Goal: Task Accomplishment & Management: Complete application form

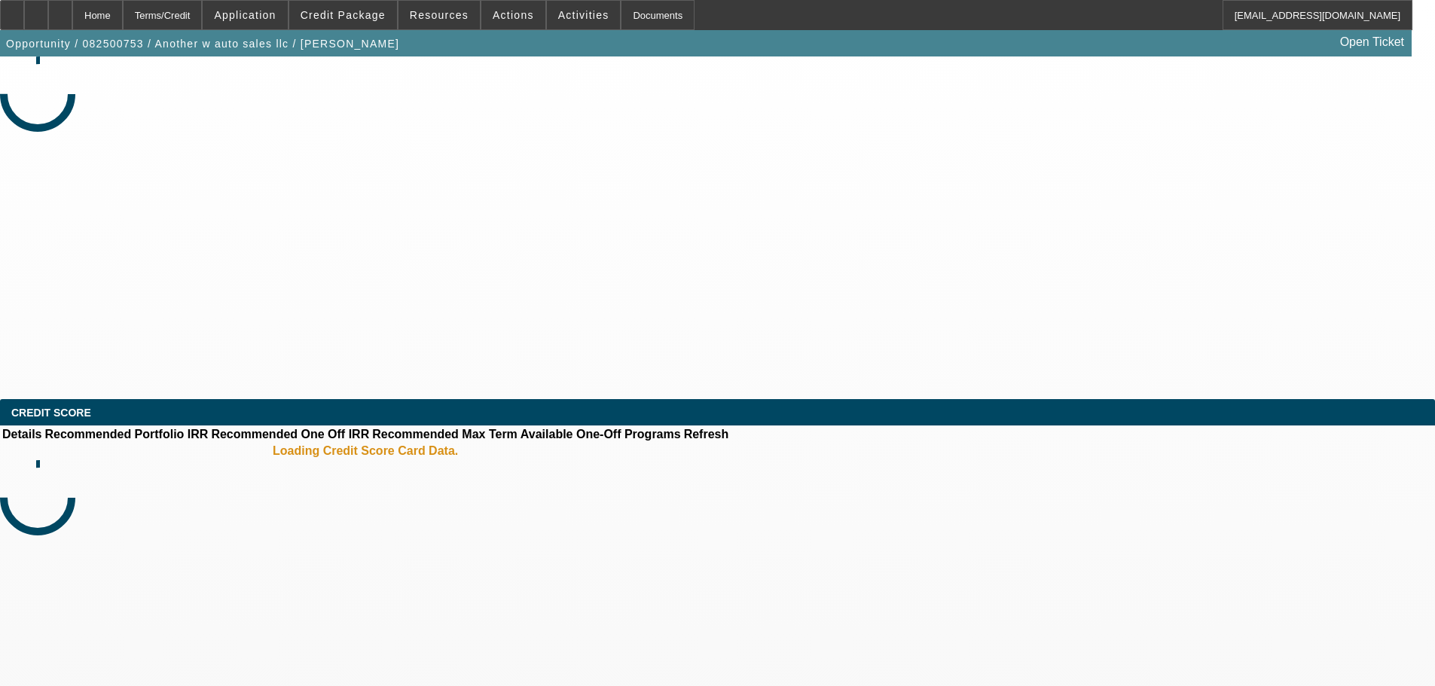
select select "0.15"
select select "2"
select select "0.1"
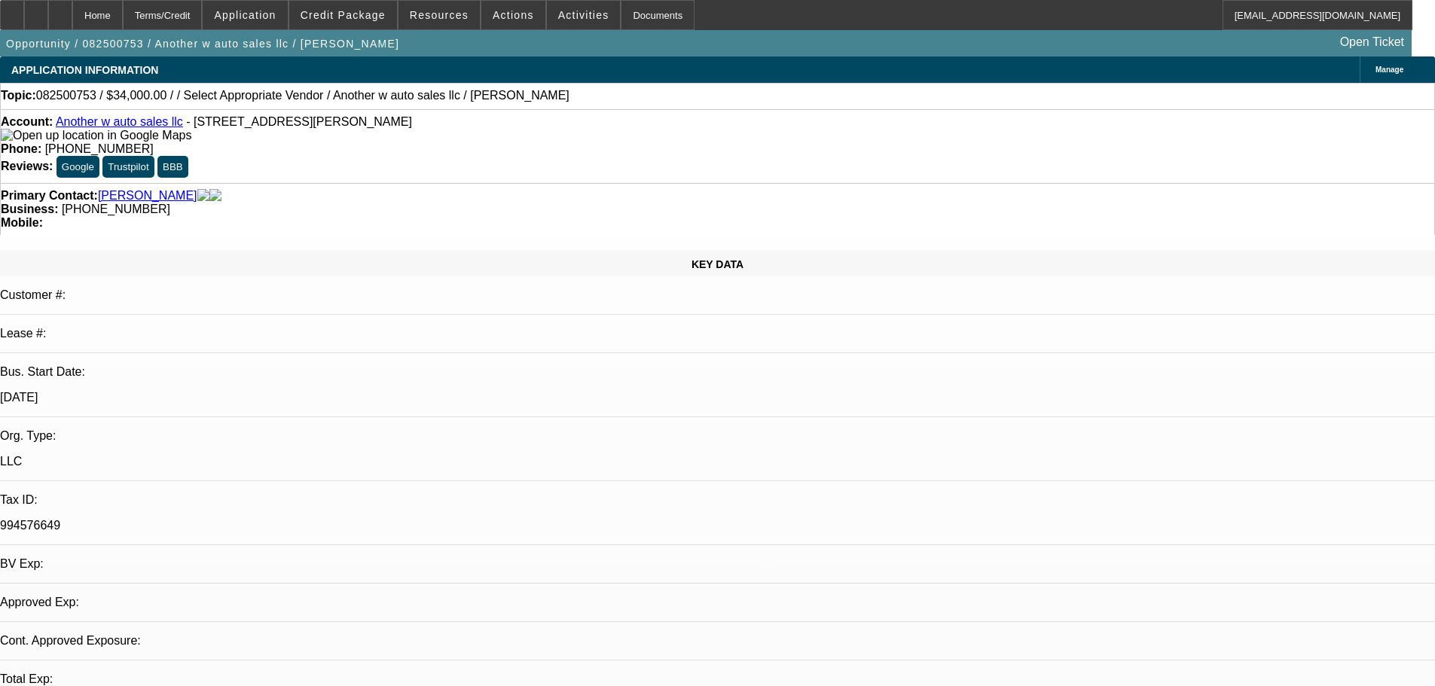
select select "1"
select select "2"
select select "4"
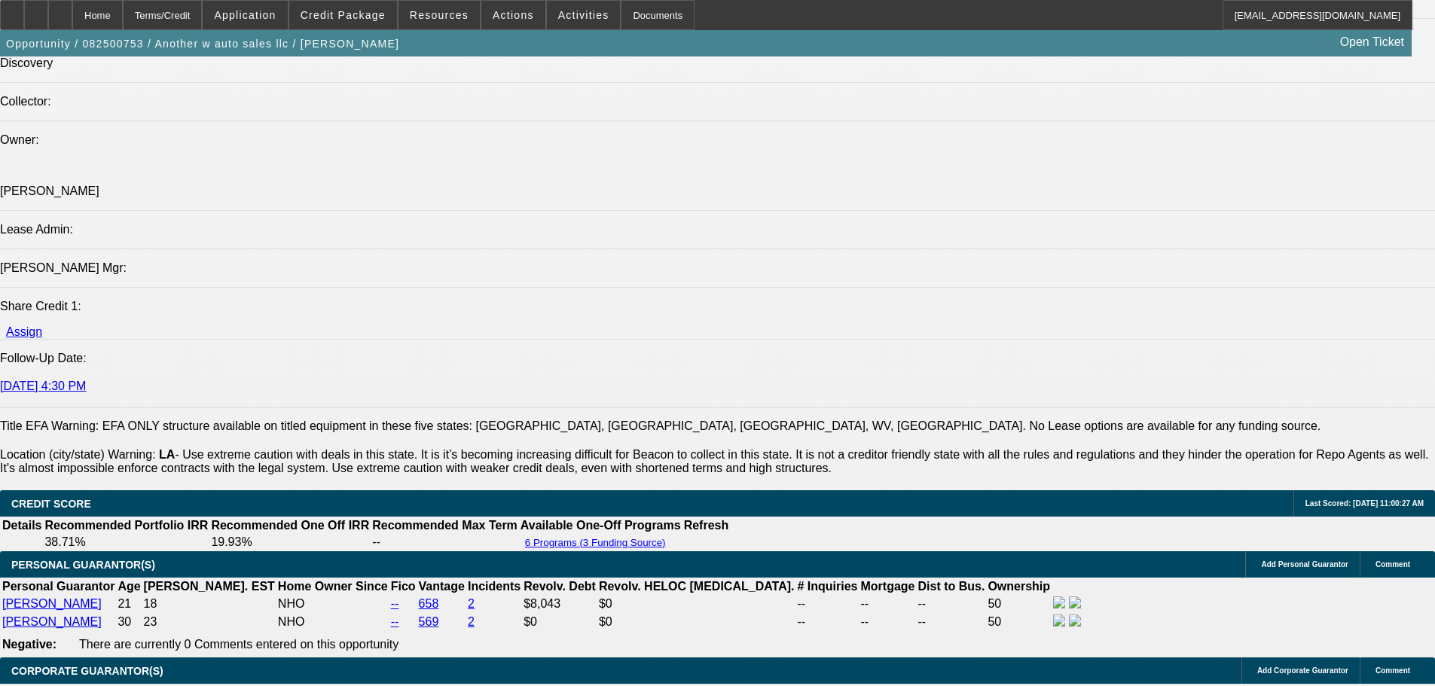
scroll to position [2185, 0]
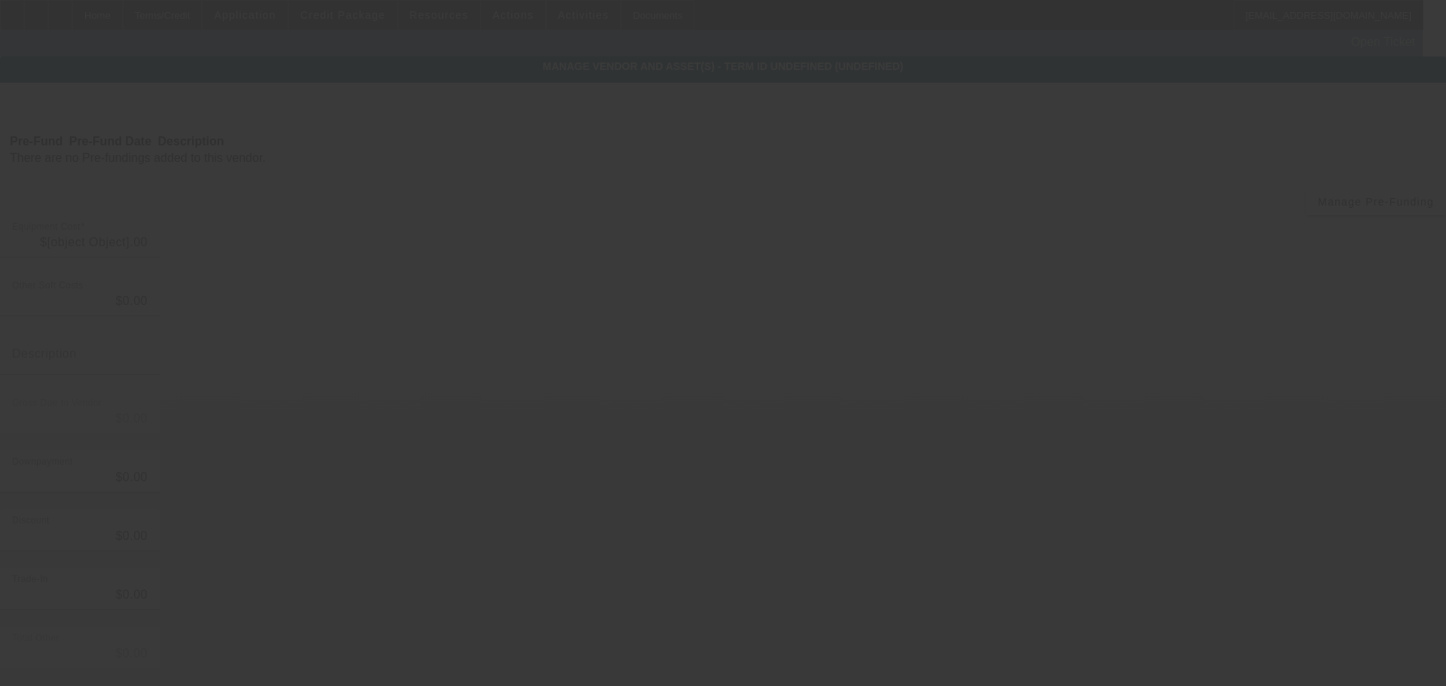
type input "$40,000.00"
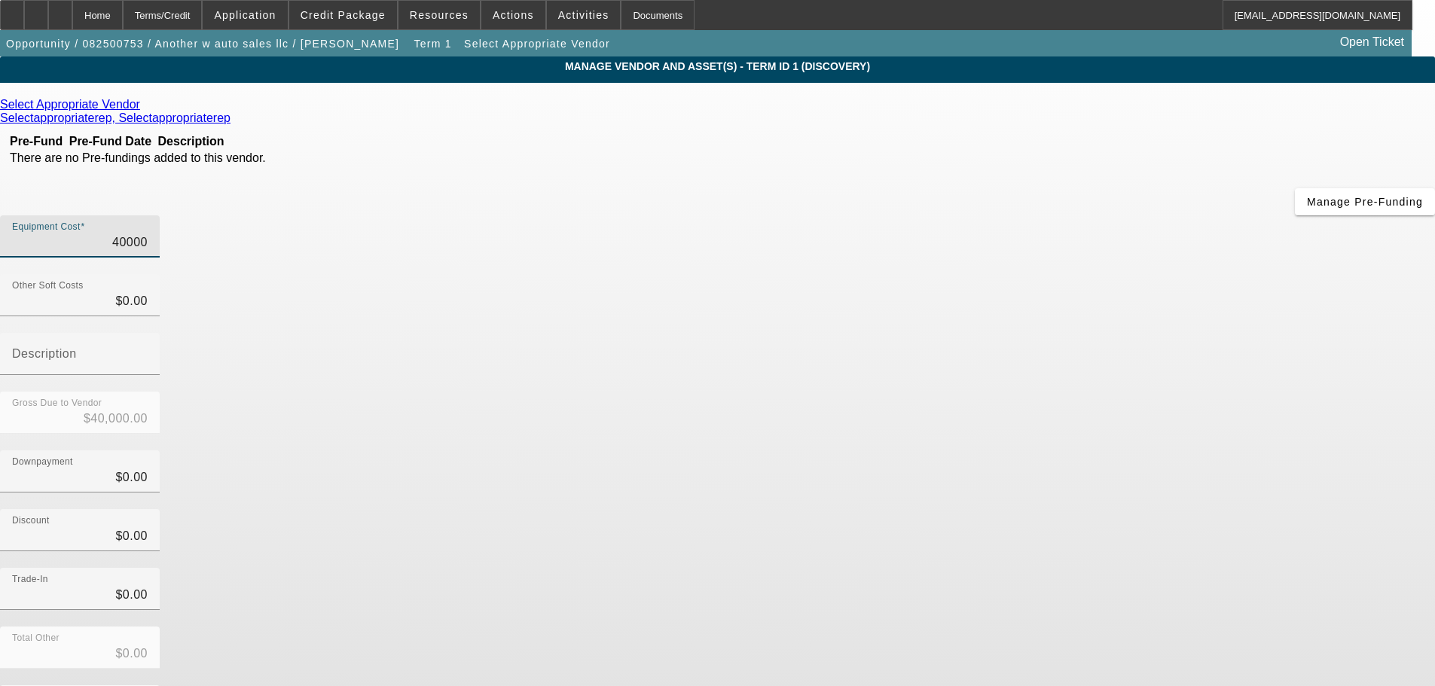
click at [148, 234] on input "40000" at bounding box center [80, 243] width 136 height 18
type input "5"
type input "$5.00"
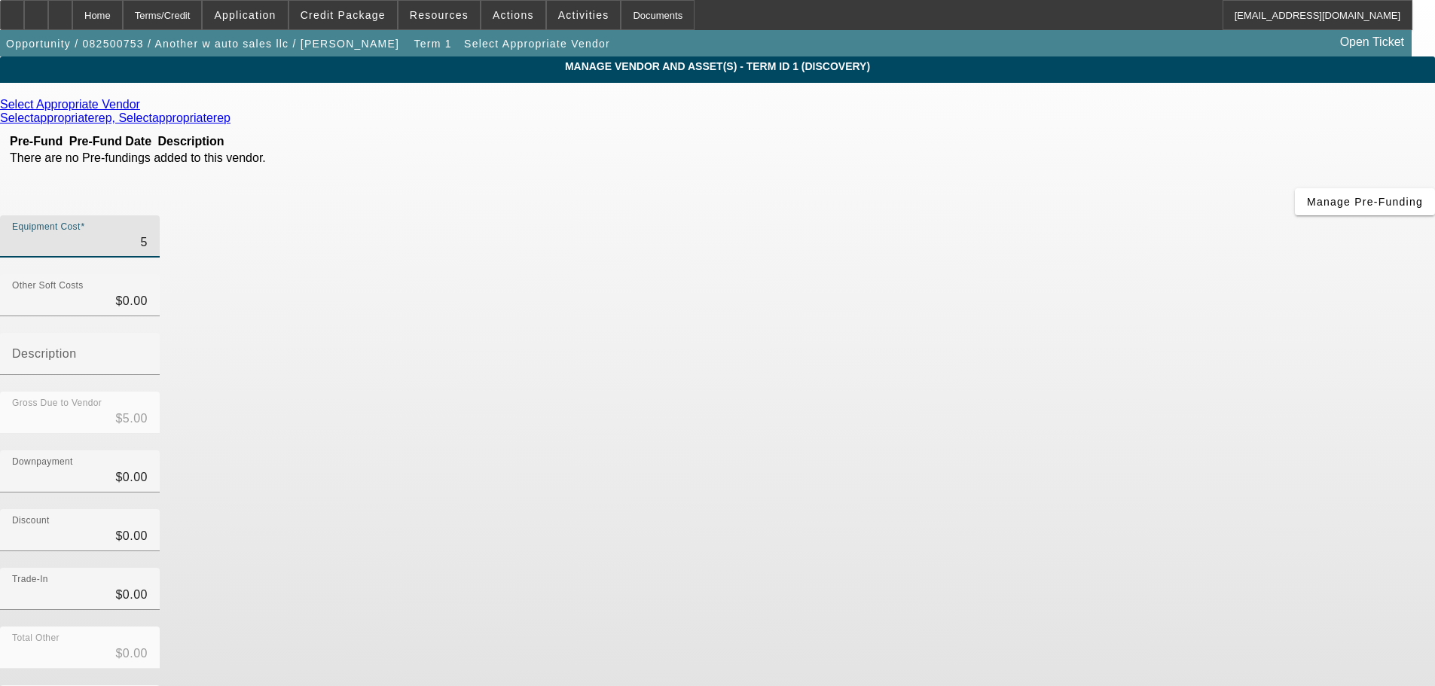
type input "54"
type input "$54.00"
type input "549"
type input "$549.00"
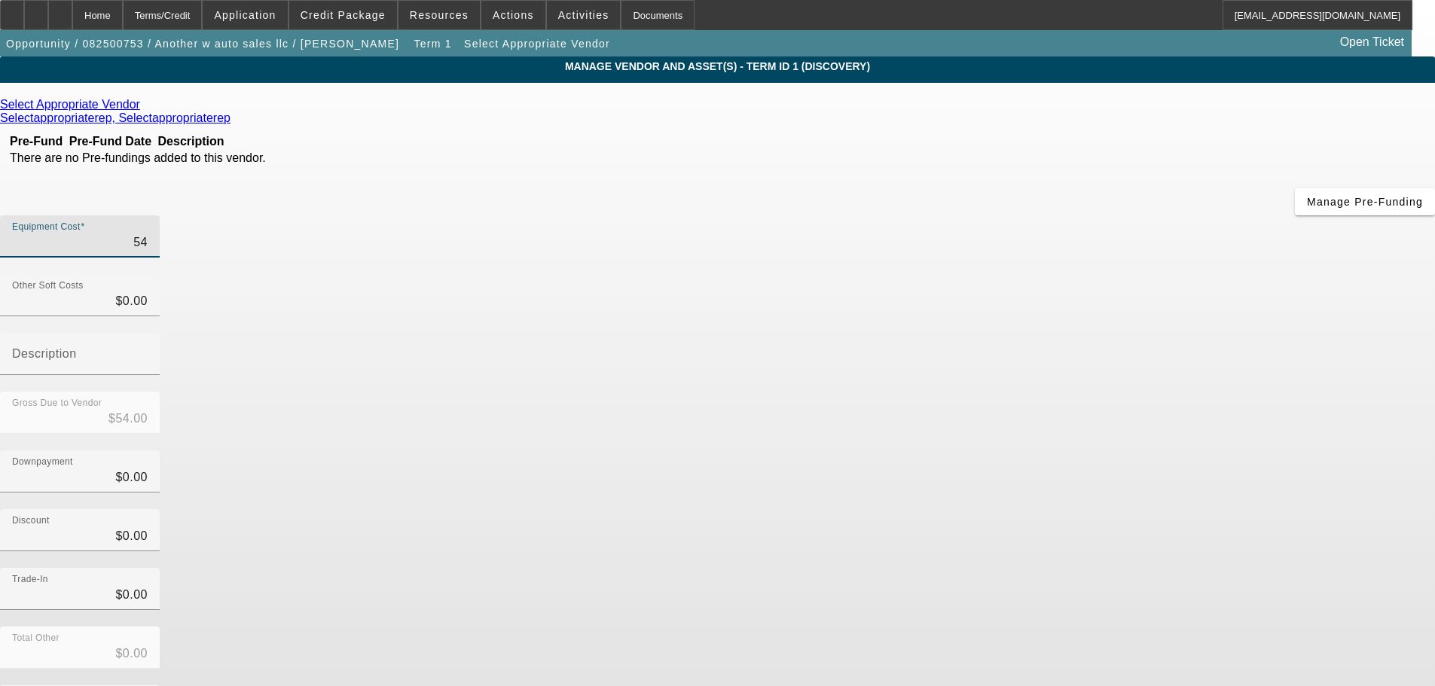
type input "$549.00"
type input "5499"
type input "$5,499.00"
type input "54995"
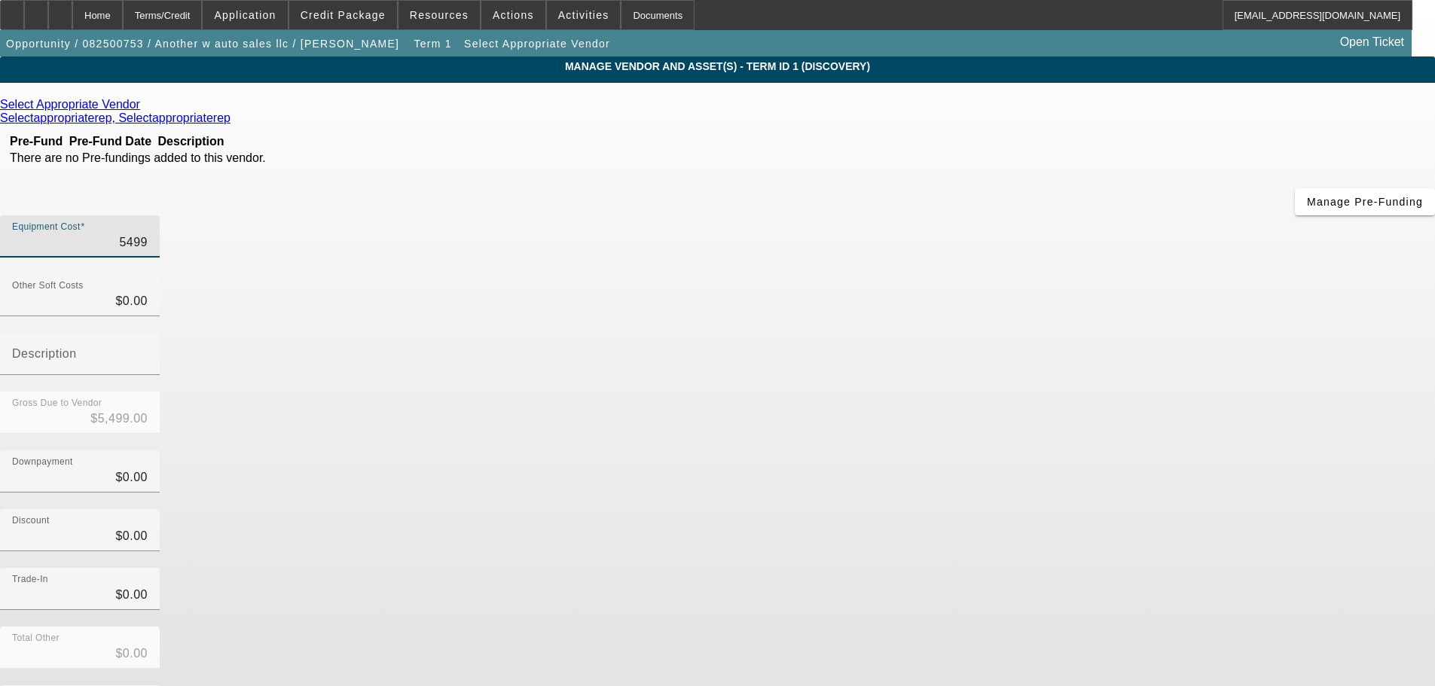
type input "$54,995.00"
click at [144, 108] on icon at bounding box center [144, 104] width 0 height 13
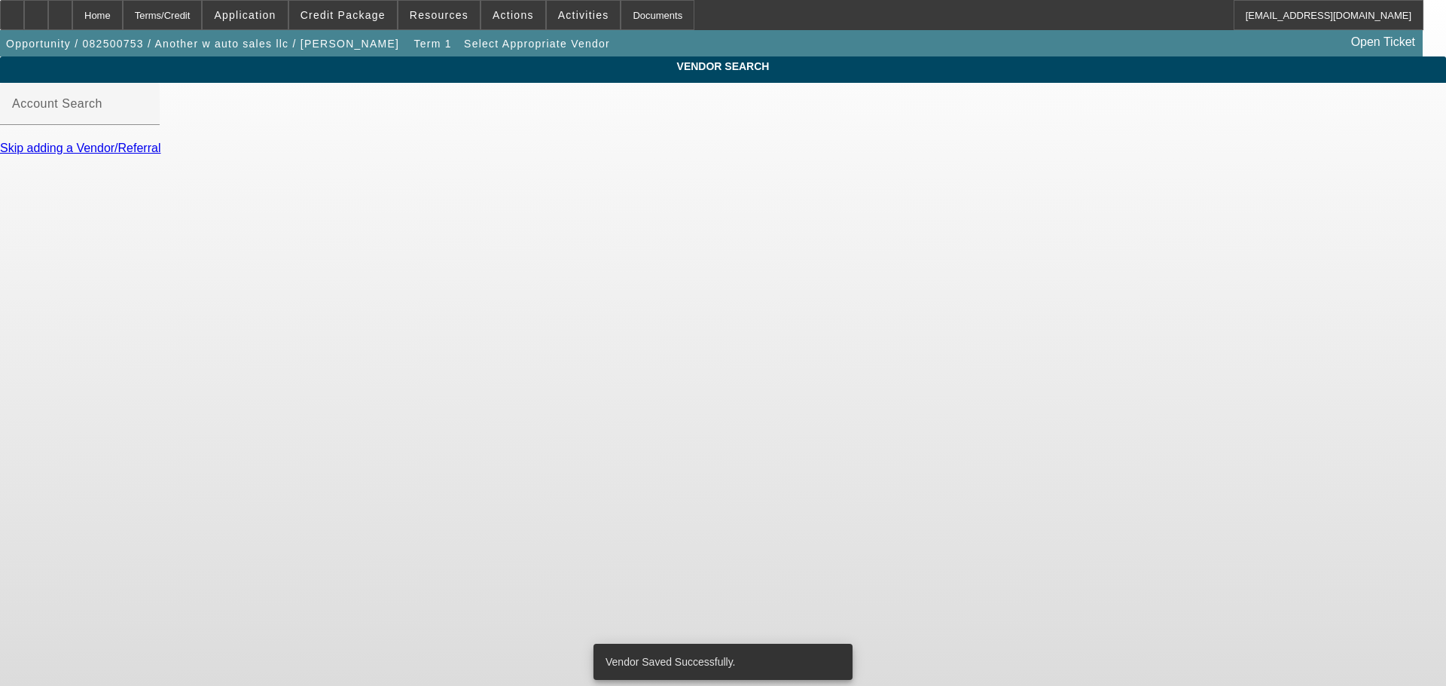
click at [148, 114] on div "Account Search" at bounding box center [80, 104] width 136 height 42
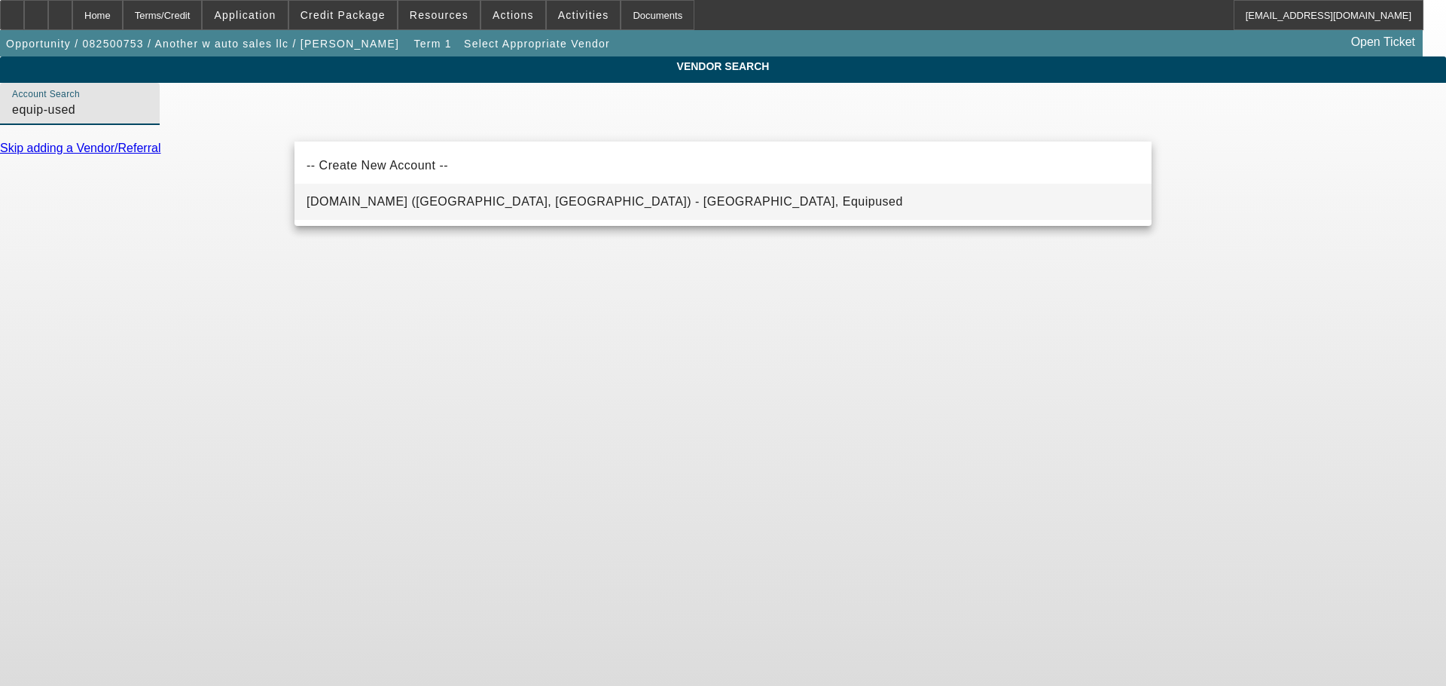
click at [394, 203] on span "Equip-Used.com (Northbrook, IL) - Equipused, Equipused" at bounding box center [605, 201] width 597 height 13
type input "Equip-Used.com (Northbrook, IL) - Equipused, Equipused"
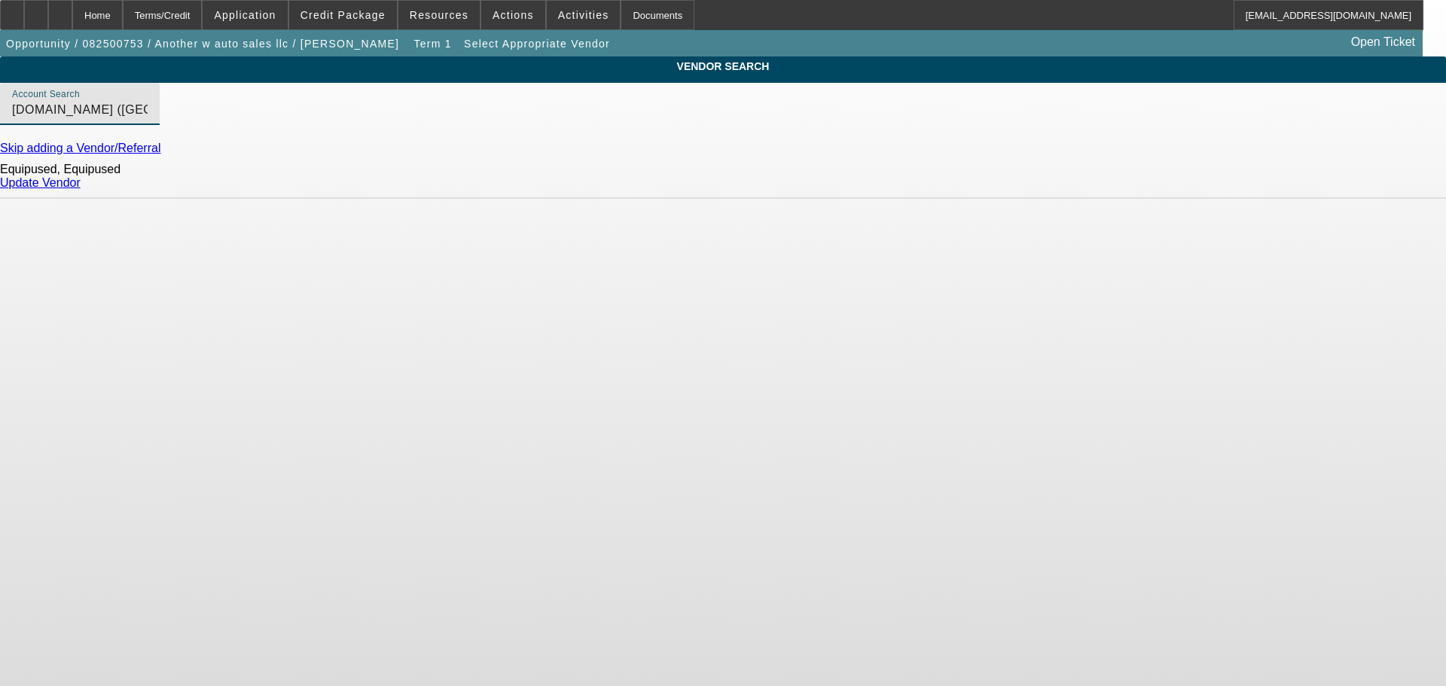
click at [1138, 185] on div "Update Vendor" at bounding box center [723, 183] width 1446 height 14
click at [81, 189] on link "Update Vendor" at bounding box center [40, 182] width 81 height 13
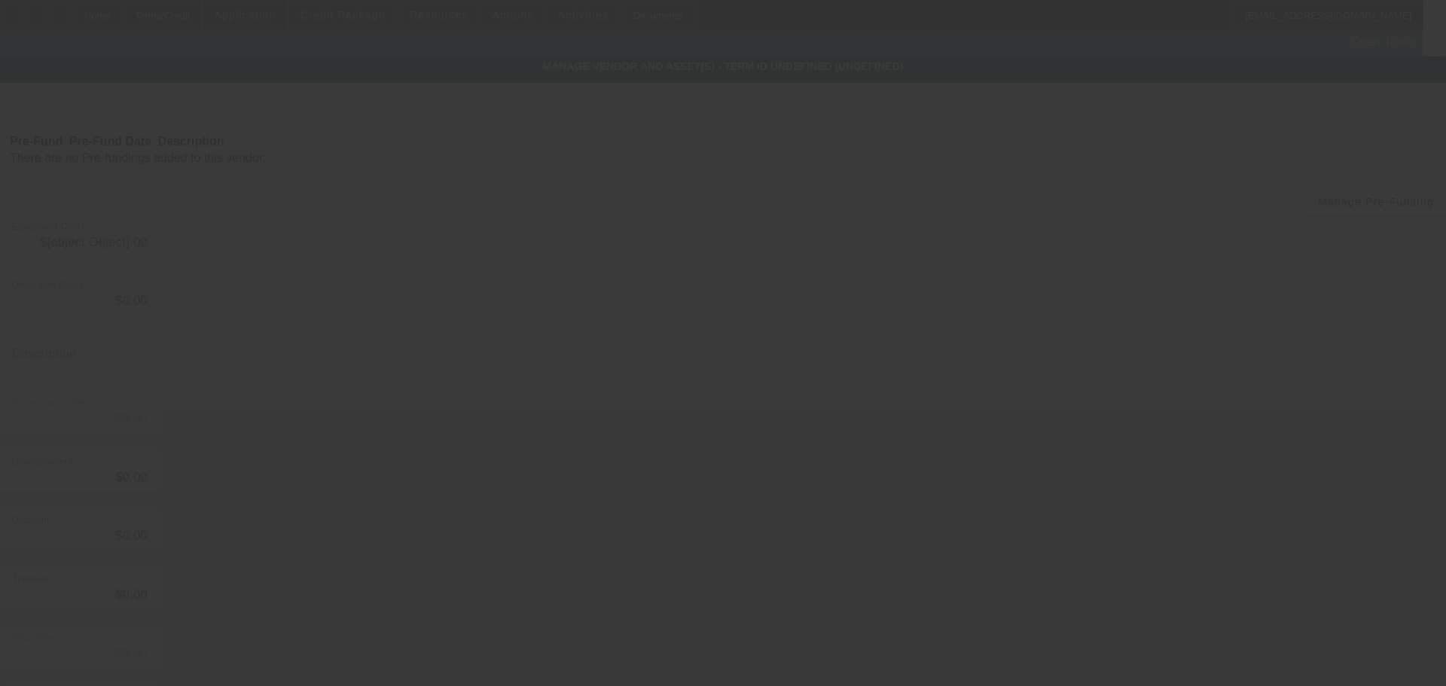
type input "$54,995.00"
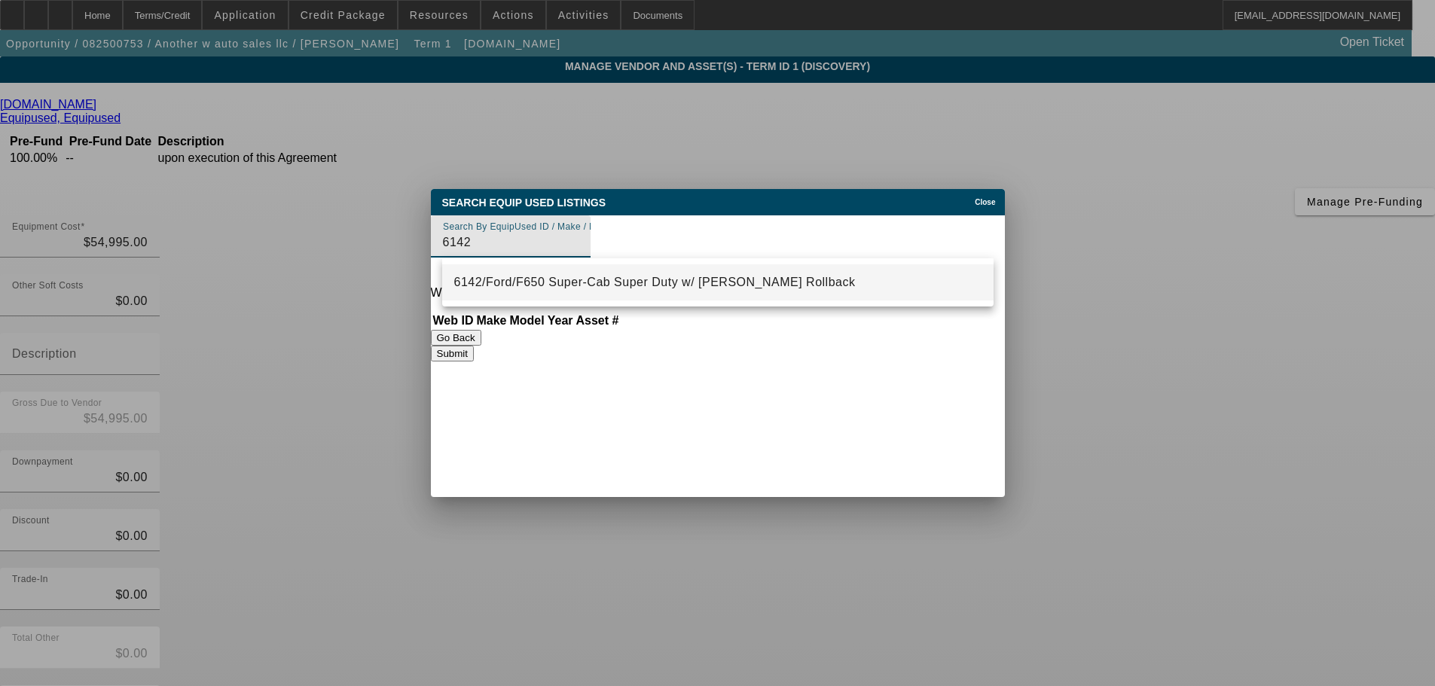
click at [529, 271] on mat-option "6142/Ford/F650 Super-Cab Super Duty w/ Jerr-Dan Rollback" at bounding box center [717, 282] width 551 height 36
type input "6142/Ford/F650 Super-Cab Super Duty w/ Jerr-Dan Rollback"
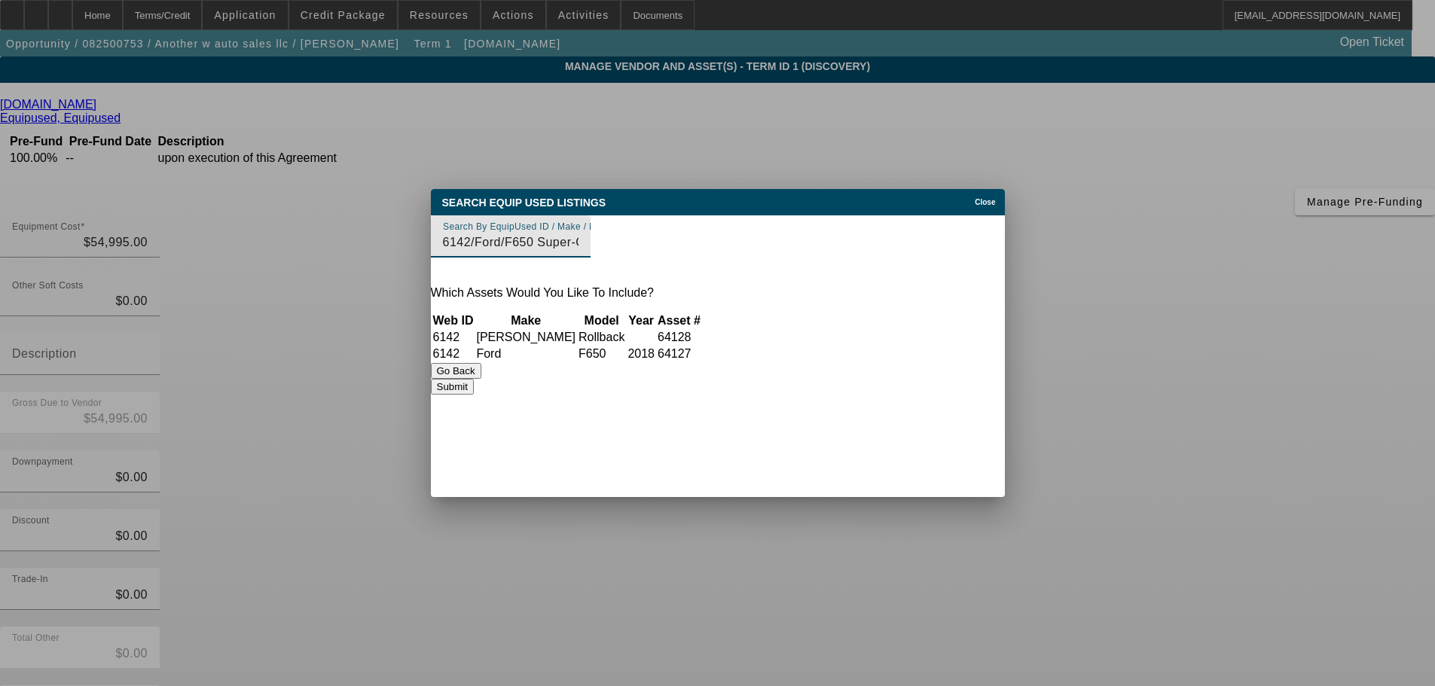
click at [474, 395] on button "Submit" at bounding box center [452, 387] width 43 height 16
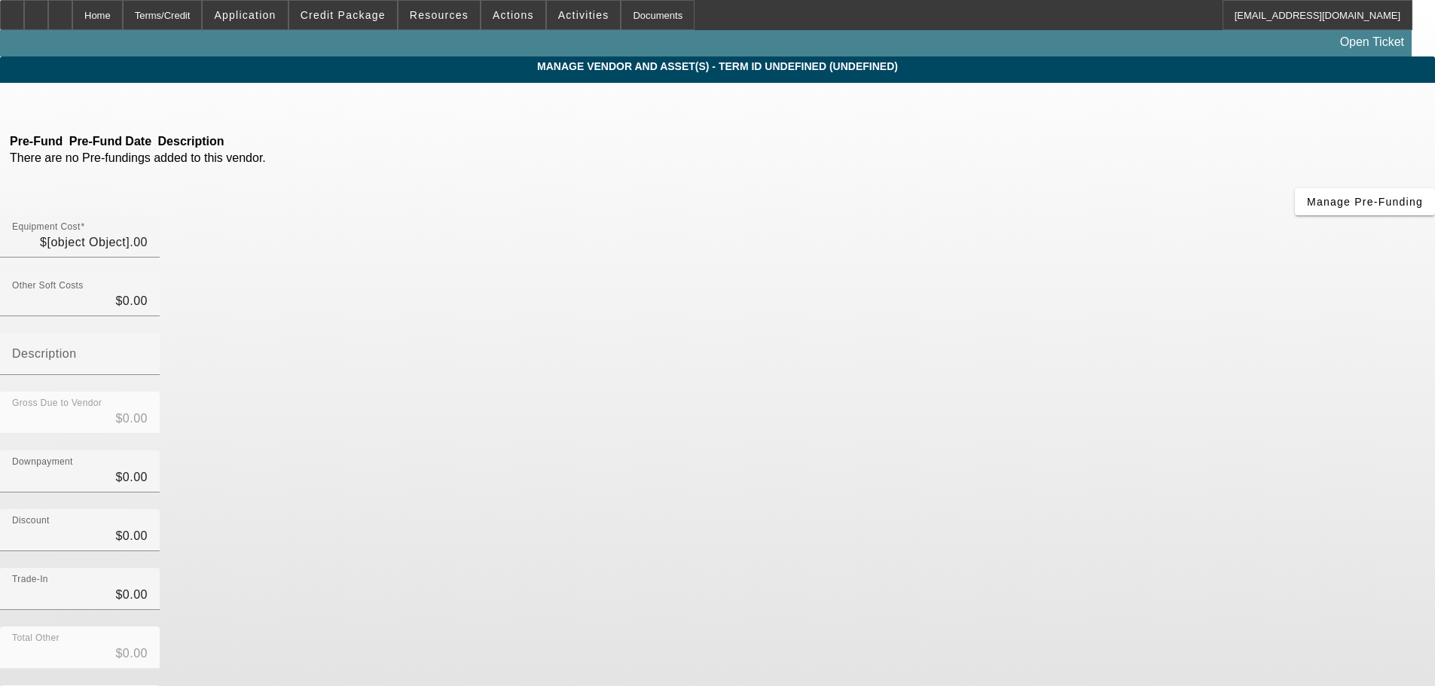
type input "$54,995.00"
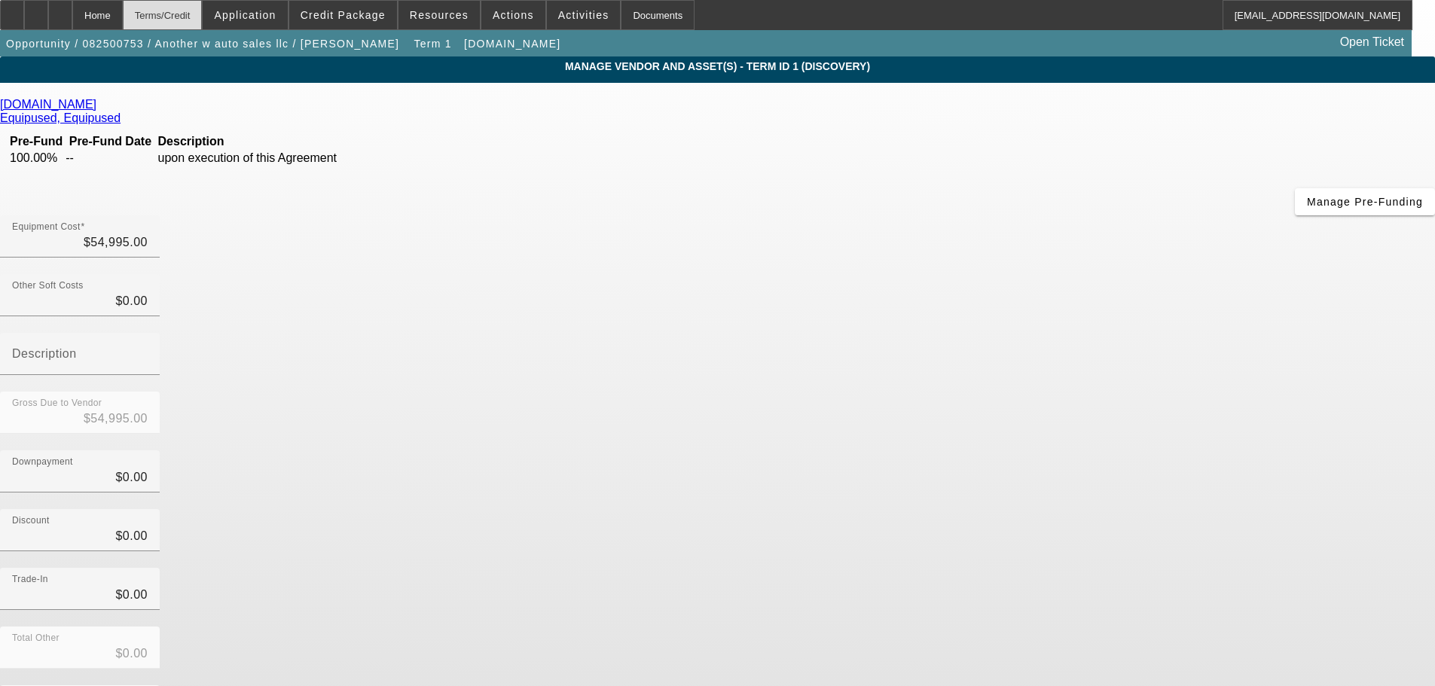
click at [176, 19] on div "Terms/Credit" at bounding box center [163, 15] width 80 height 30
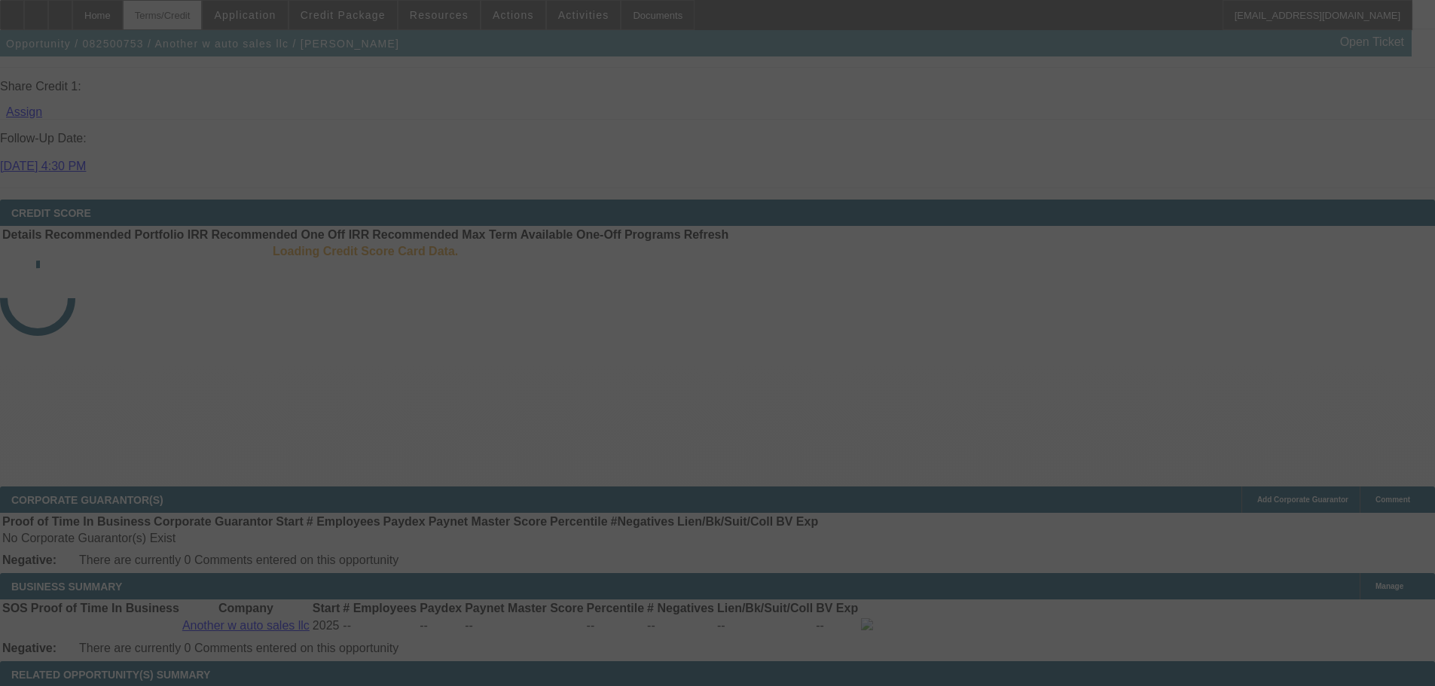
scroll to position [2158, 0]
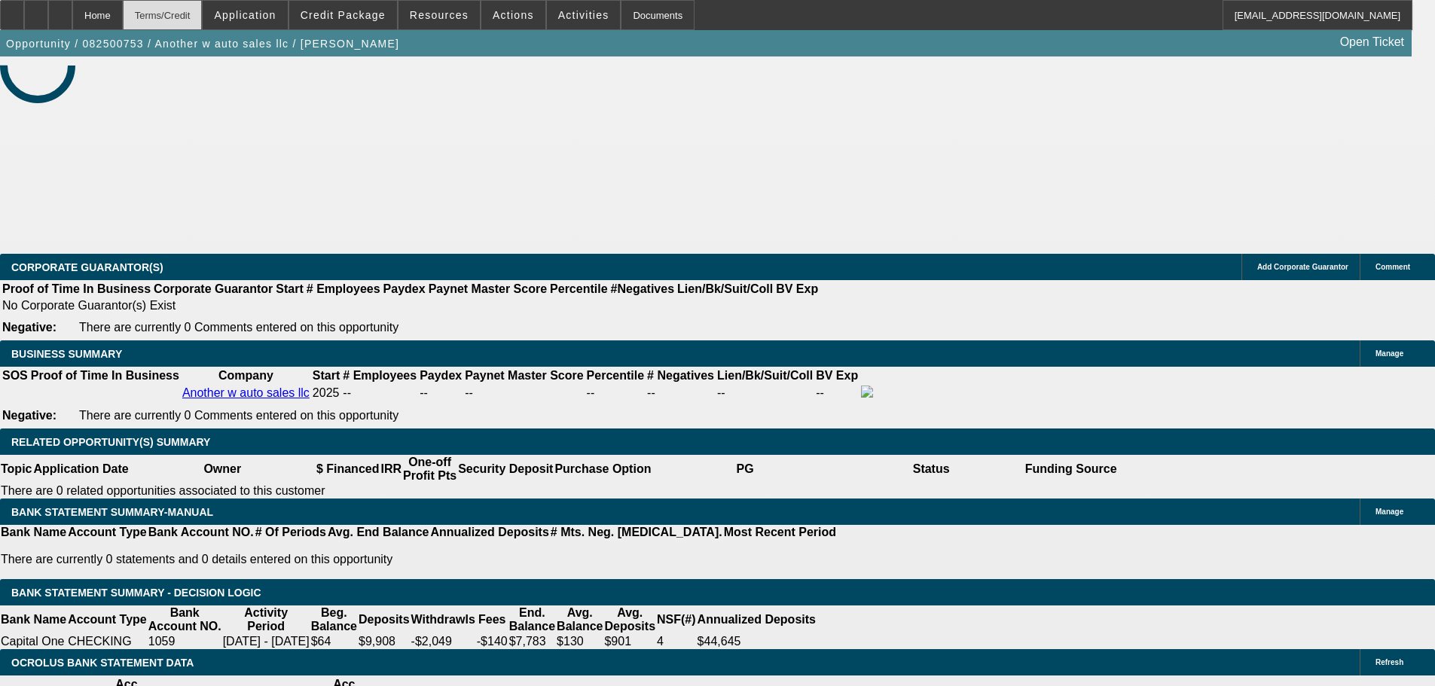
select select "0.15"
select select "2"
select select "0.1"
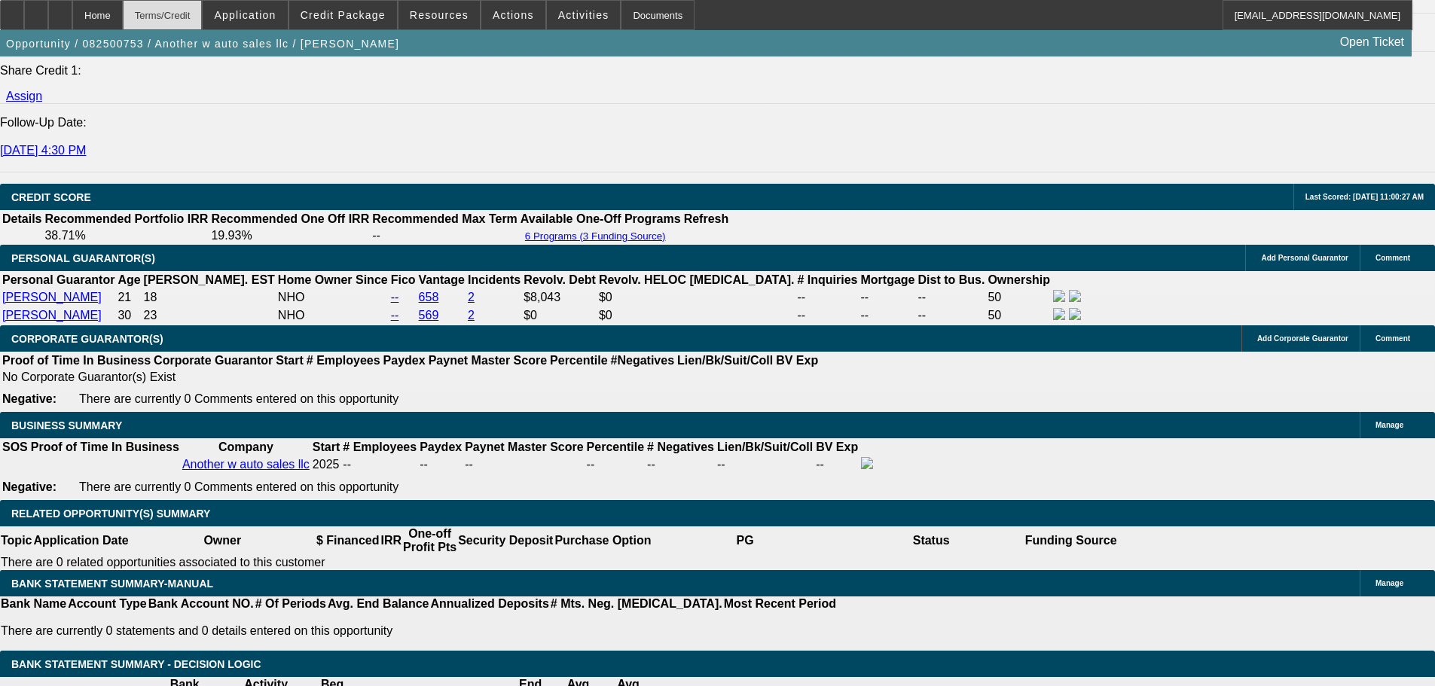
select select "2"
select select "4"
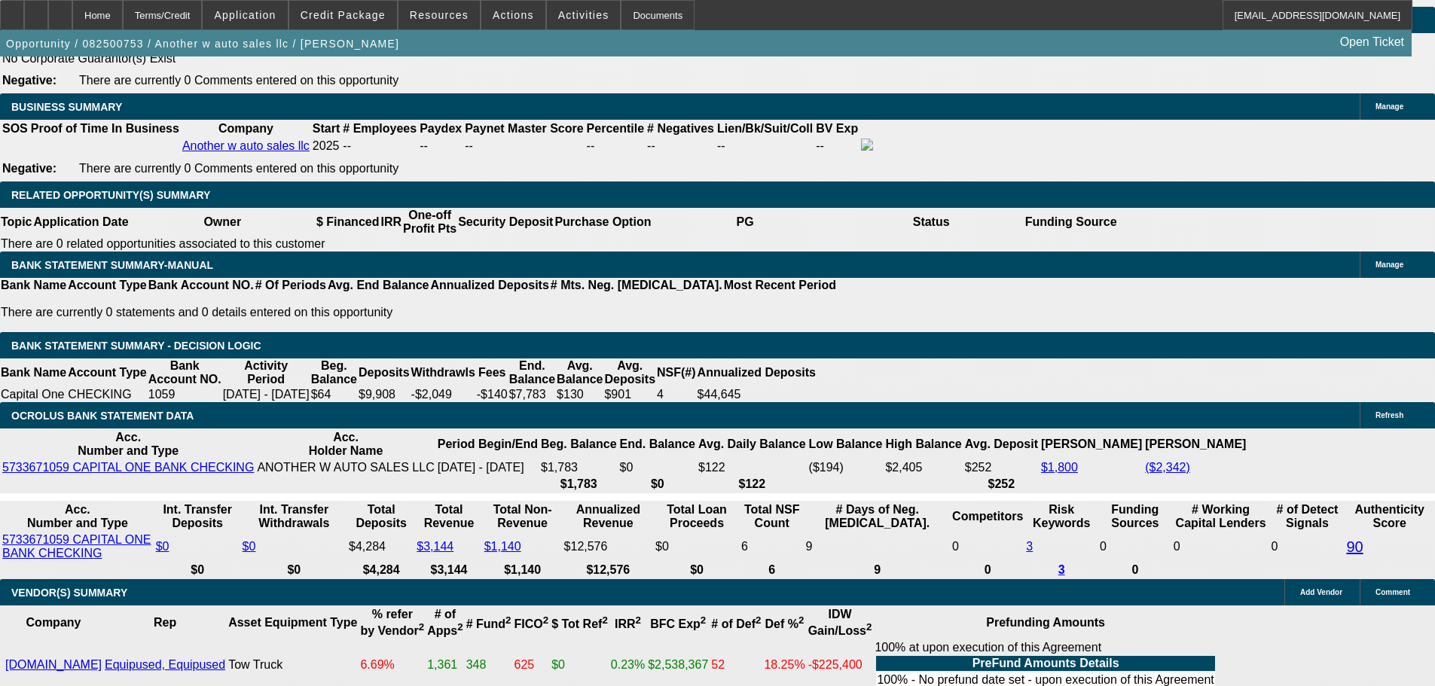
scroll to position [2475, 0]
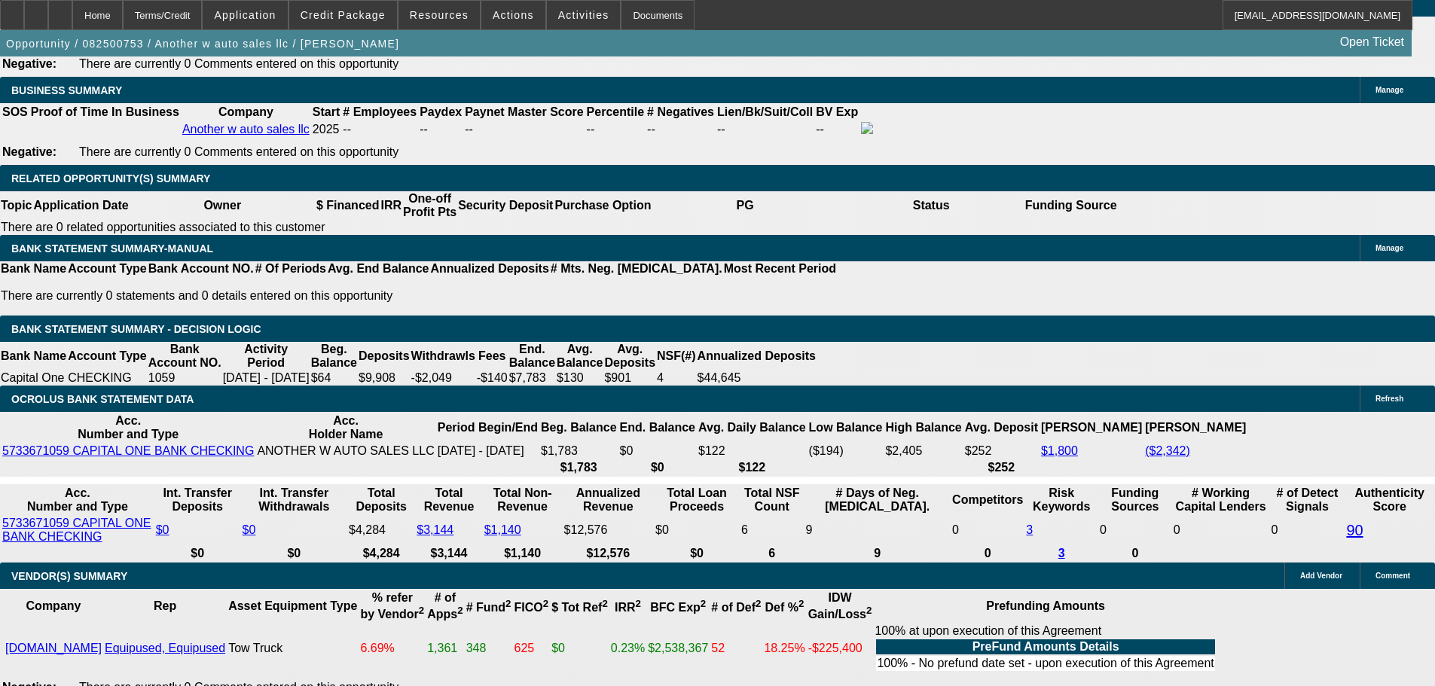
type input "UNKNOWN"
type input "36"
type input "$32,155.86"
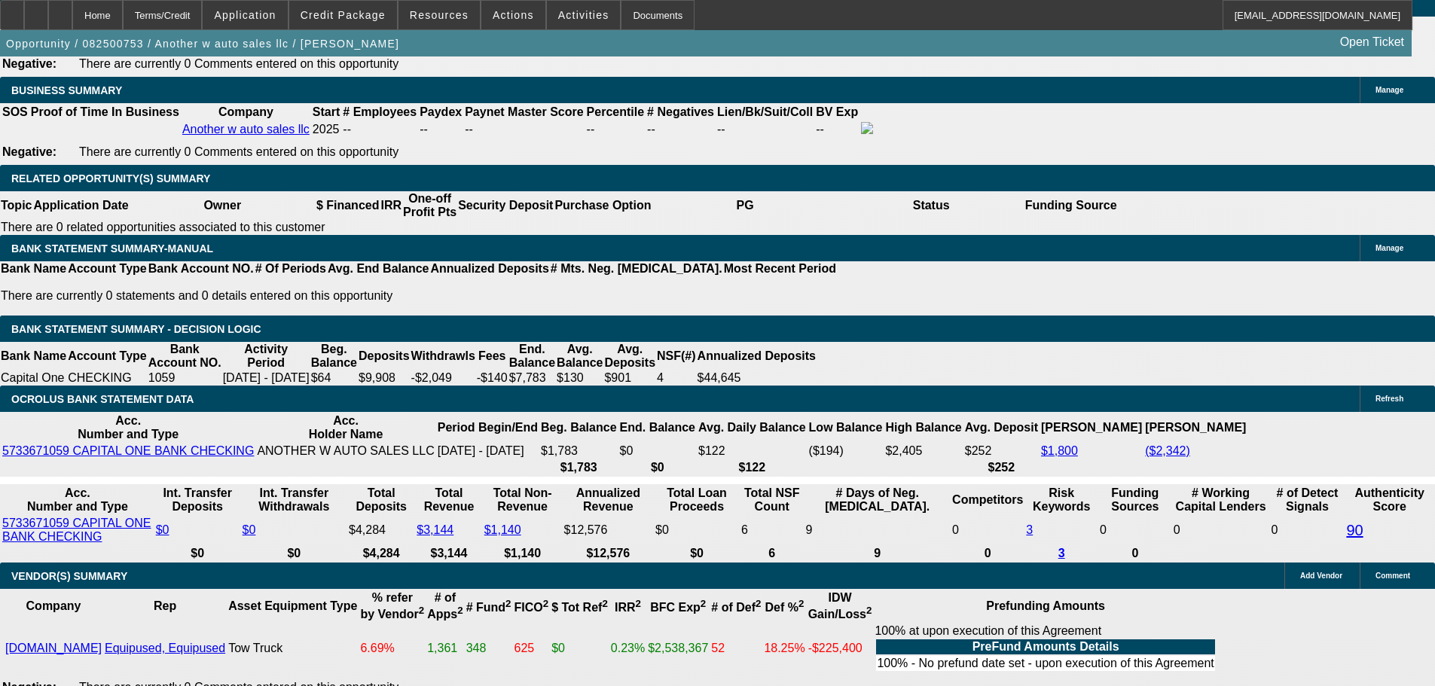
type input "$16,077.93"
type input "$3,427.02"
type input "$1,713.51"
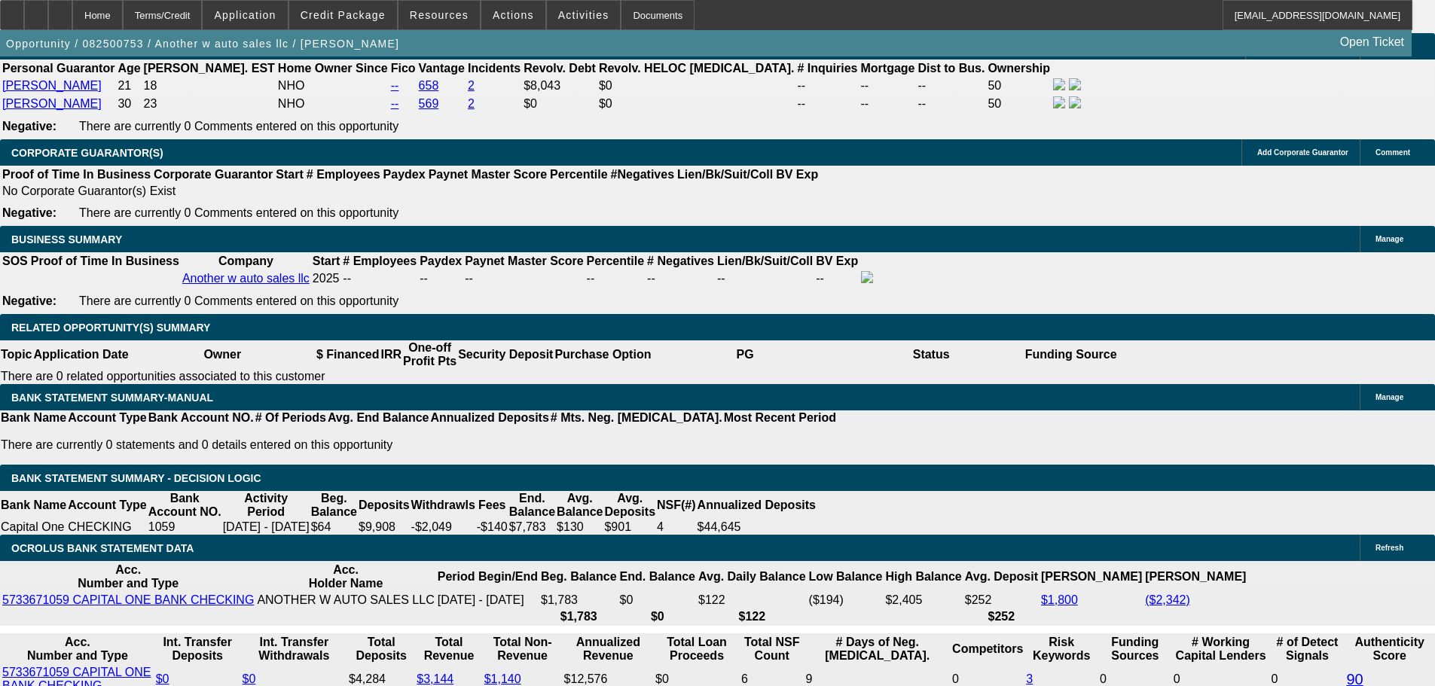
scroll to position [2325, 0]
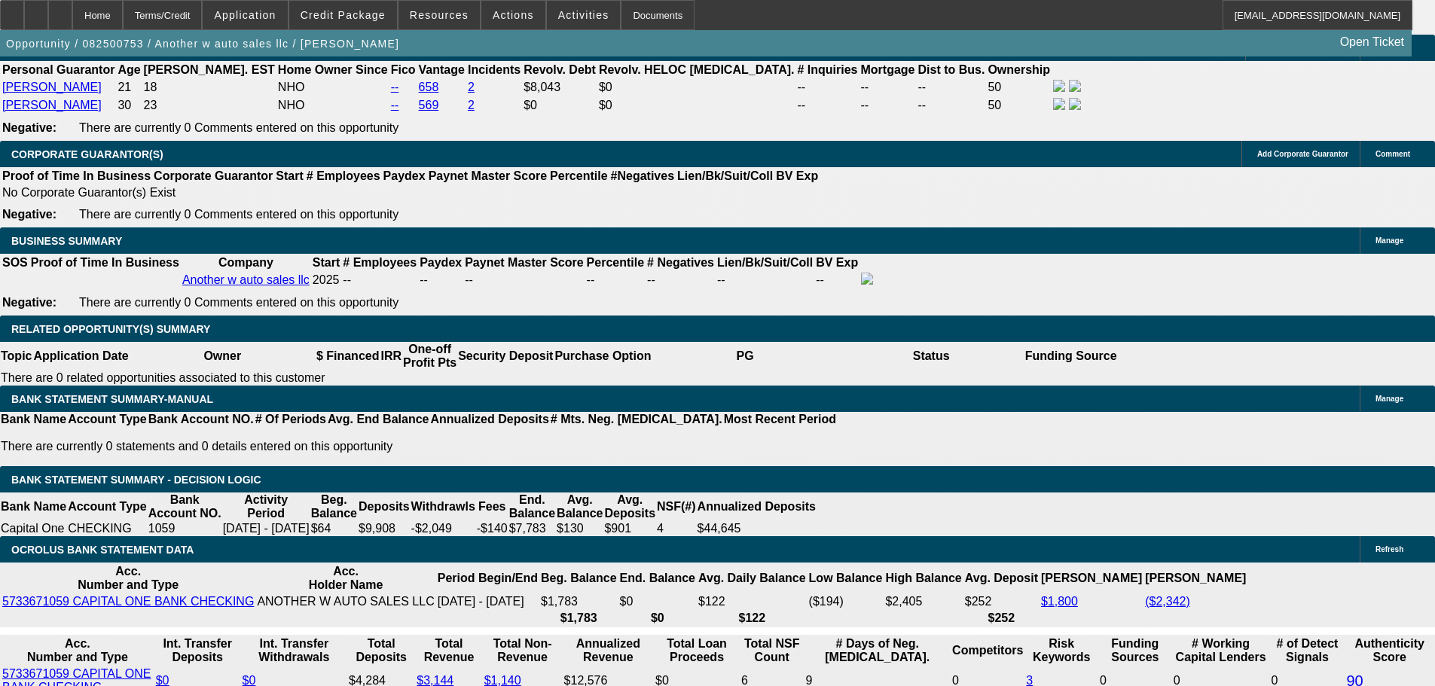
type input "36"
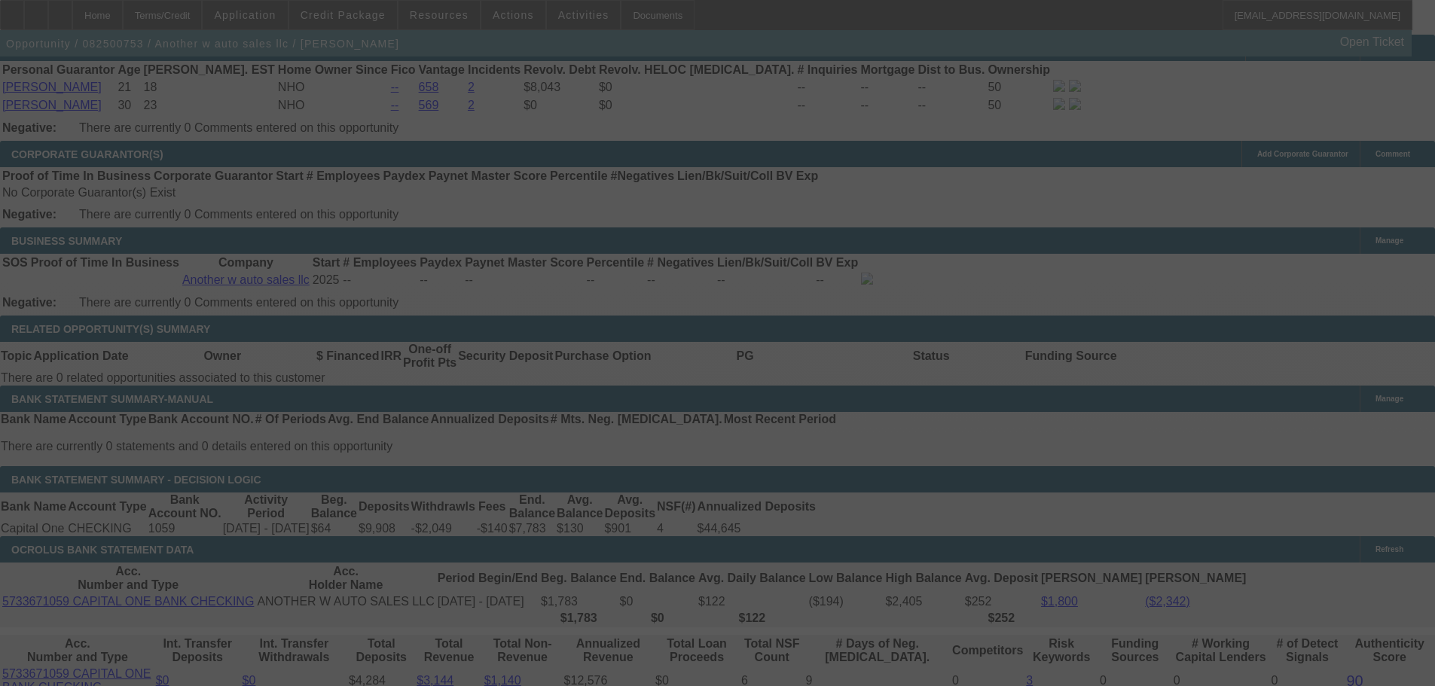
select select "0.15"
select select "2"
select select "0.1"
select select "4"
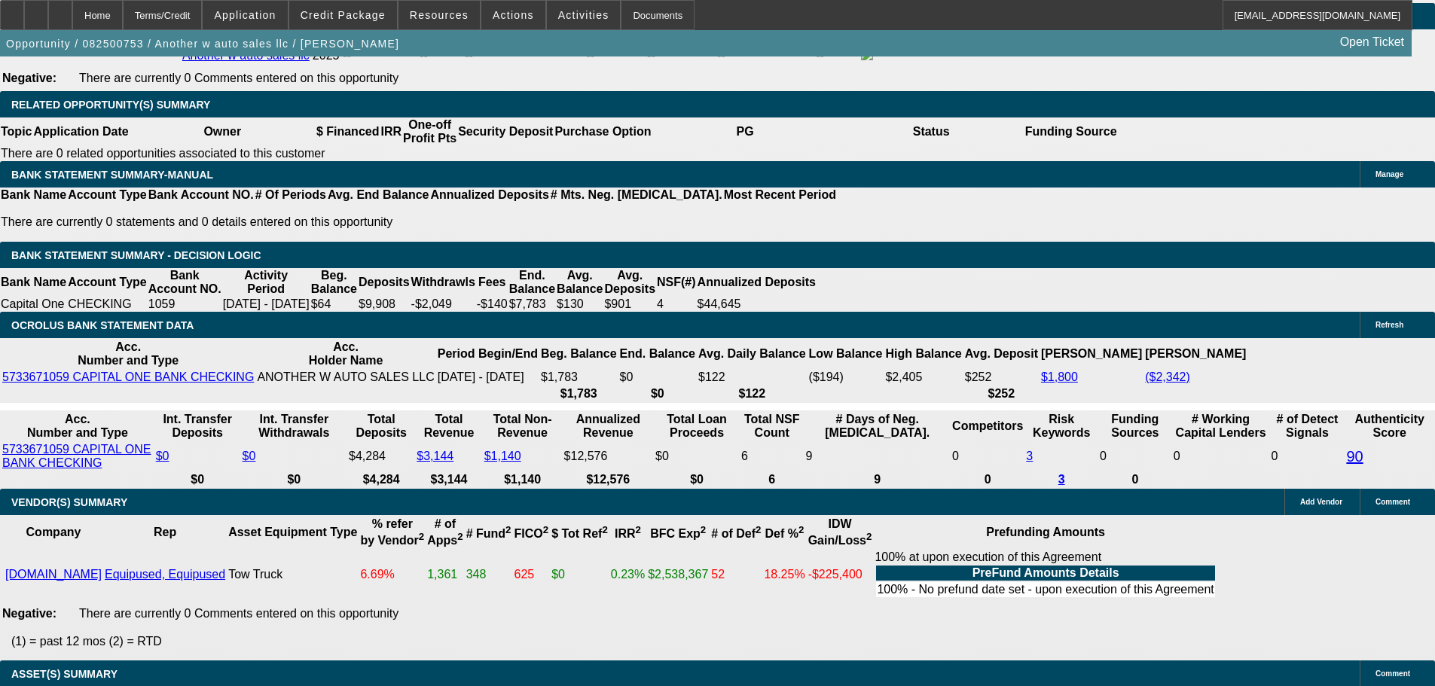
scroll to position [2551, 0]
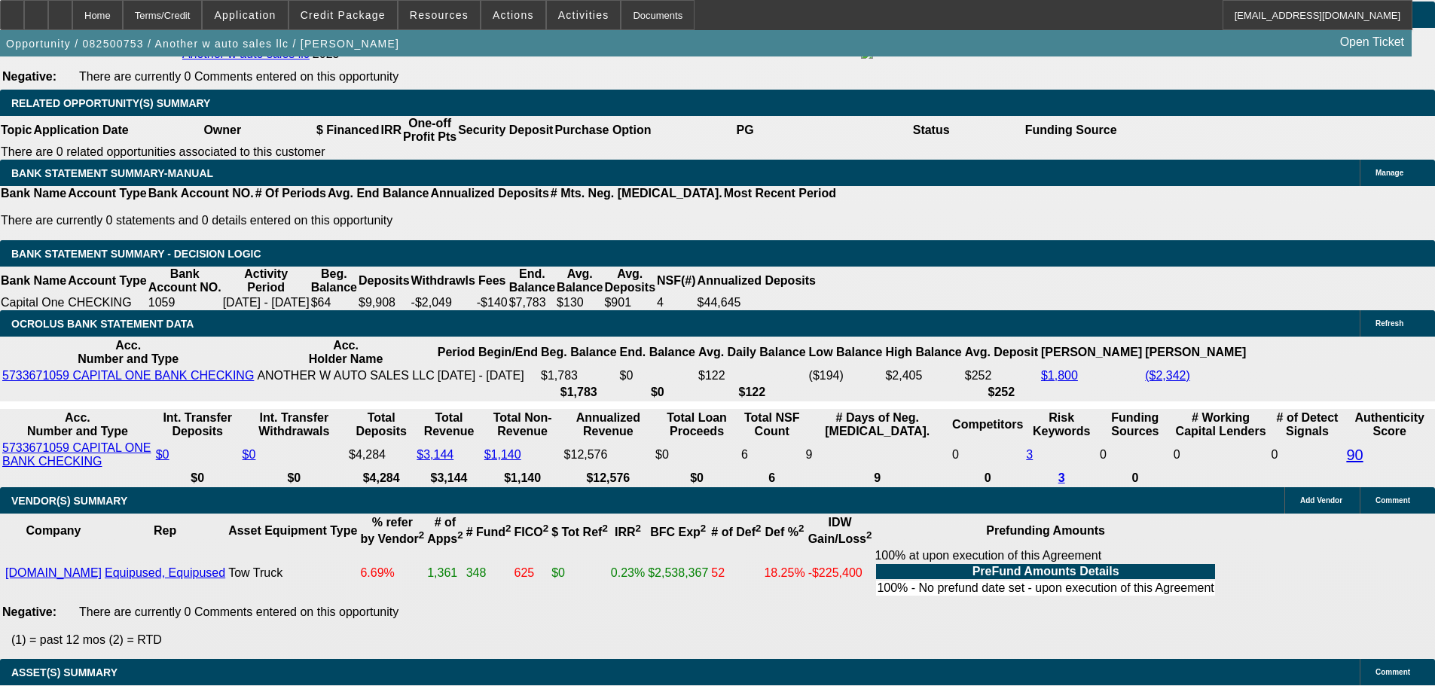
type input "2"
type input "UNKNOWN"
type input "24"
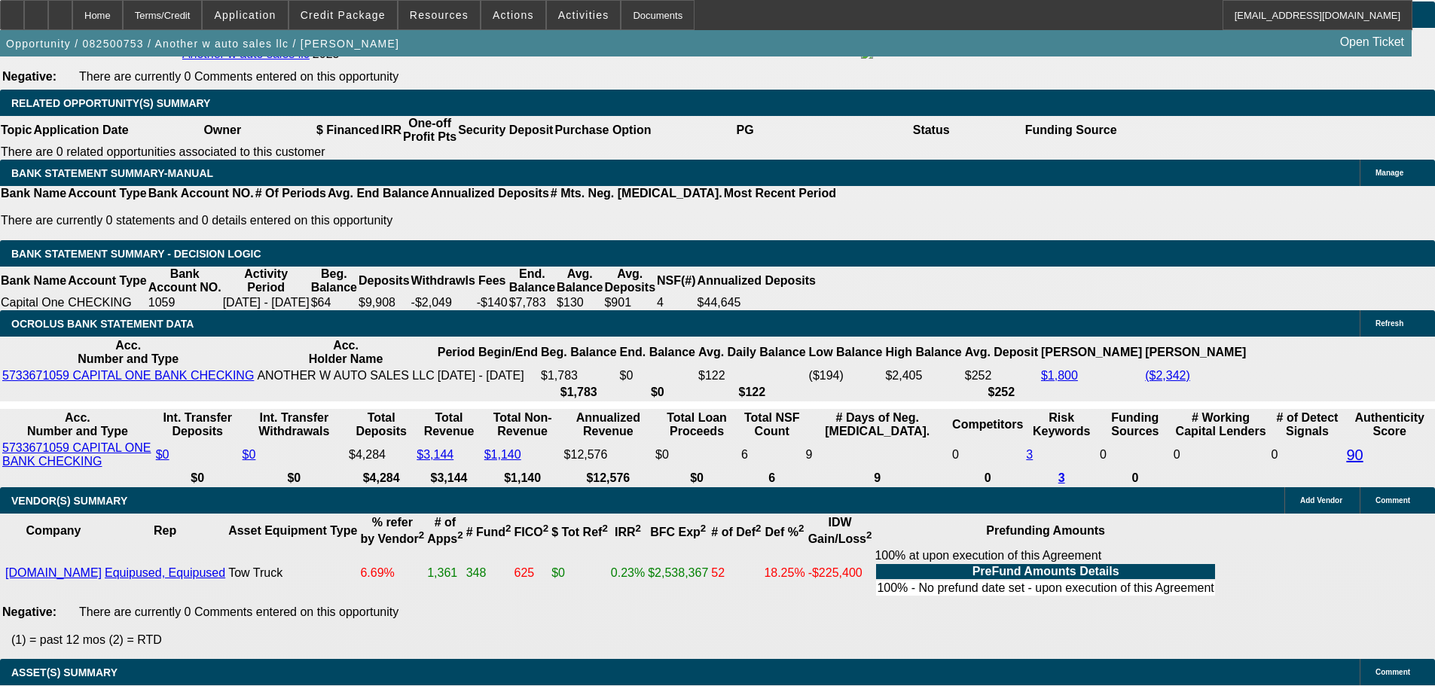
type input "$1,338.92"
type input "$2,677.84"
type input "$1,833.97"
type input "$3,667.94"
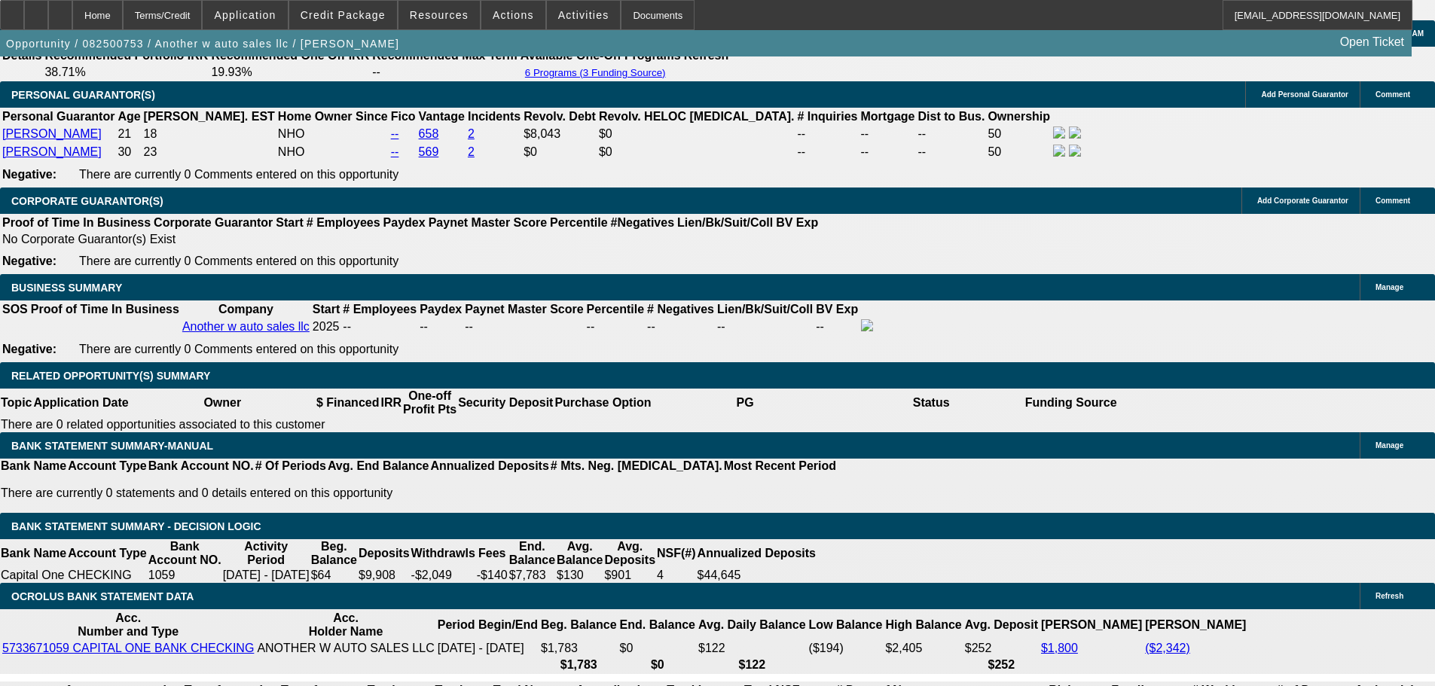
scroll to position [2249, 0]
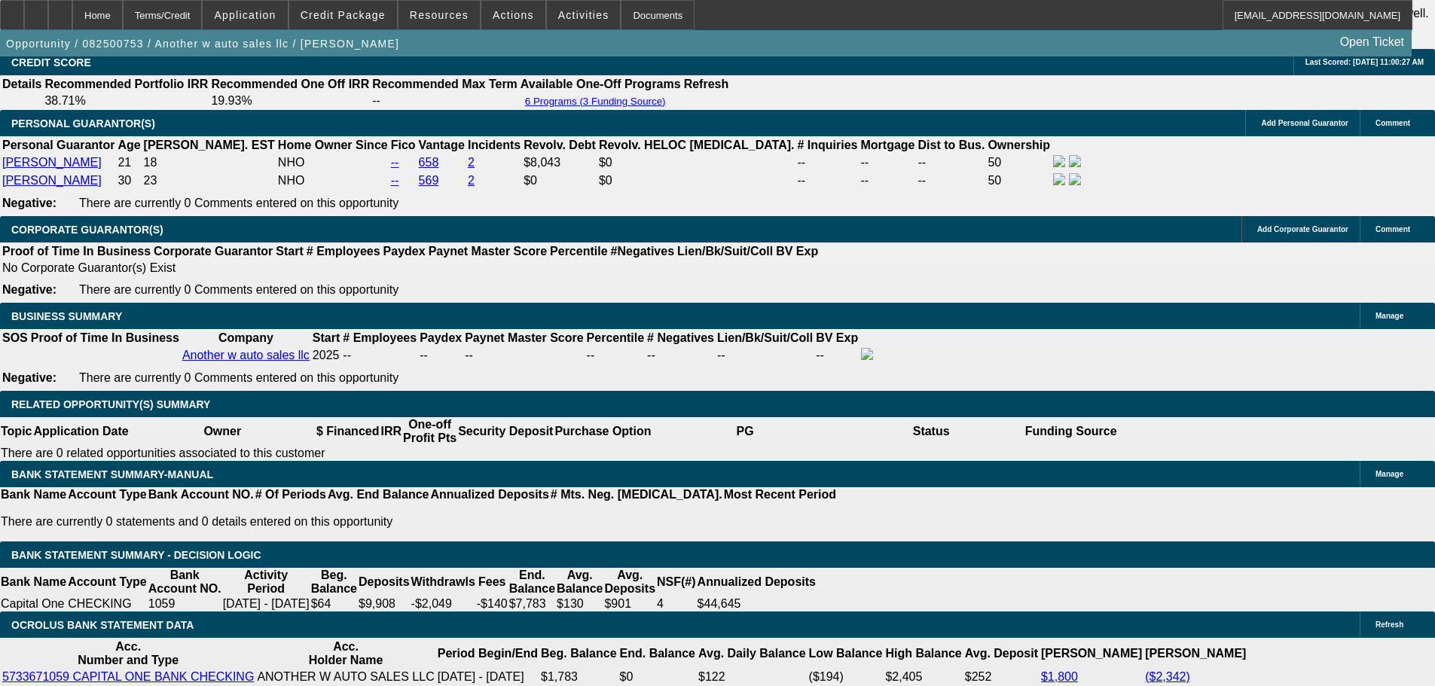
type input "24"
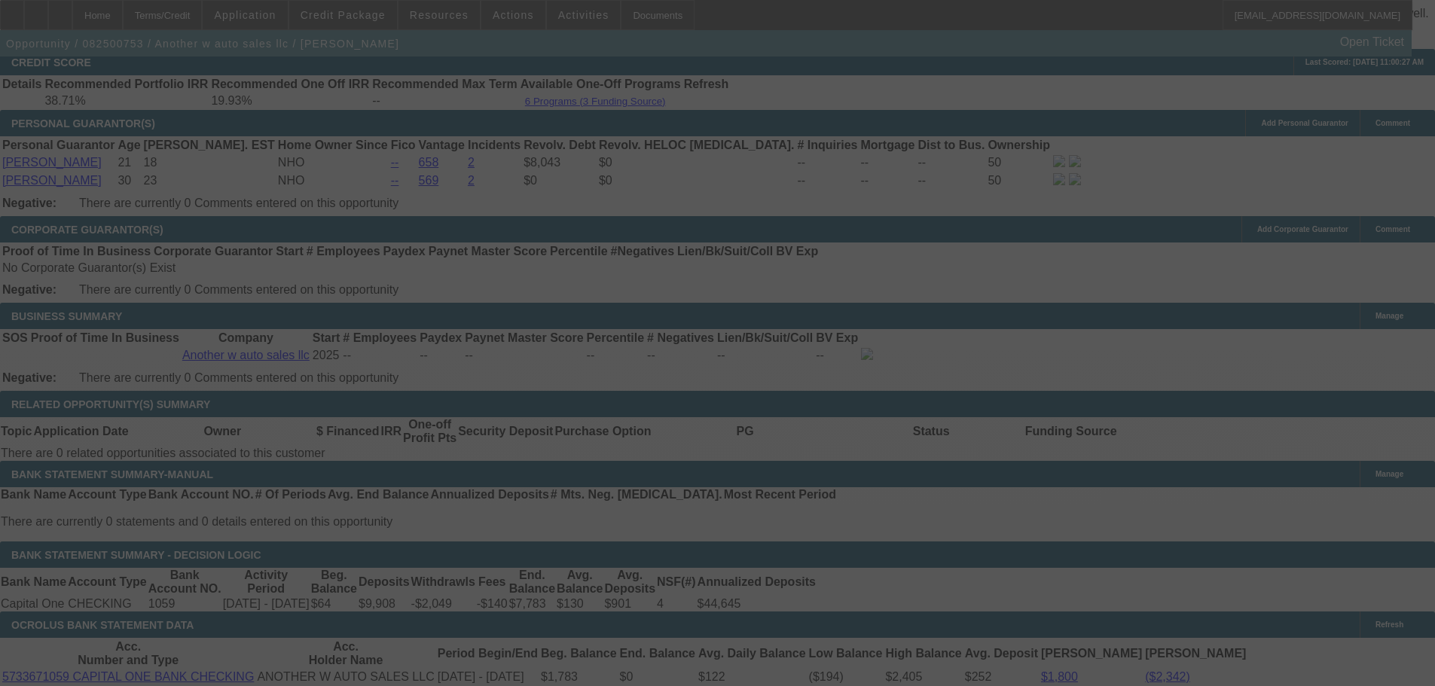
select select "0.15"
select select "2"
select select "0.1"
select select "4"
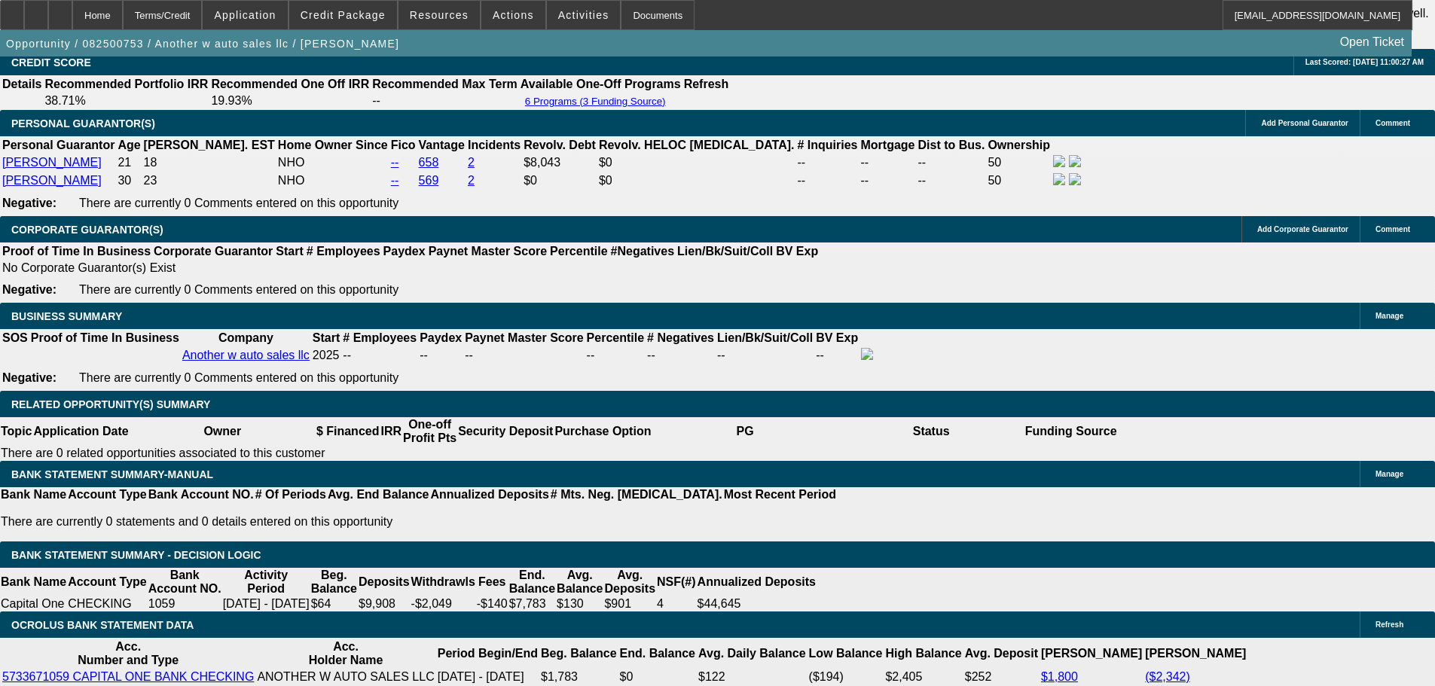
scroll to position [0, 0]
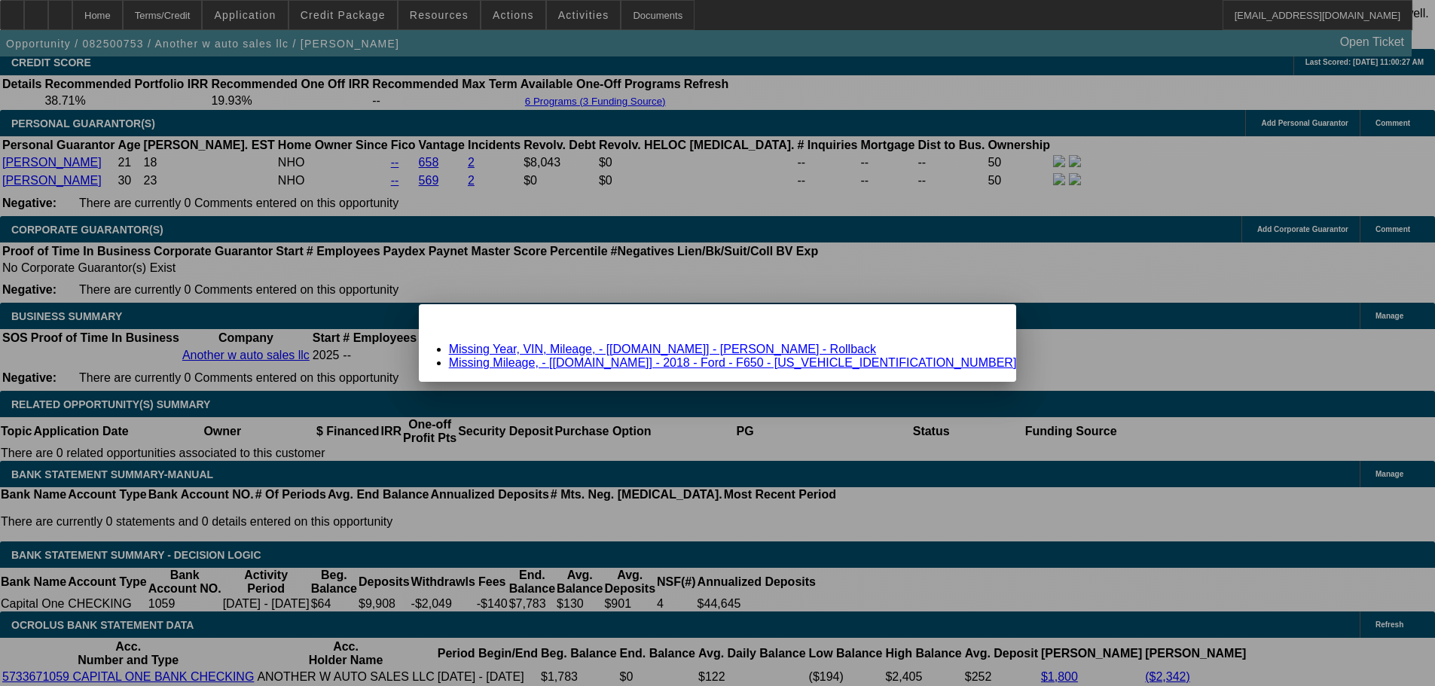
click at [582, 347] on link "Missing Year, VIN, Mileage, - [Equip-Used.com] - Jerr-Dan - Rollback" at bounding box center [662, 349] width 427 height 13
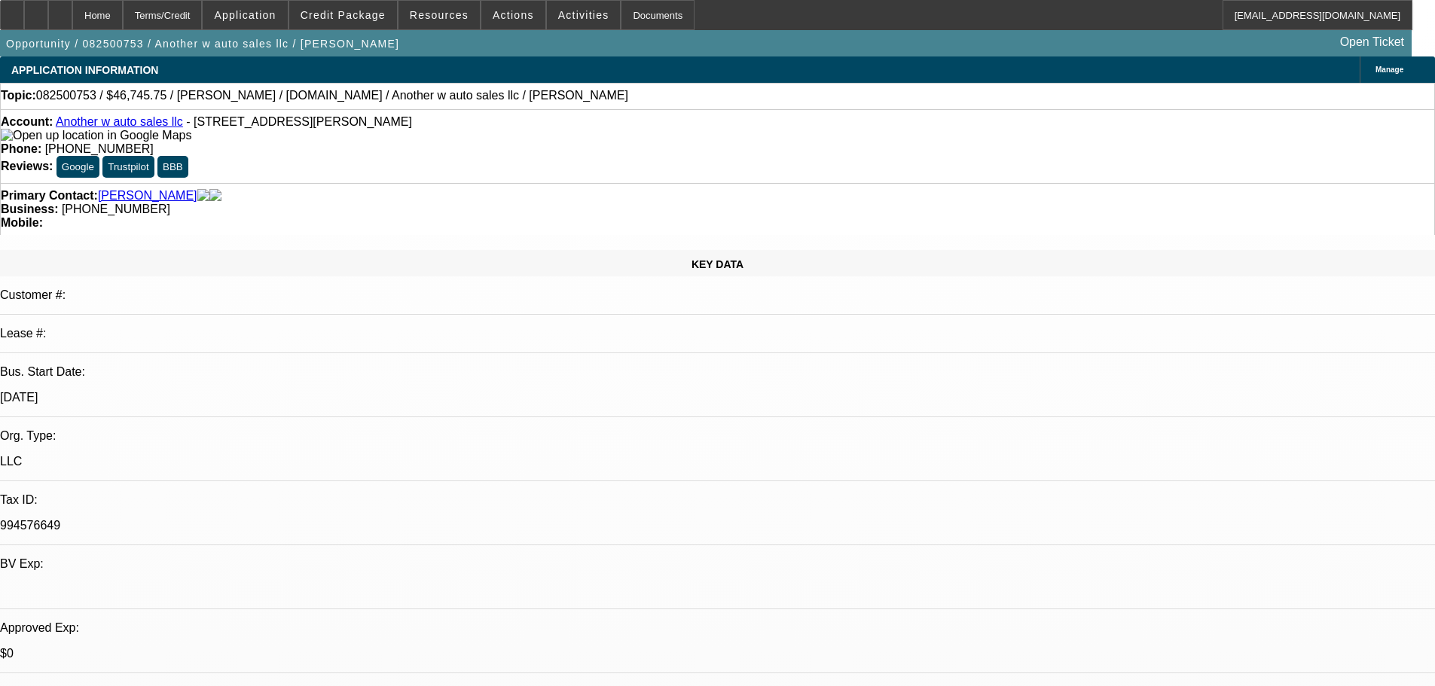
scroll to position [2249, 0]
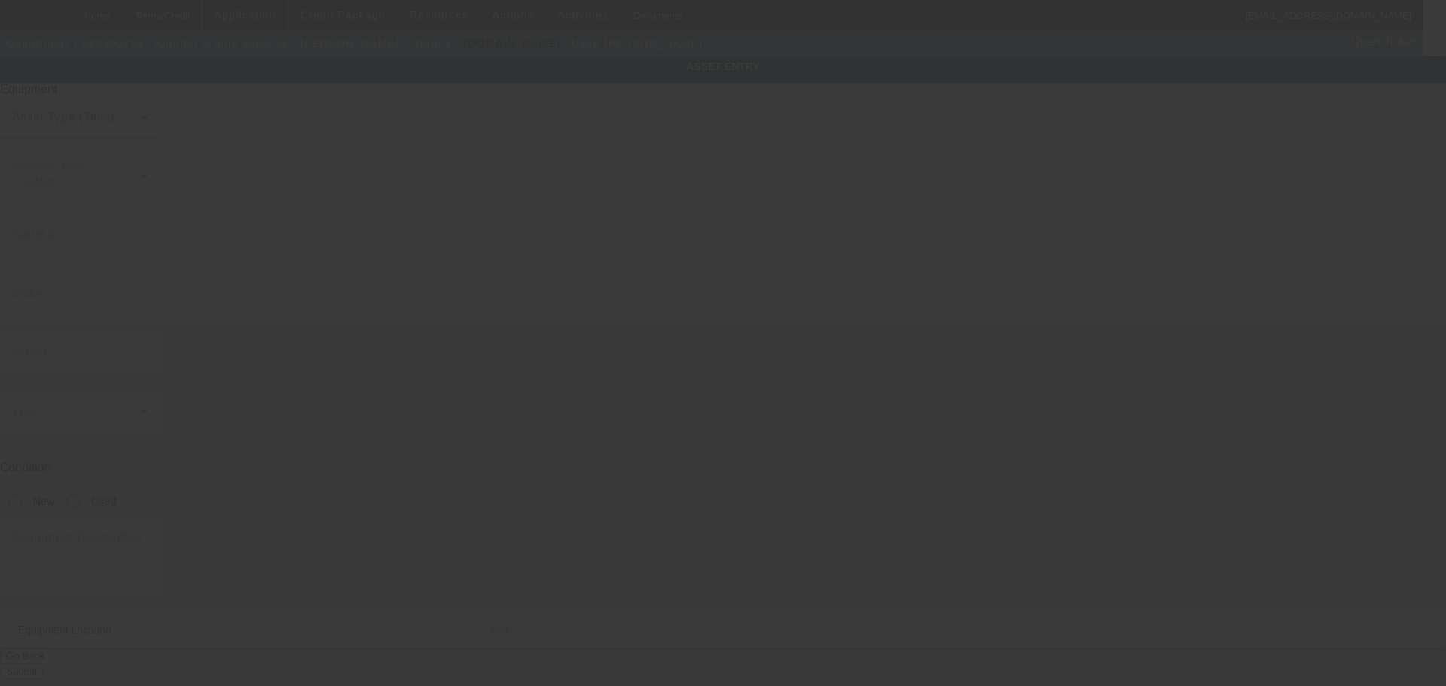
type input "Jerr-Dan"
type input "rollback"
radio input "true"
type textarea "Jerr-Dan Rollback"
type input "2411 Hulin Rd"
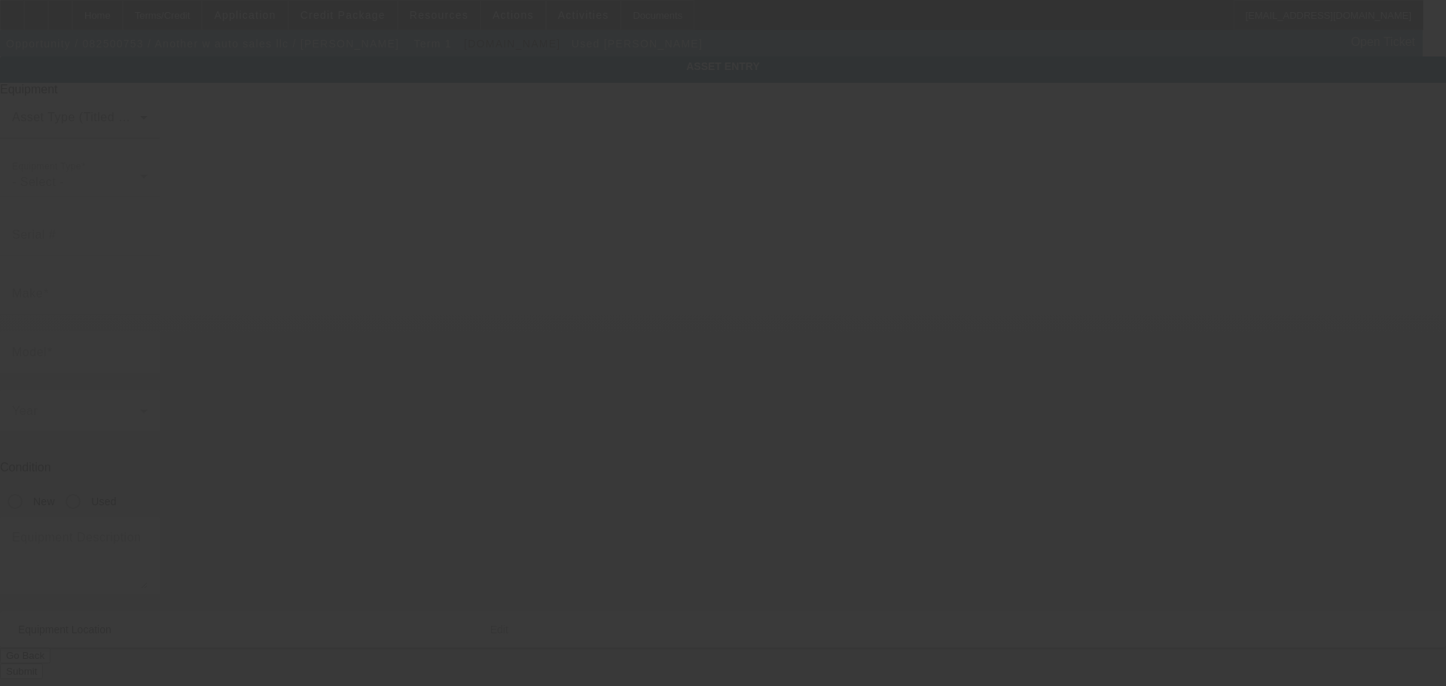
type input "New Iberia"
type input "70560"
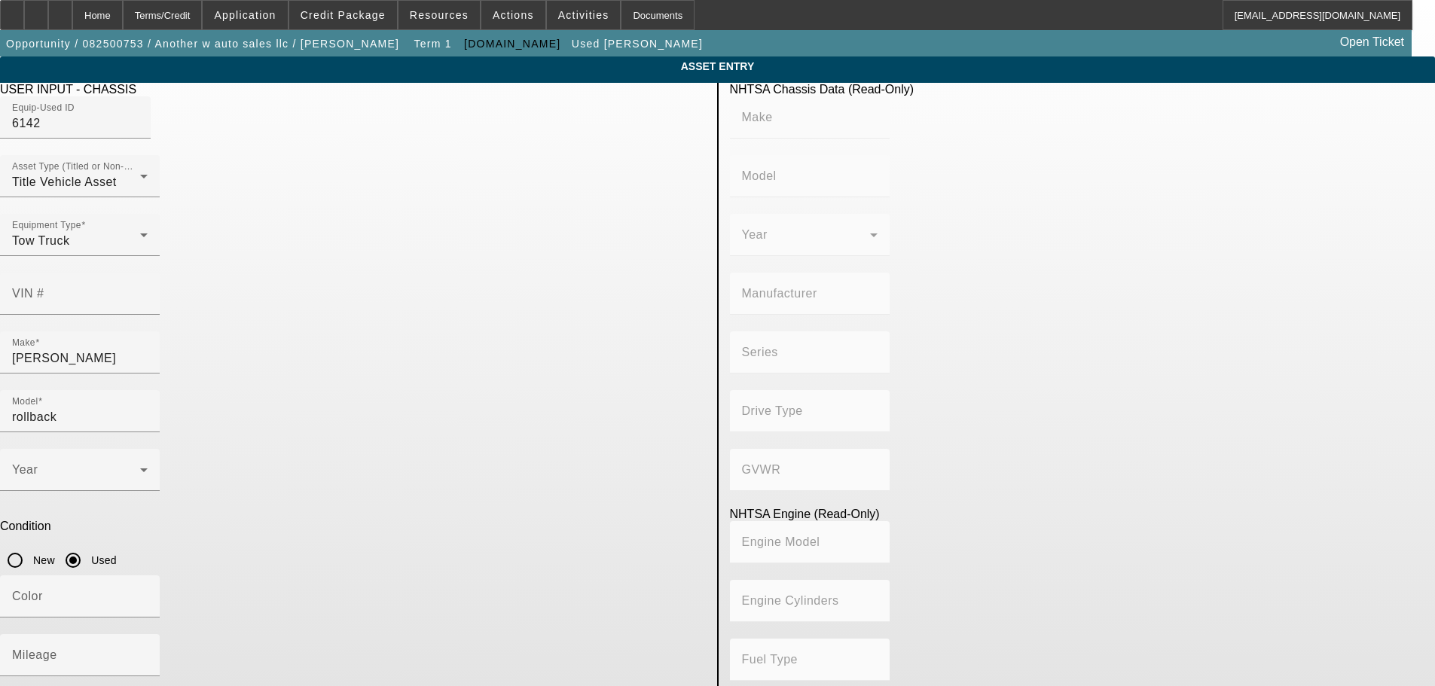
click at [1360, 26] on div "Delete asset" at bounding box center [1397, 13] width 75 height 26
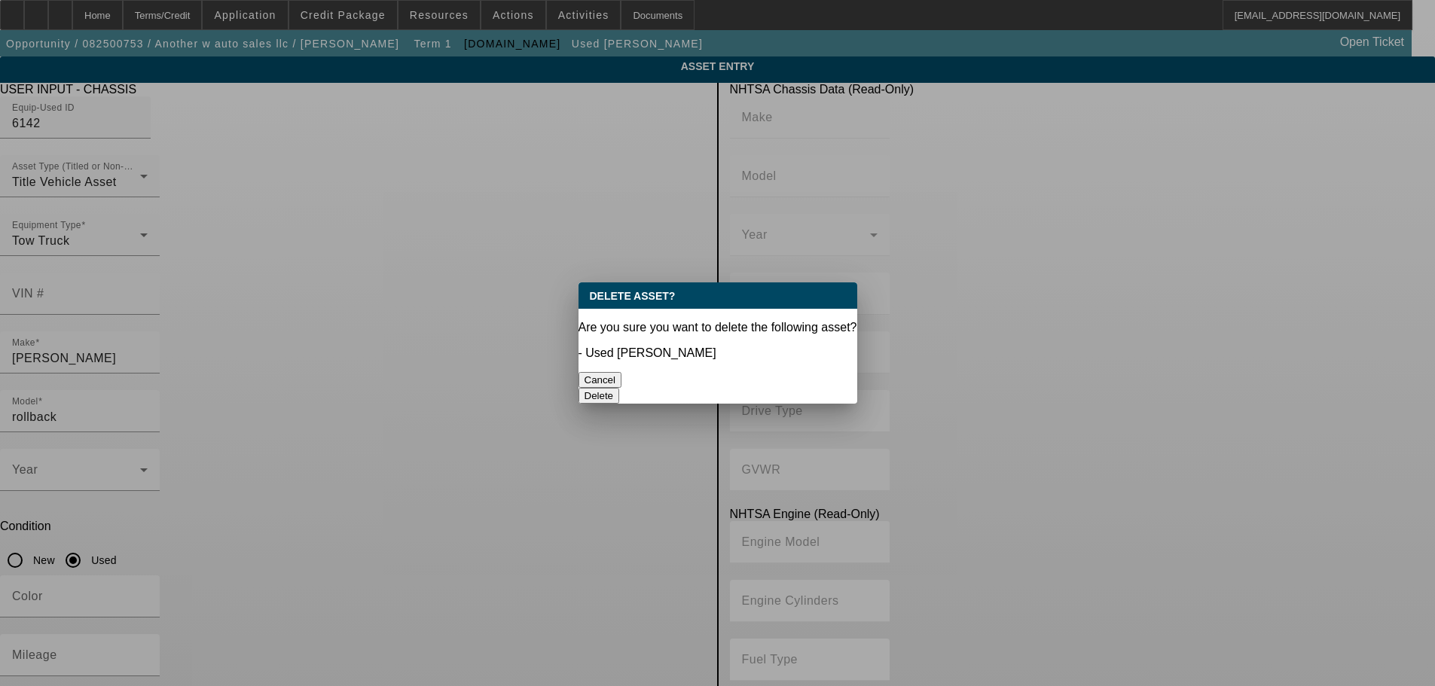
click at [620, 388] on button "Delete" at bounding box center [599, 396] width 41 height 16
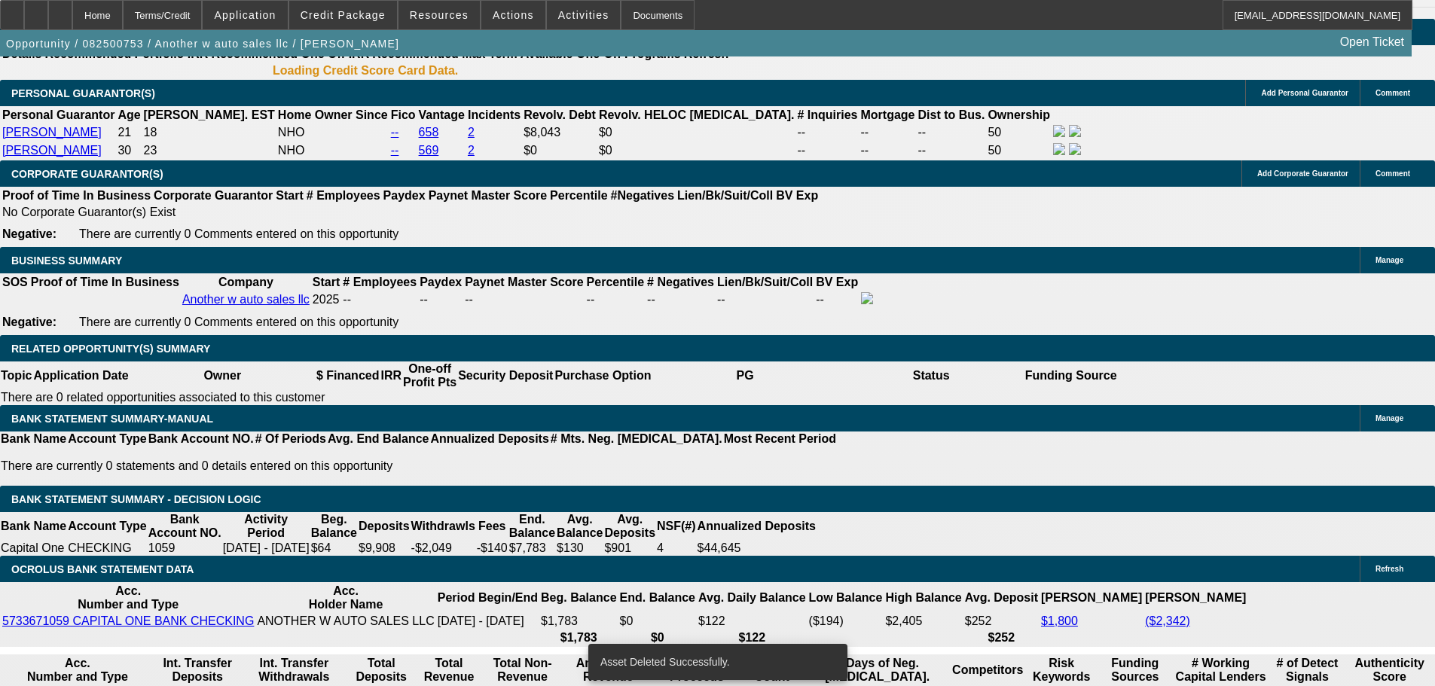
select select "0.15"
select select "2"
select select "0.1"
select select "4"
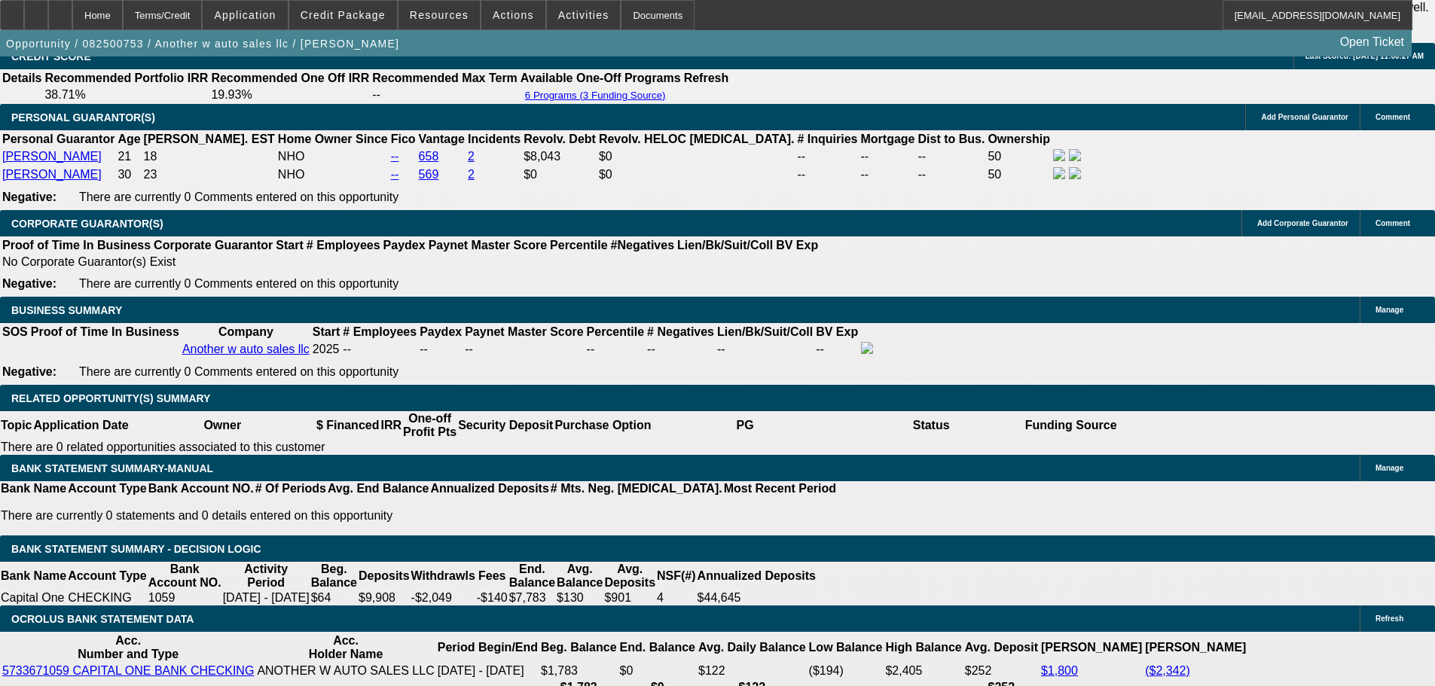
scroll to position [2306, 0]
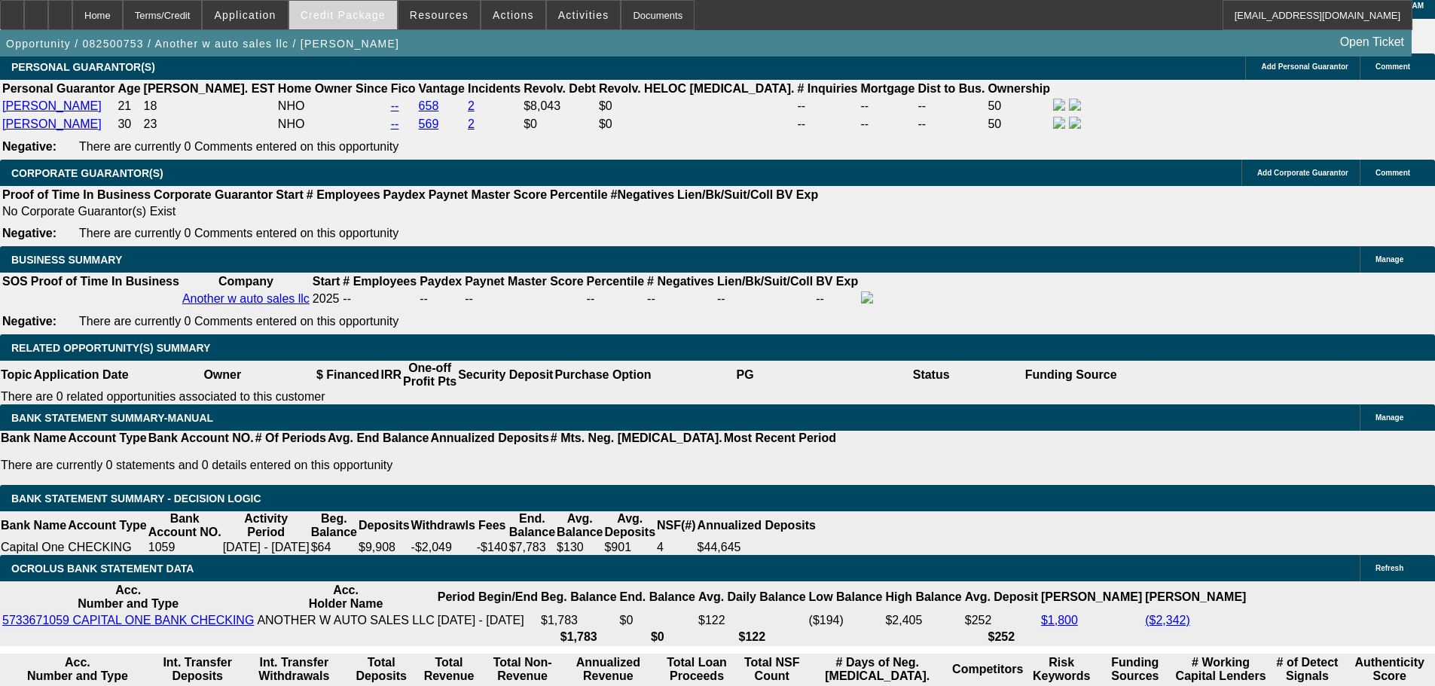
click at [374, 20] on span "Credit Package" at bounding box center [343, 15] width 85 height 12
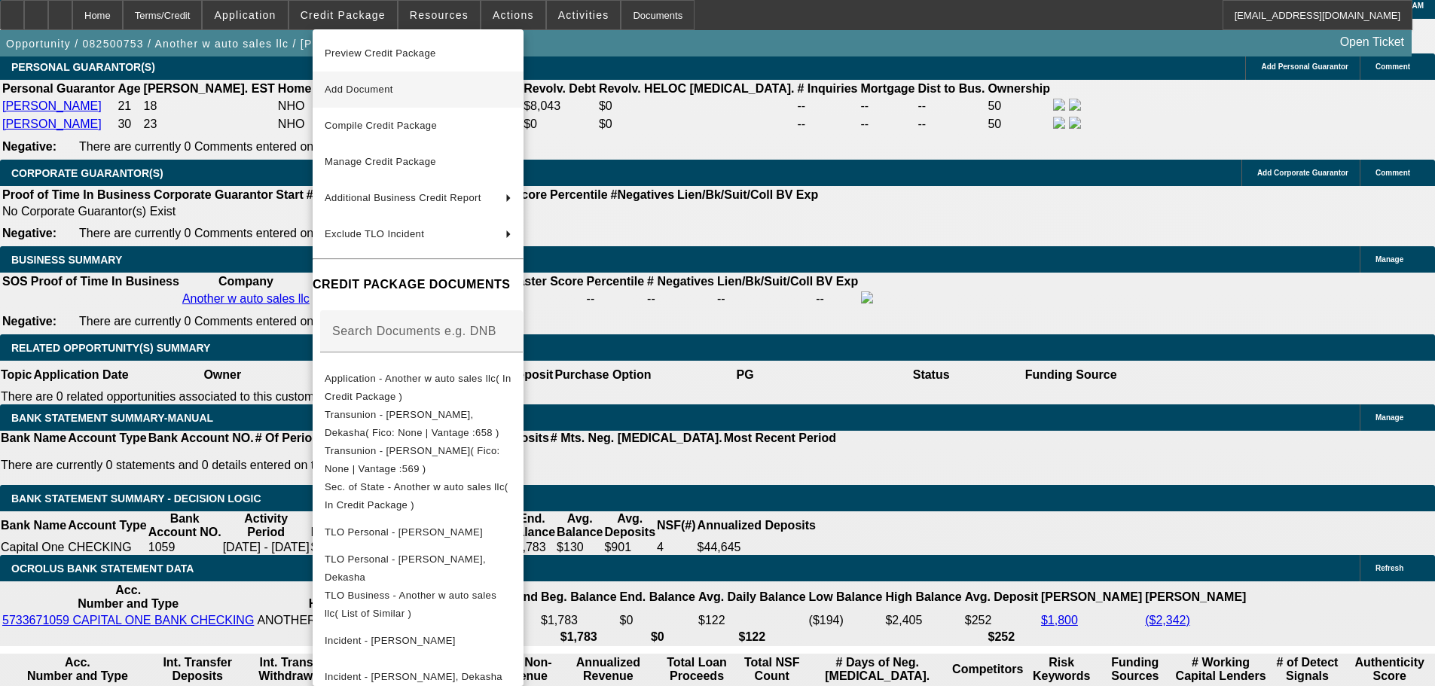
click at [389, 89] on span "Add Document" at bounding box center [359, 89] width 69 height 11
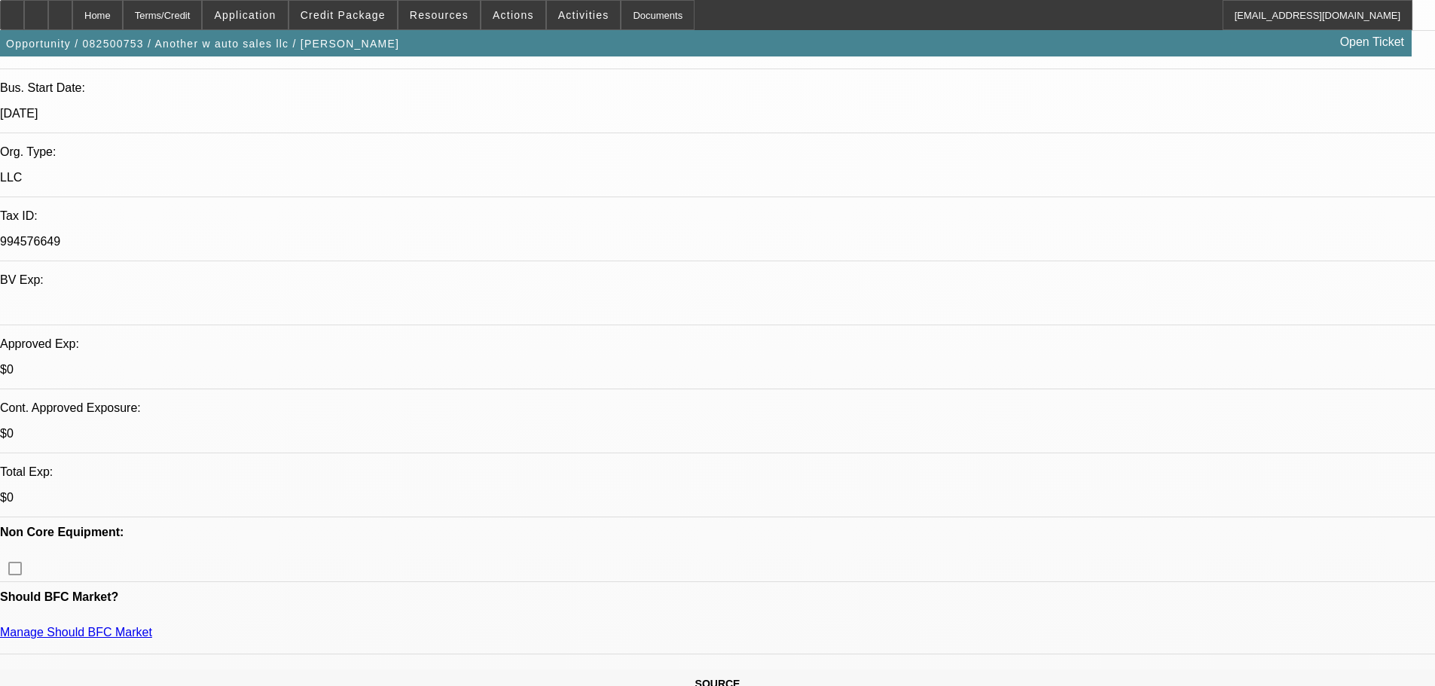
scroll to position [272, 0]
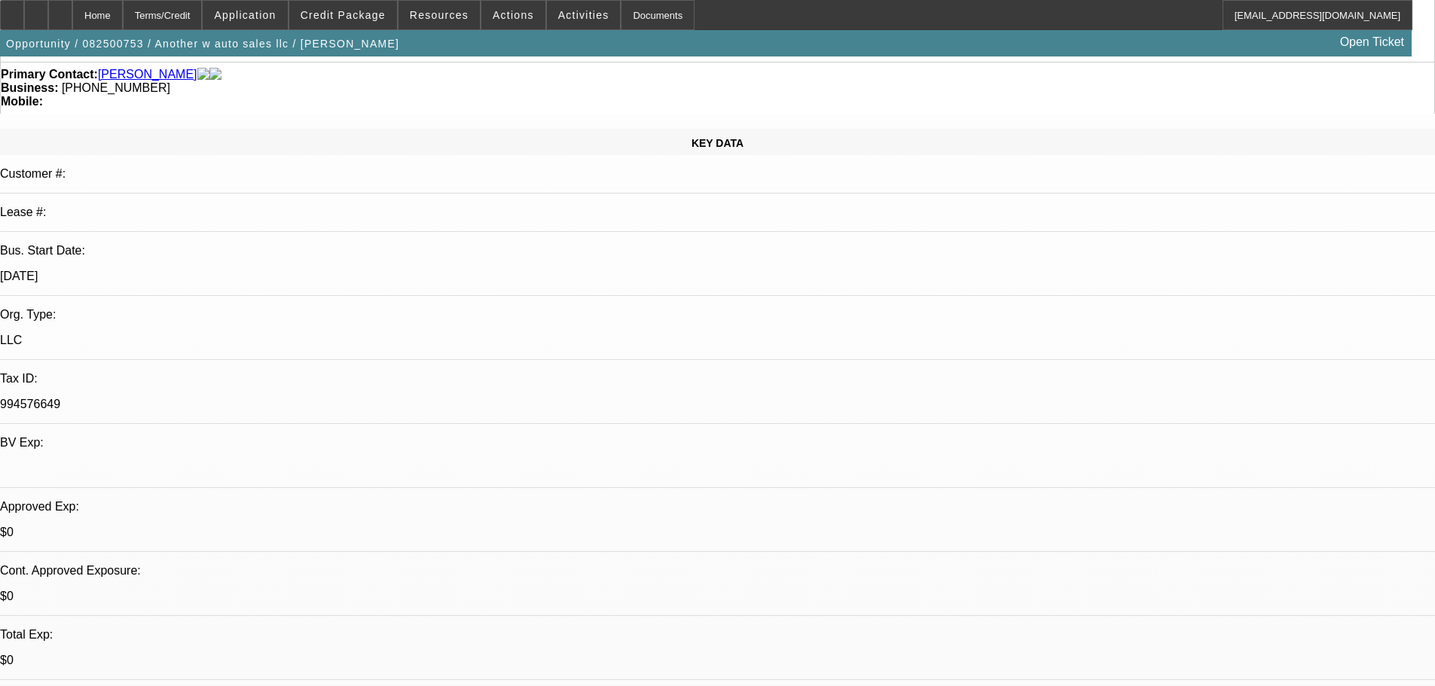
scroll to position [573, 0]
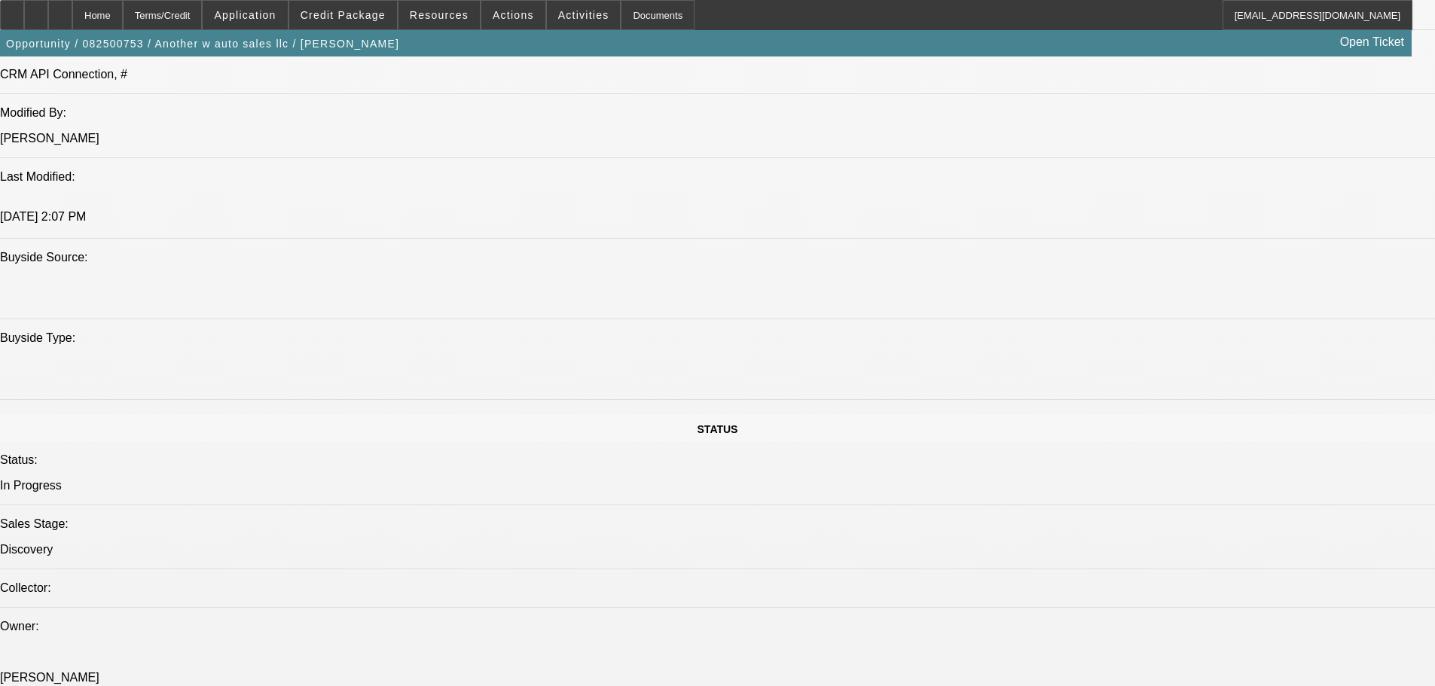
scroll to position [1327, 0]
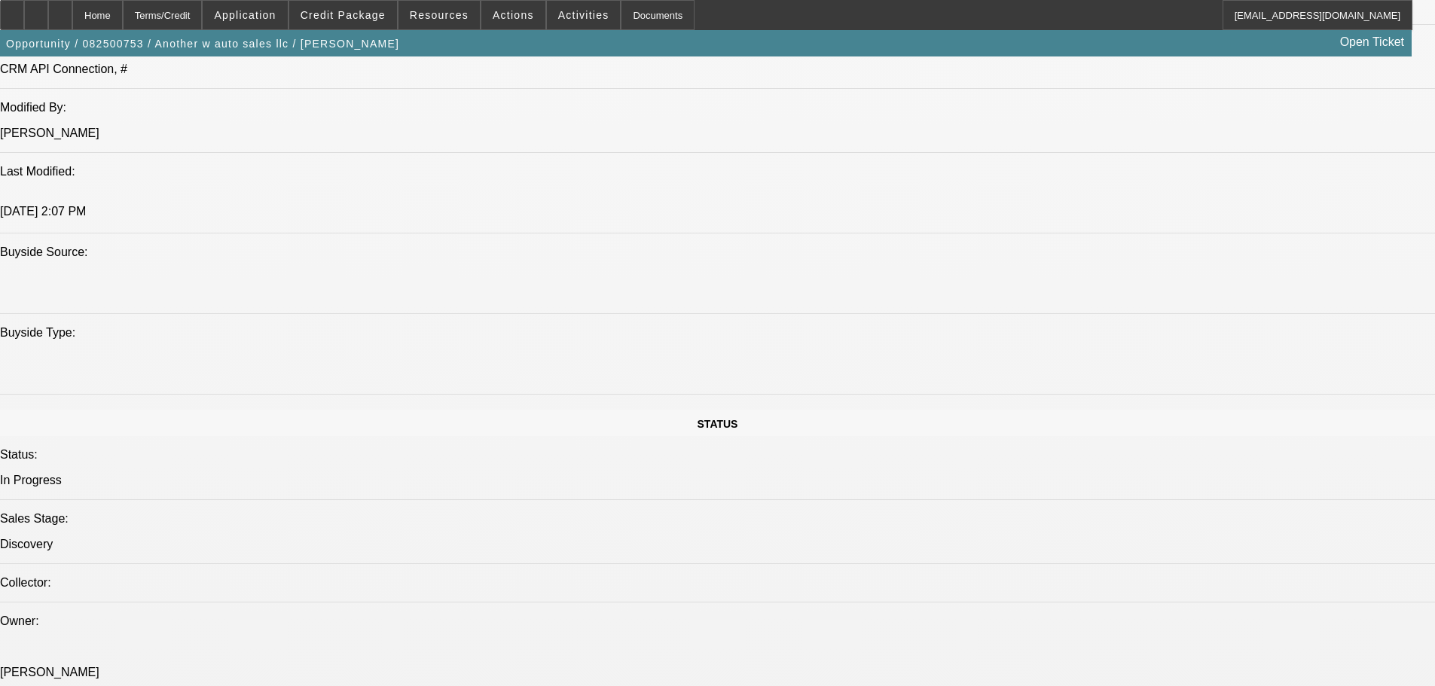
drag, startPoint x: 439, startPoint y: 388, endPoint x: 179, endPoint y: 326, distance: 267.9
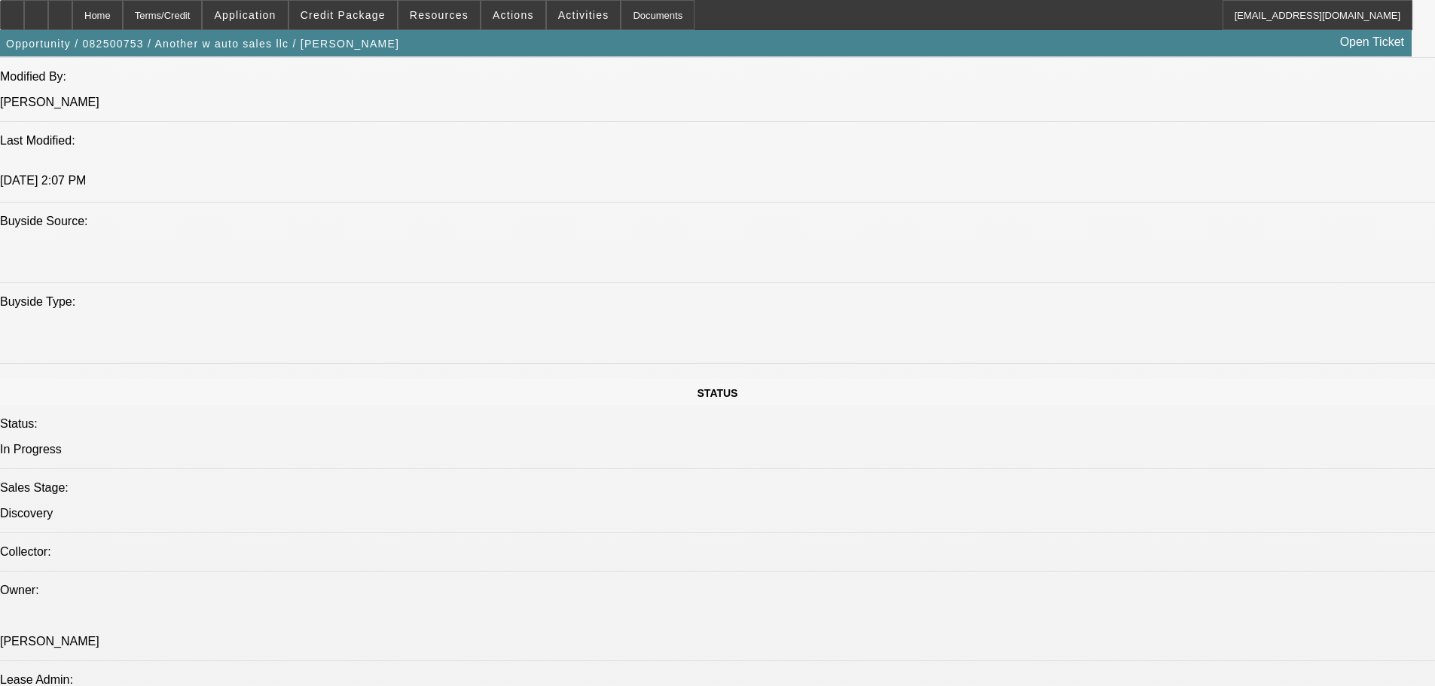
scroll to position [1356, 0]
drag, startPoint x: 441, startPoint y: 364, endPoint x: 2, endPoint y: 135, distance: 494.6
drag, startPoint x: 50, startPoint y: 99, endPoint x: 817, endPoint y: 373, distance: 814.9
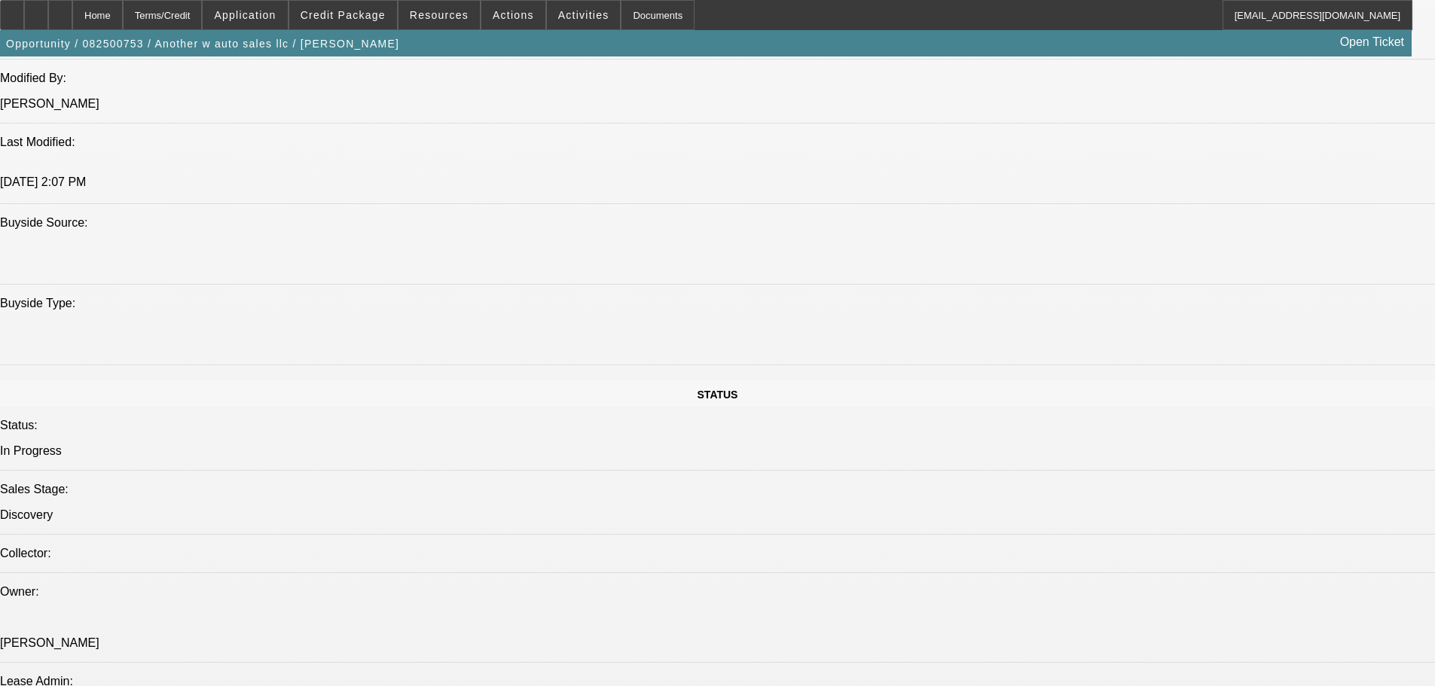
radio input "true"
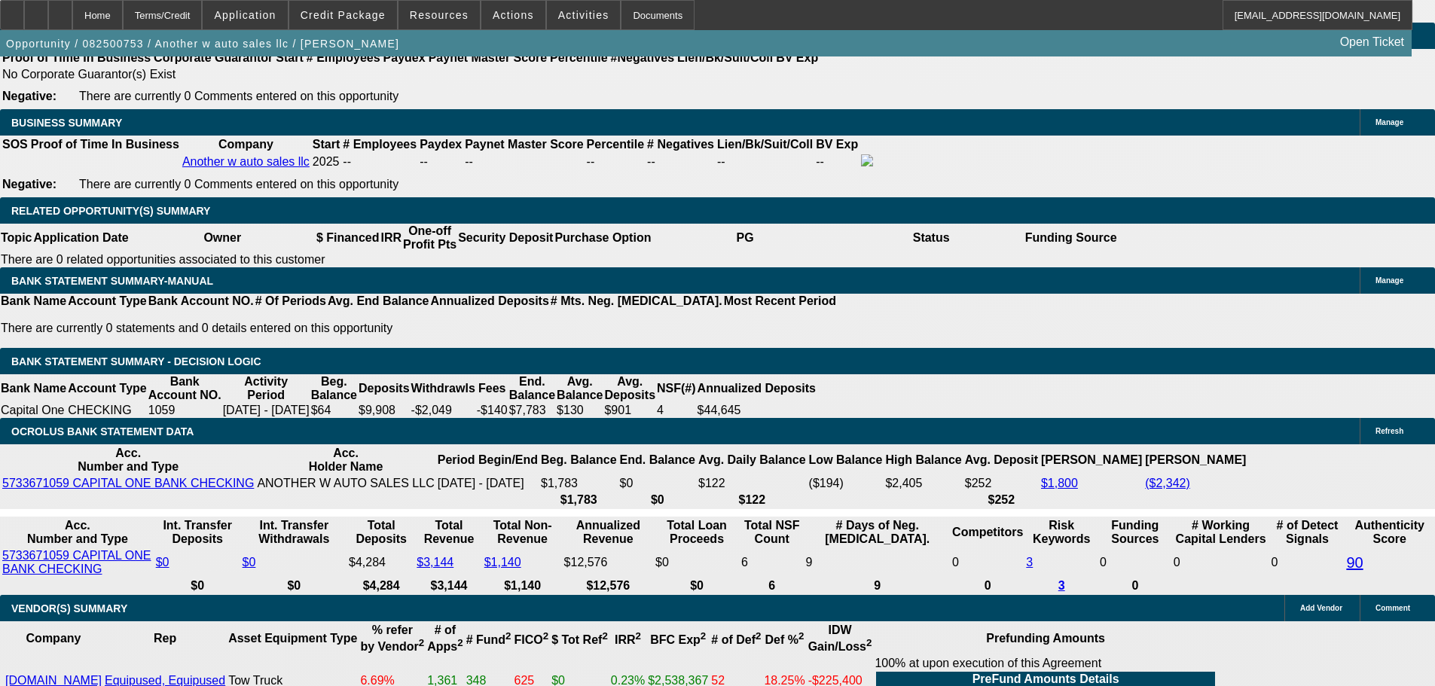
scroll to position [2561, 0]
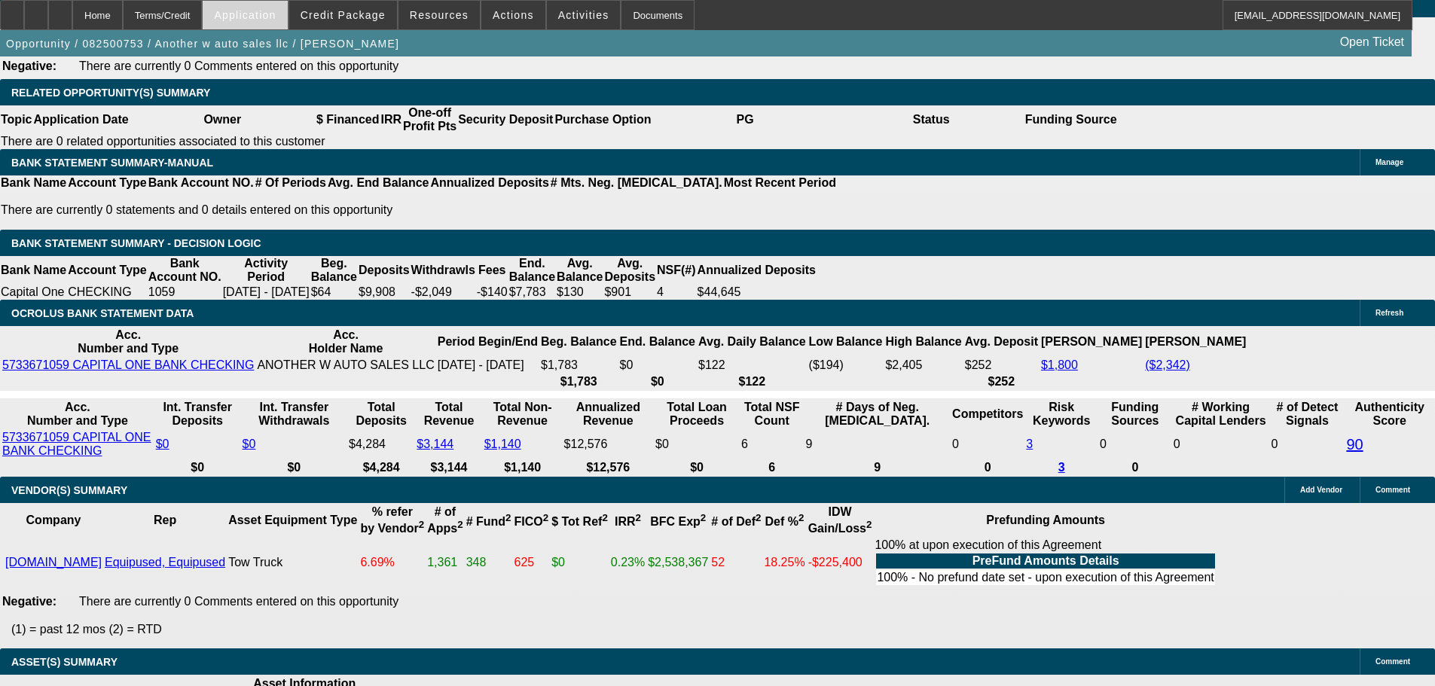
type textarea "started operations [DATE], reason for banks being so weak."
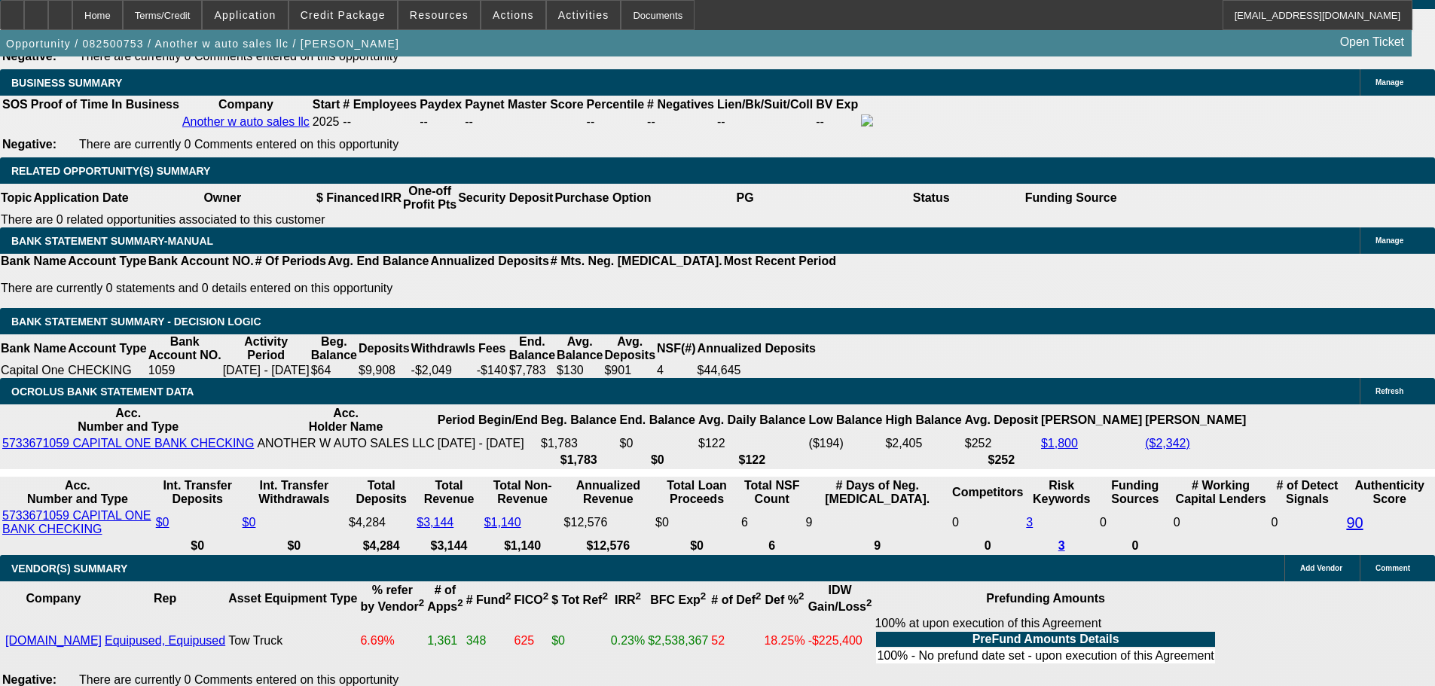
scroll to position [2486, 0]
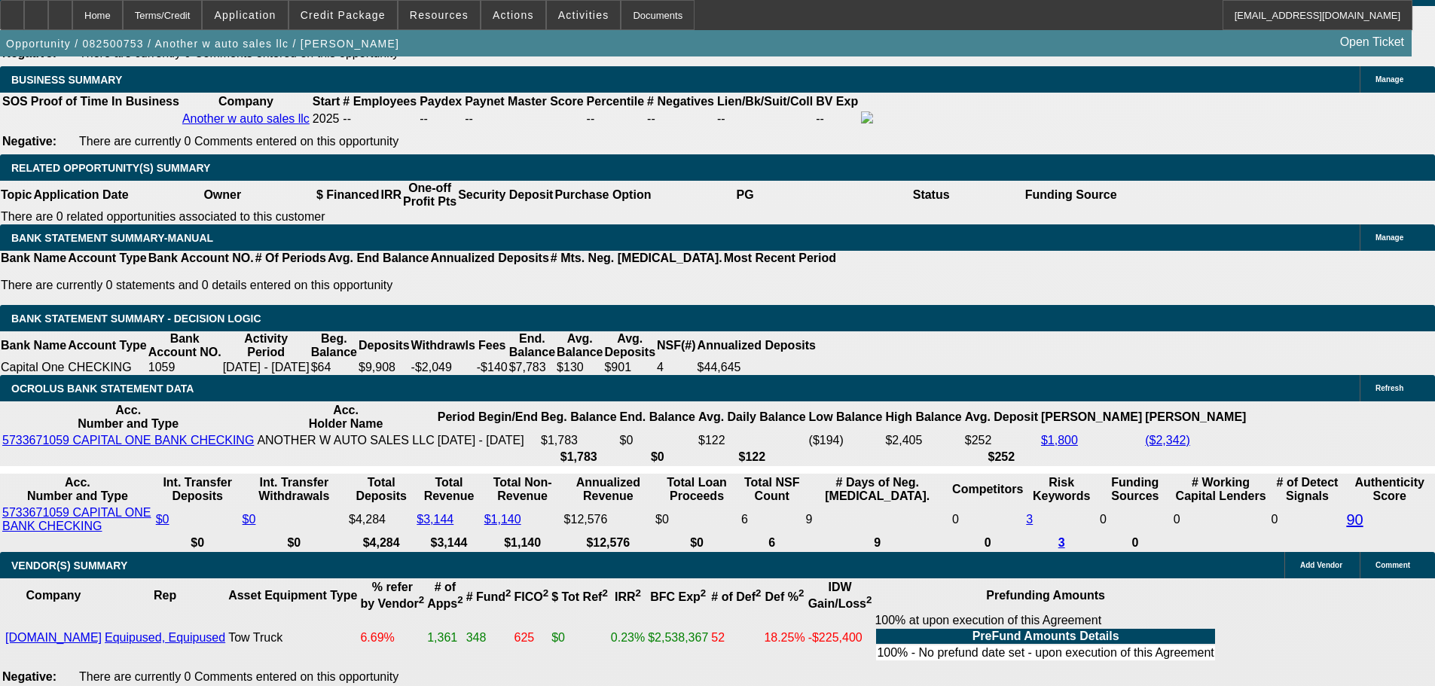
radio input "true"
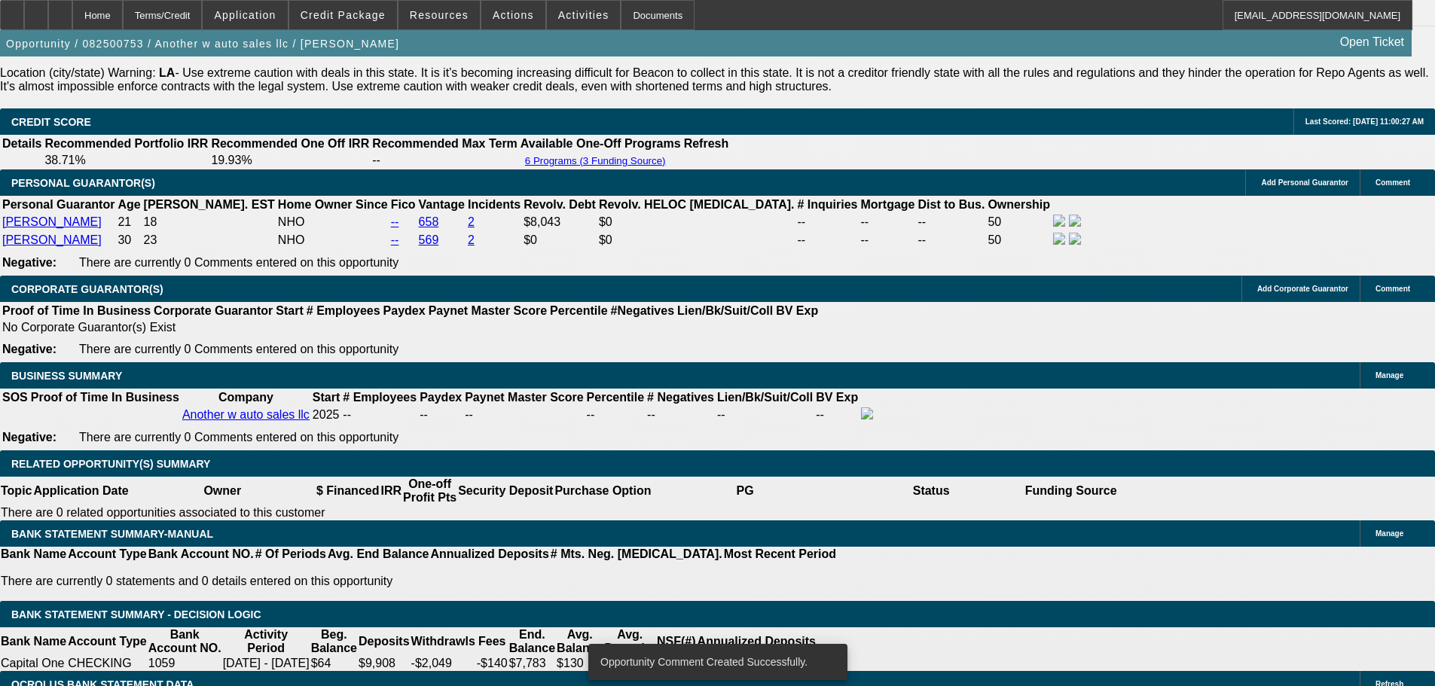
scroll to position [2185, 0]
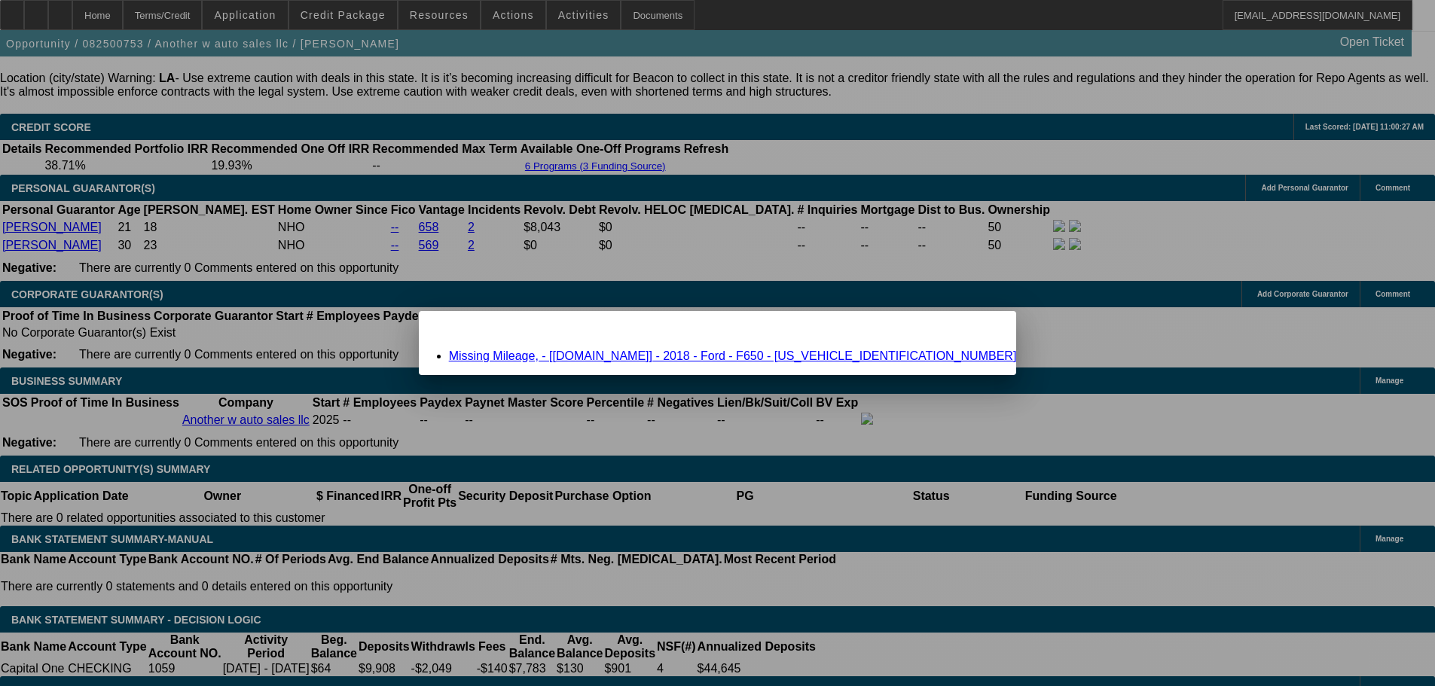
click at [578, 352] on link "Missing Mileage, - [Equip-Used.com] - 2018 - Ford - F650 - 1FDWX6DC5JDF03199" at bounding box center [733, 356] width 568 height 13
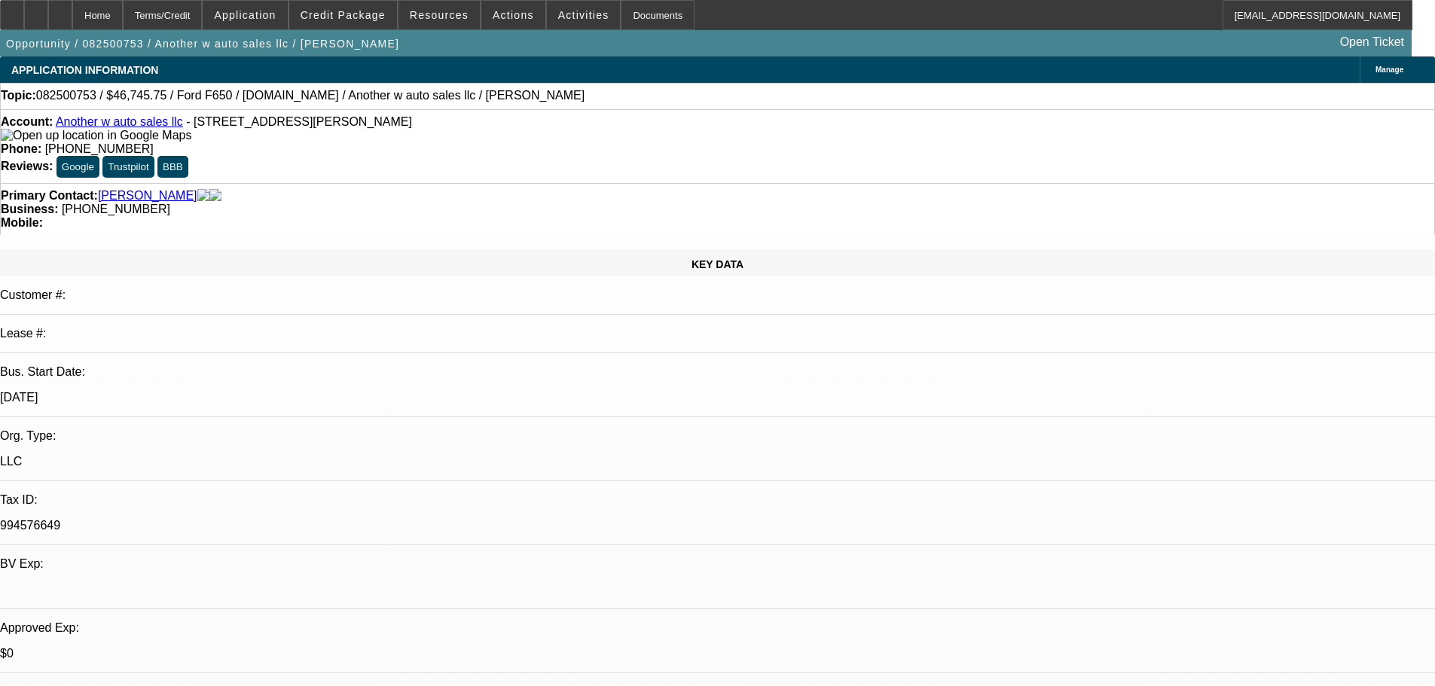
scroll to position [2185, 0]
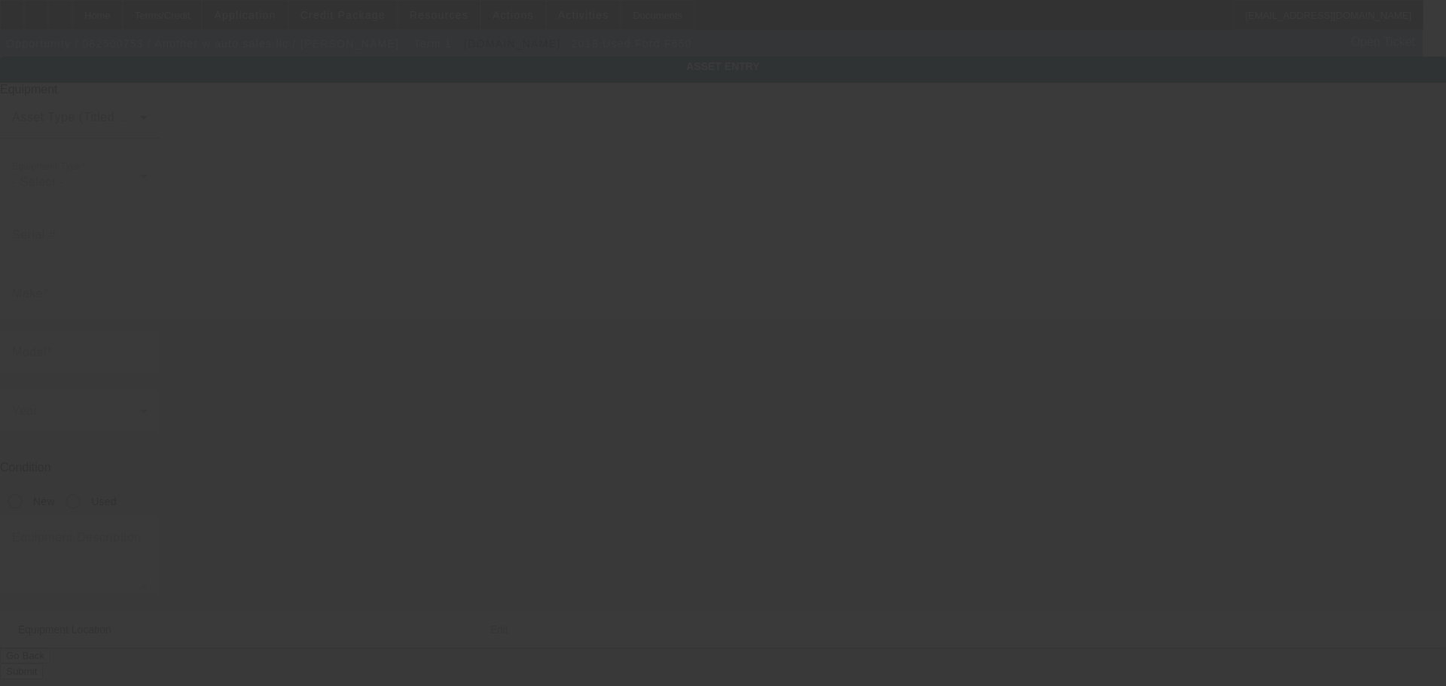
type input "1FDWX6DC5JDF03199"
type input "Ford"
type input "F650"
radio input "true"
type textarea "Ford F650"
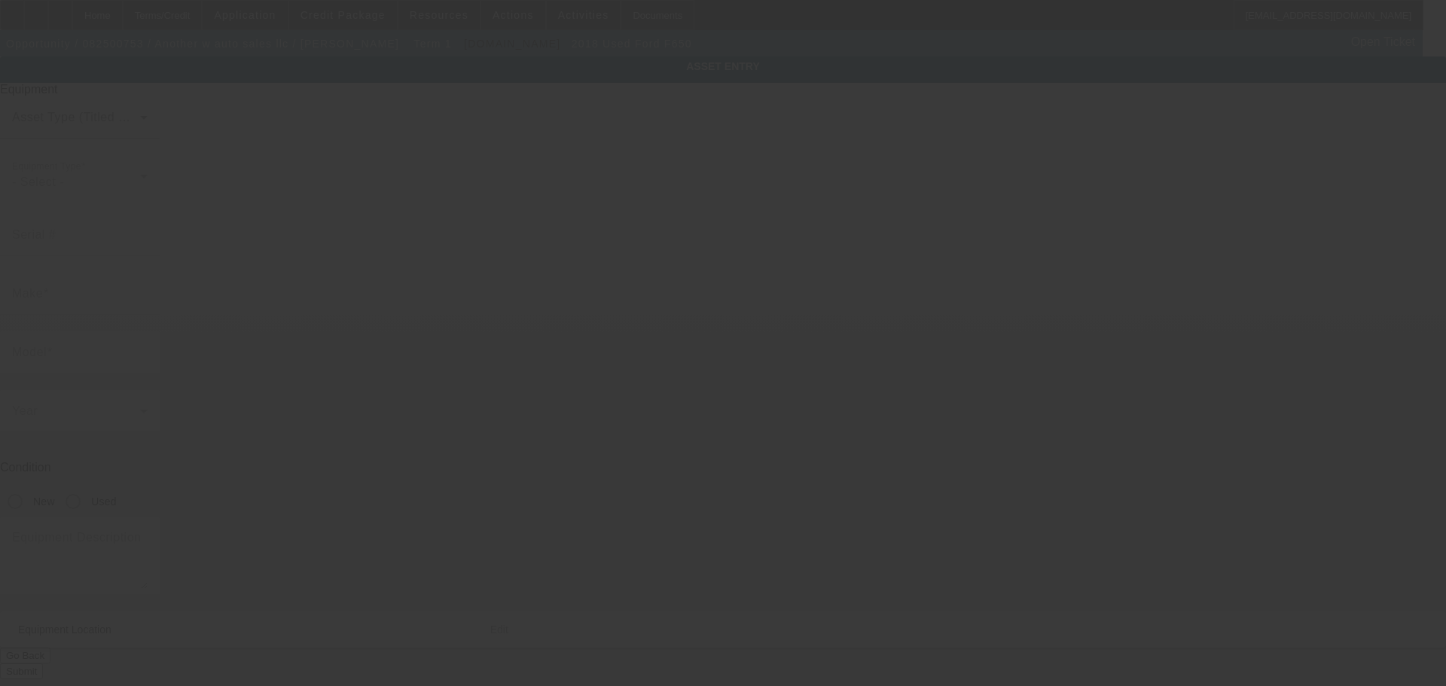
type input "2411 Hulin Rd"
type input "New Iberia"
type input "70560"
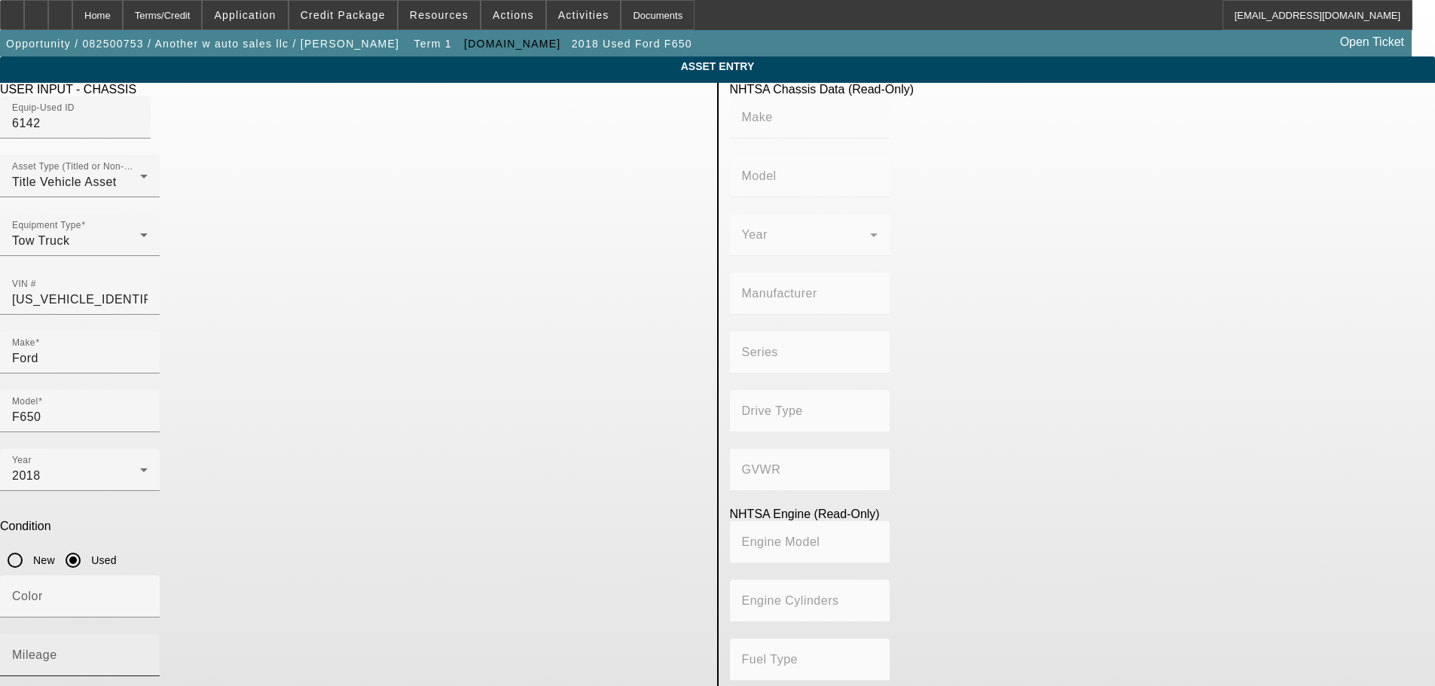
click at [57, 649] on mat-label "Mileage" at bounding box center [34, 655] width 45 height 13
click at [148, 652] on input "Mileage" at bounding box center [80, 661] width 136 height 18
type input "210024"
click at [148, 594] on input "Color" at bounding box center [80, 603] width 136 height 18
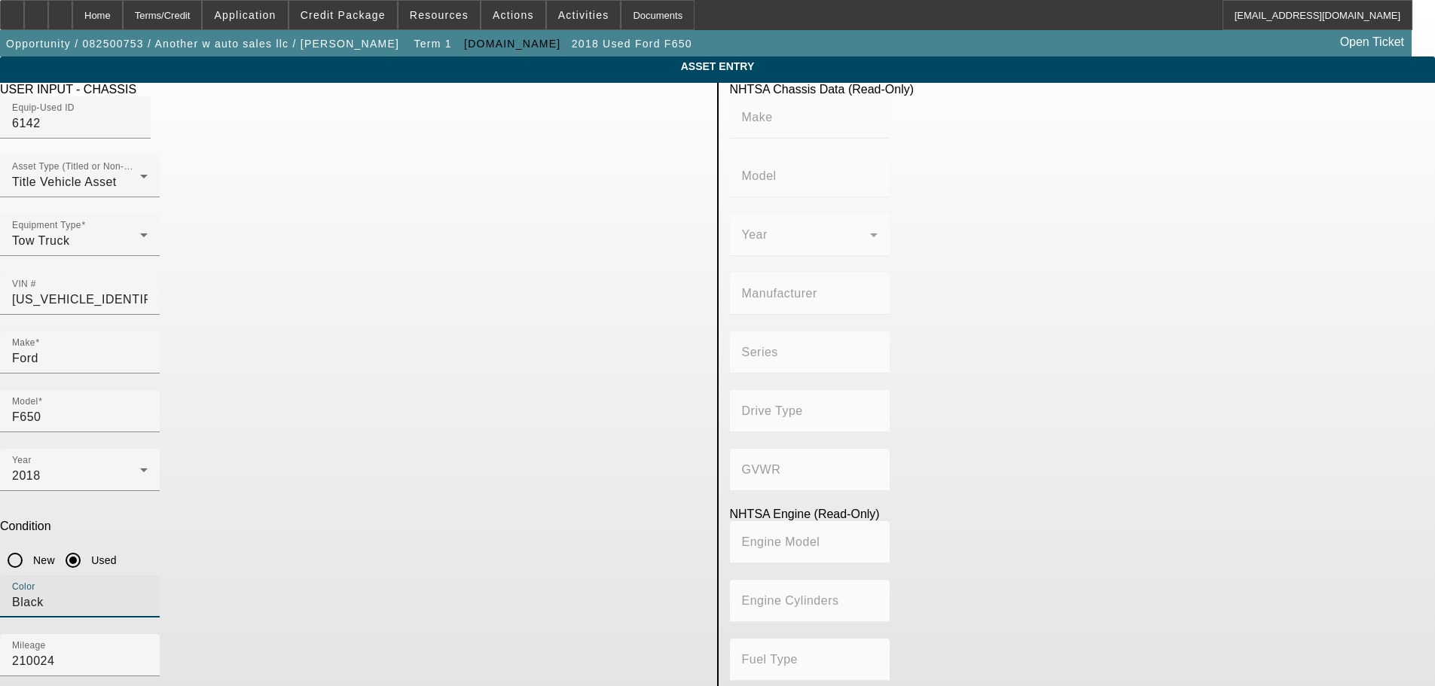
type input "Black"
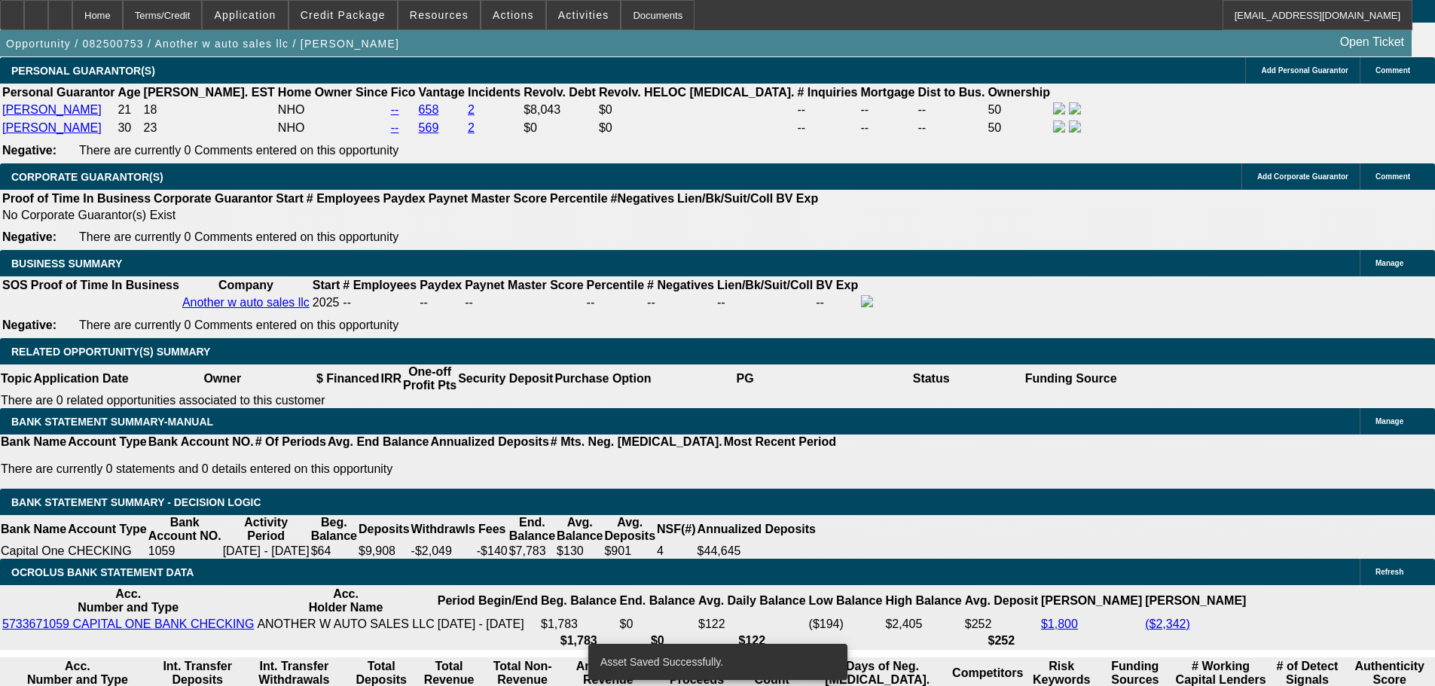
select select "0.15"
select select "2"
select select "0.1"
select select "4"
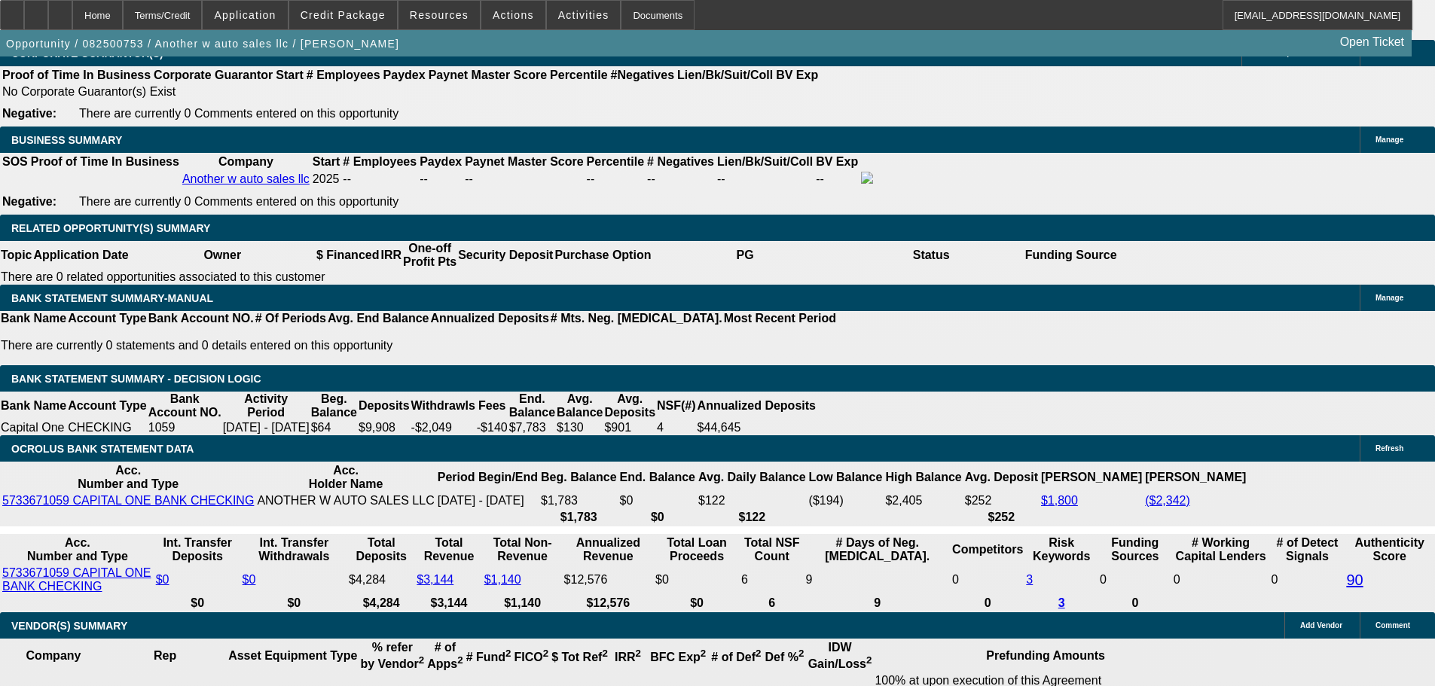
scroll to position [2381, 0]
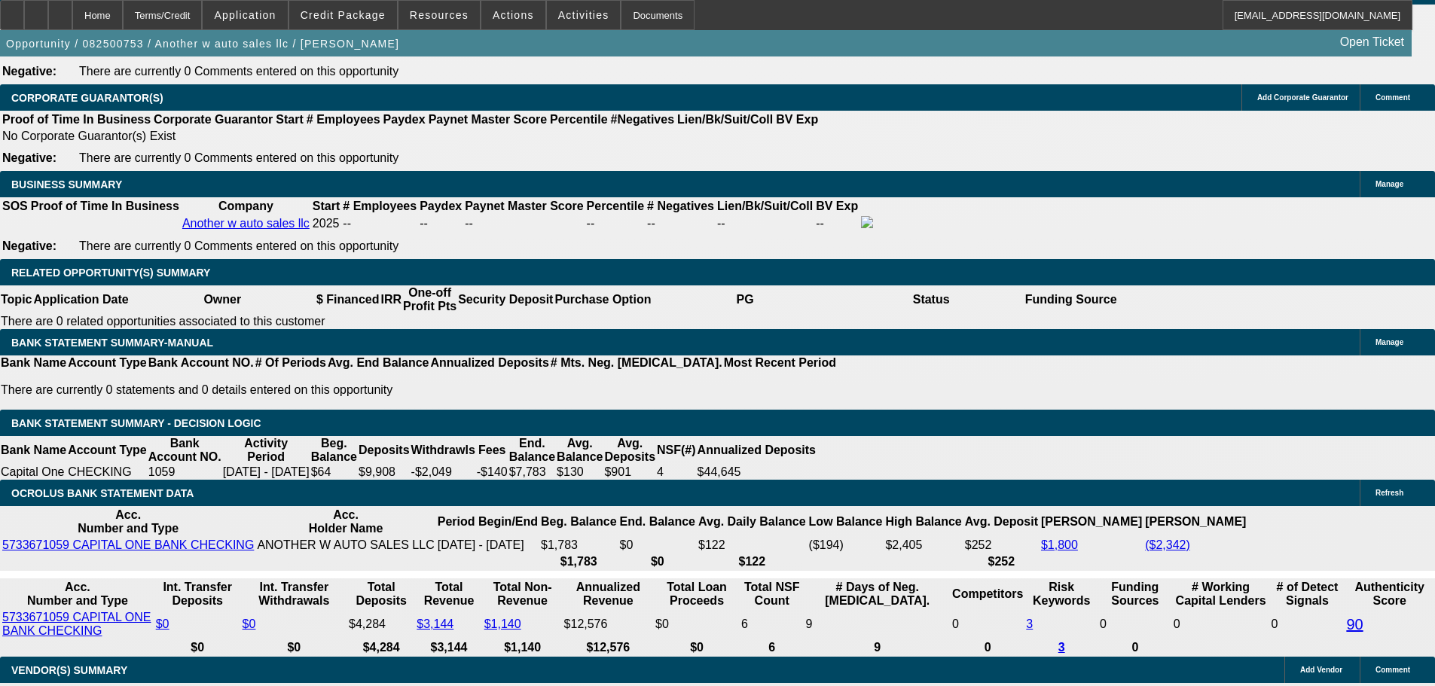
click at [553, 234] on body "Home Terms/Credit Application Credit Package Resources Actions Activities Docum…" at bounding box center [717, 478] width 1435 height 5719
type input "$9,000.00"
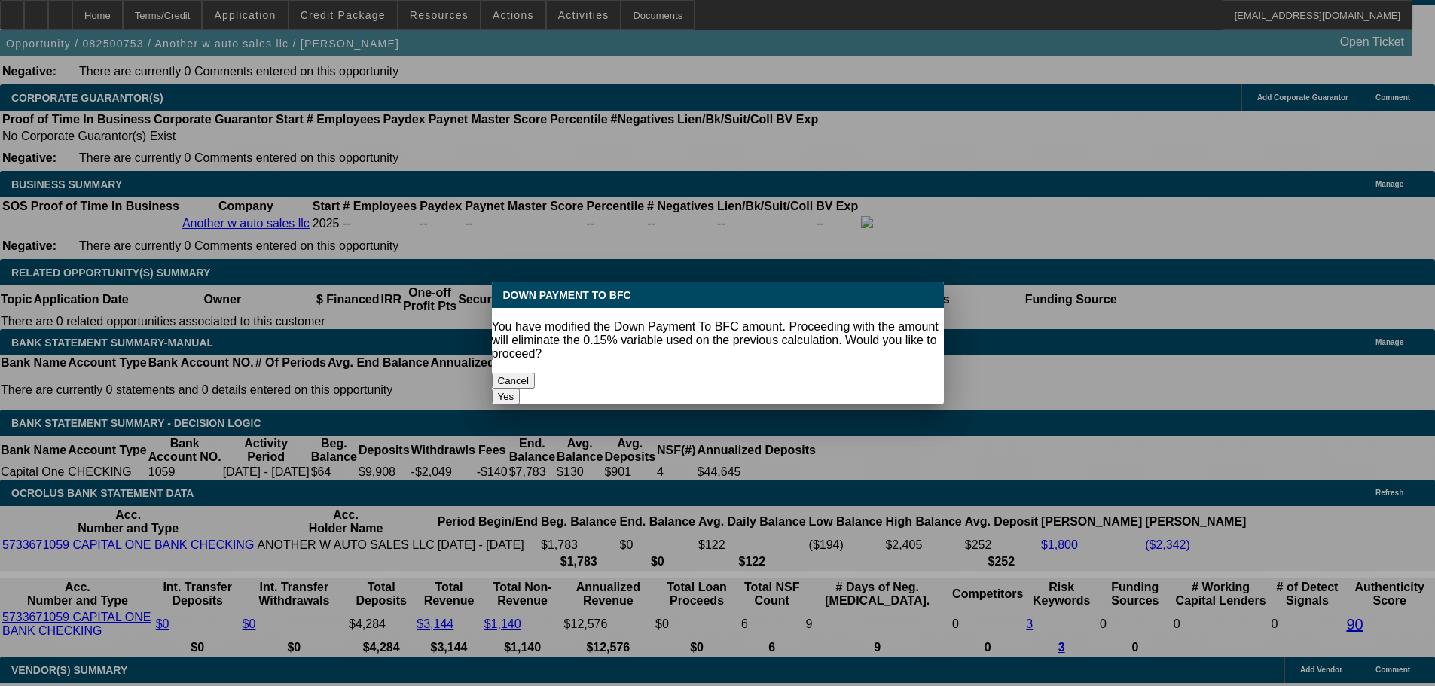
scroll to position [0, 0]
click at [521, 389] on button "Yes" at bounding box center [506, 397] width 29 height 16
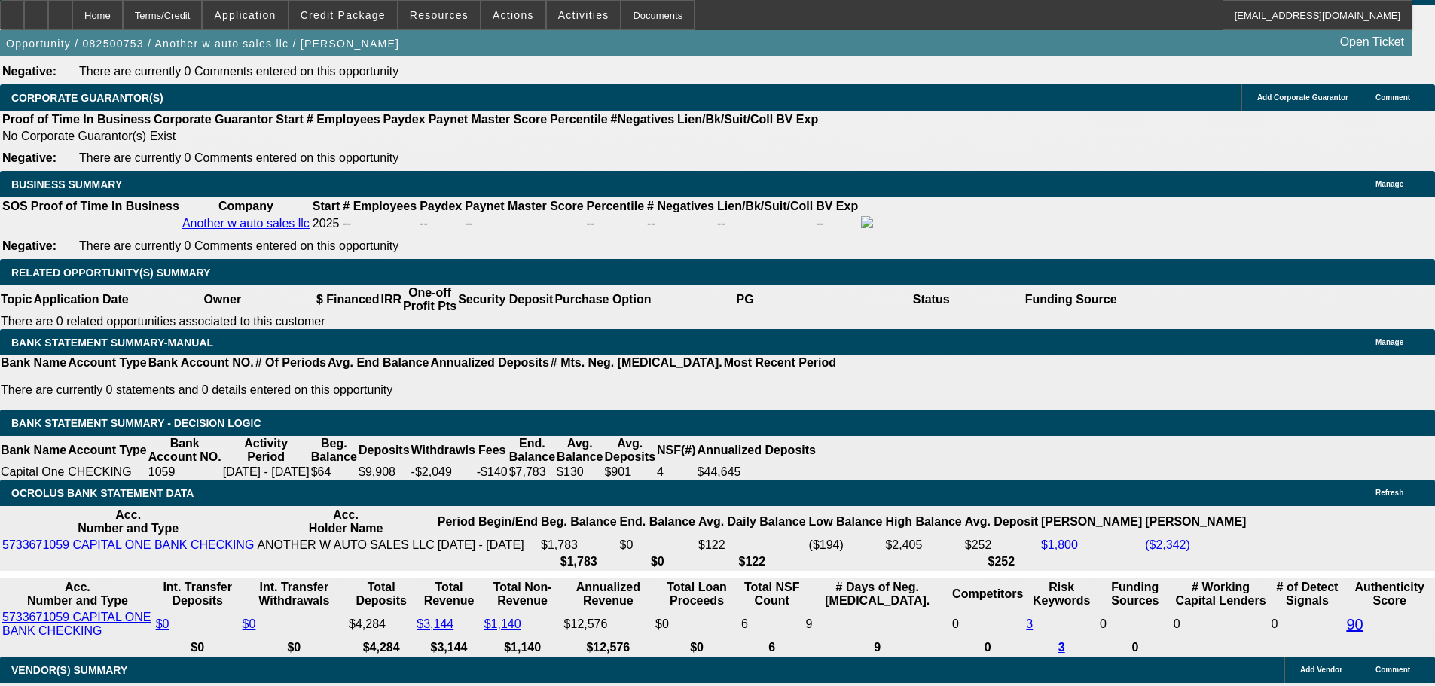
select select "0"
type input "UNKNOWN"
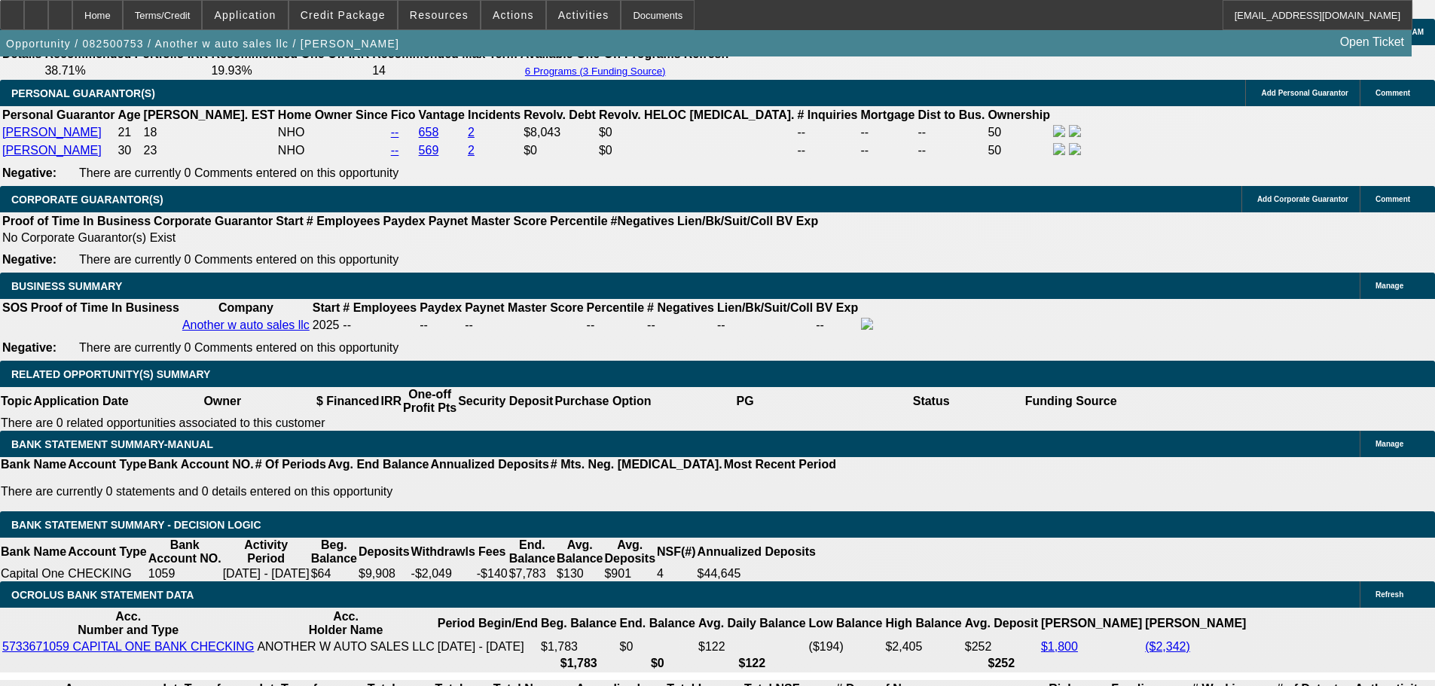
type input "$3,609.04"
type input "$1,804.52"
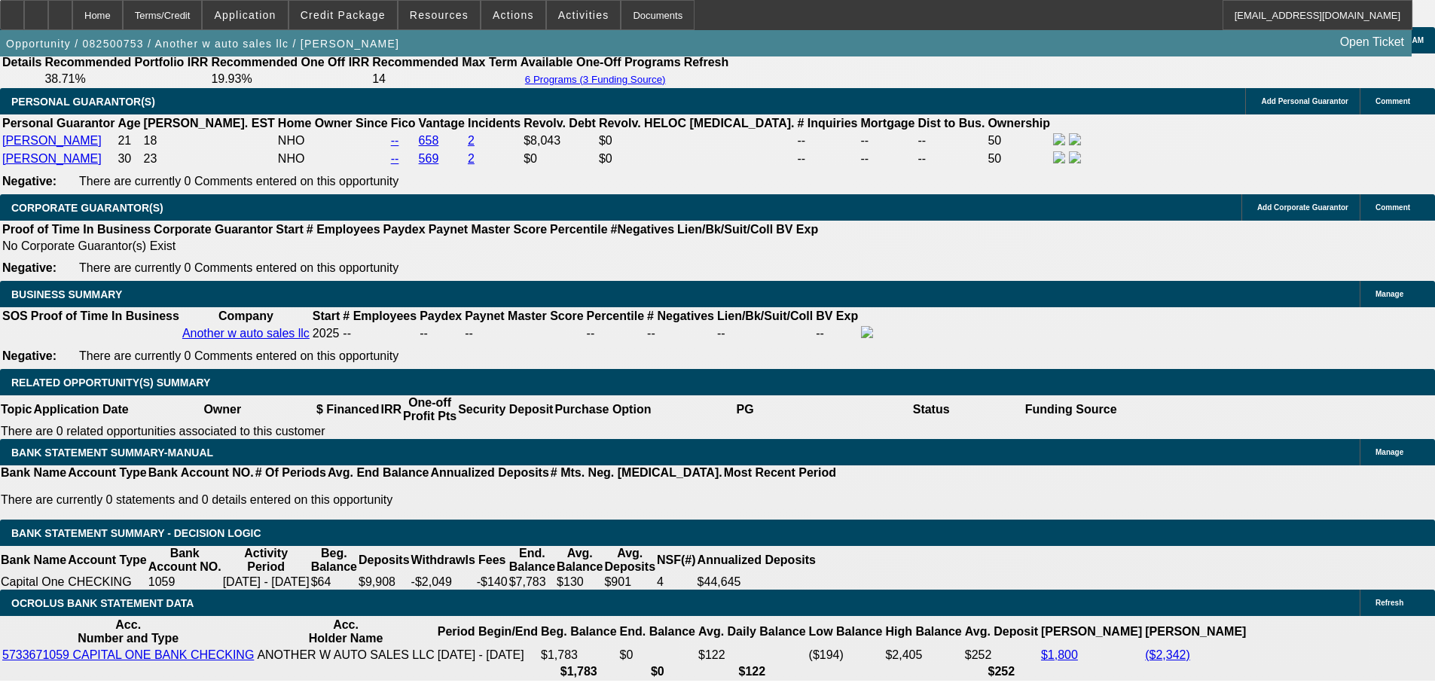
scroll to position [2080, 0]
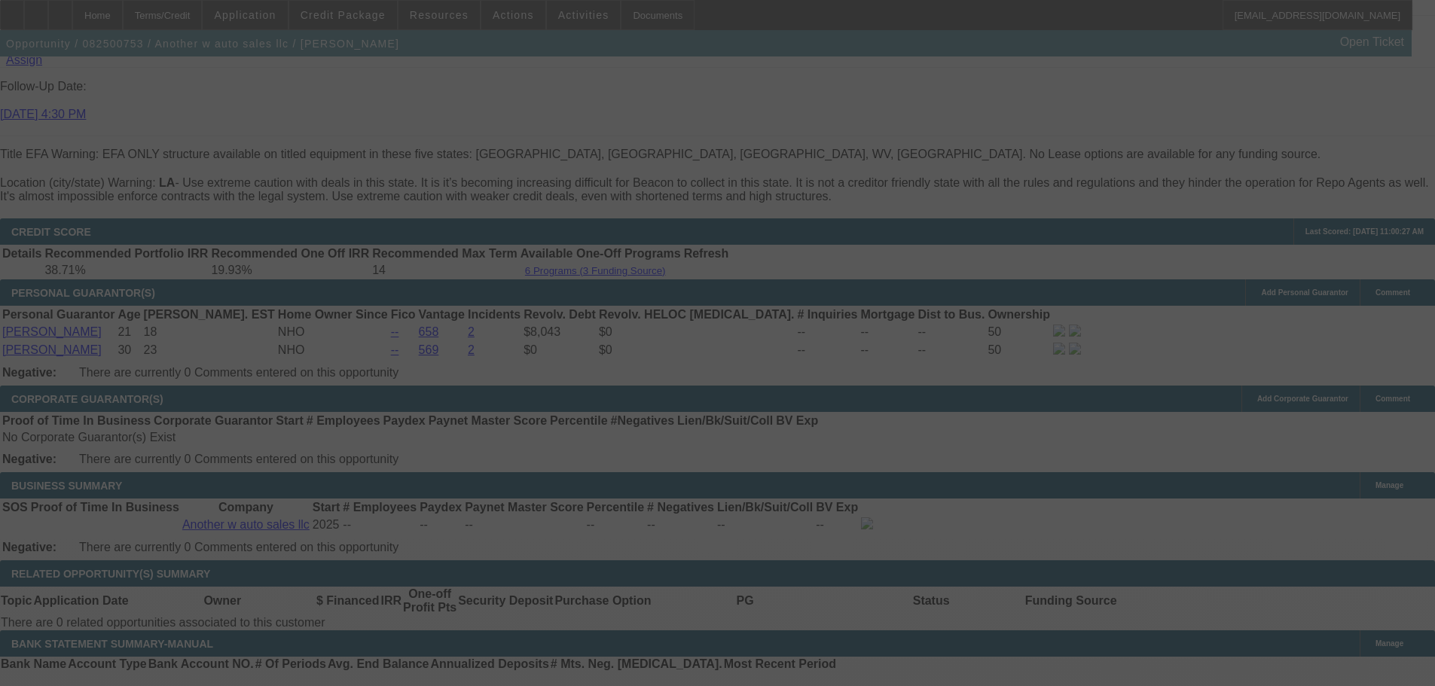
select select "0"
select select "2"
select select "0.1"
select select "4"
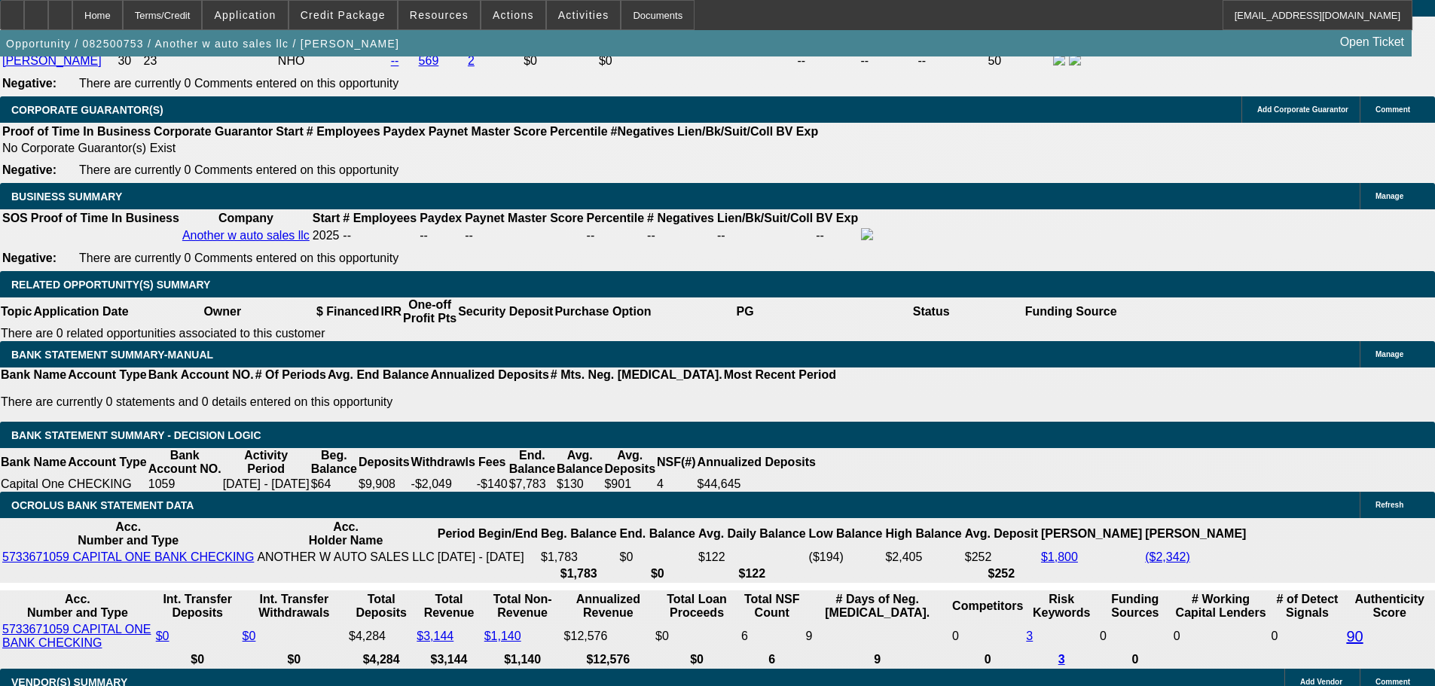
scroll to position [2607, 0]
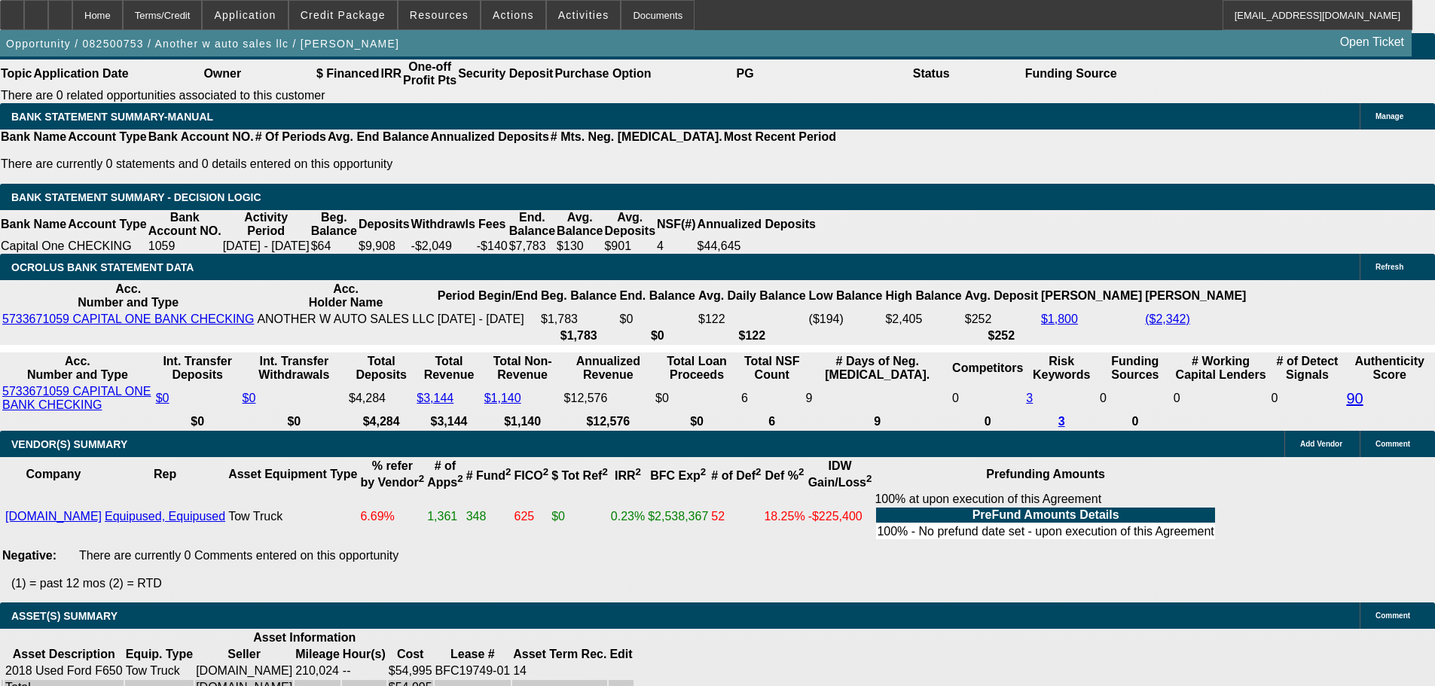
type input "UNKNOWN"
type input "25"
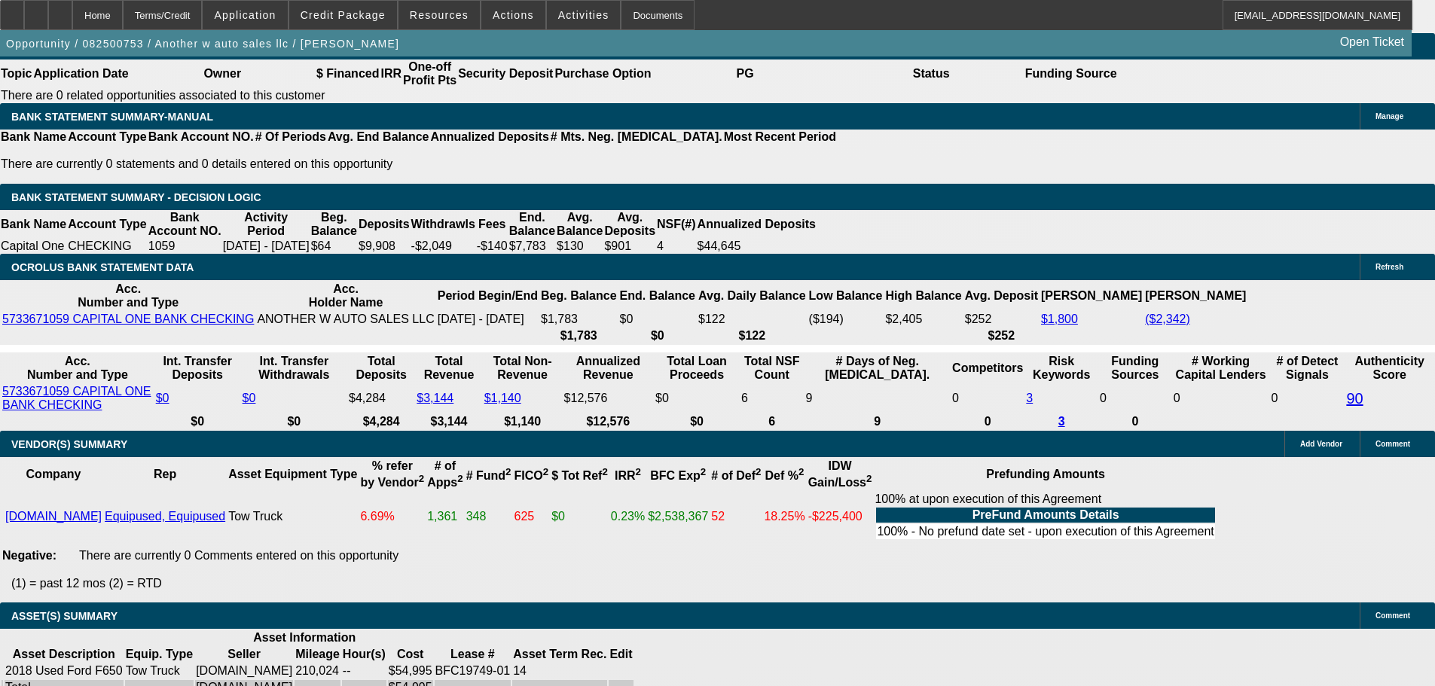
type input "$2,634.84"
type input "$1,317.42"
type input "$3,657.50"
type input "$1,828.75"
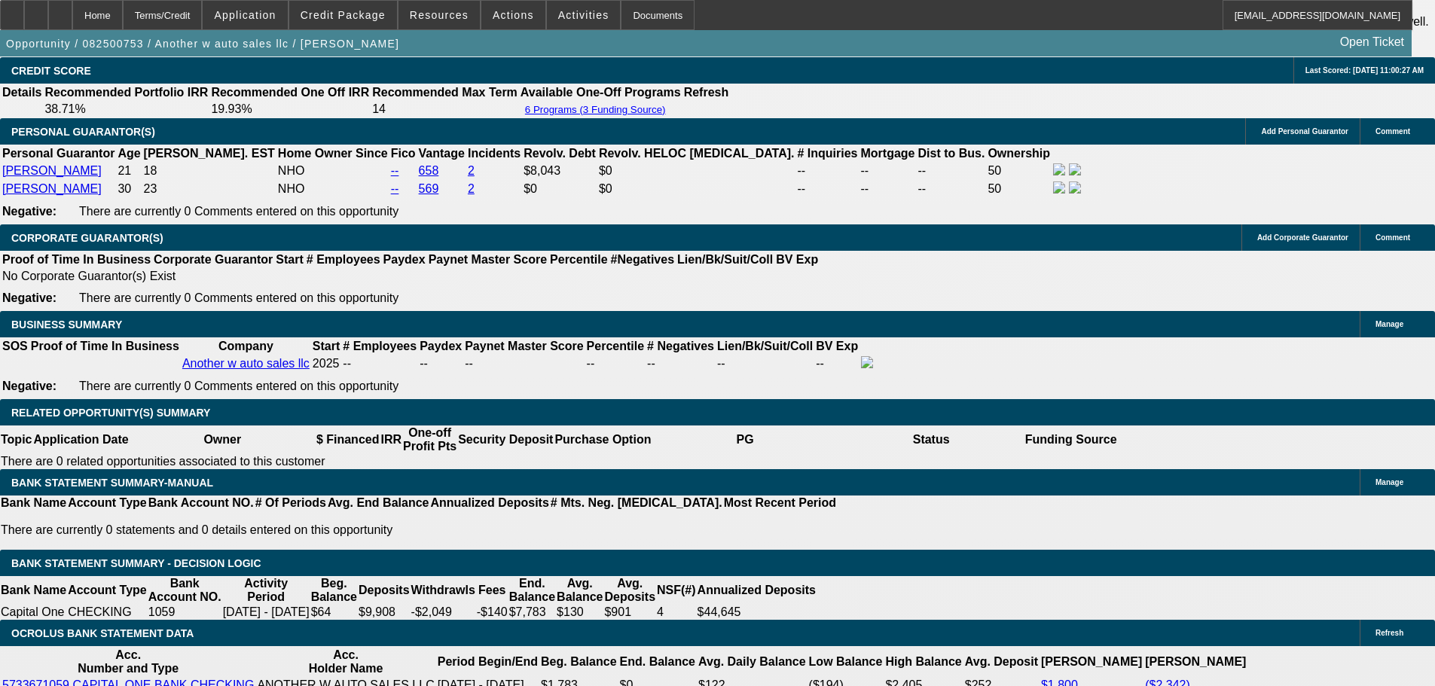
scroll to position [2231, 0]
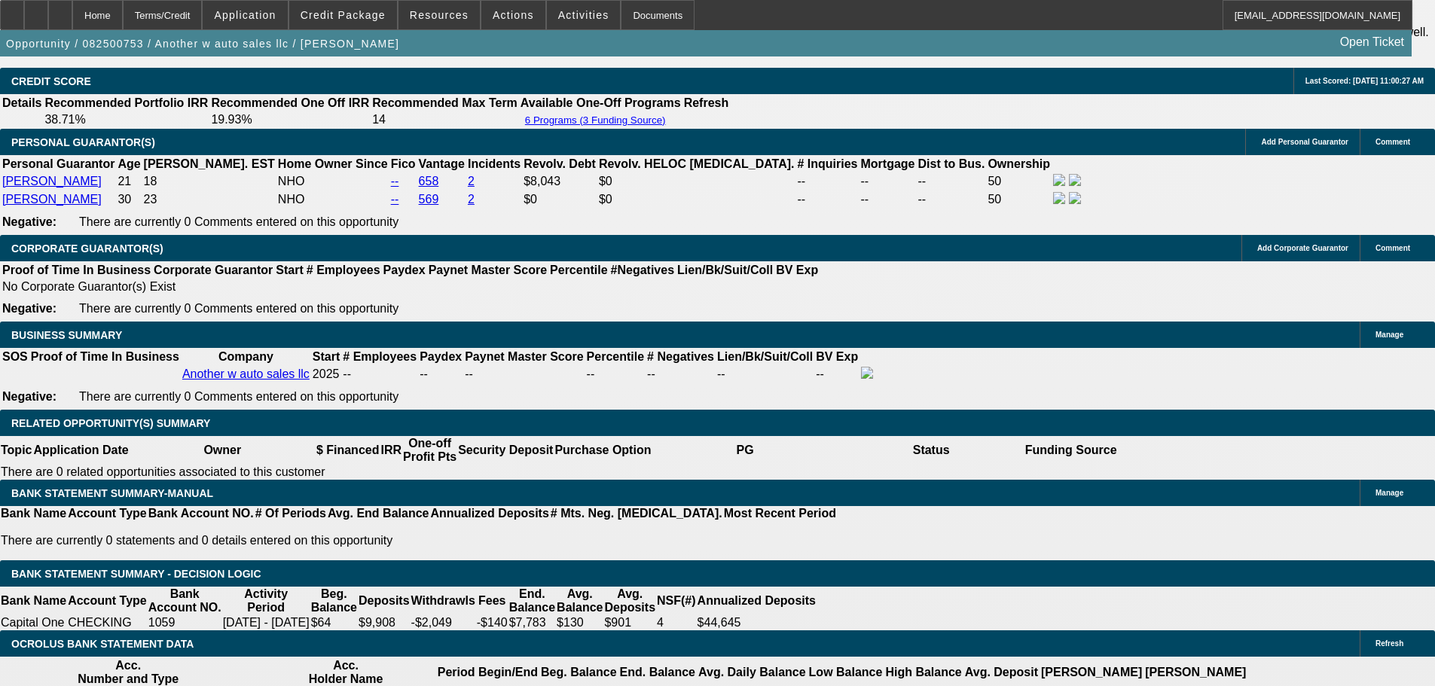
type input "25"
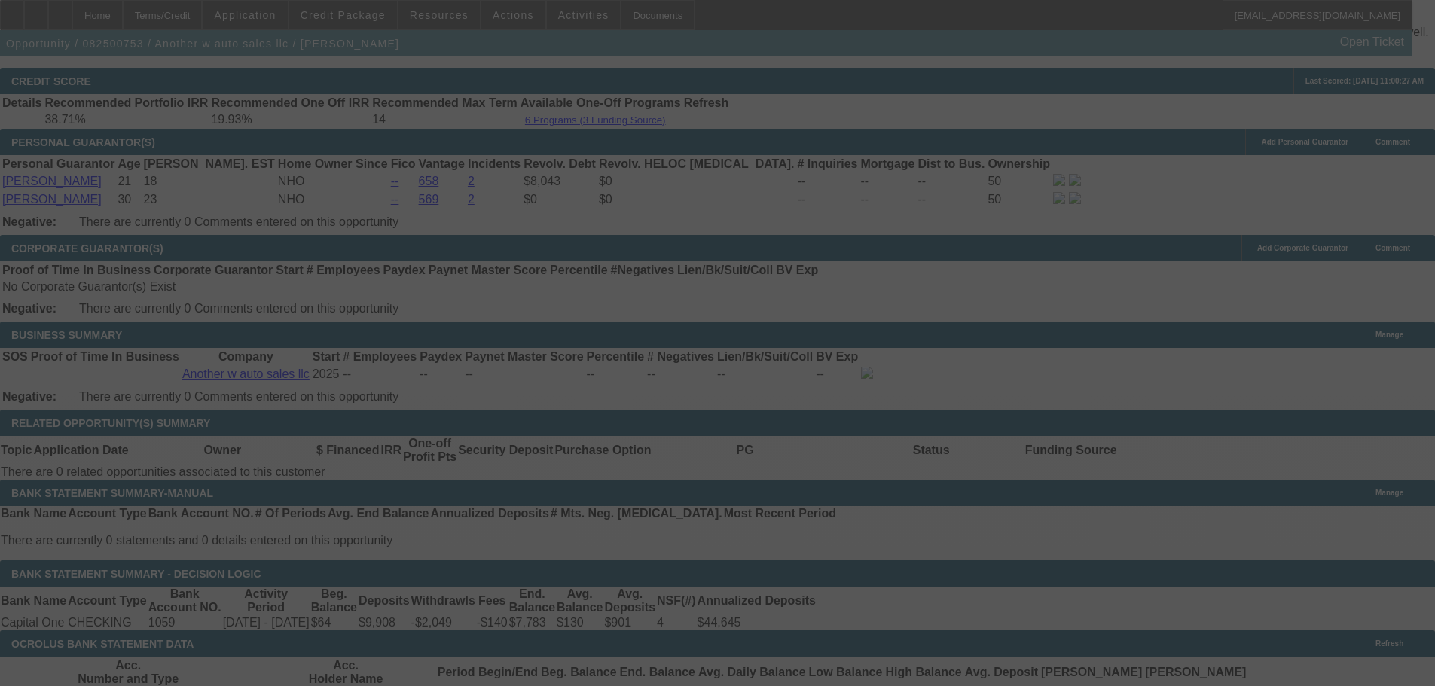
select select "0"
select select "2"
select select "0.1"
select select "4"
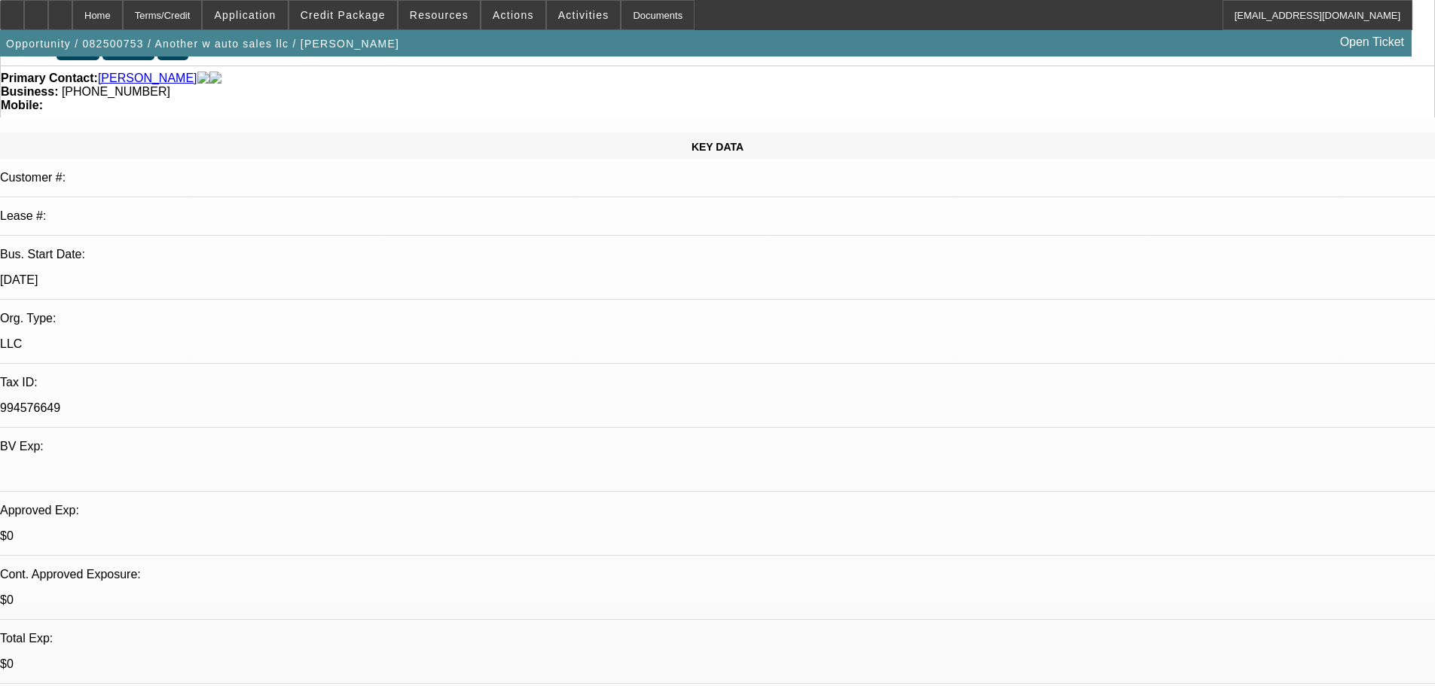
scroll to position [0, 0]
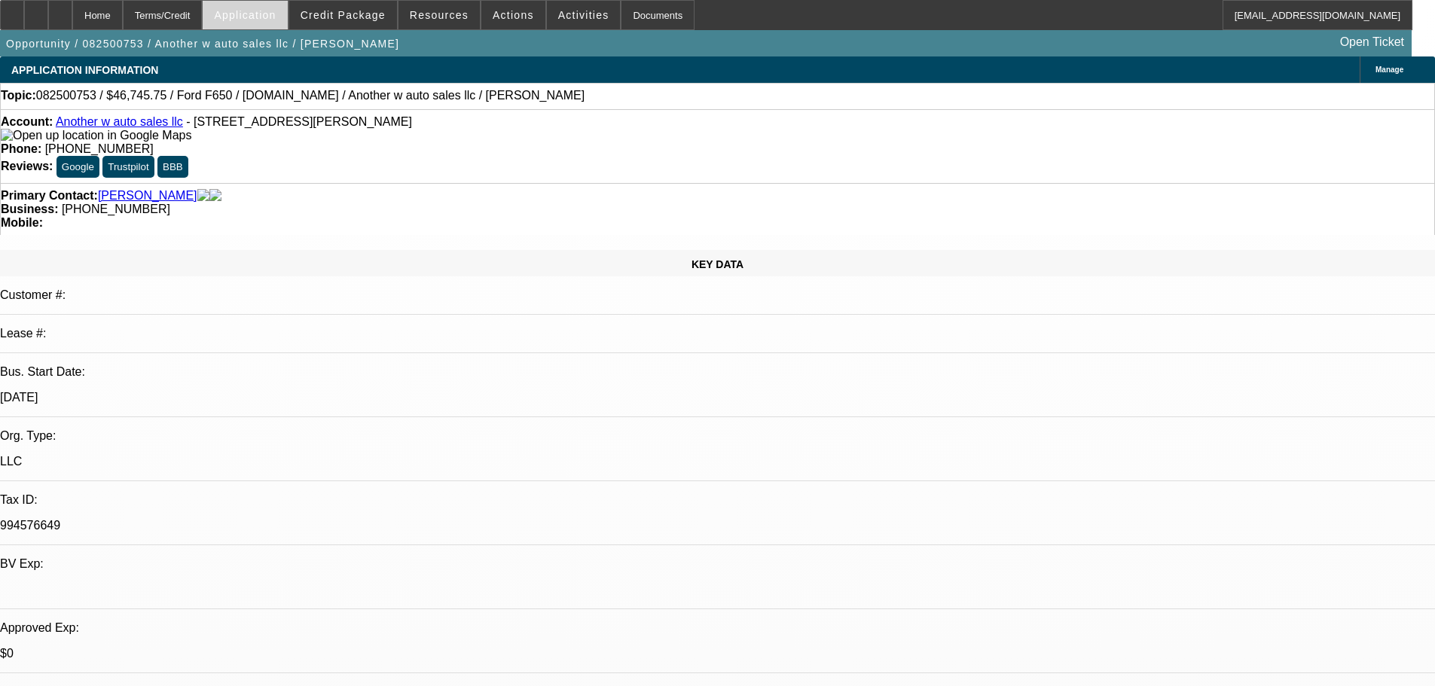
click at [256, 20] on span "Application" at bounding box center [245, 15] width 62 height 12
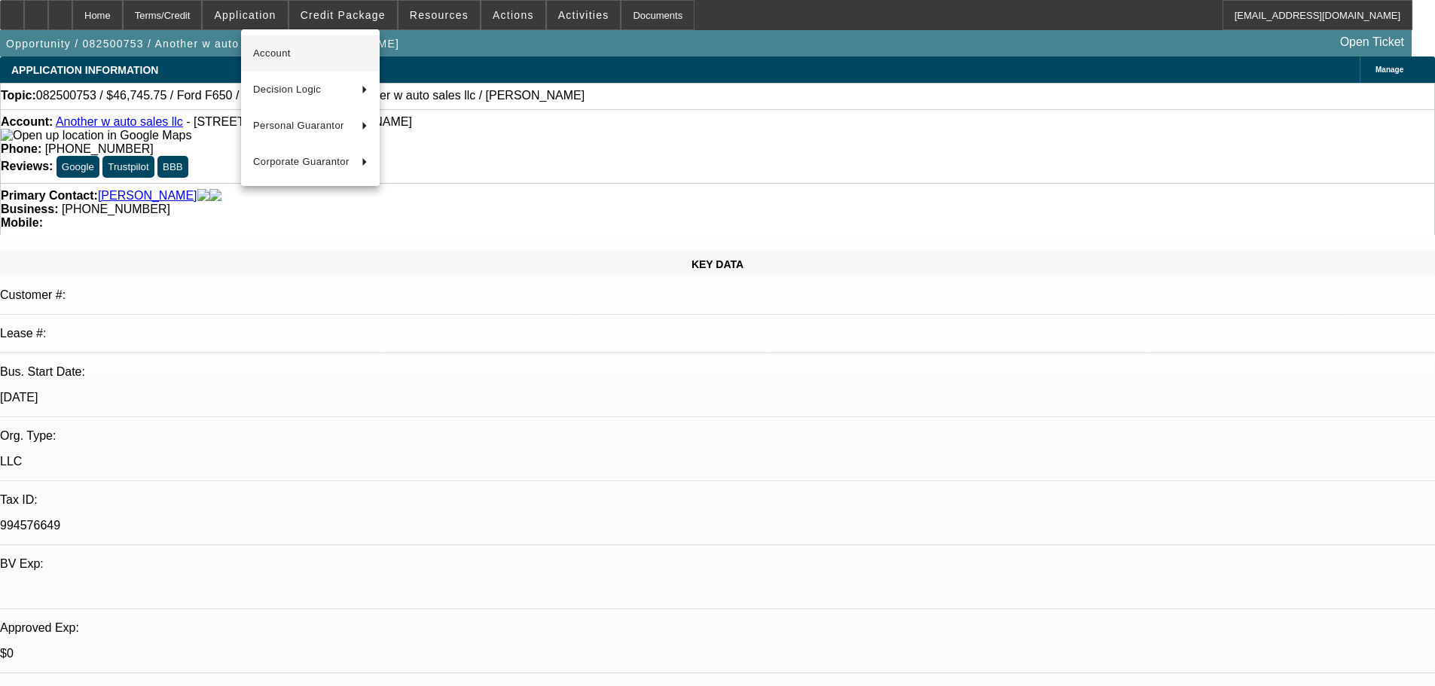
click at [270, 40] on button "Account" at bounding box center [310, 53] width 139 height 36
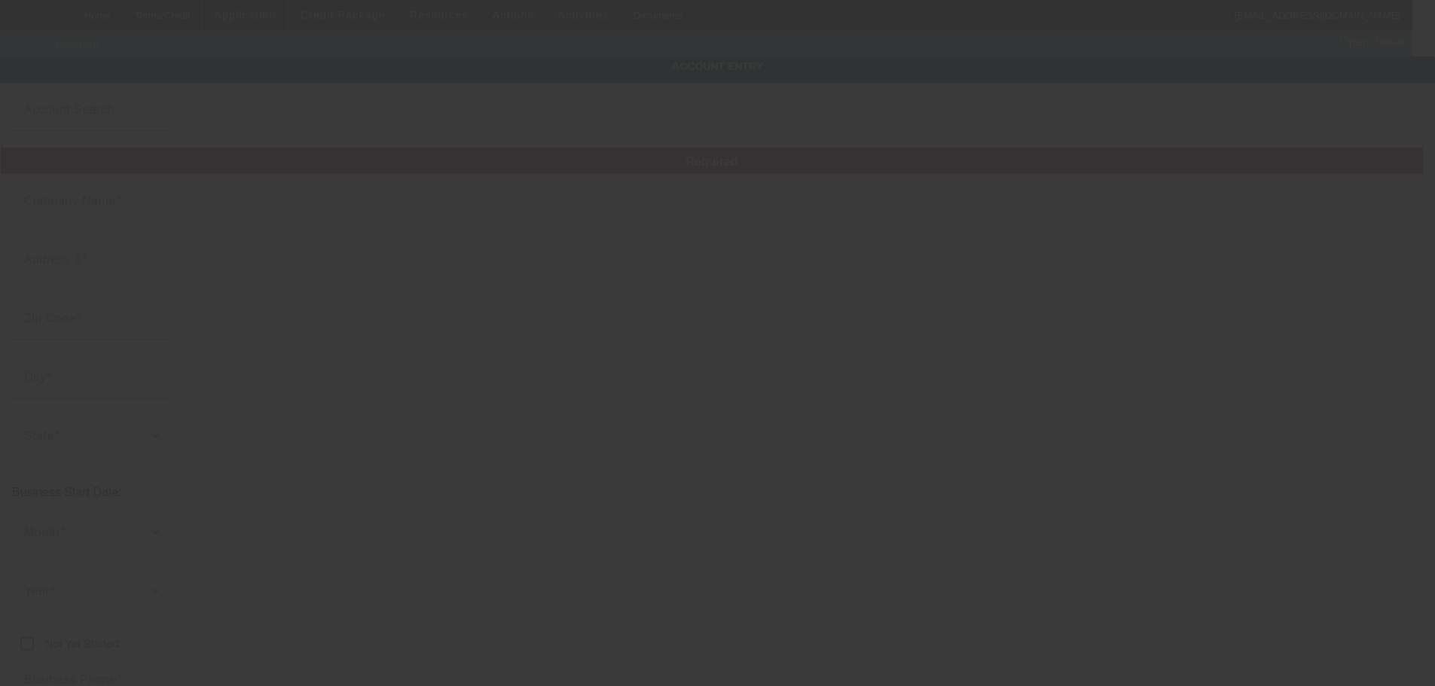
type input "Another w auto sales llc"
type input "2411 Hulin Rd"
type input "70560"
type input "New Iberia"
type input "[PHONE_NUMBER]"
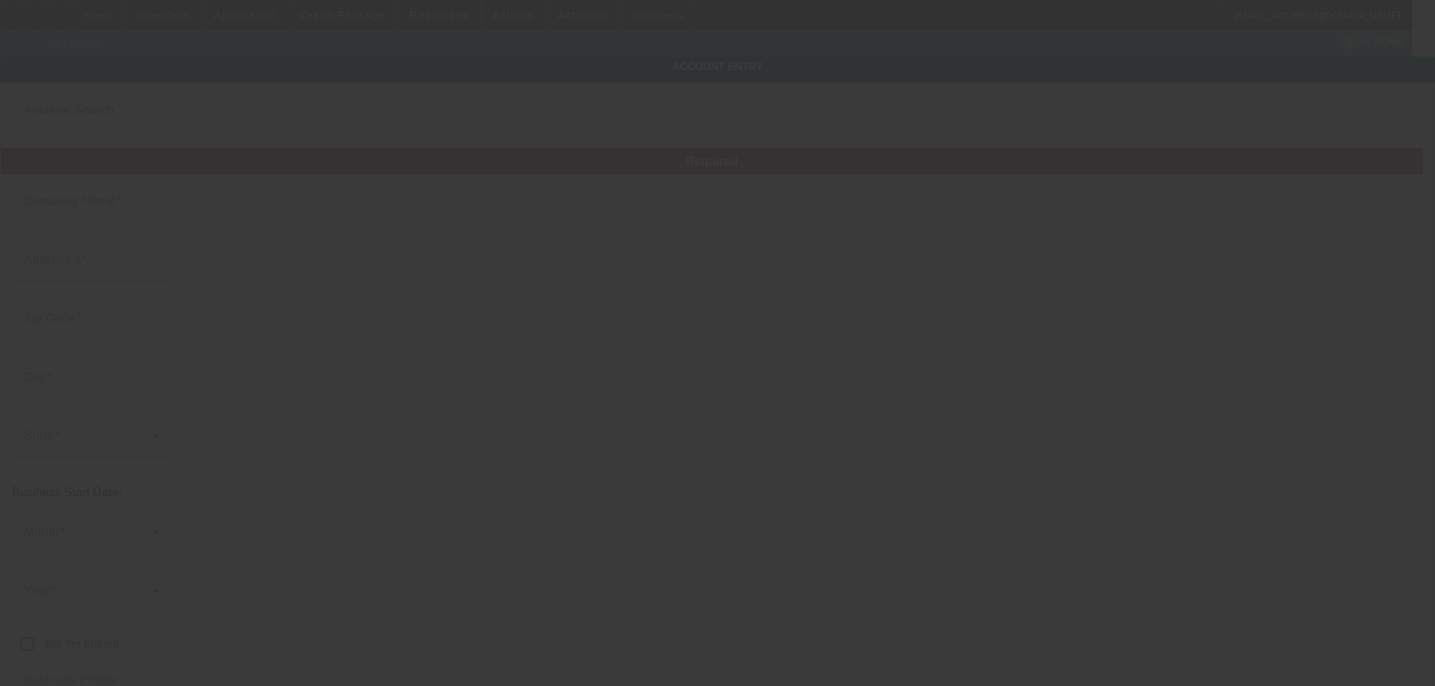
type input "anotherwllc@gmail.com"
type input "994576649"
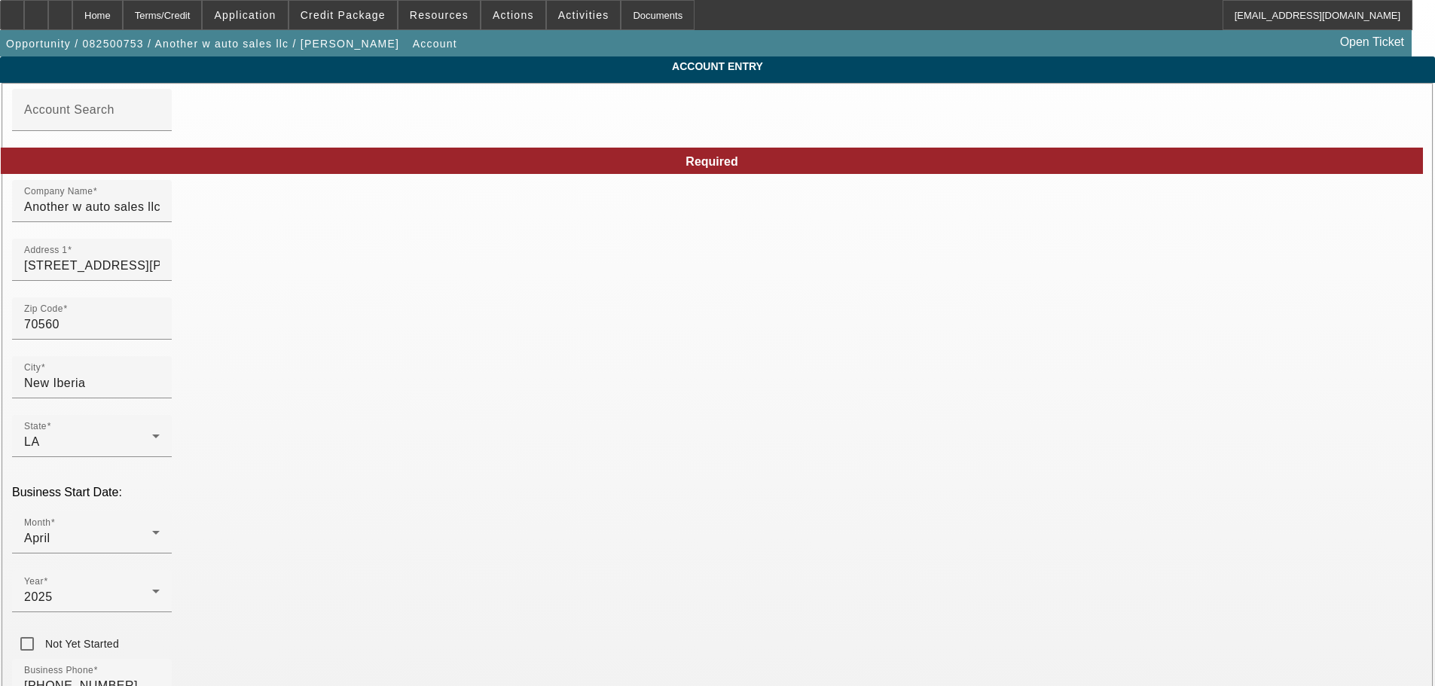
type input "8/28/2025"
click at [165, 582] on icon at bounding box center [156, 591] width 18 height 18
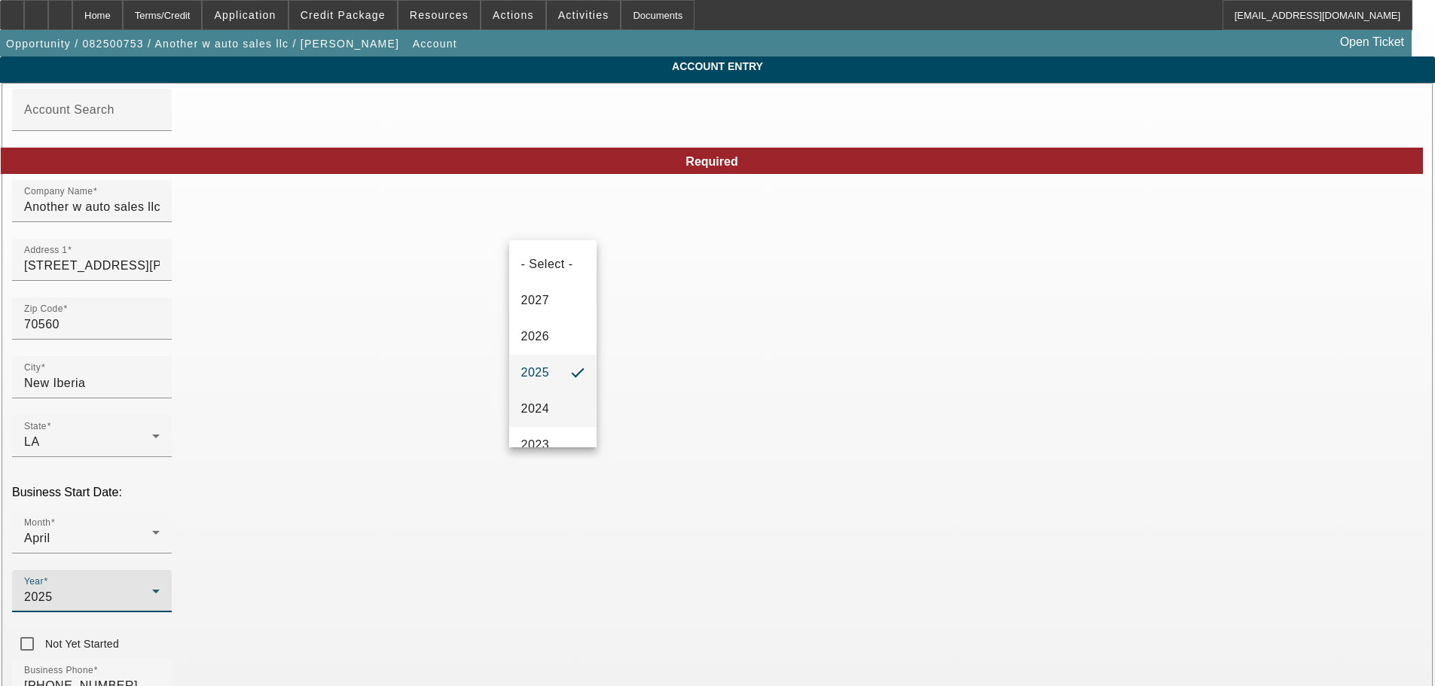
click at [545, 392] on mat-option "2024" at bounding box center [552, 409] width 87 height 36
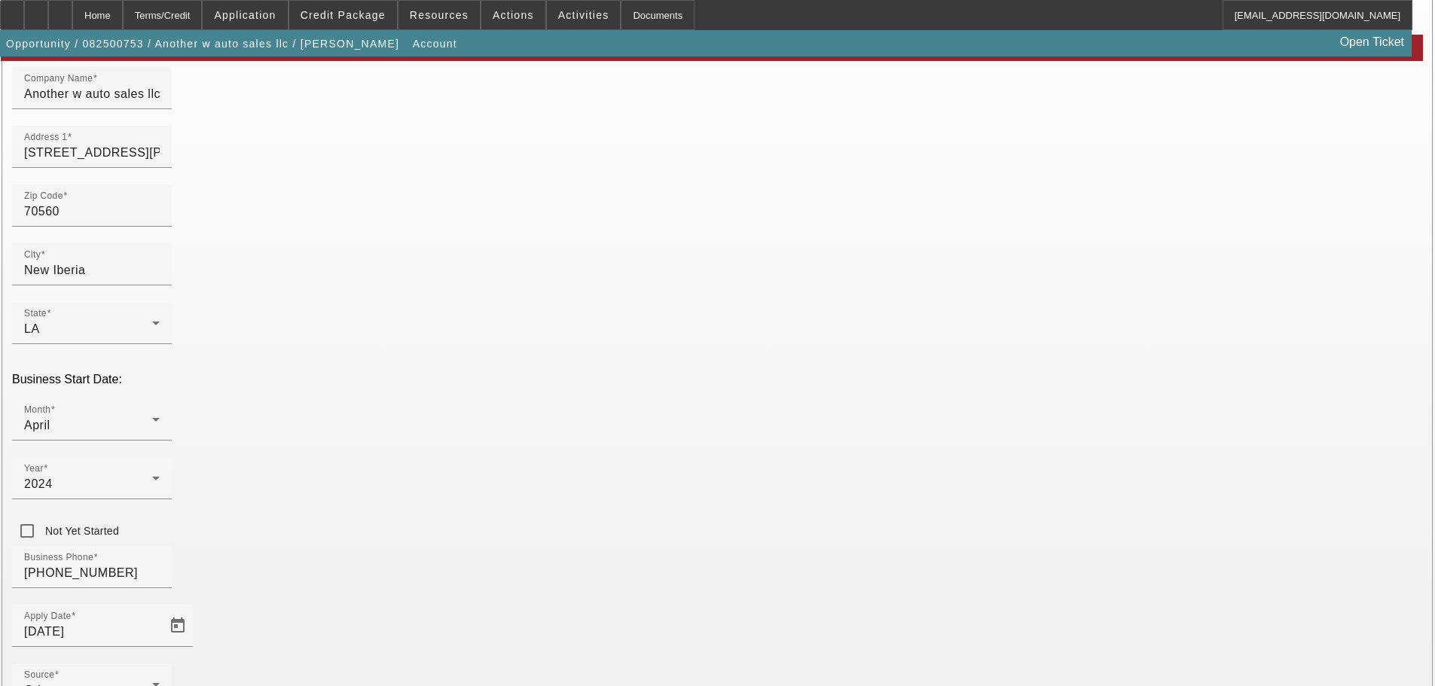
scroll to position [202, 0]
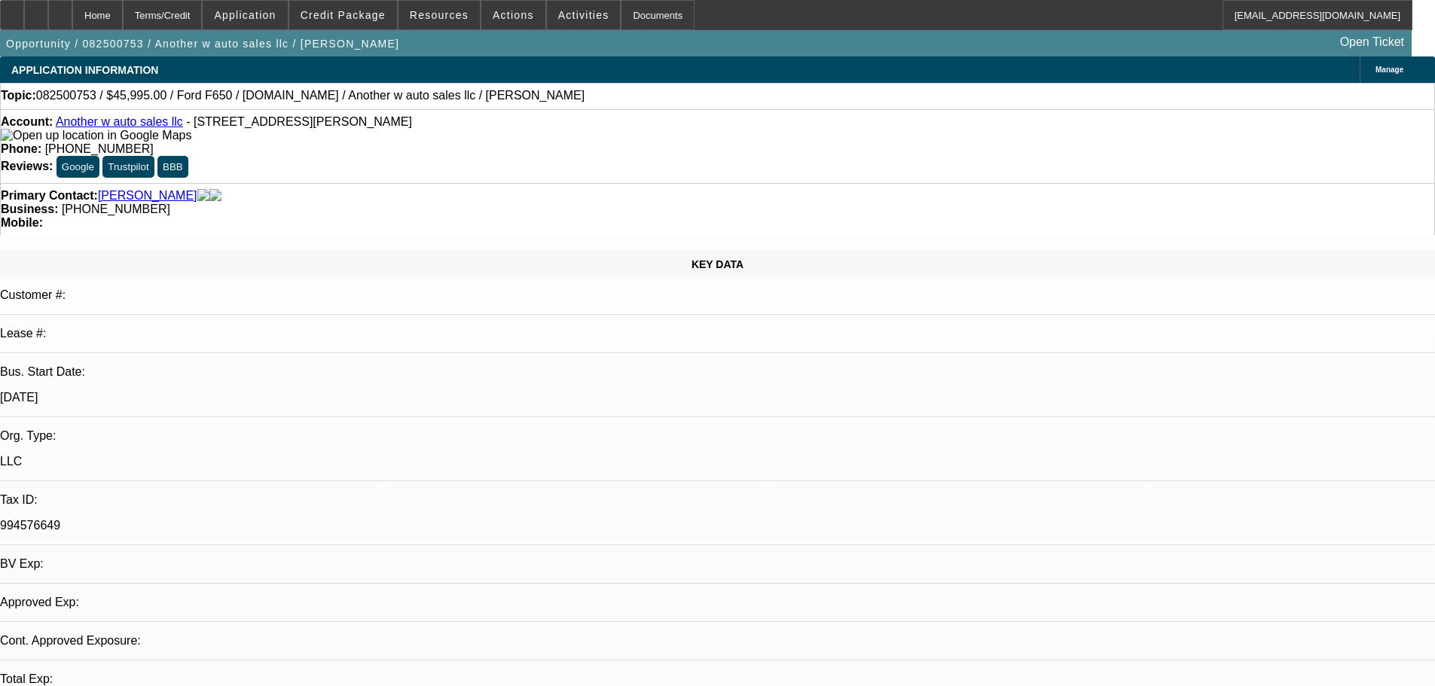
select select "0"
select select "2"
select select "0.1"
select select "4"
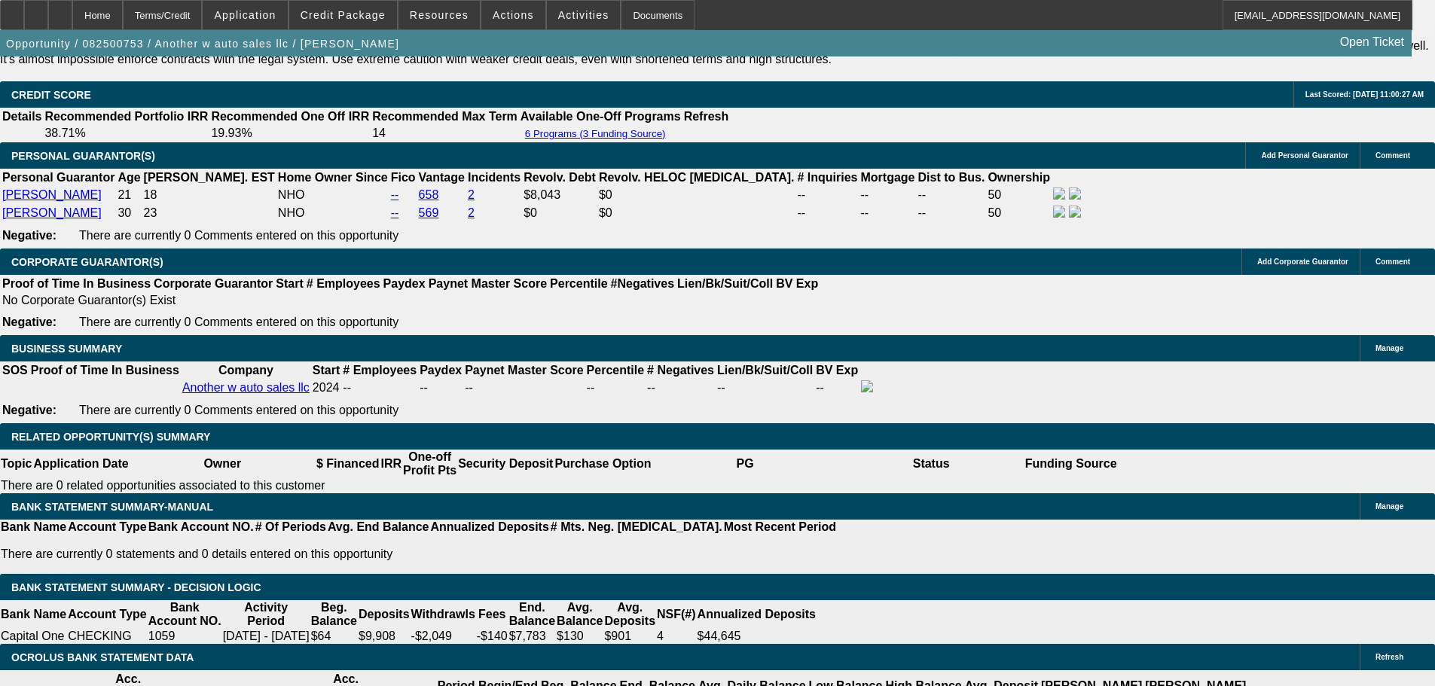
scroll to position [2335, 0]
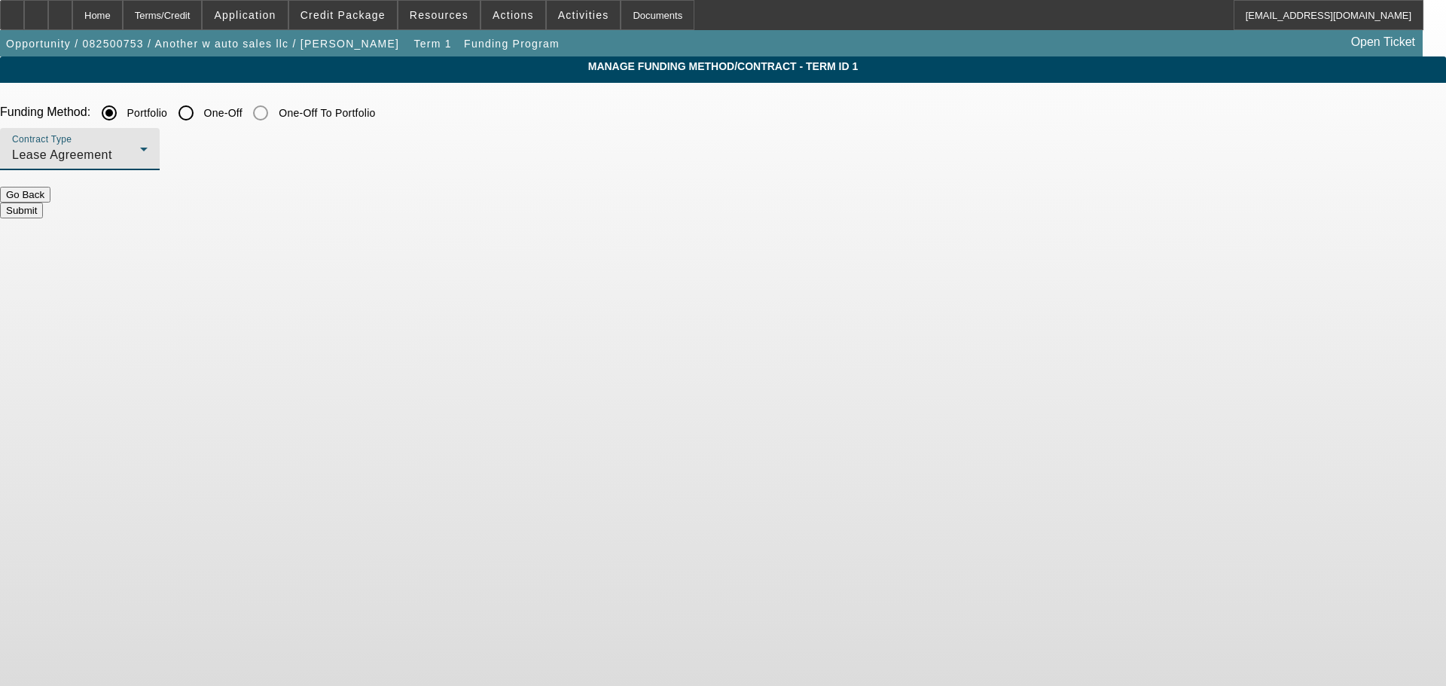
click at [140, 162] on div "Lease Agreement" at bounding box center [76, 155] width 128 height 18
click at [386, 220] on span "Equipment Finance Agreement" at bounding box center [393, 232] width 173 height 36
click at [43, 209] on button "Submit" at bounding box center [21, 211] width 43 height 16
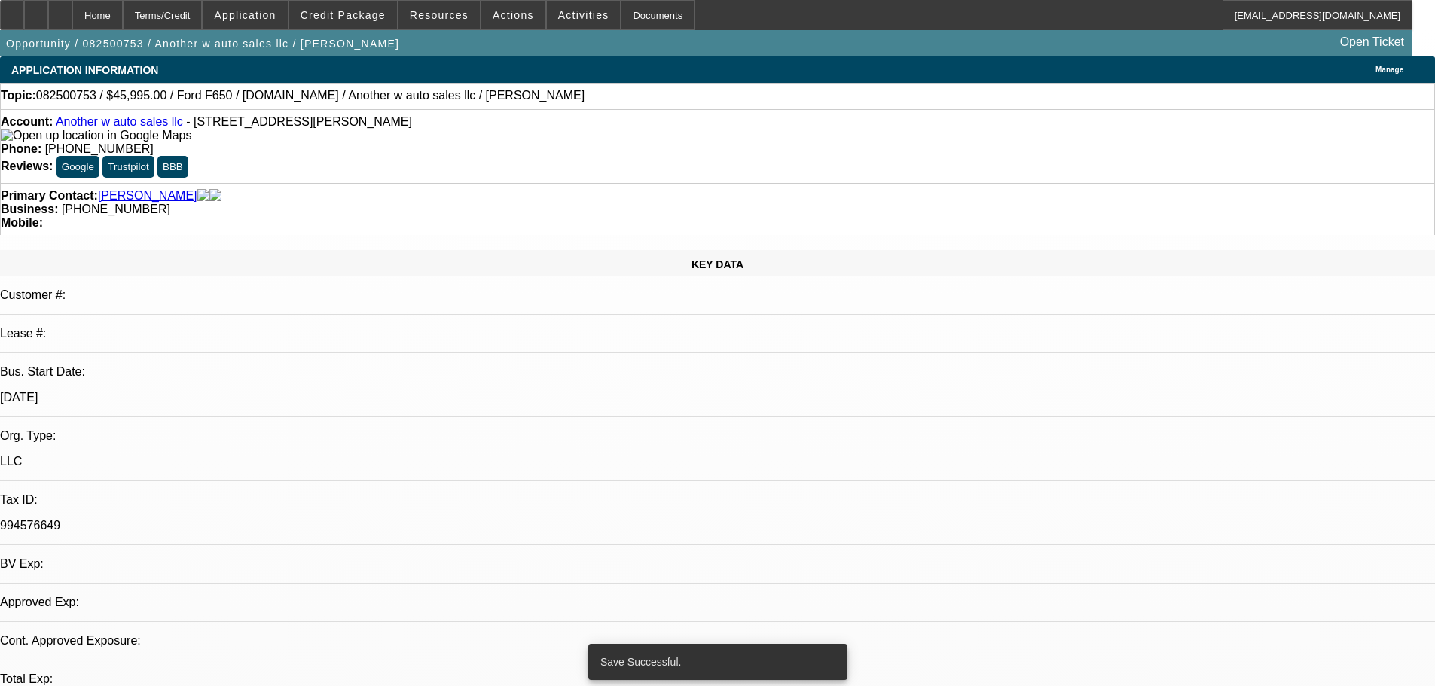
select select "0"
select select "2"
select select "0"
select select "6"
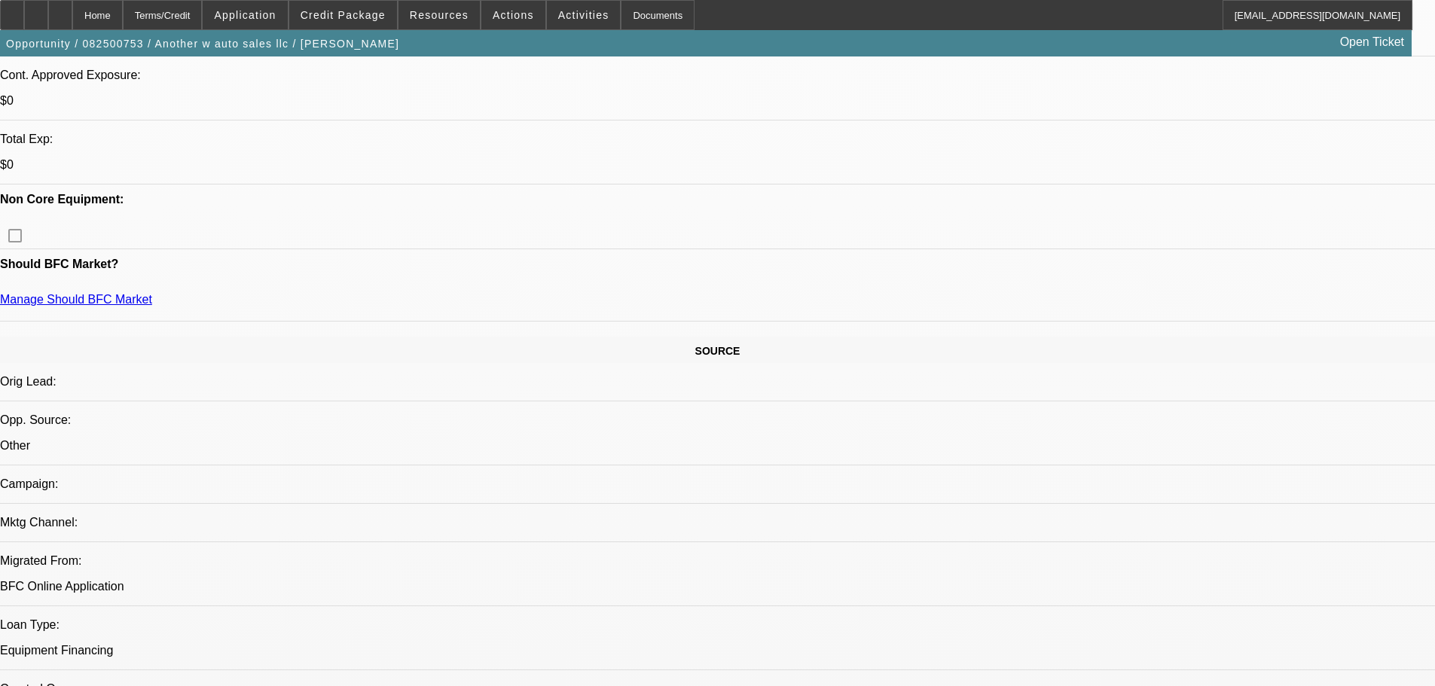
scroll to position [603, 0]
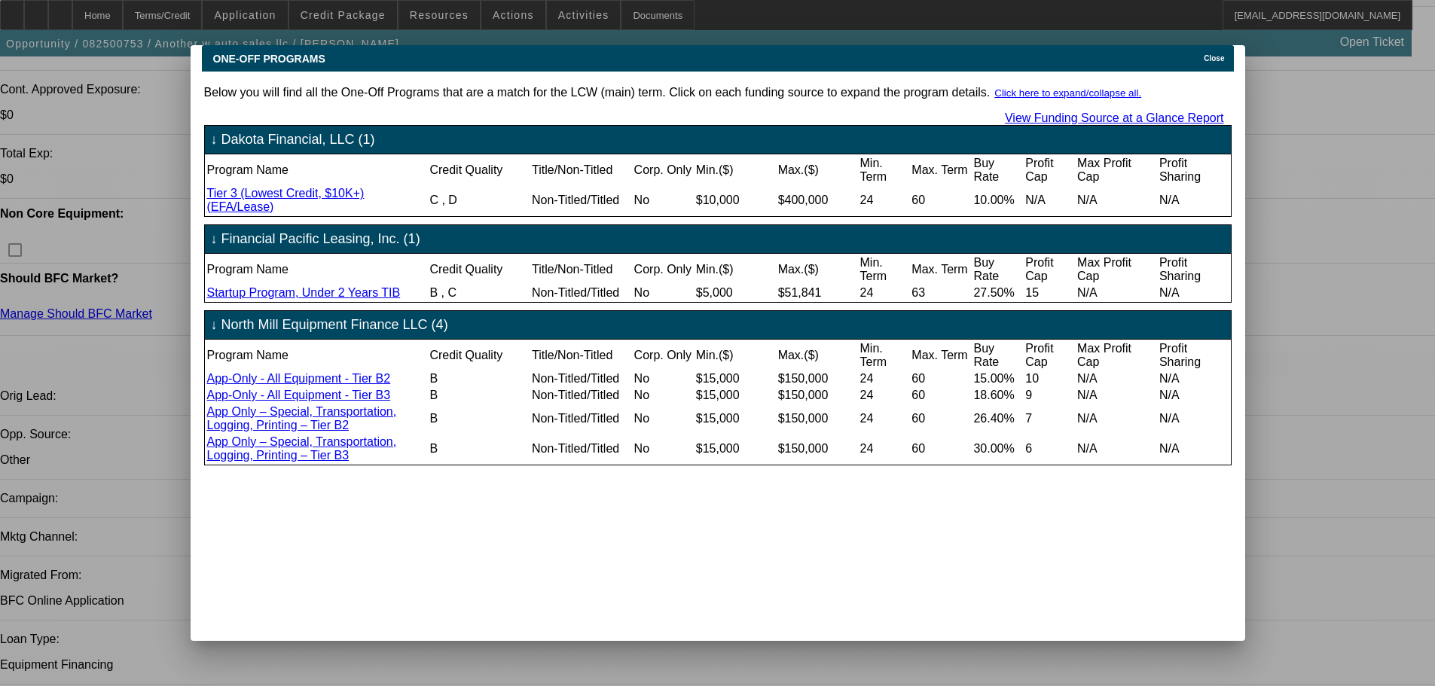
scroll to position [0, 0]
click at [1200, 45] on div "Close" at bounding box center [1216, 53] width 33 height 17
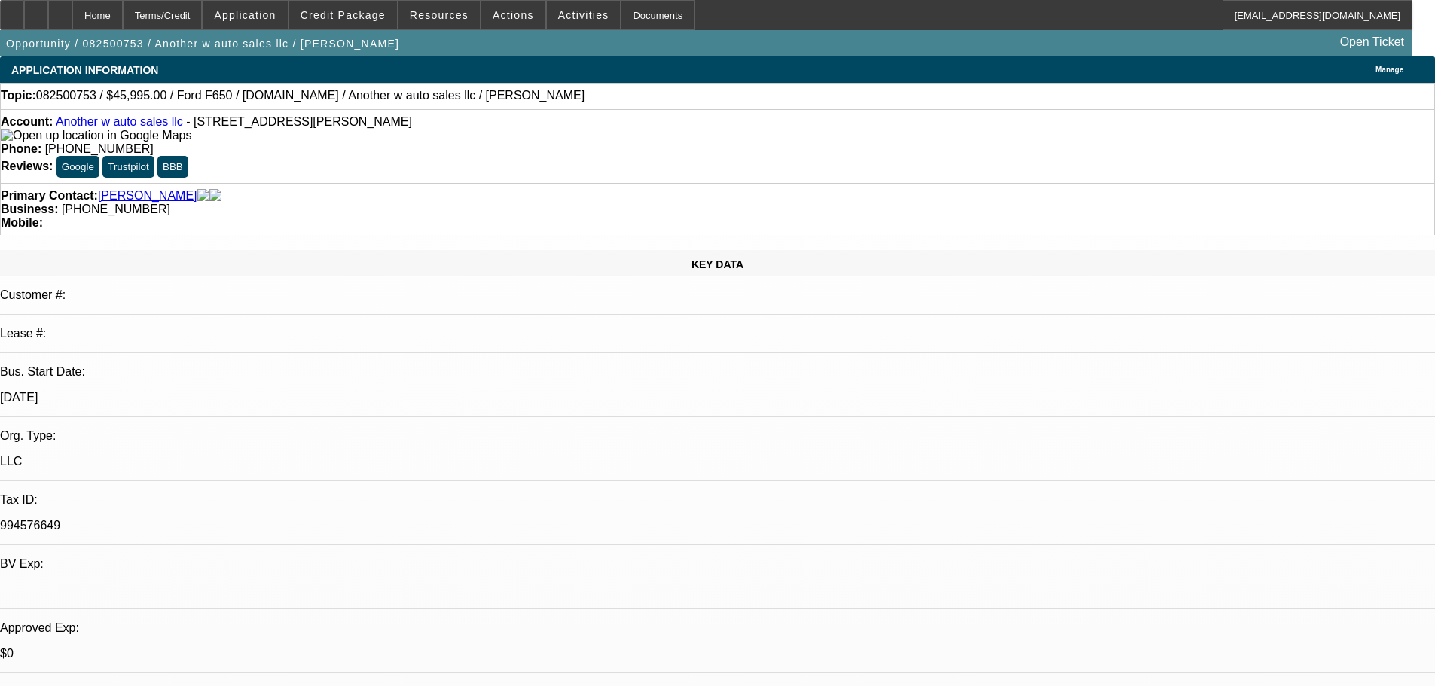
scroll to position [603, 0]
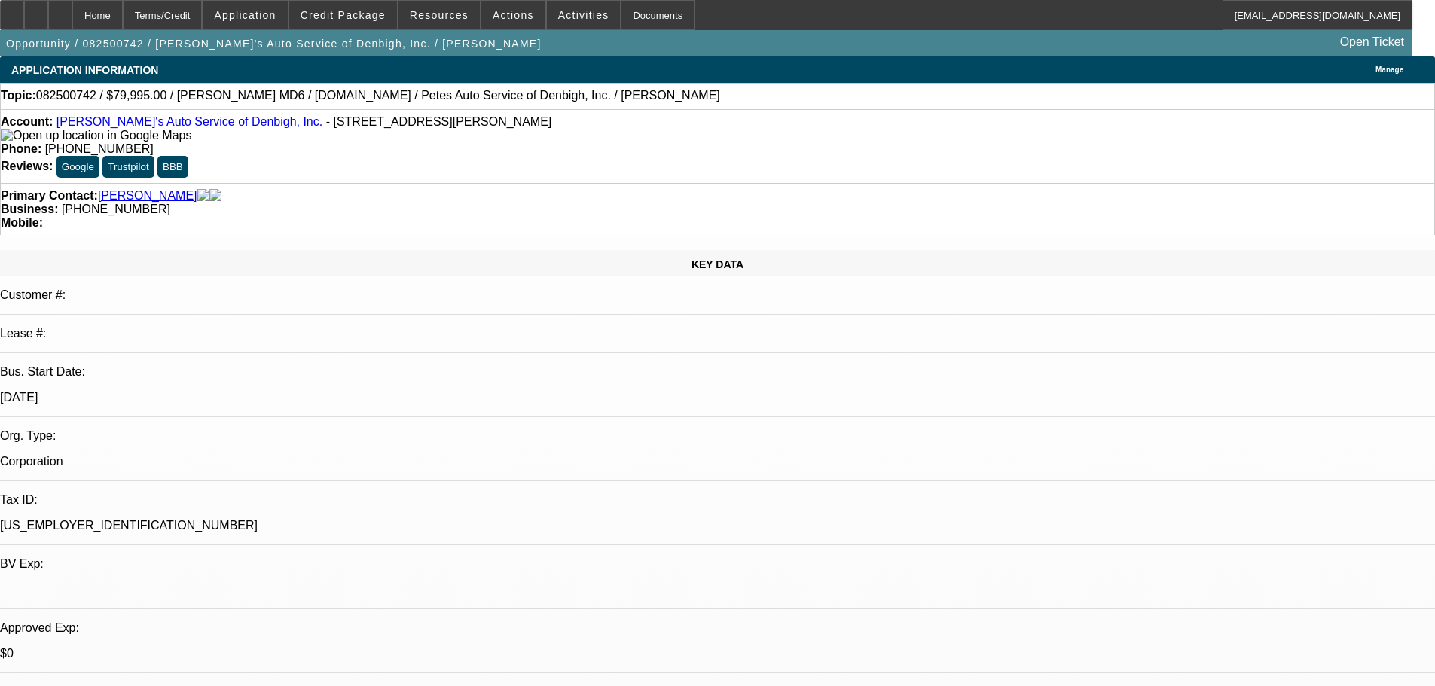
select select "0"
select select "3"
select select "0.1"
select select "4"
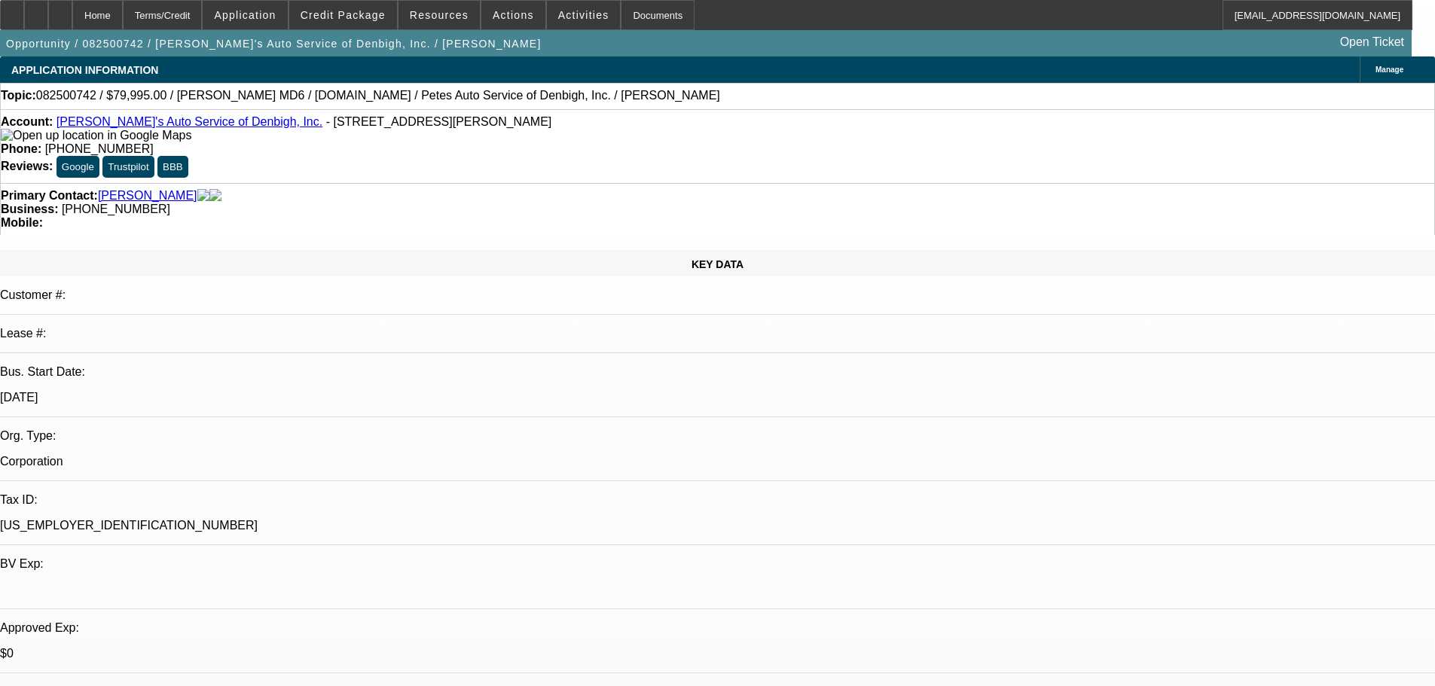
select select "0"
select select "3"
select select "0.1"
select select "4"
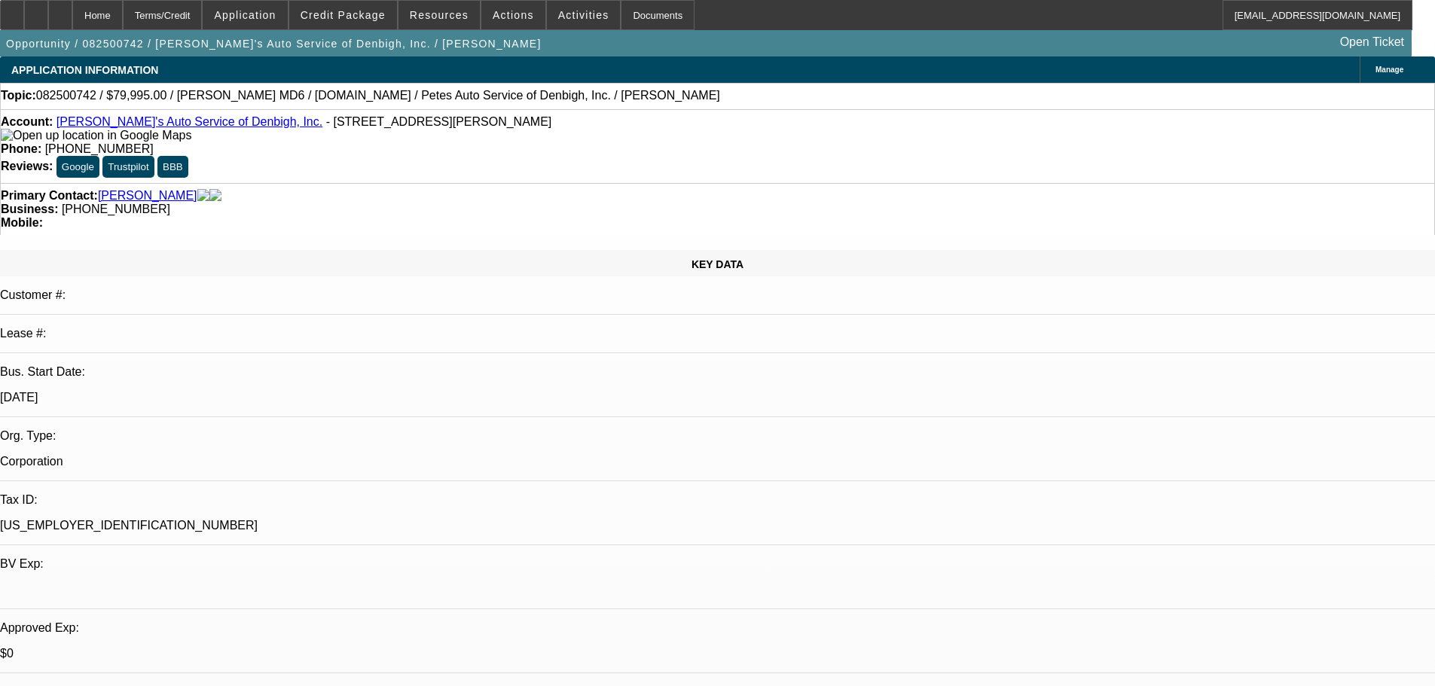
select select "0"
select select "3"
select select "0.1"
select select "4"
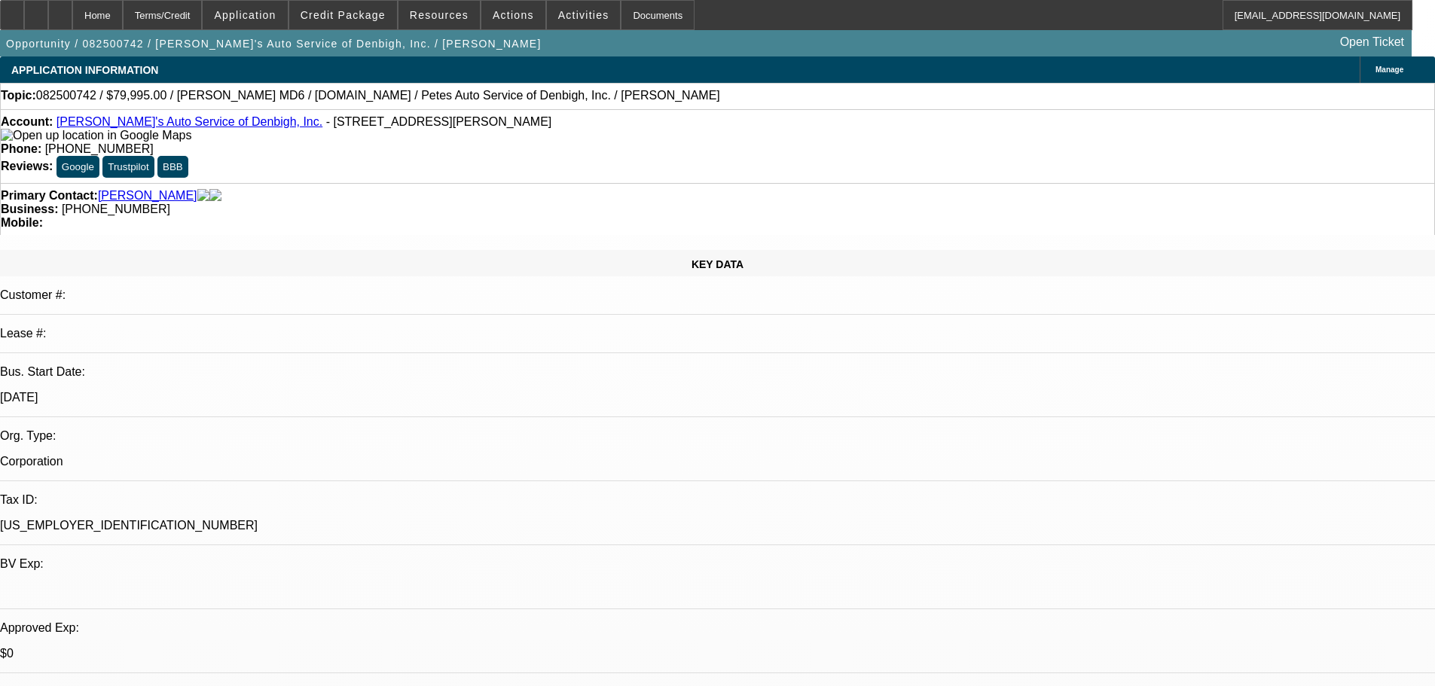
select select "0"
select select "3"
select select "0.2"
select select "17"
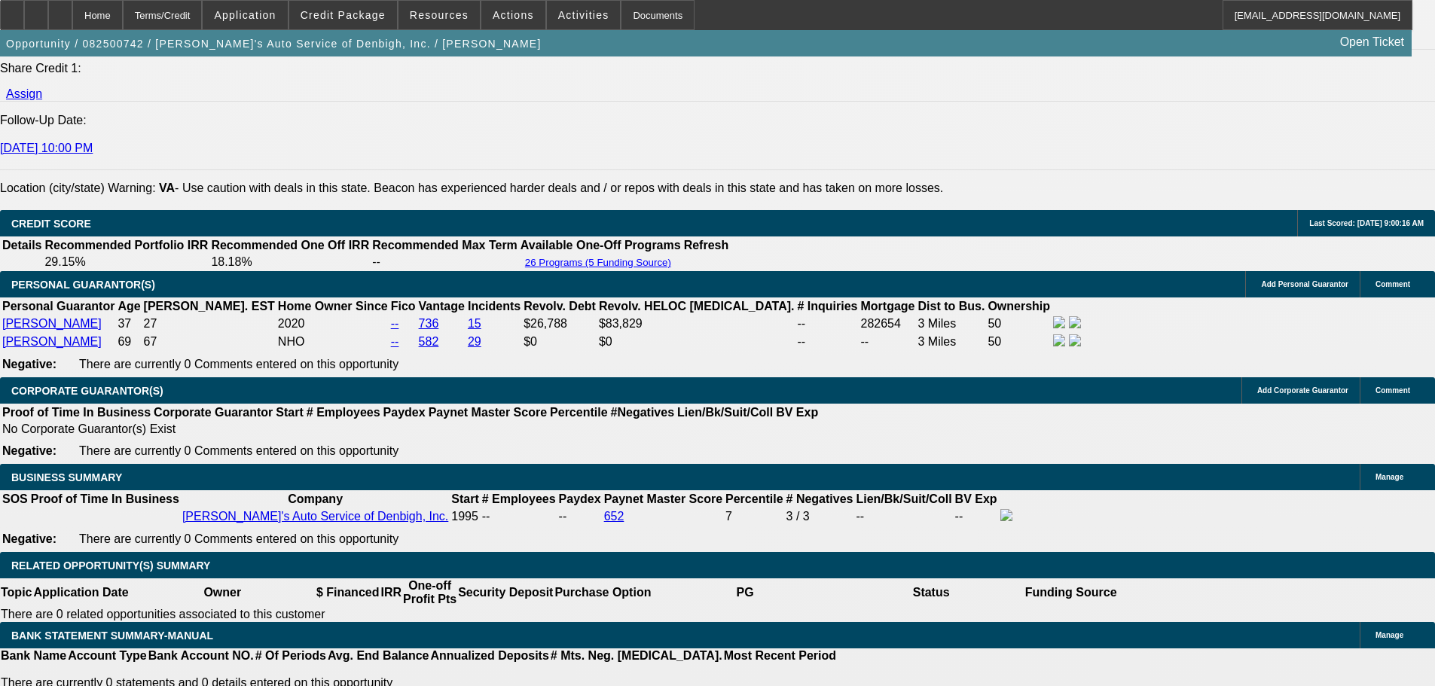
scroll to position [2109, 0]
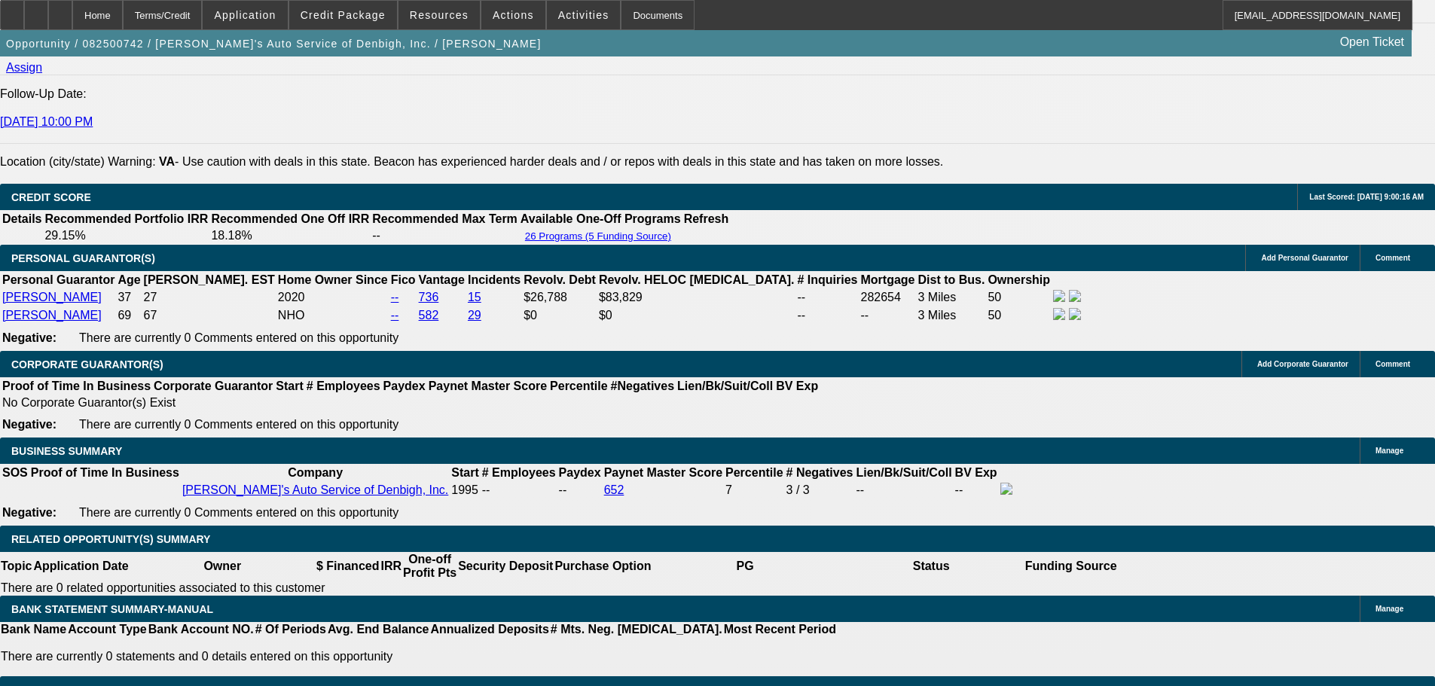
select select "0.2"
type input "$12,199.60"
type input "UNKNOWN"
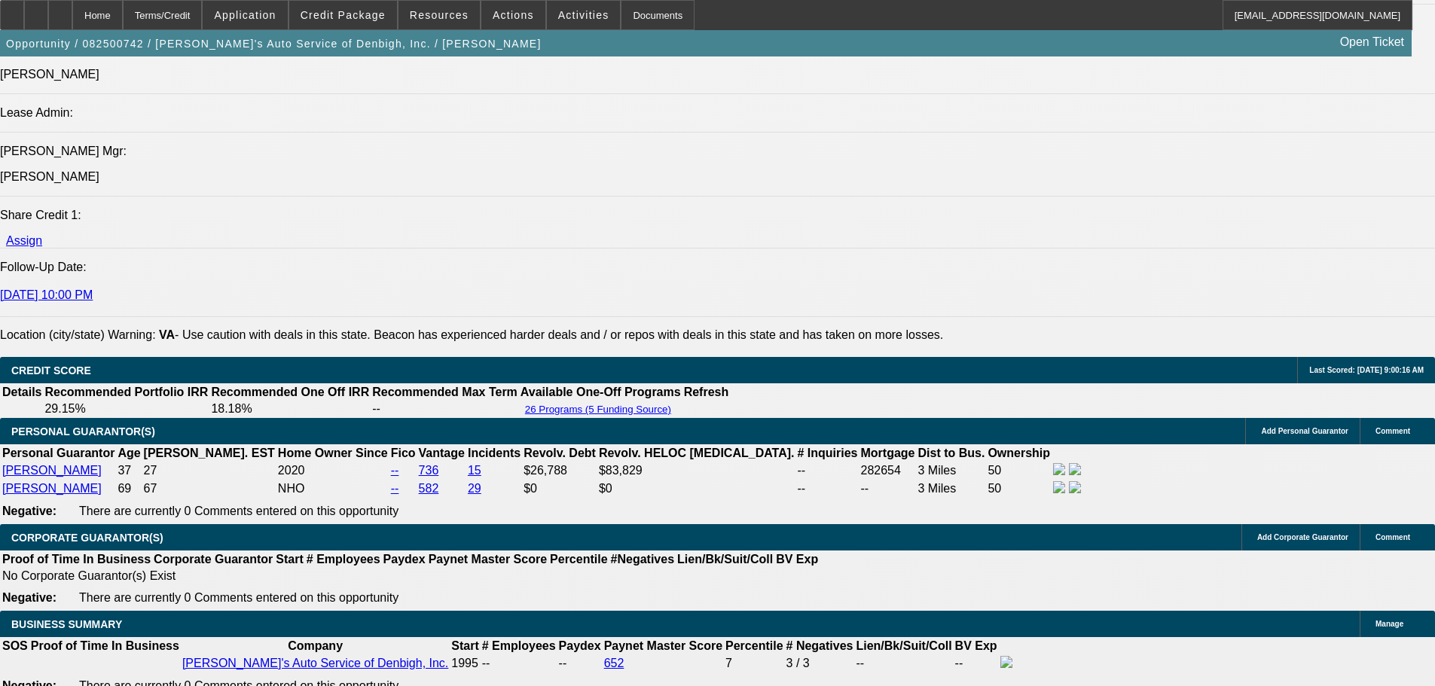
scroll to position [1657, 0]
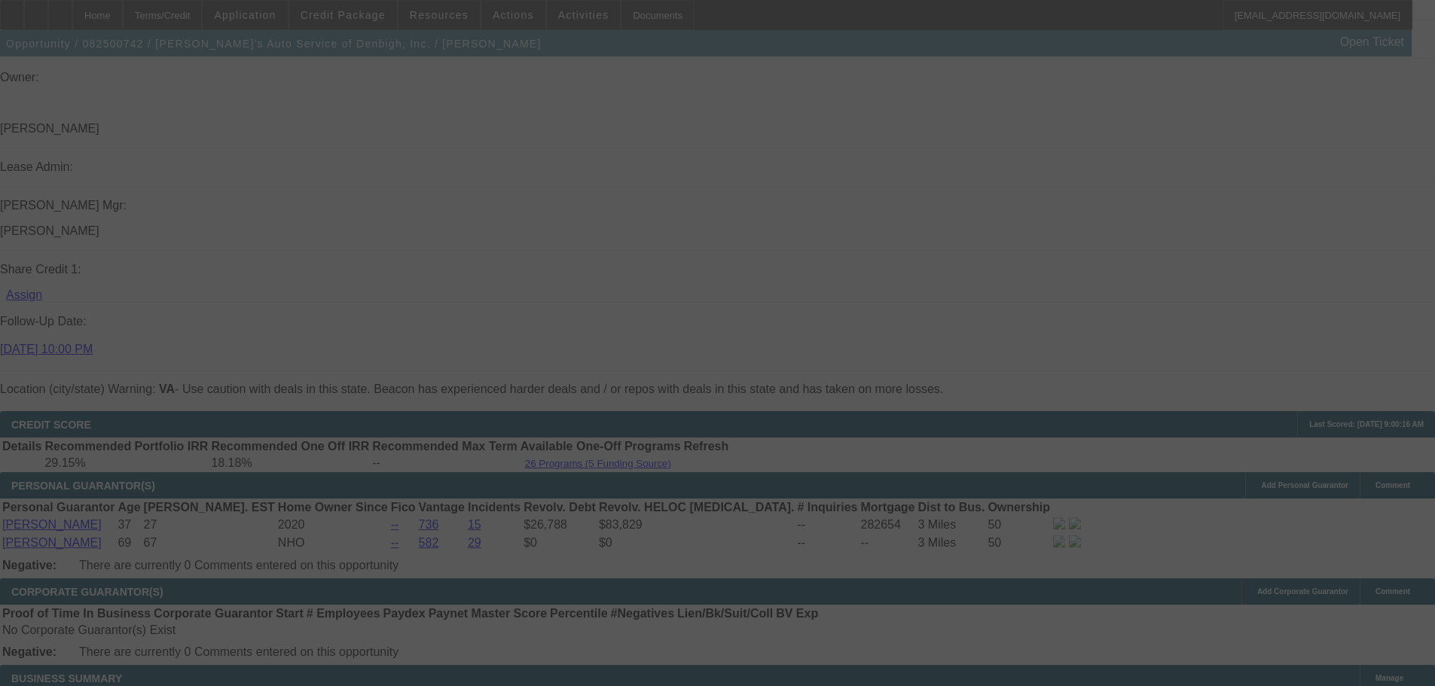
scroll to position [1883, 0]
select select "0"
select select "3"
select select "0.2"
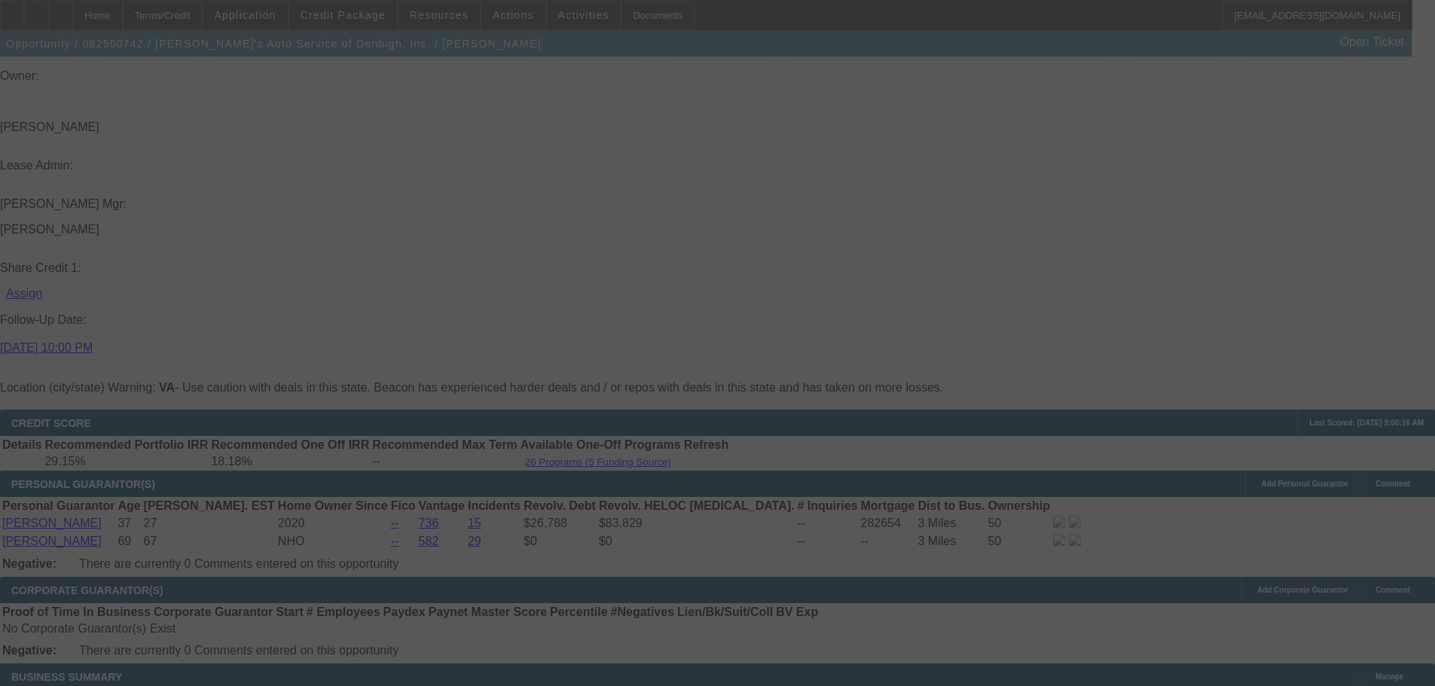
select select "4"
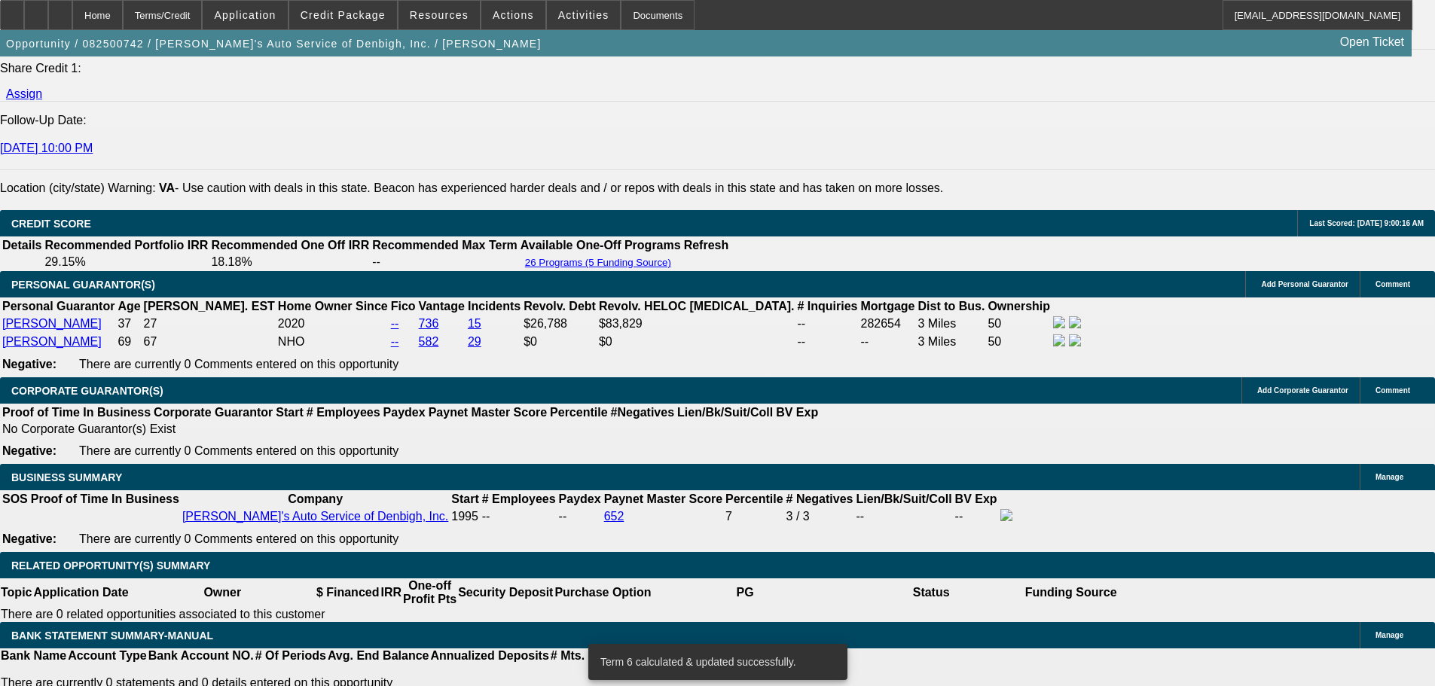
scroll to position [2109, 0]
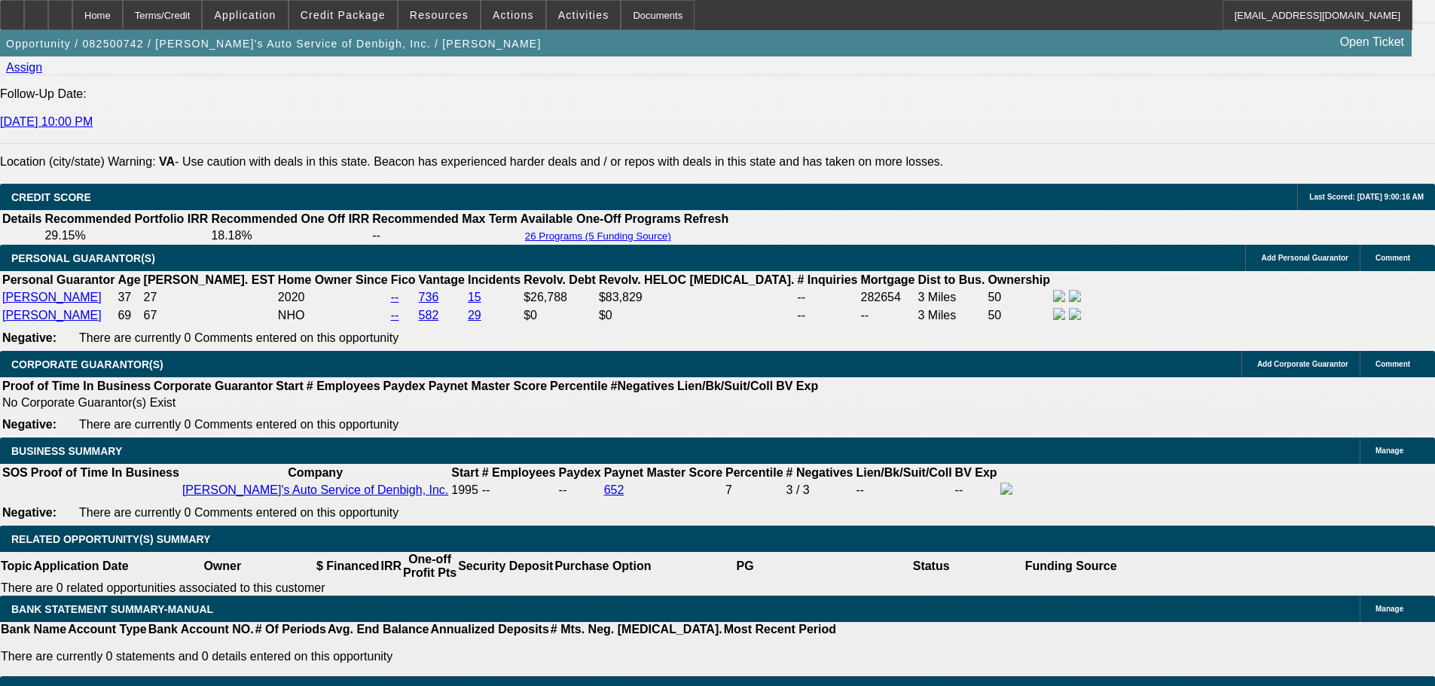
type input "$2,461.11"
type input "1"
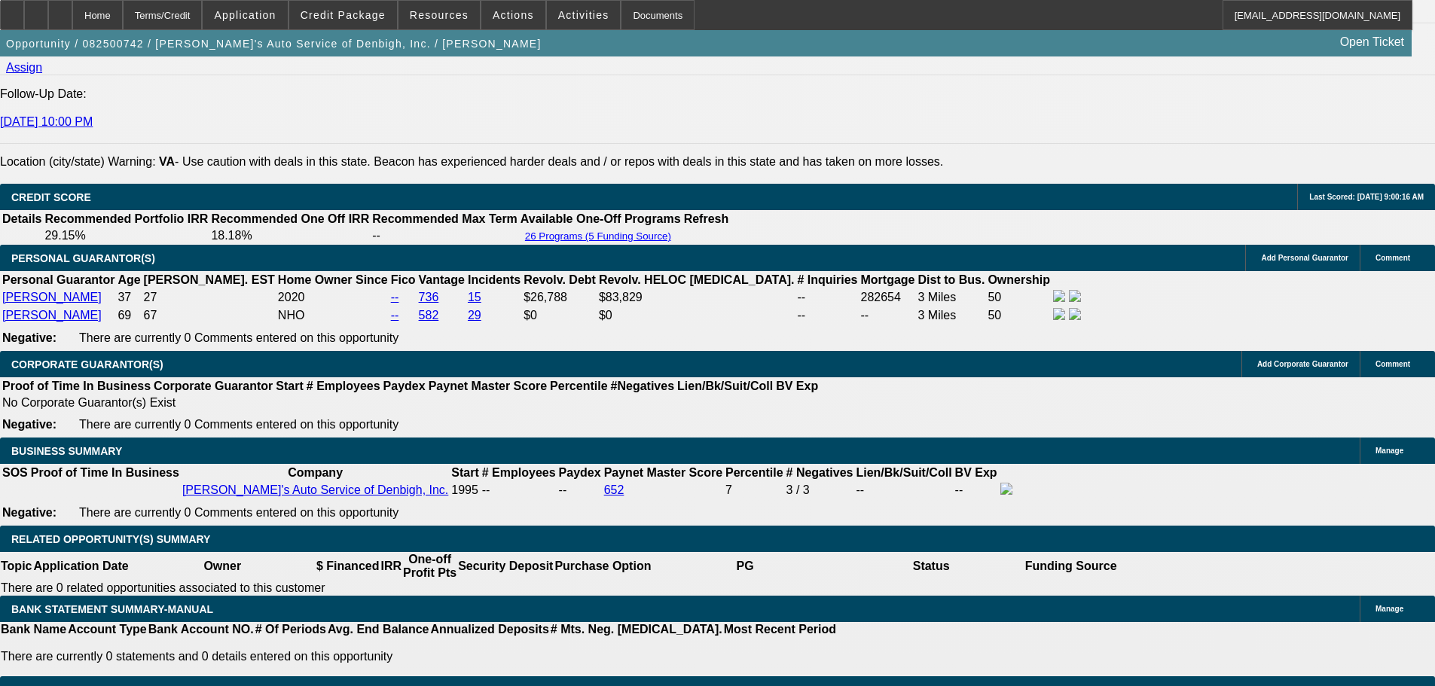
type input "UNKNOWN"
type input "12"
type input "$2,363.56"
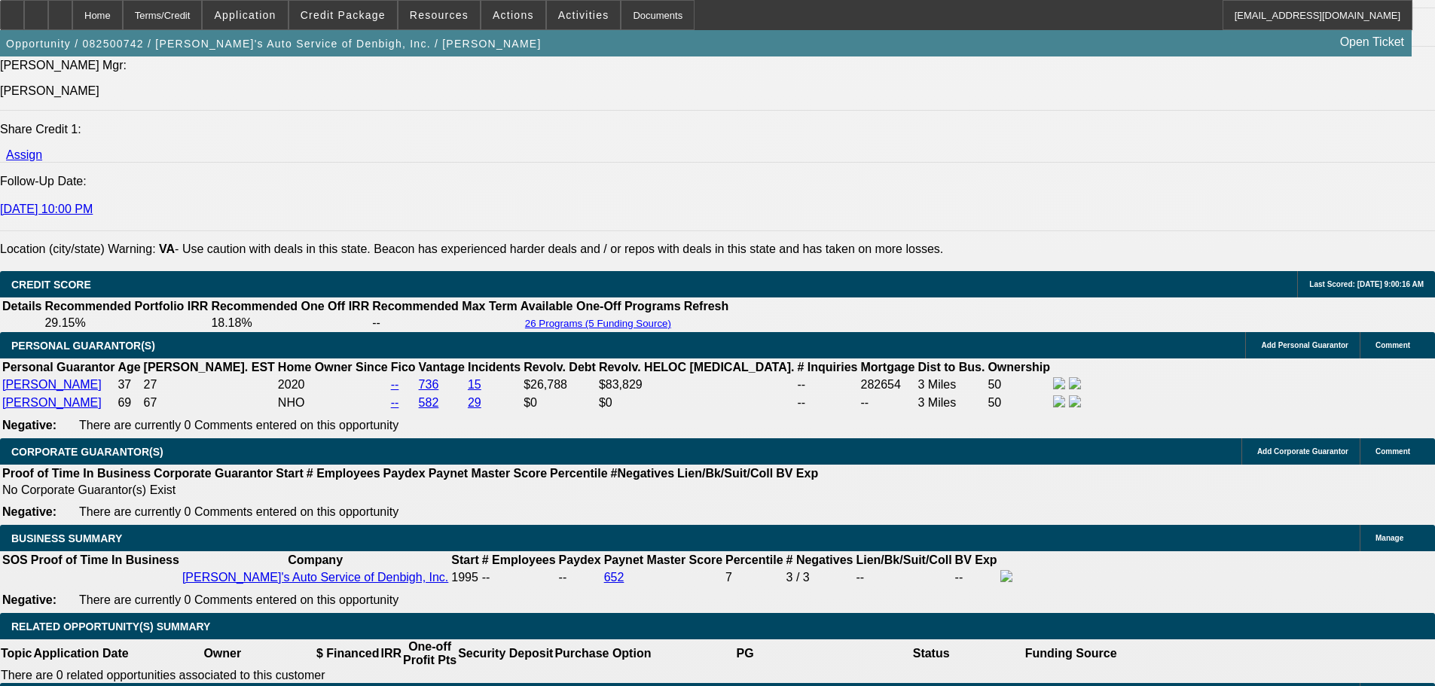
scroll to position [1883, 0]
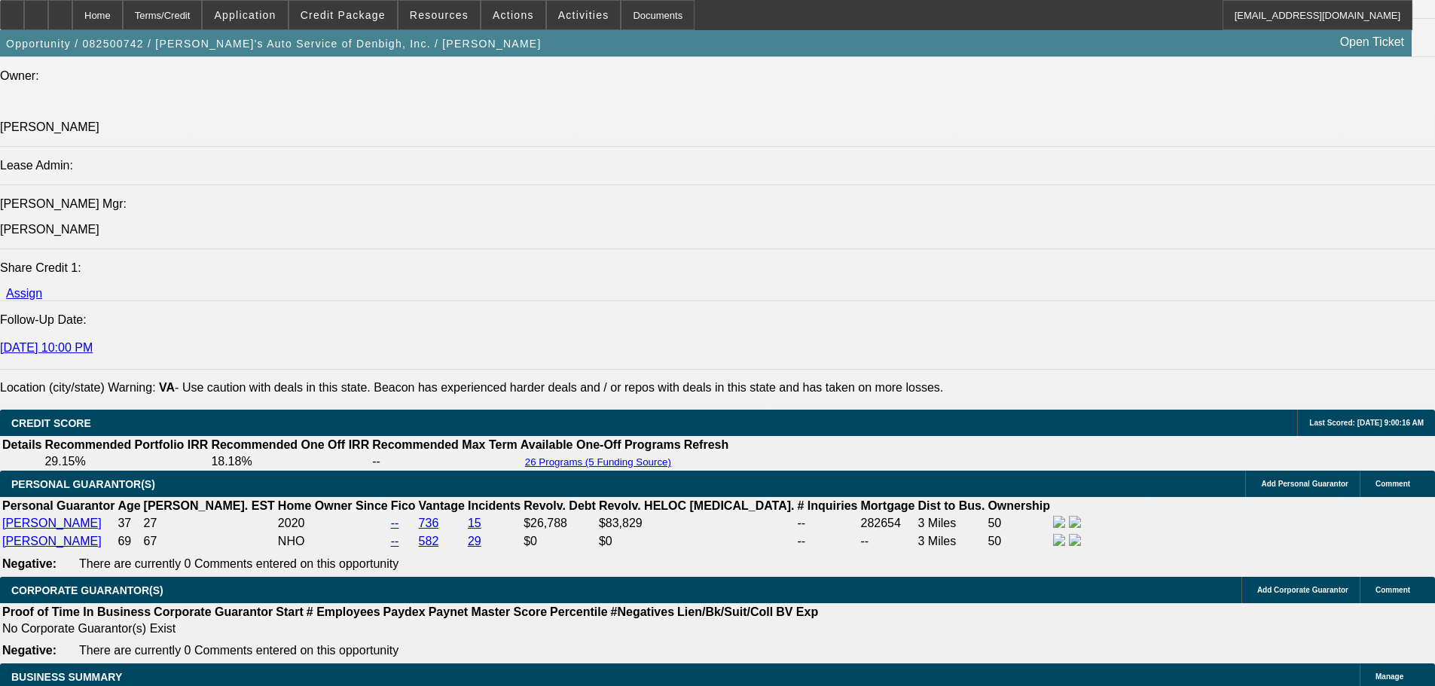
type input "12"
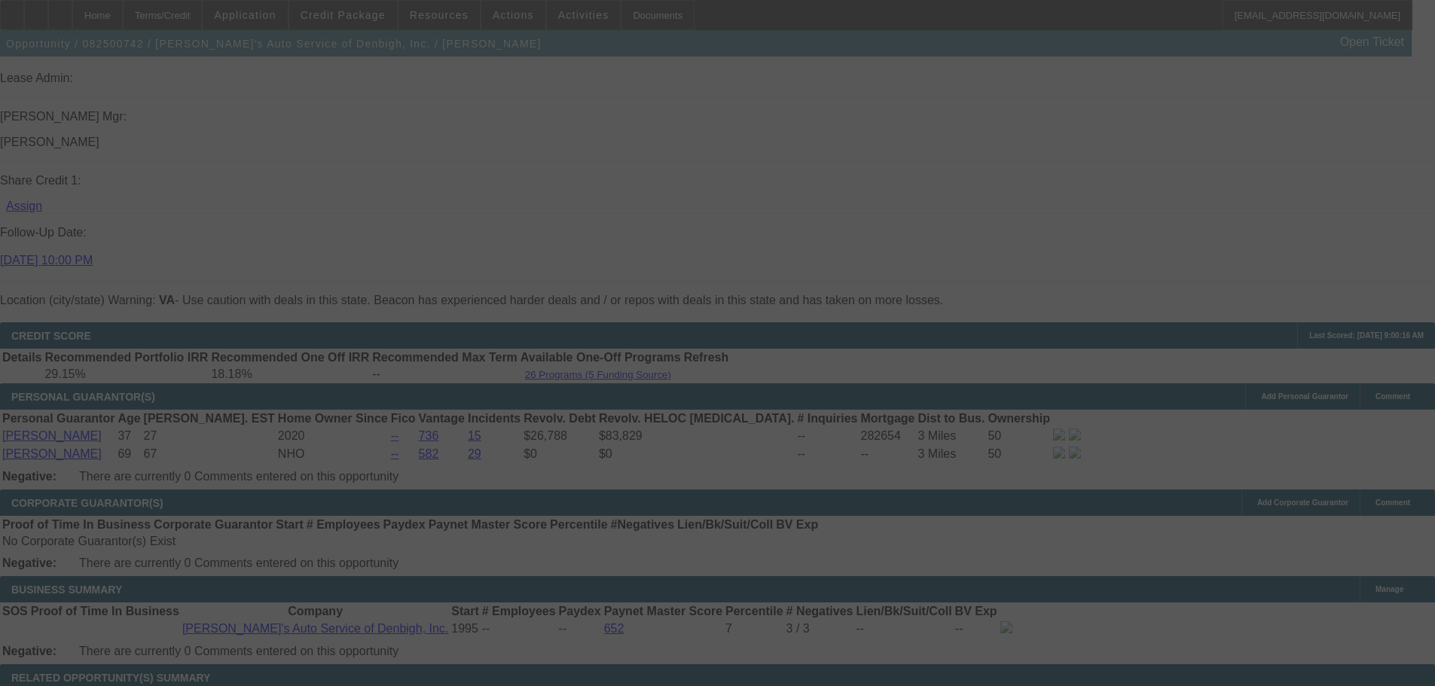
scroll to position [2109, 0]
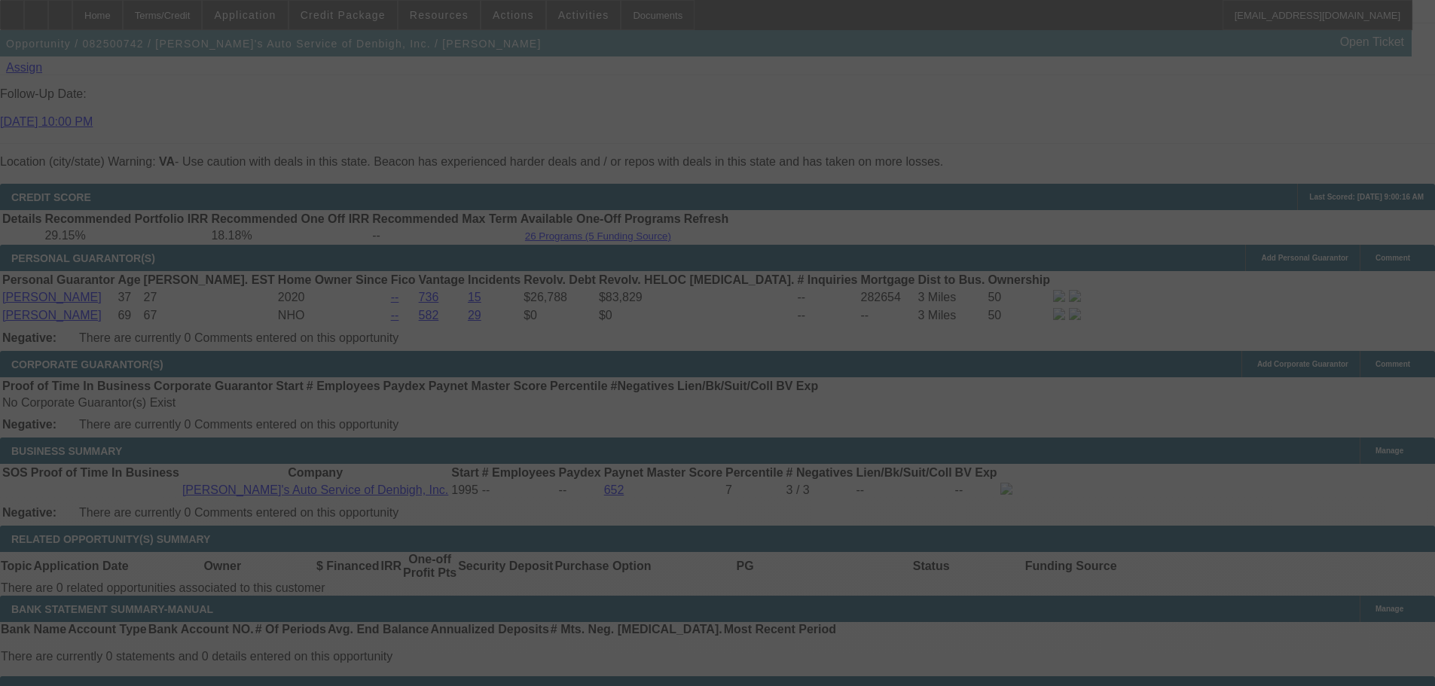
select select "0"
select select "3"
select select "0.2"
select select "4"
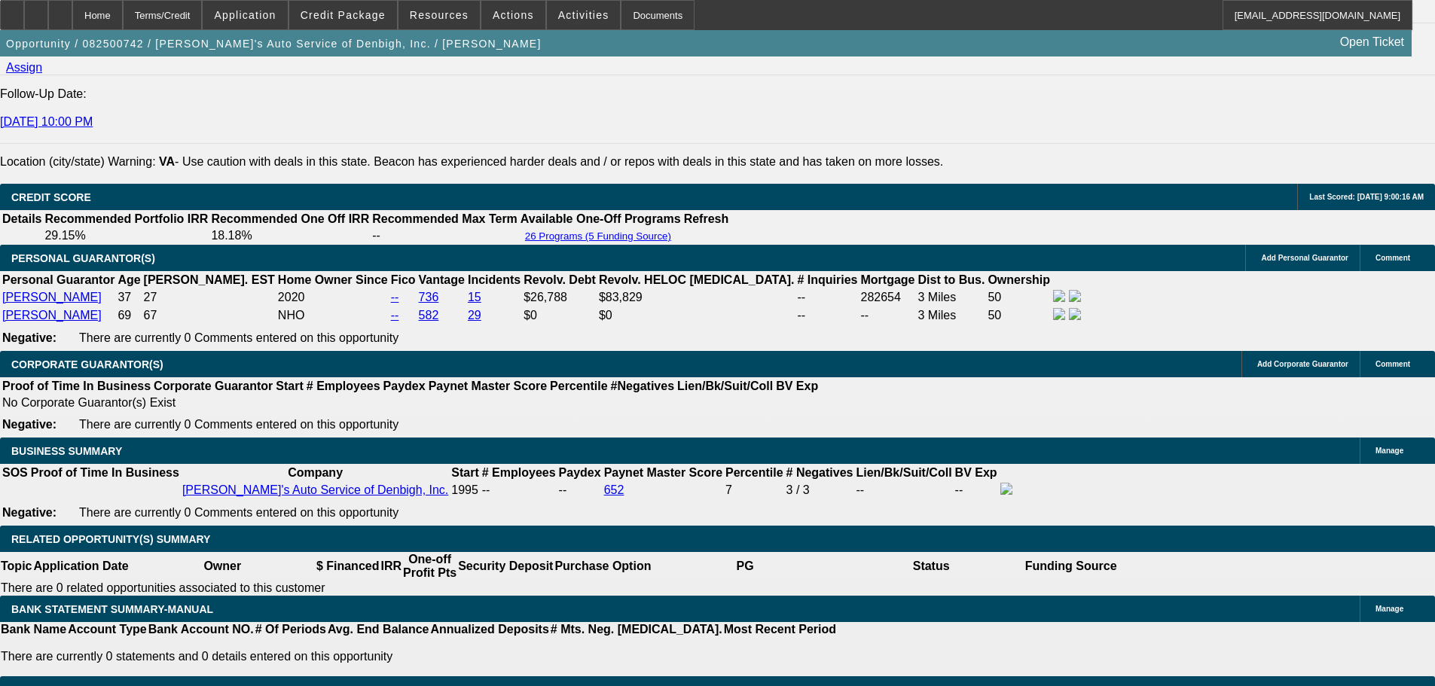
type input "1"
type input "UNKNOWN"
type input "10"
type input "$2,306.42"
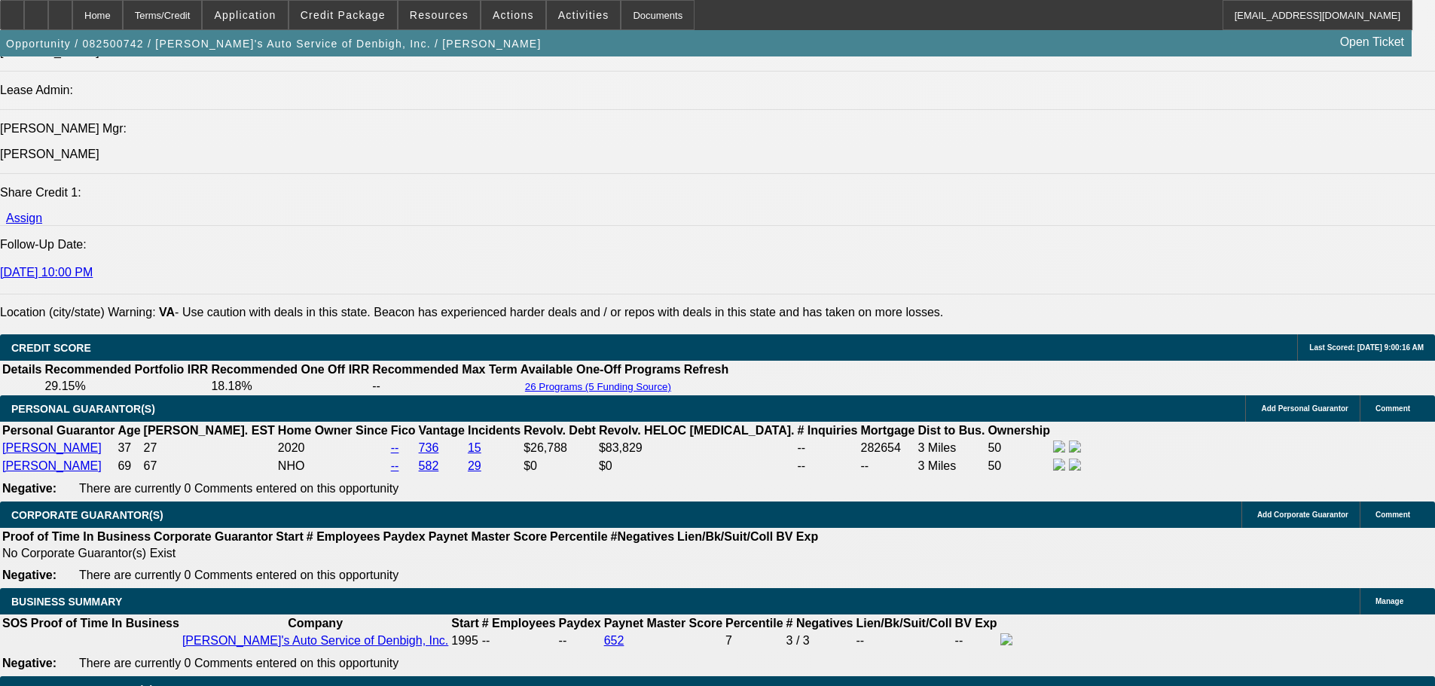
type input "10"
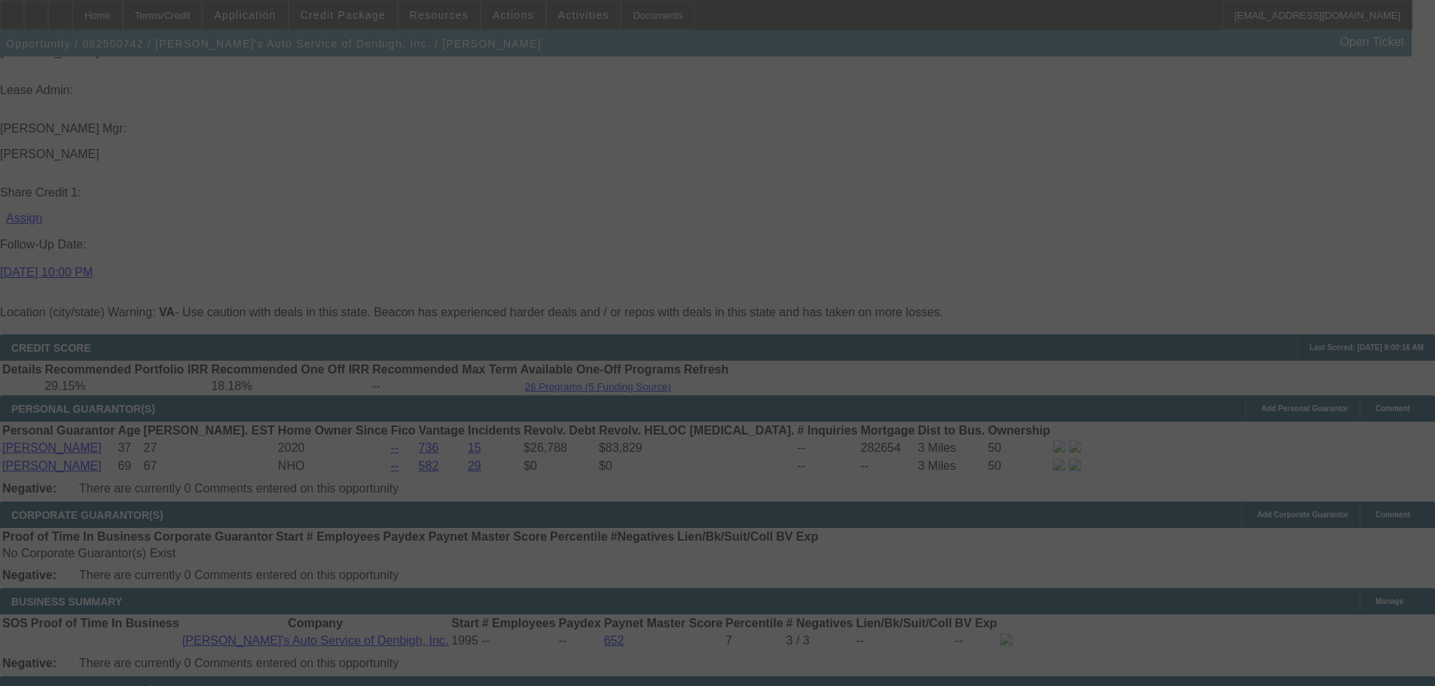
select select "0"
select select "3"
select select "0.2"
select select "4"
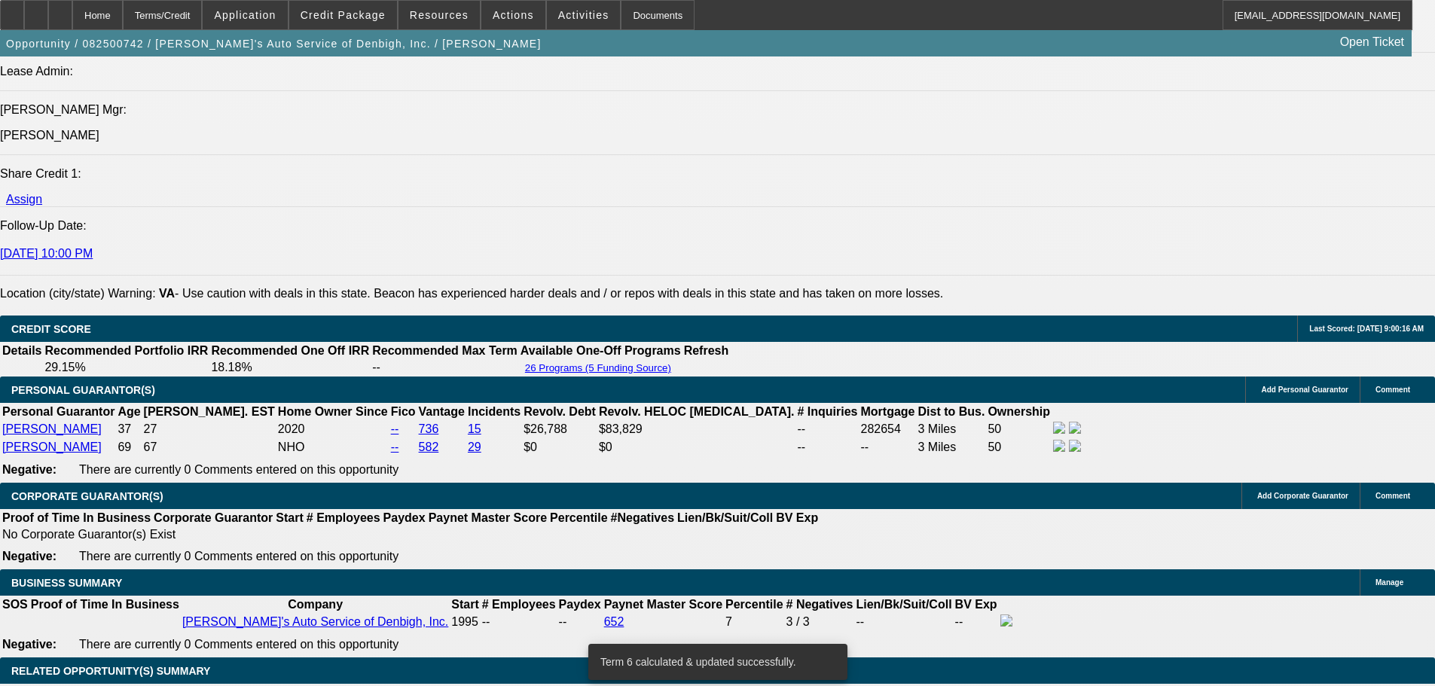
scroll to position [2109, 0]
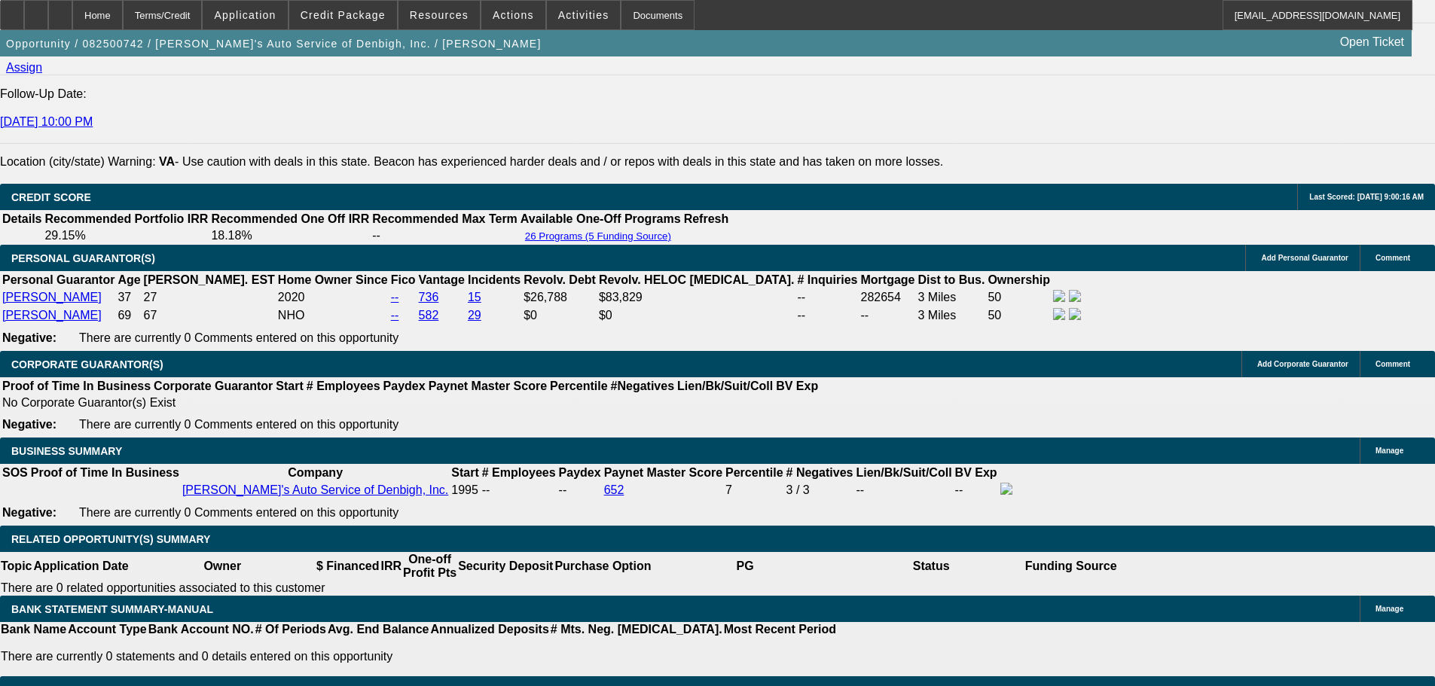
select select "0.1"
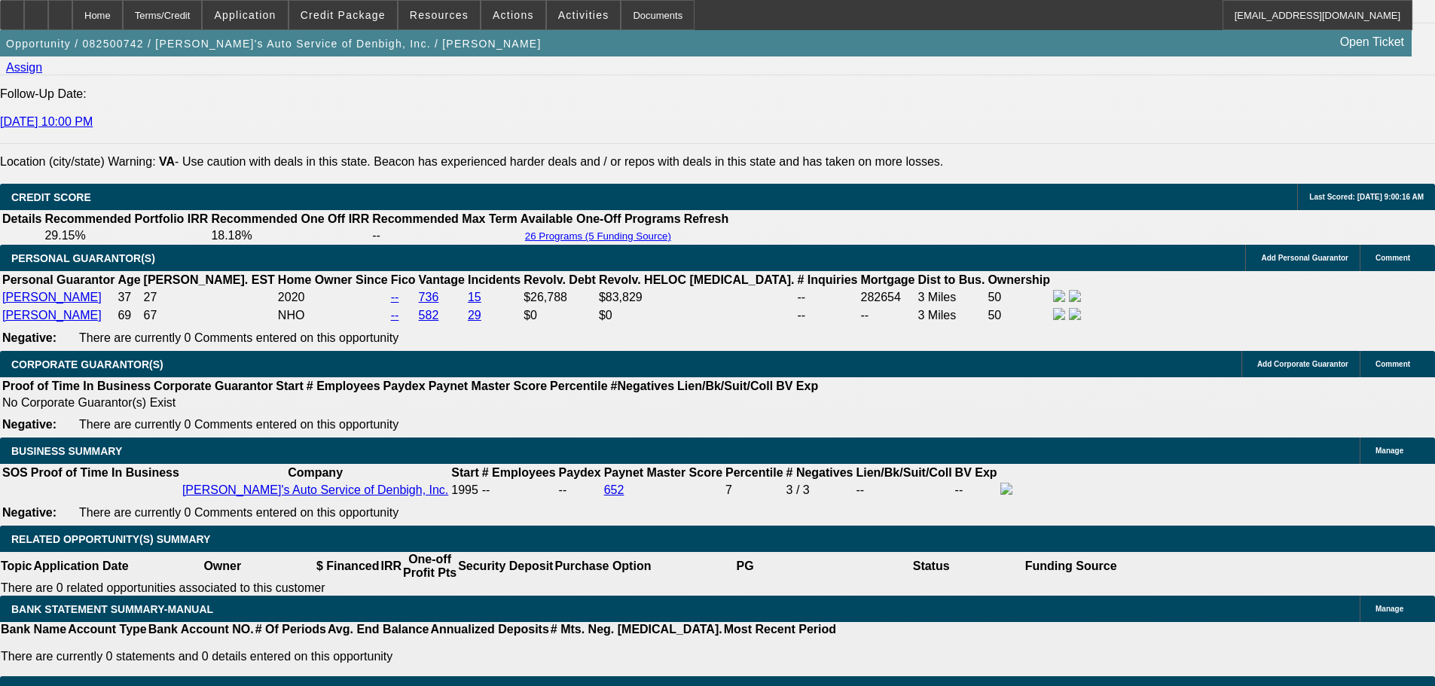
type input "$6,099.80"
type input "UNKNOWN"
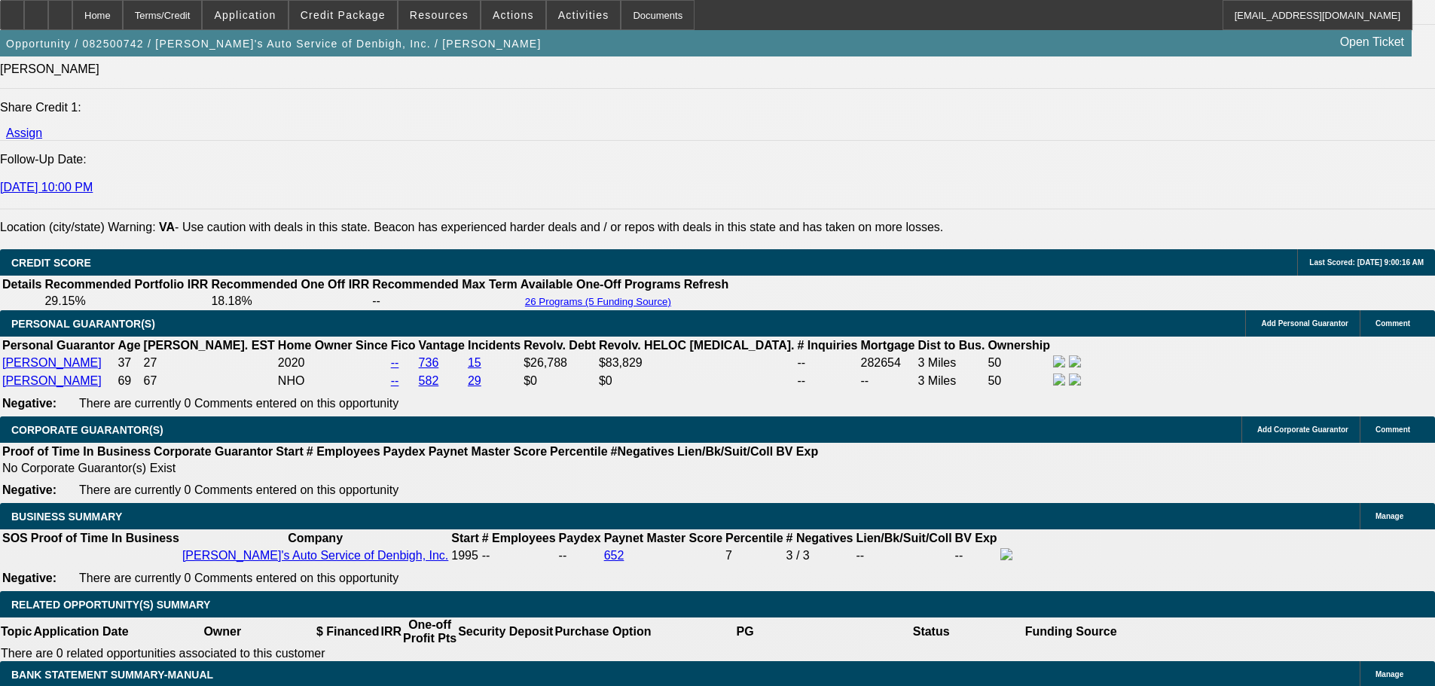
type input "$2,075.78"
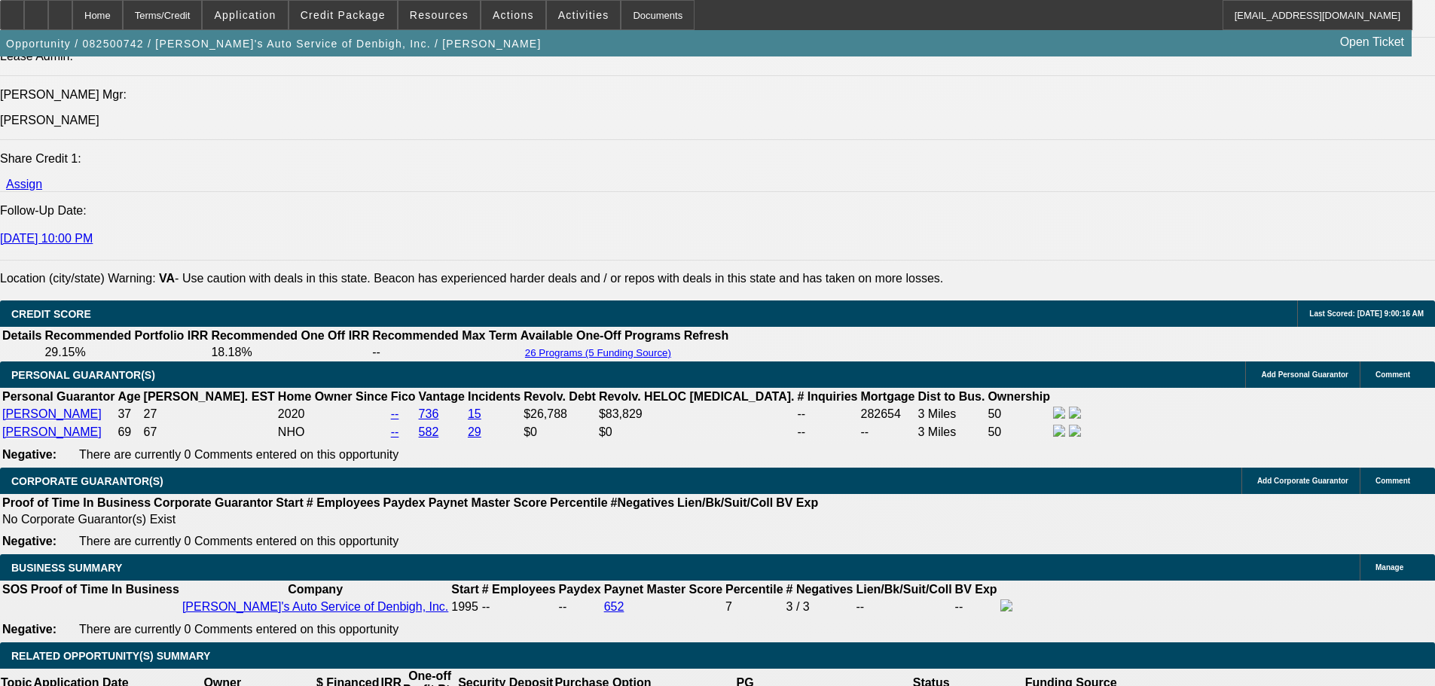
scroll to position [1883, 0]
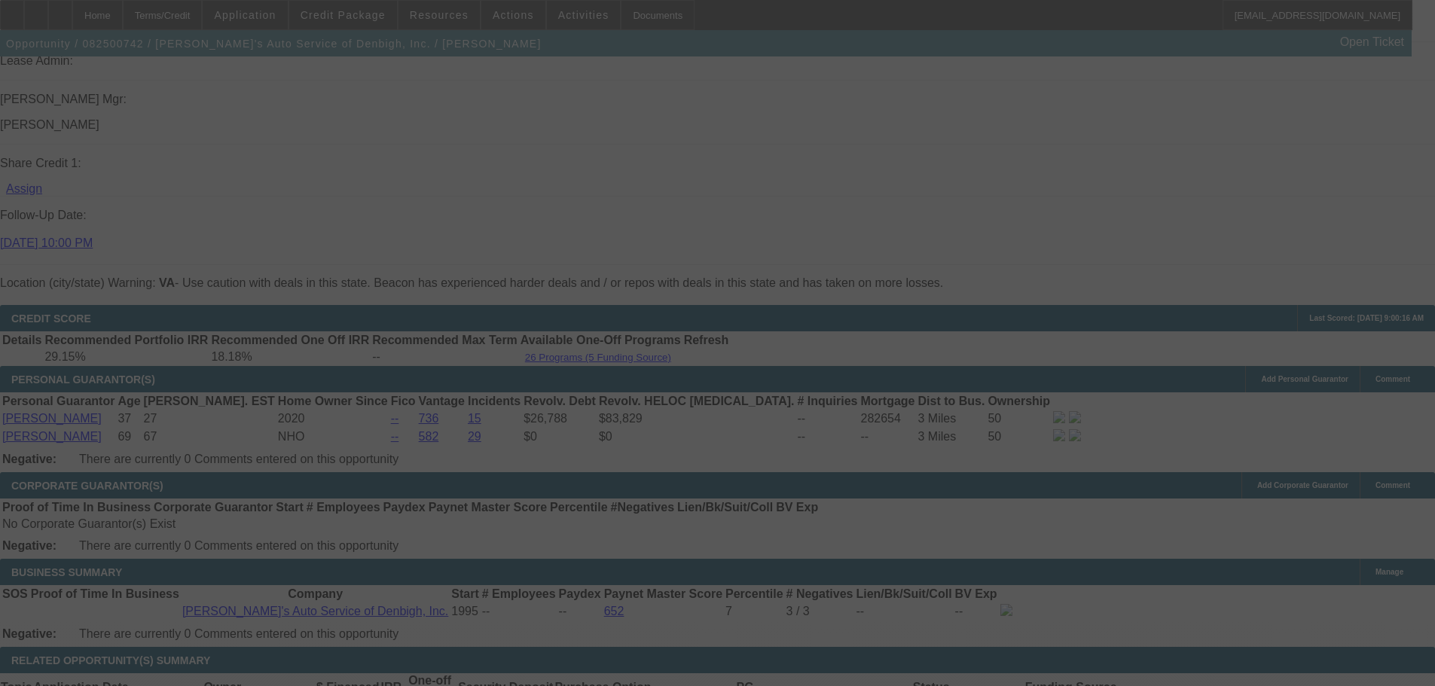
scroll to position [2109, 0]
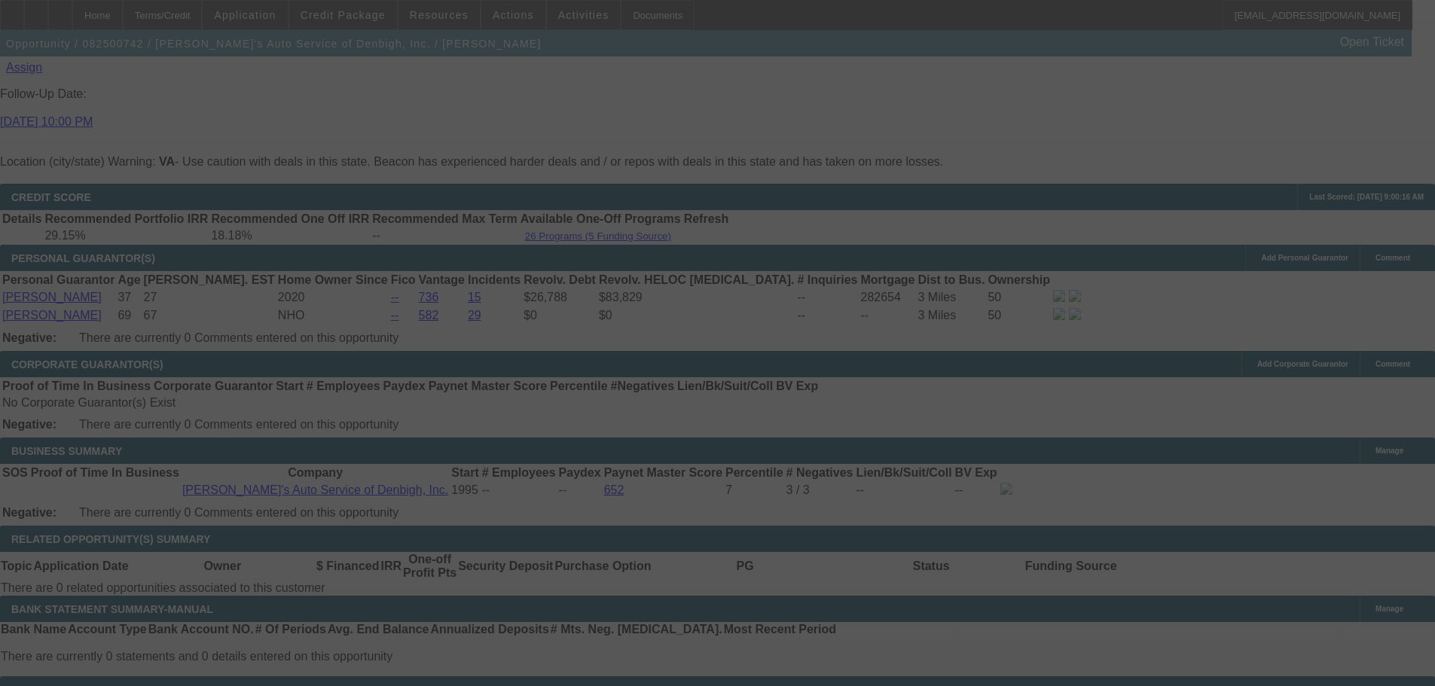
select select "0.1"
select select "0"
select select "3"
select select "0.2"
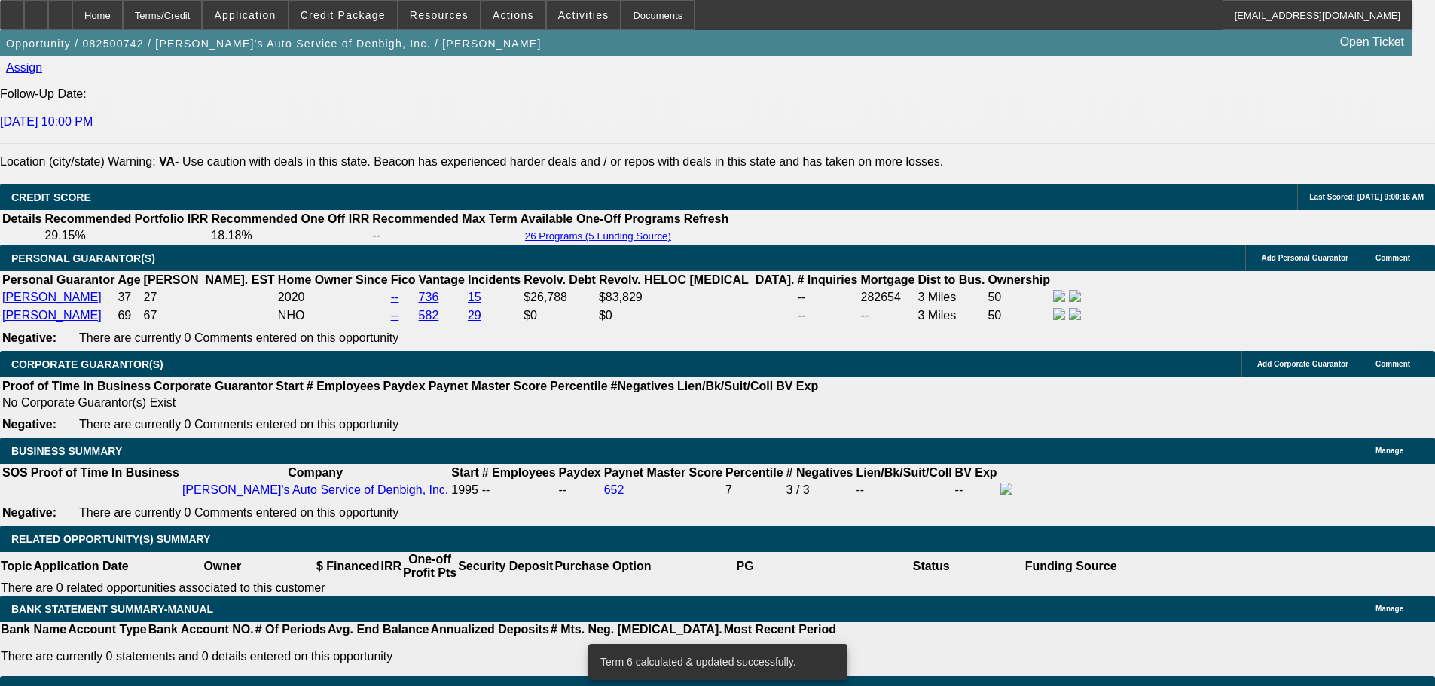
select select "17"
type input "UNKNOWN"
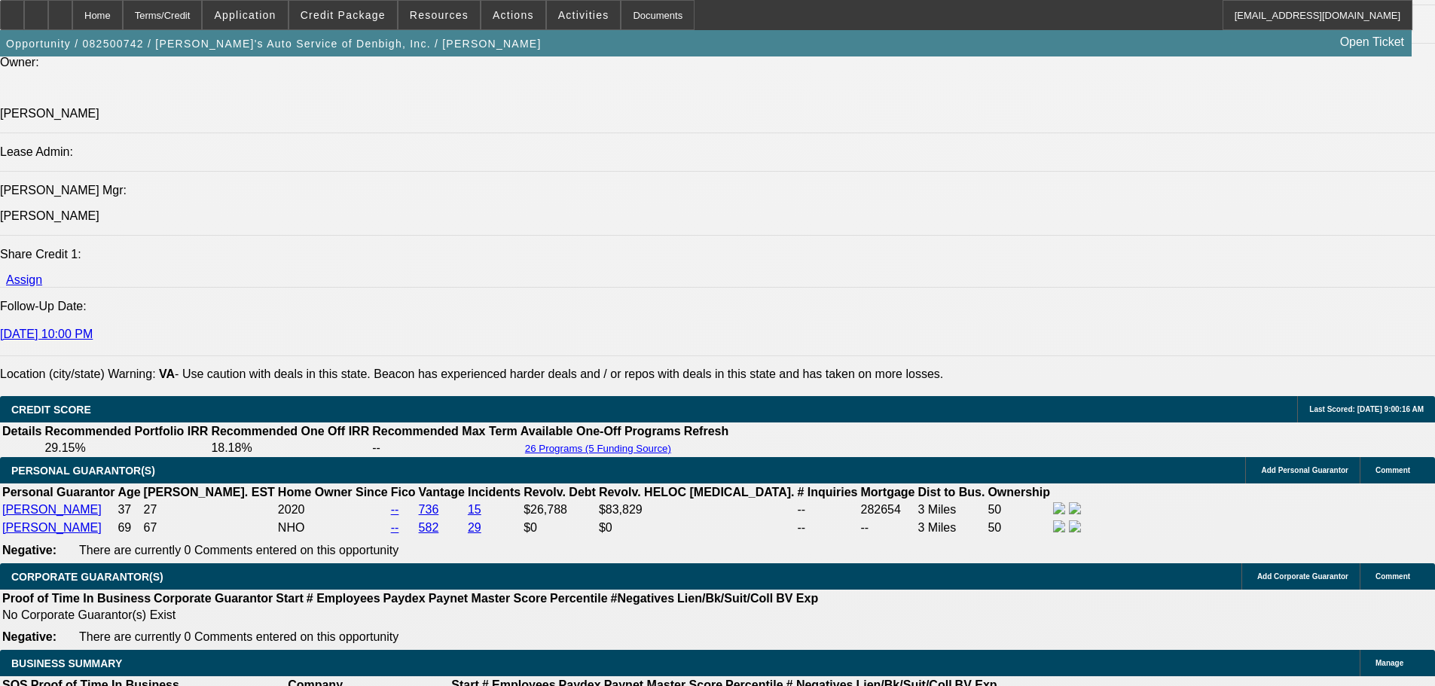
scroll to position [1883, 0]
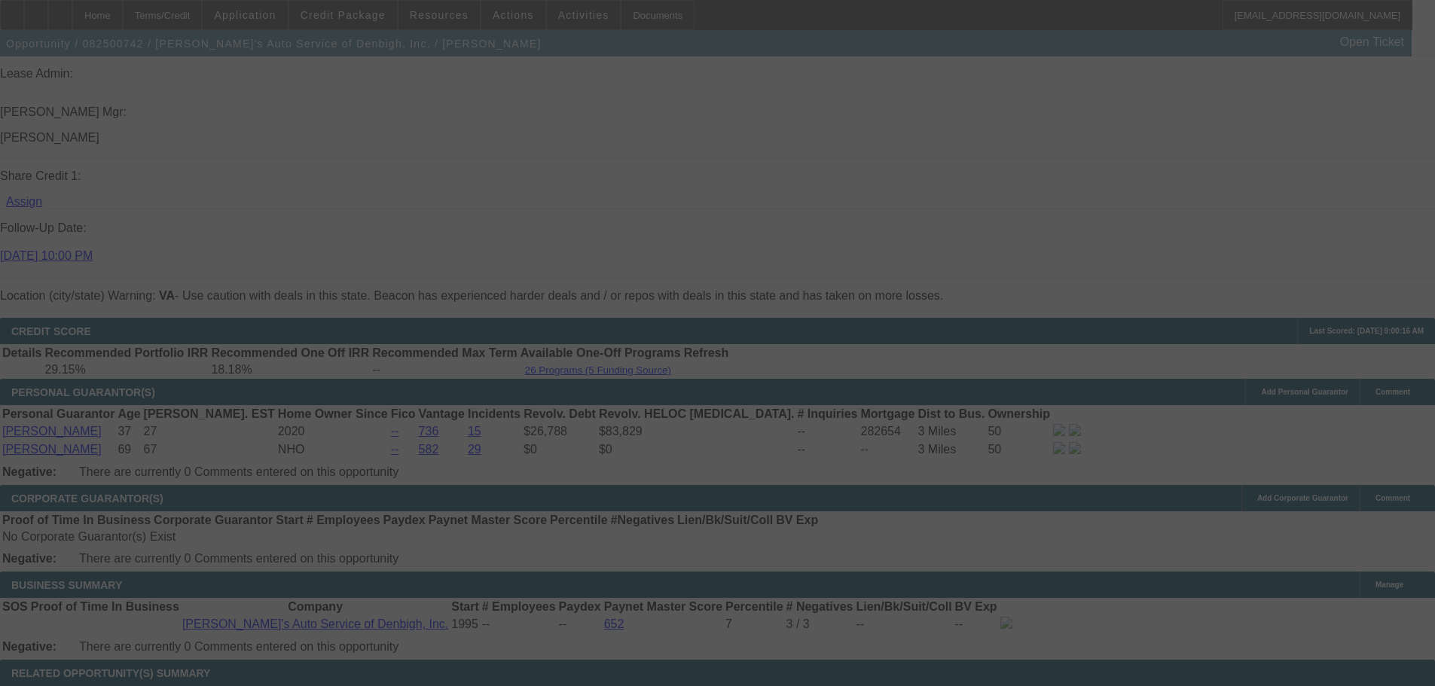
scroll to position [2109, 0]
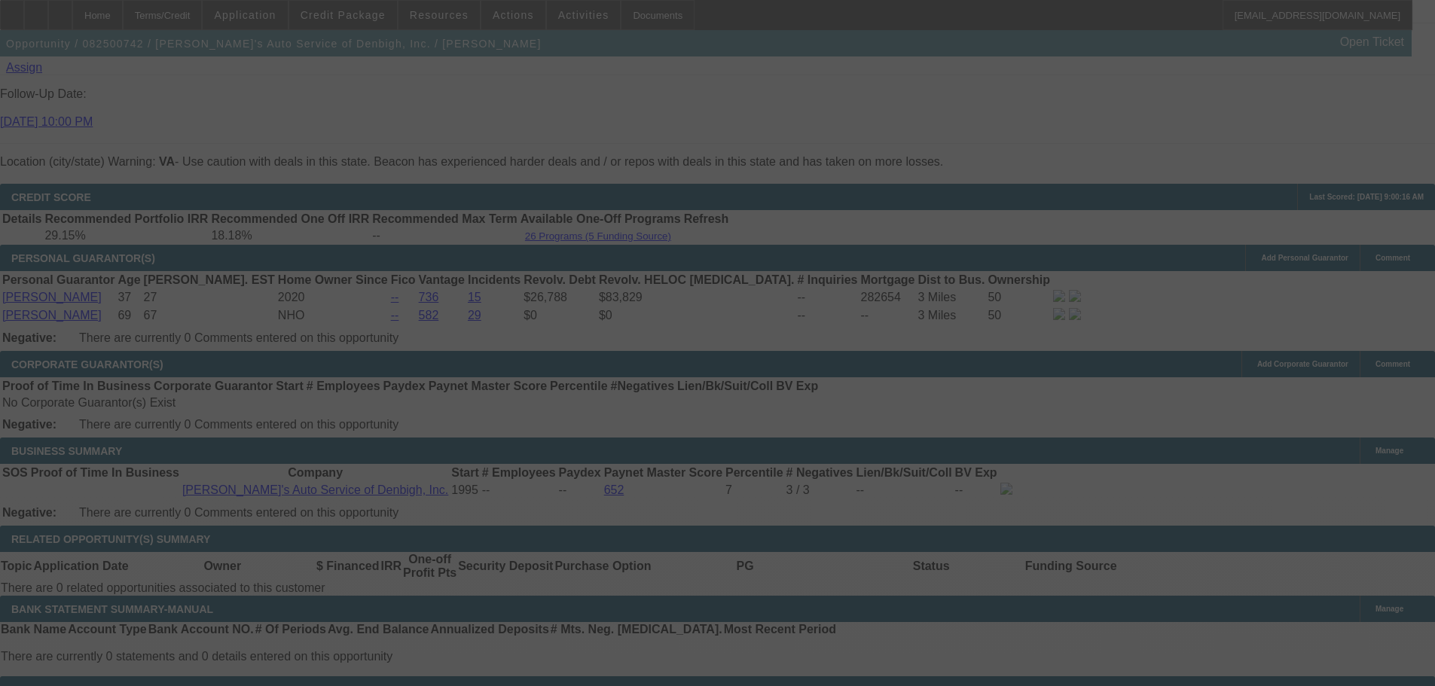
select select "0.1"
select select "0"
select select "3"
select select "0.2"
select select "17"
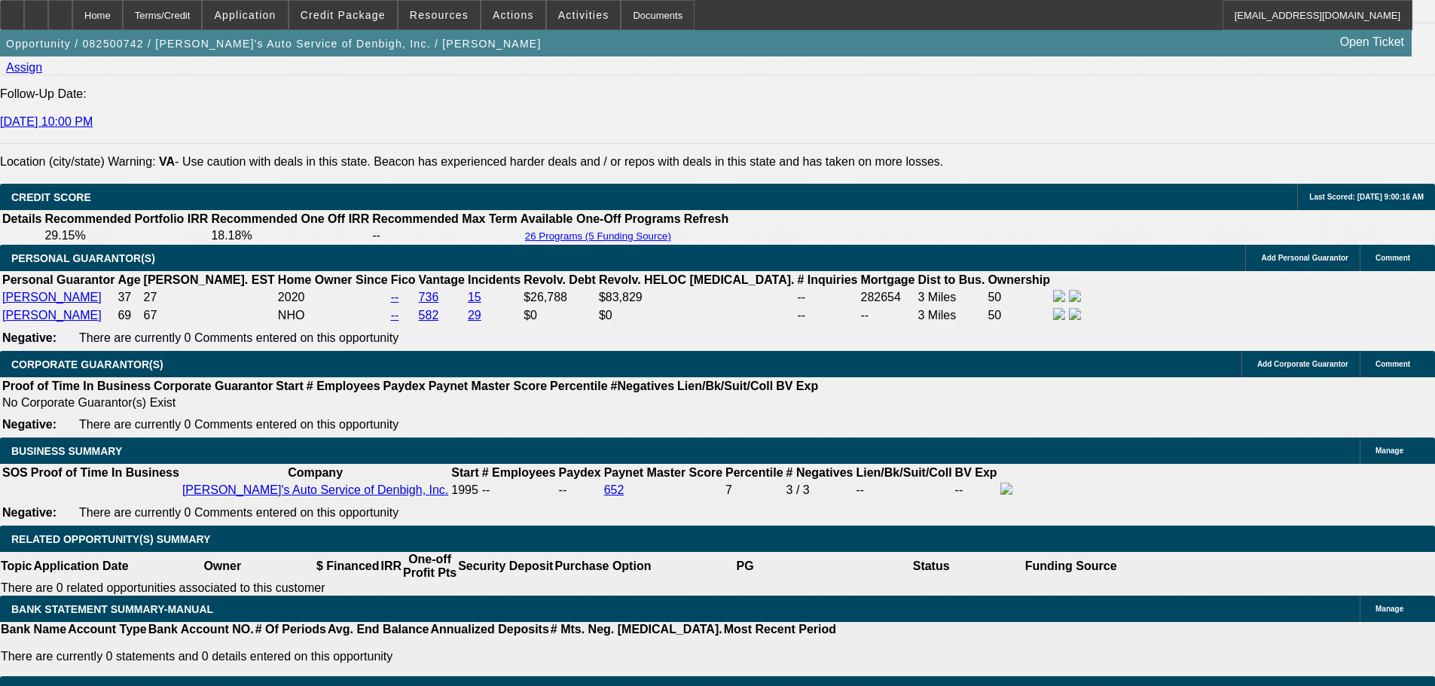
type input "$2,075.78"
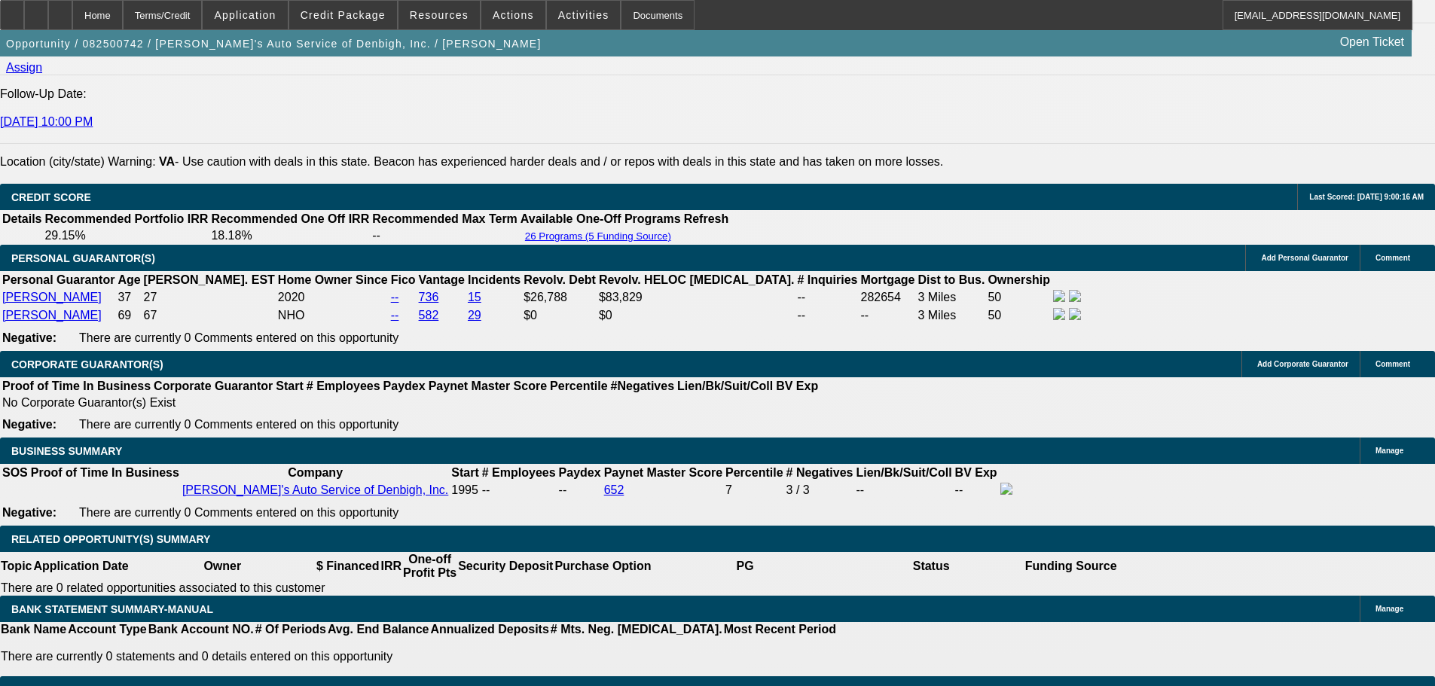
type input "UNKNOWN"
type input "9"
type input "$2,050.35"
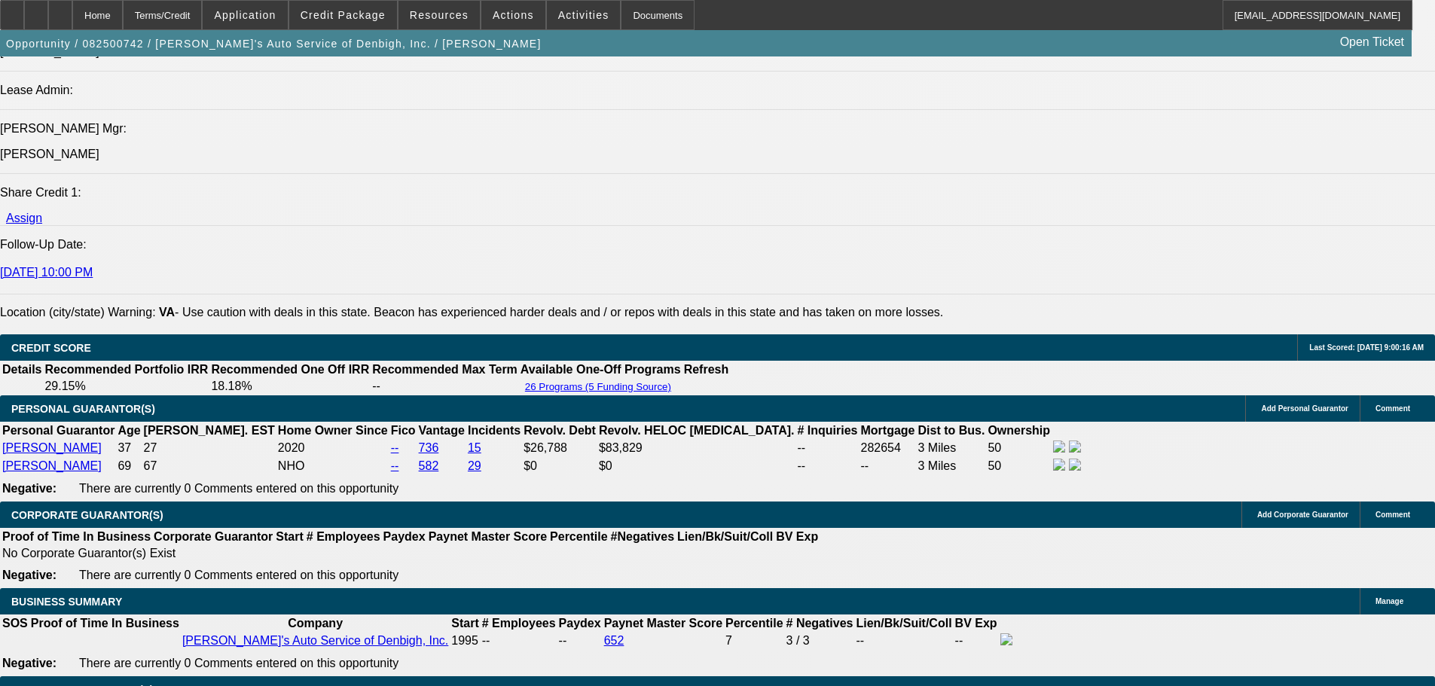
type input "9"
type input "20"
type input "2050"
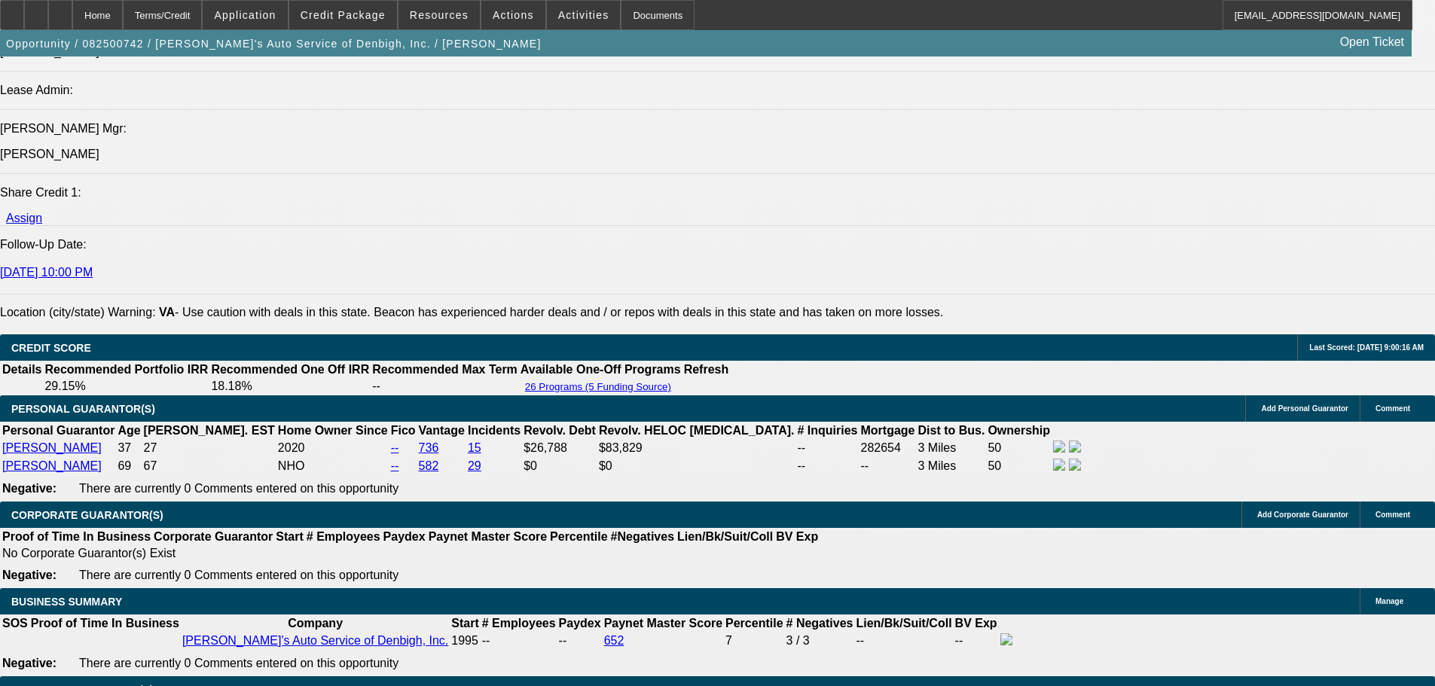
type input "9"
type input "$2,050.00"
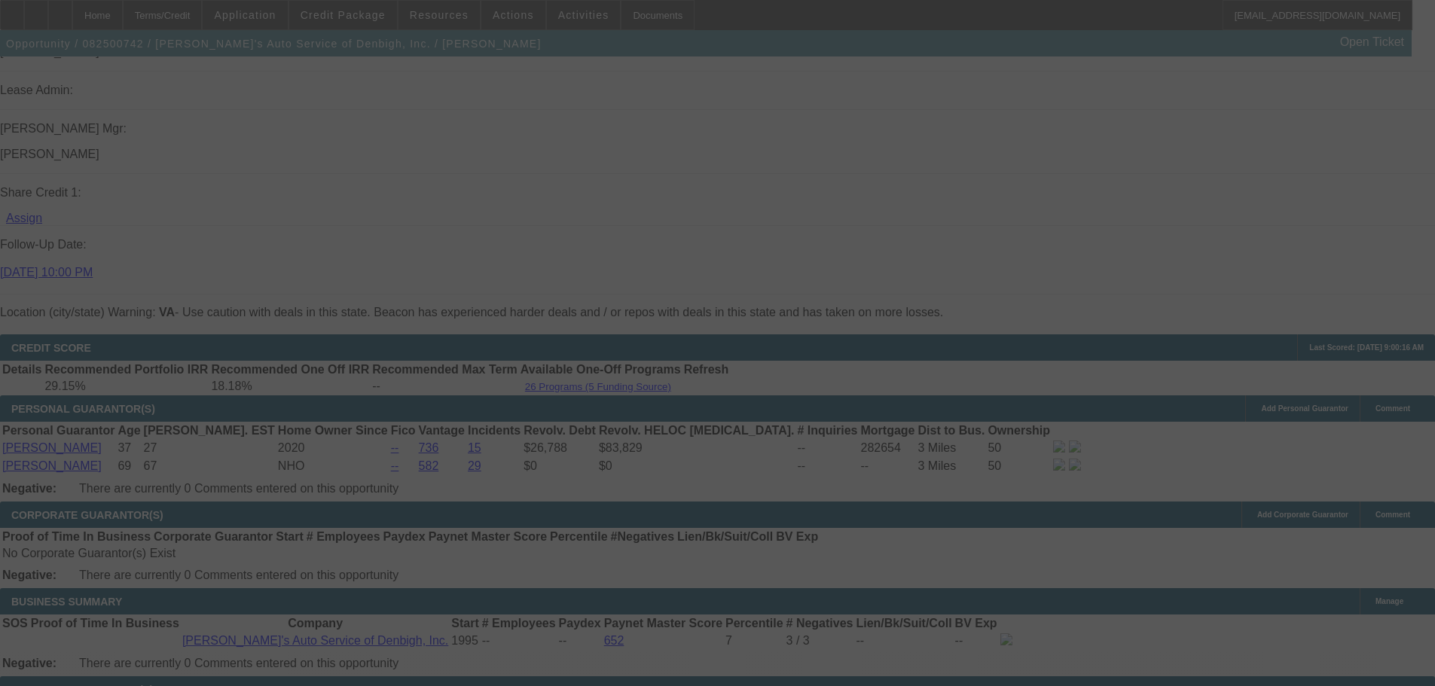
select select "0.1"
select select "0"
select select "3"
select select "0.2"
select select "17"
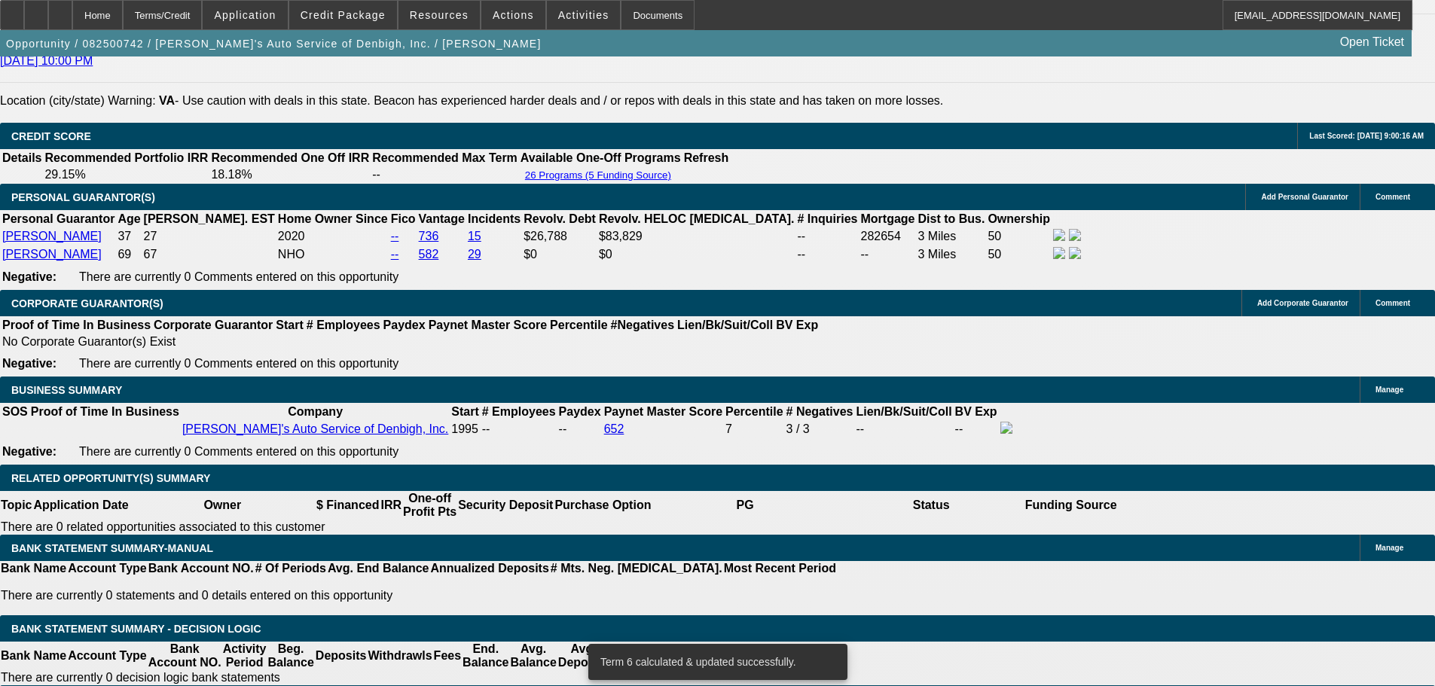
scroll to position [2260, 0]
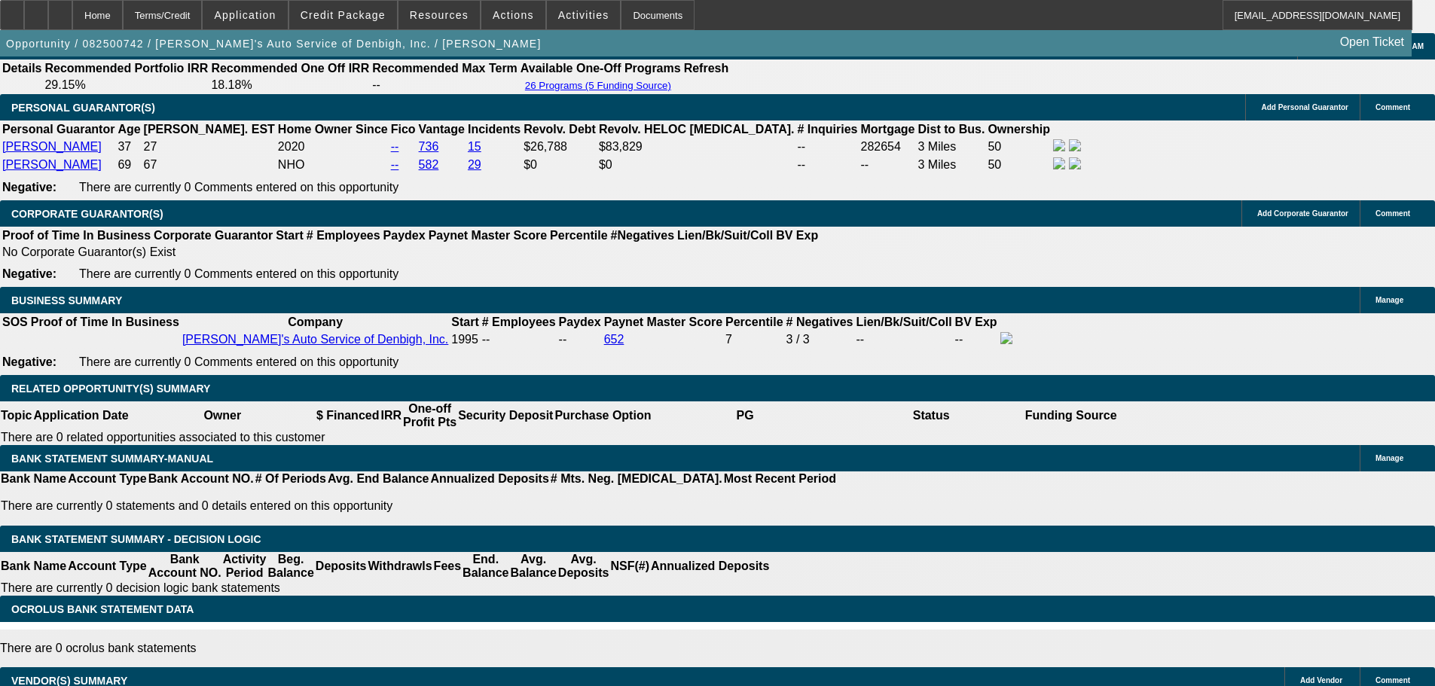
type input "202"
type input "UNKNOWN"
type input "2025"
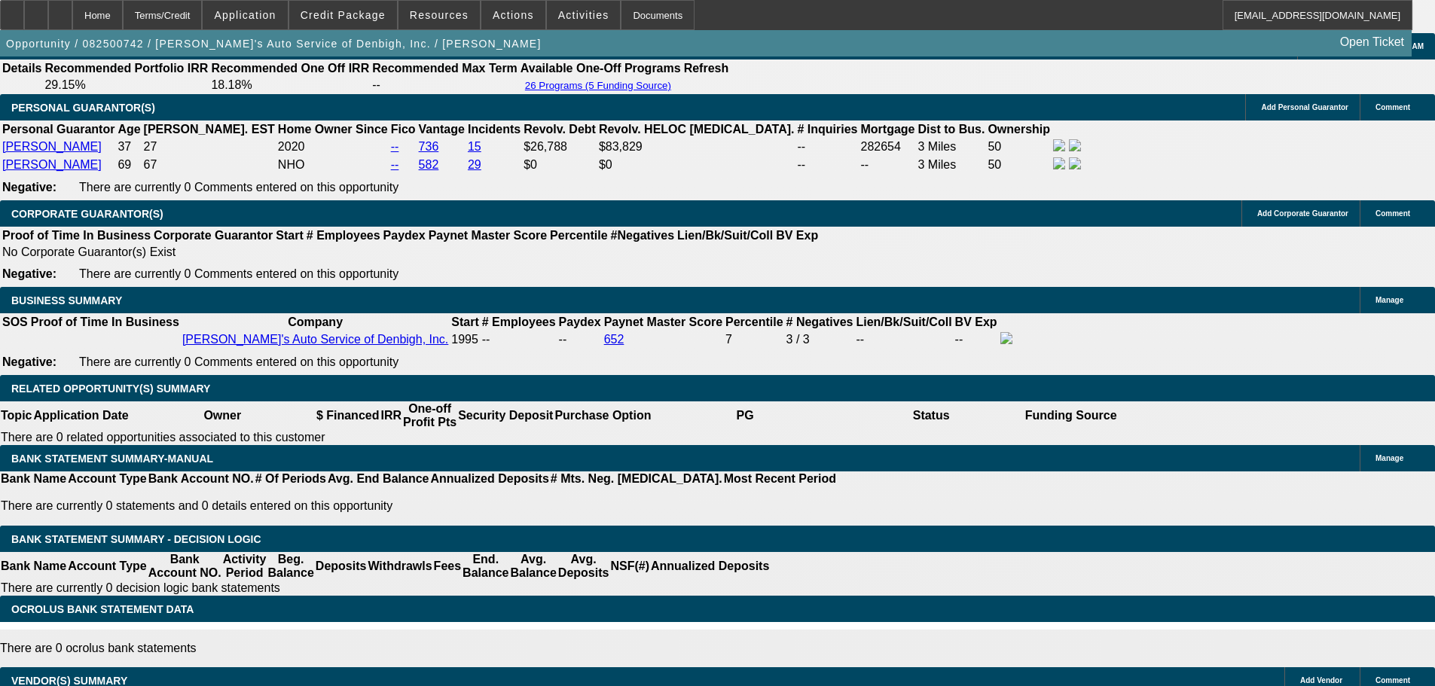
type input "8"
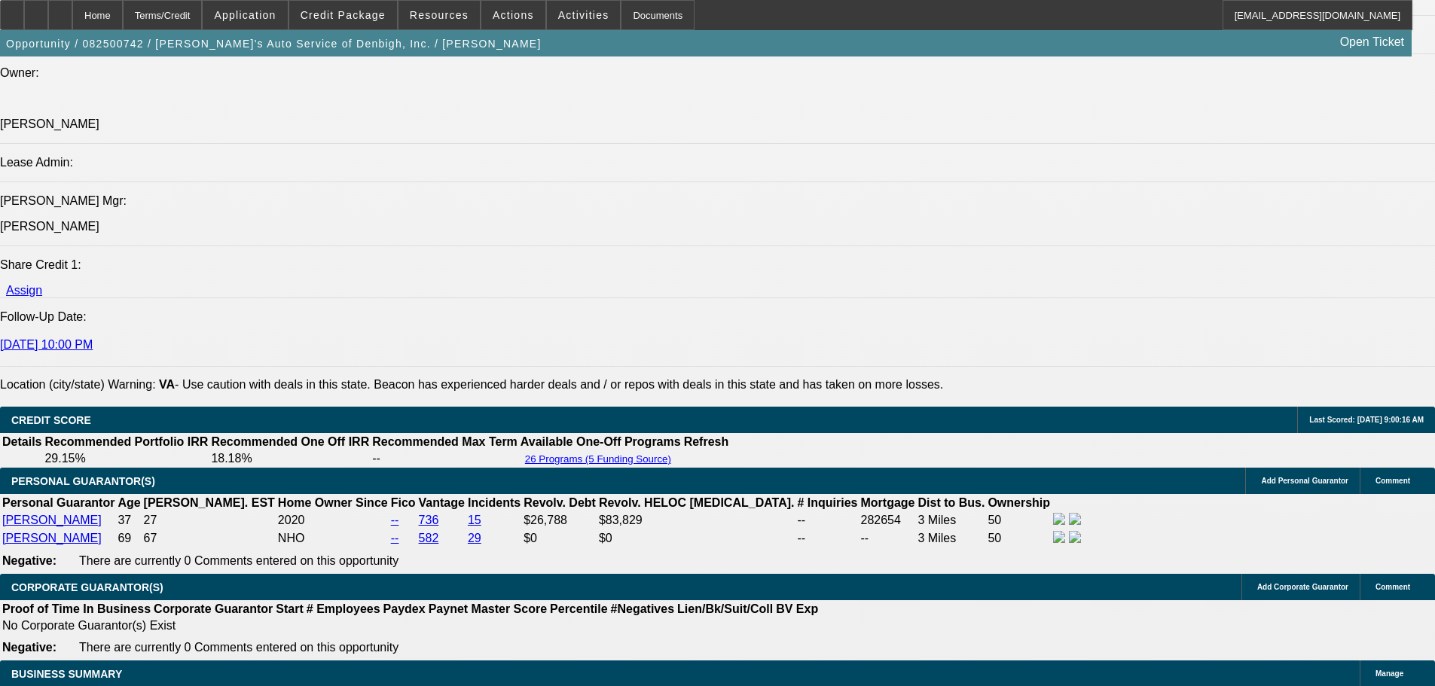
scroll to position [1883, 0]
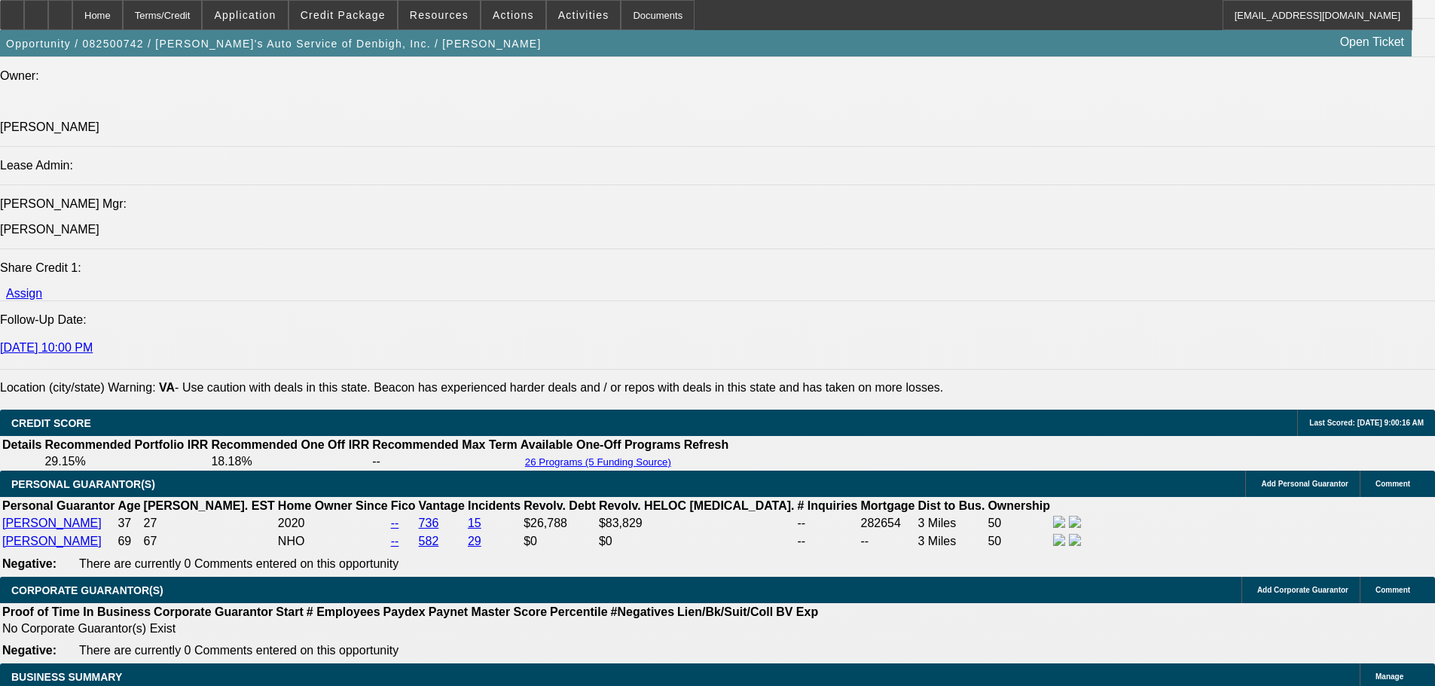
type input "$2,025.00"
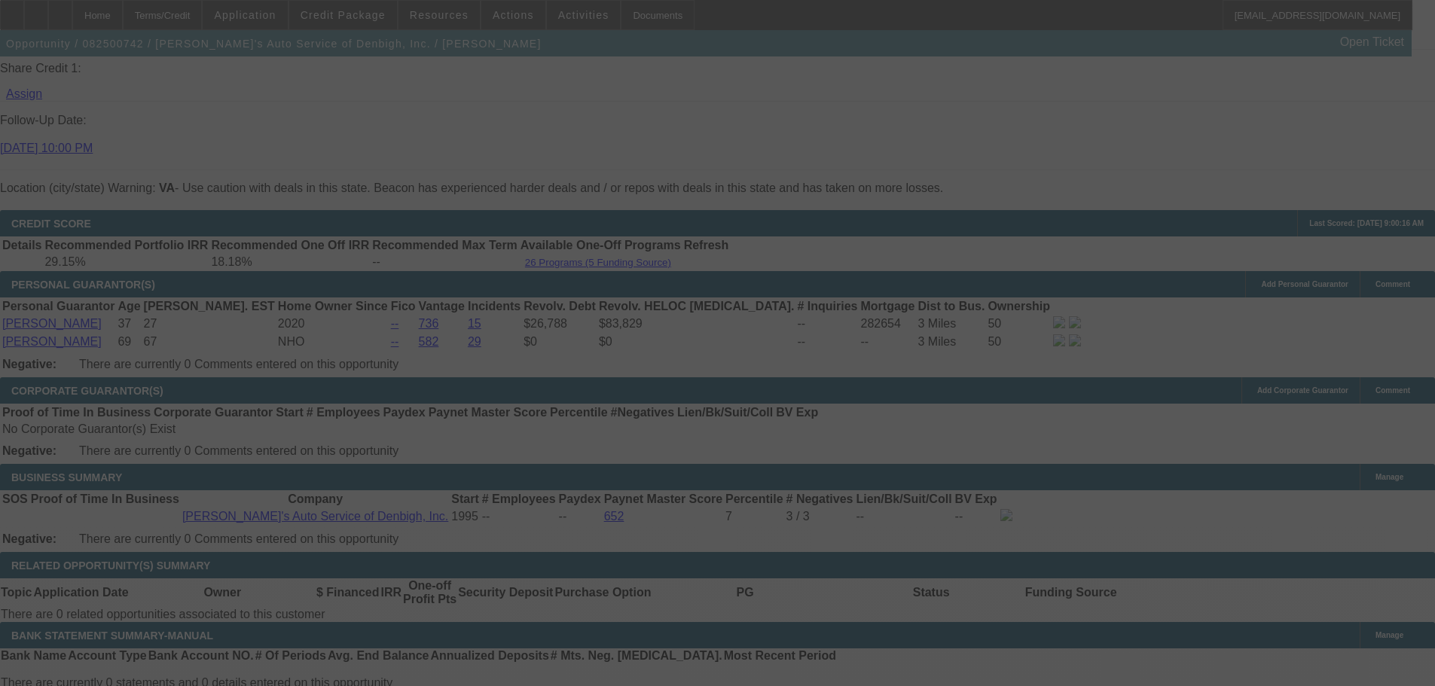
scroll to position [2109, 0]
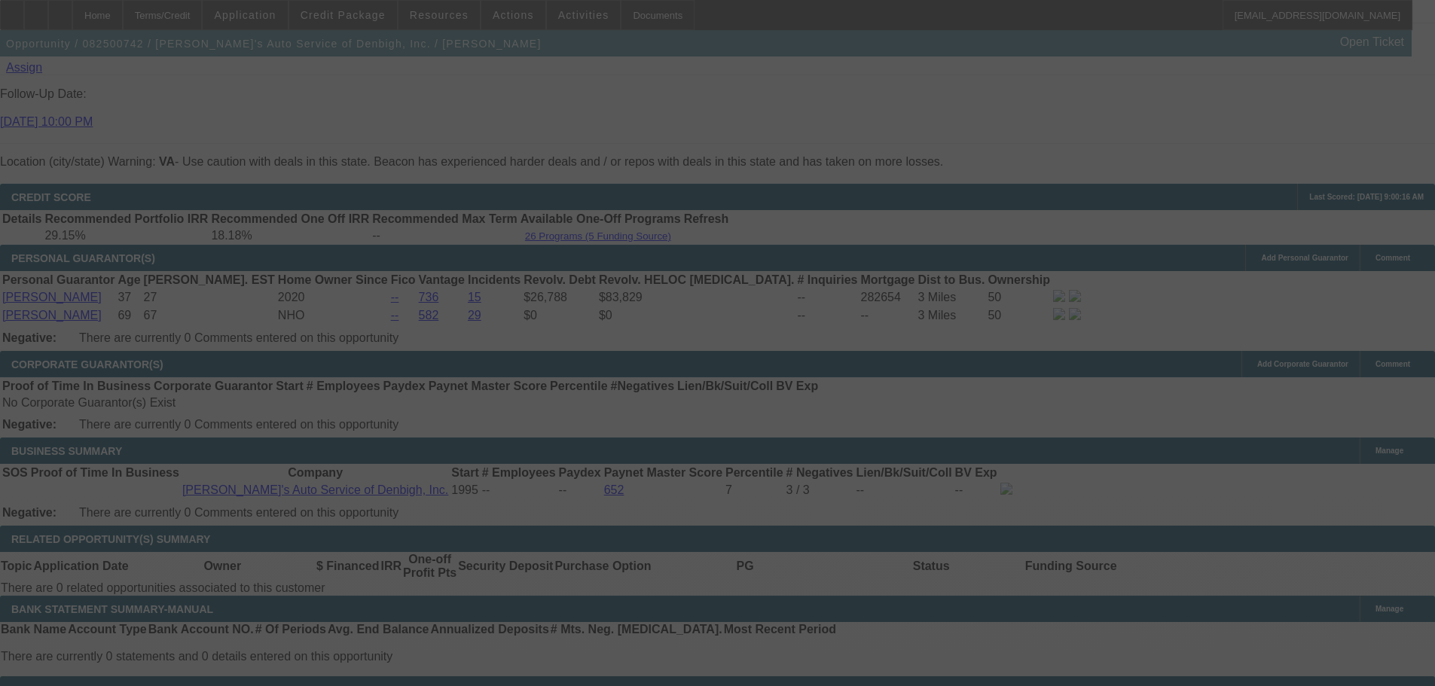
select select "0.1"
select select "0"
select select "3"
select select "0.2"
select select "17"
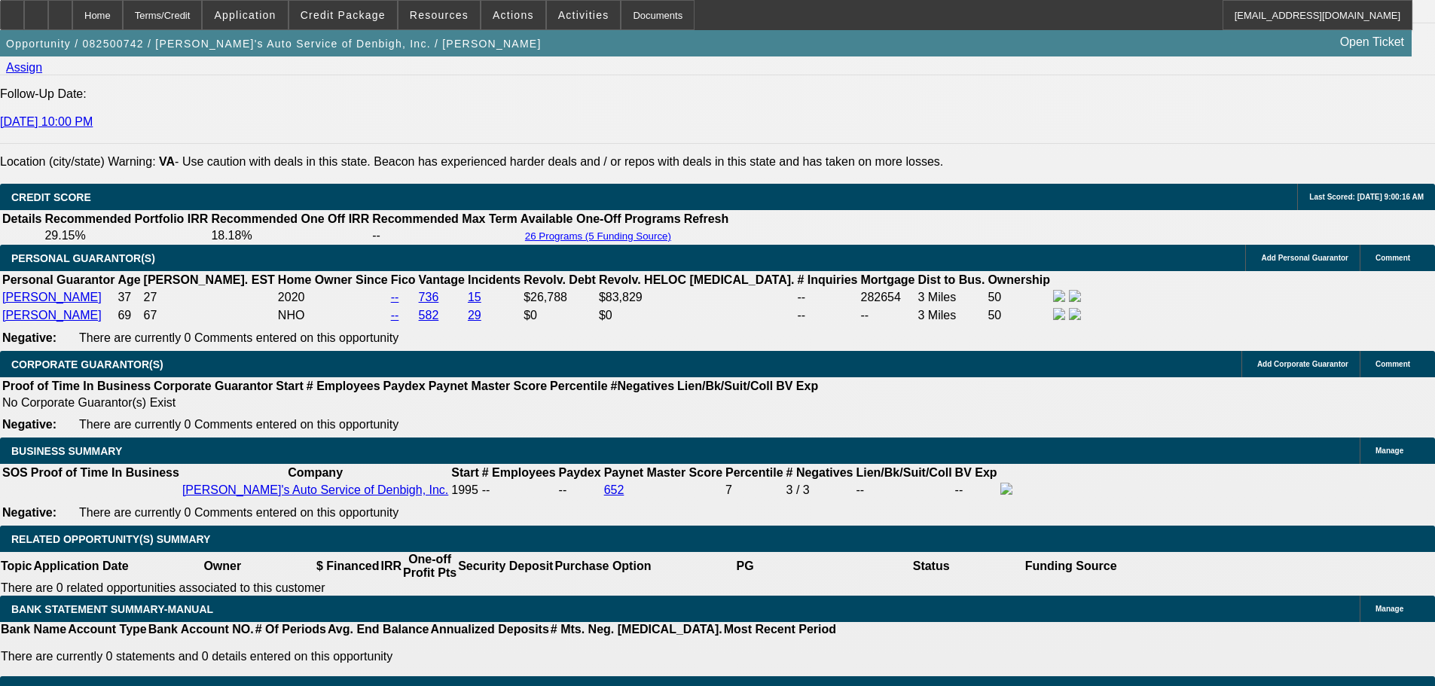
select select "0.05"
type input "$3,049.90"
type input "UNKNOWN"
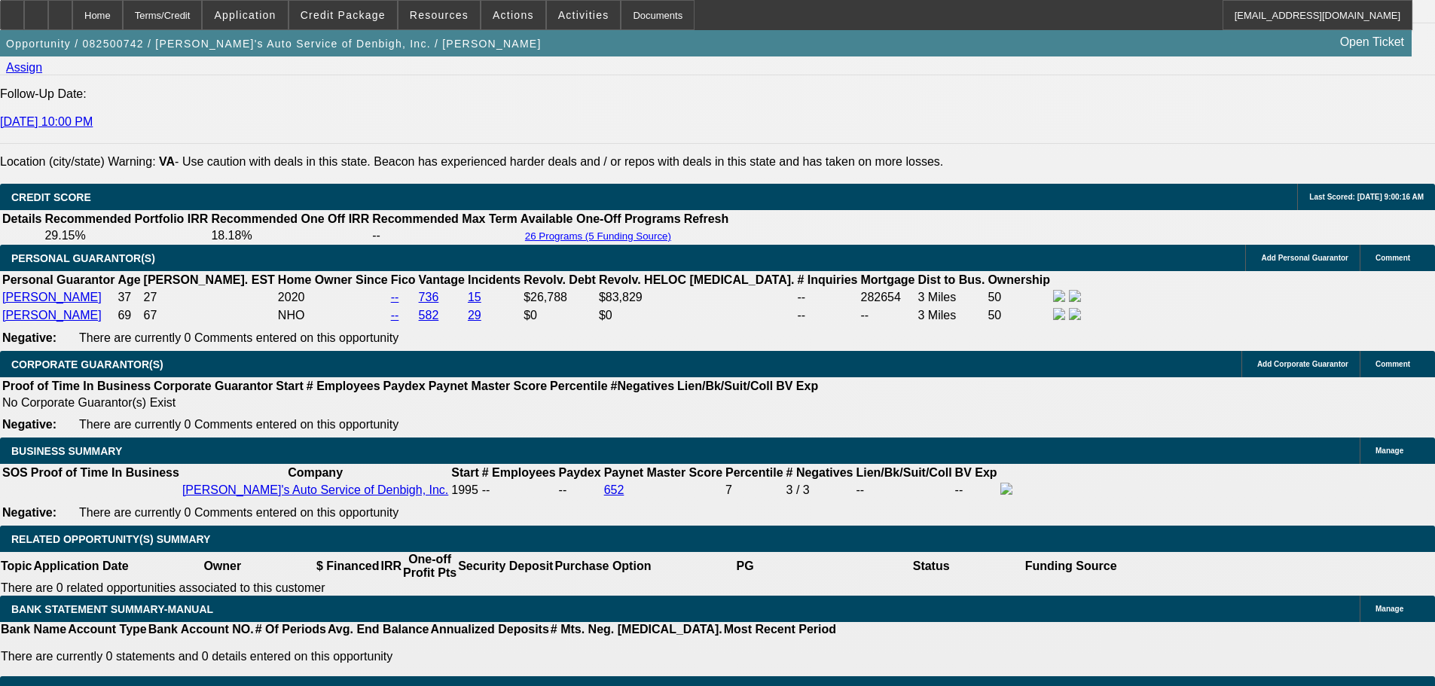
type input "$2,137.50"
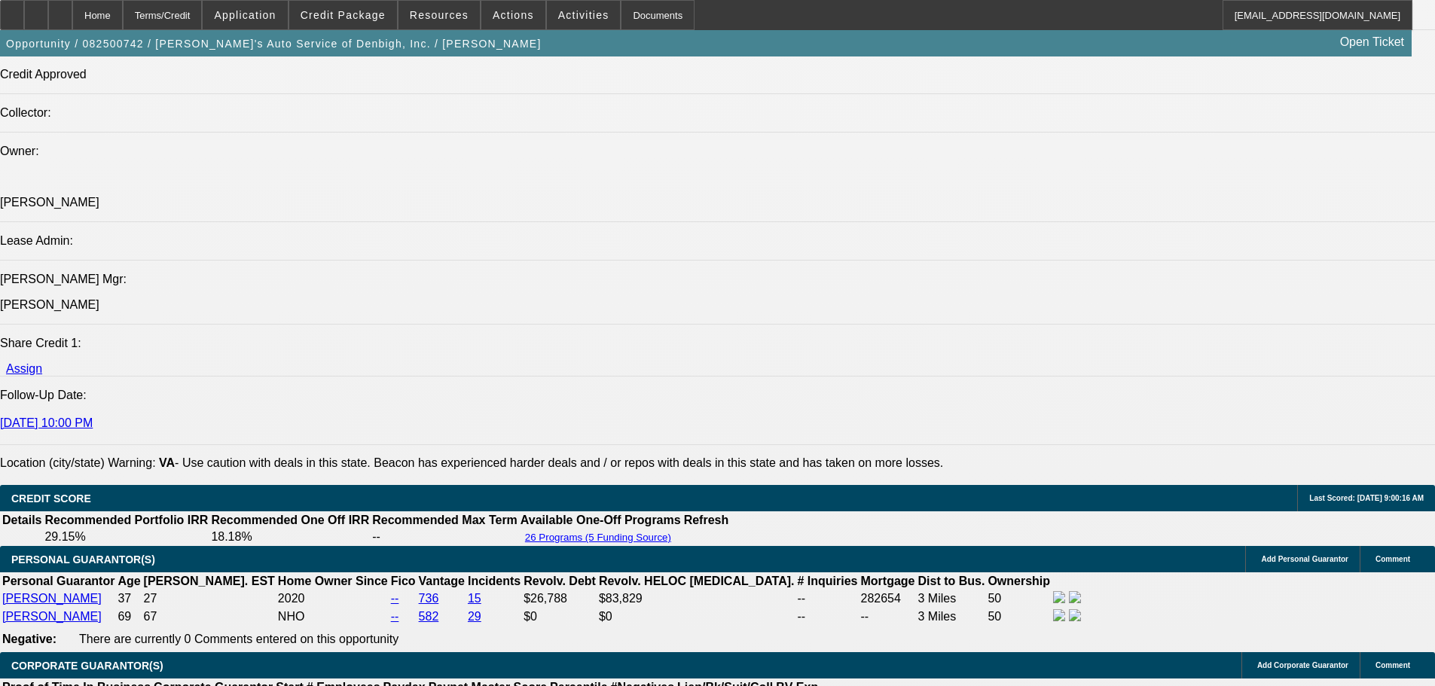
select select "0.1"
type input "$6,099.80"
type input "$2,025.00"
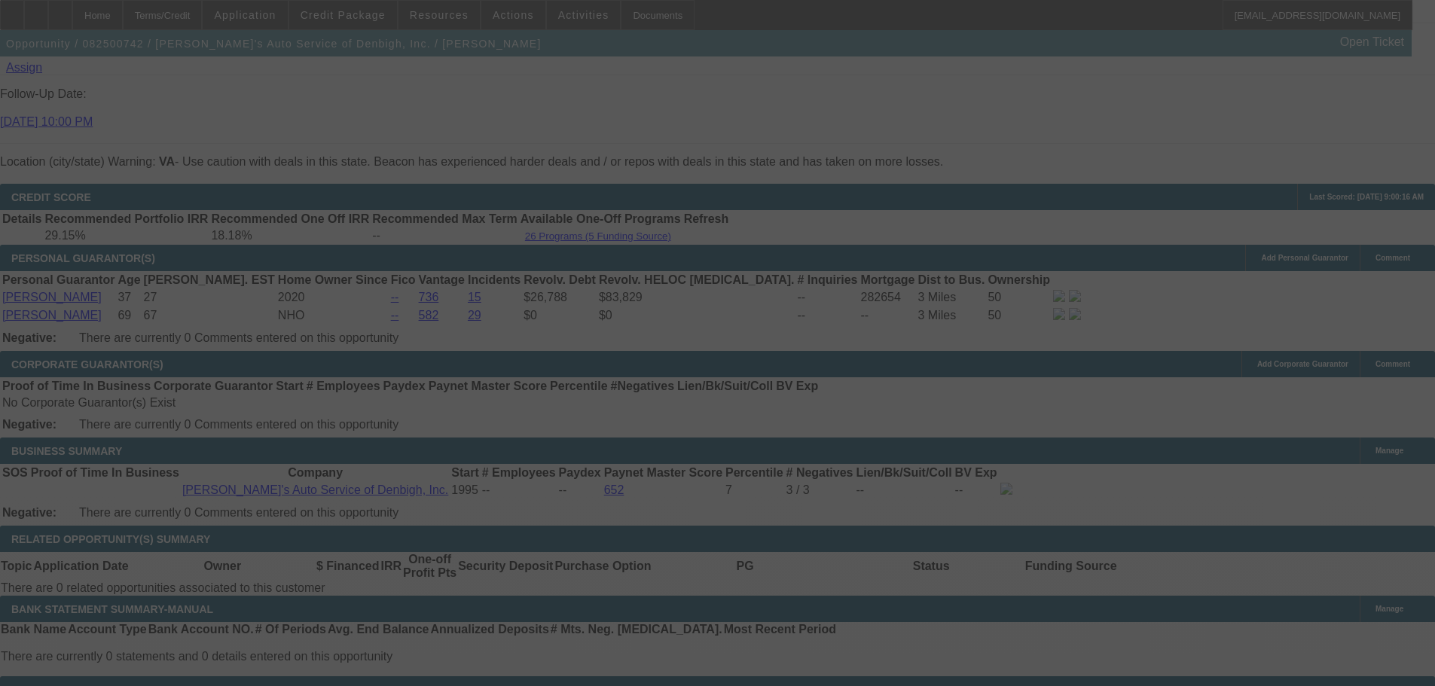
select select "0.1"
select select "0"
select select "3"
select select "0.2"
select select "17"
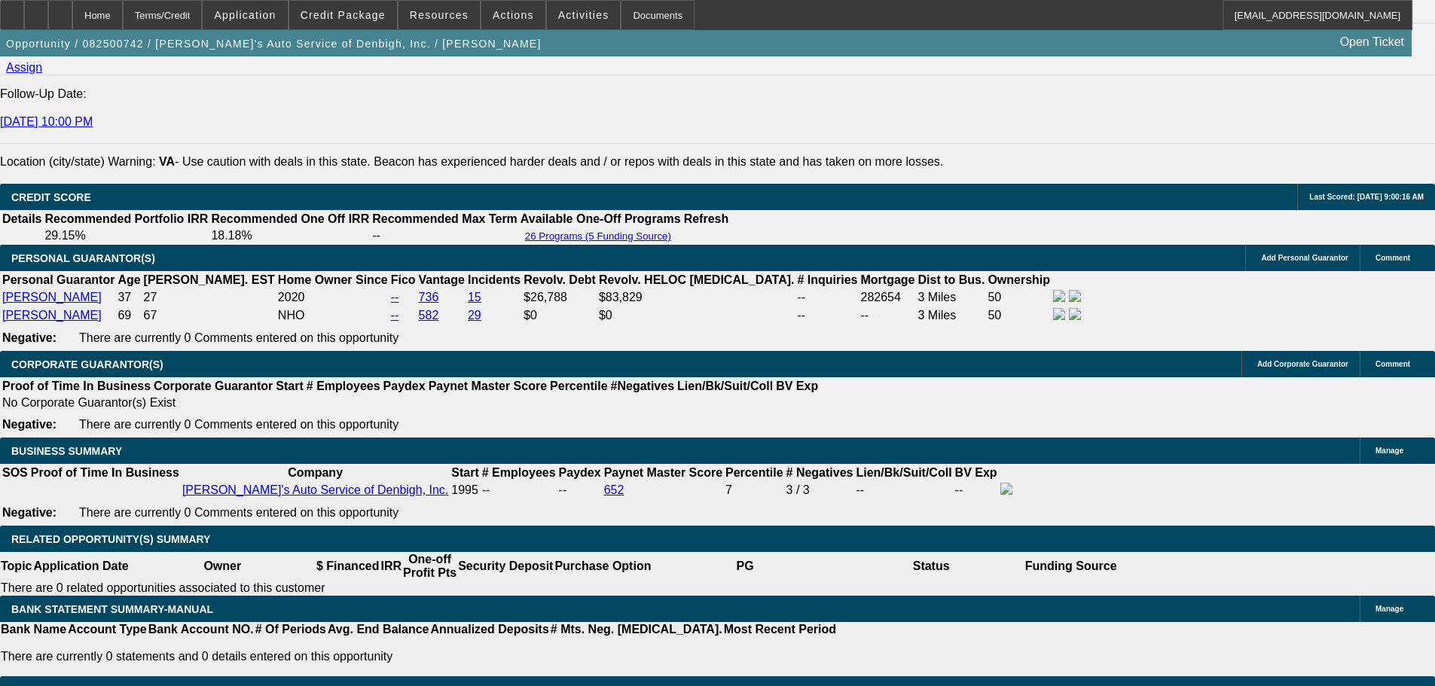
type input "20"
type input "UNKNOWN"
type input "2029"
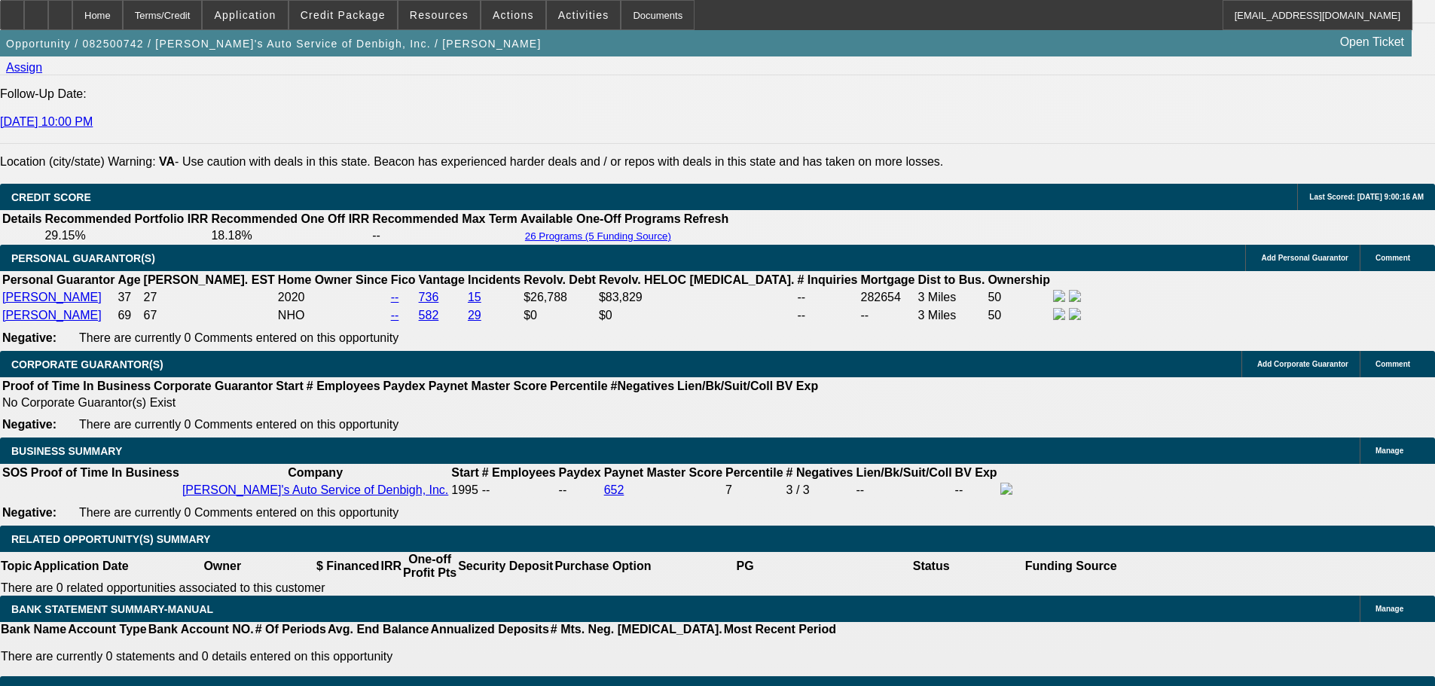
type input "8.2"
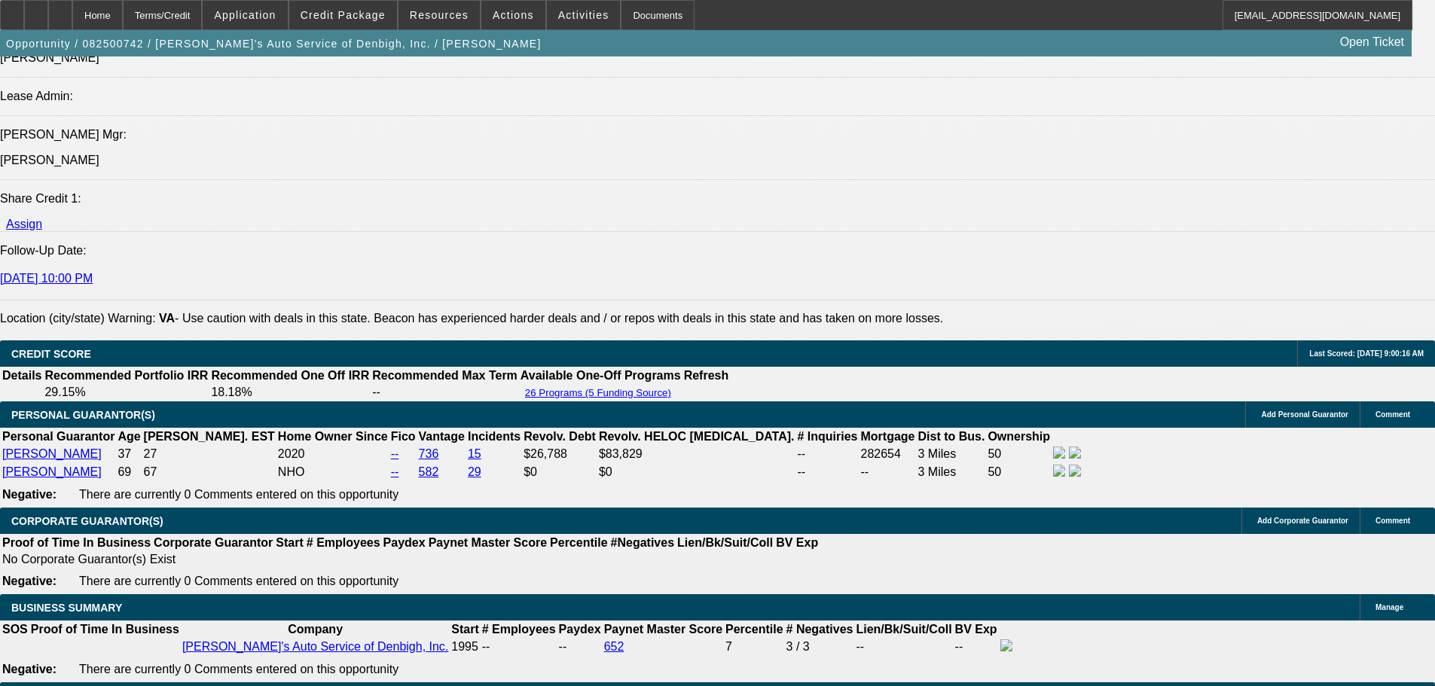
scroll to position [1733, 0]
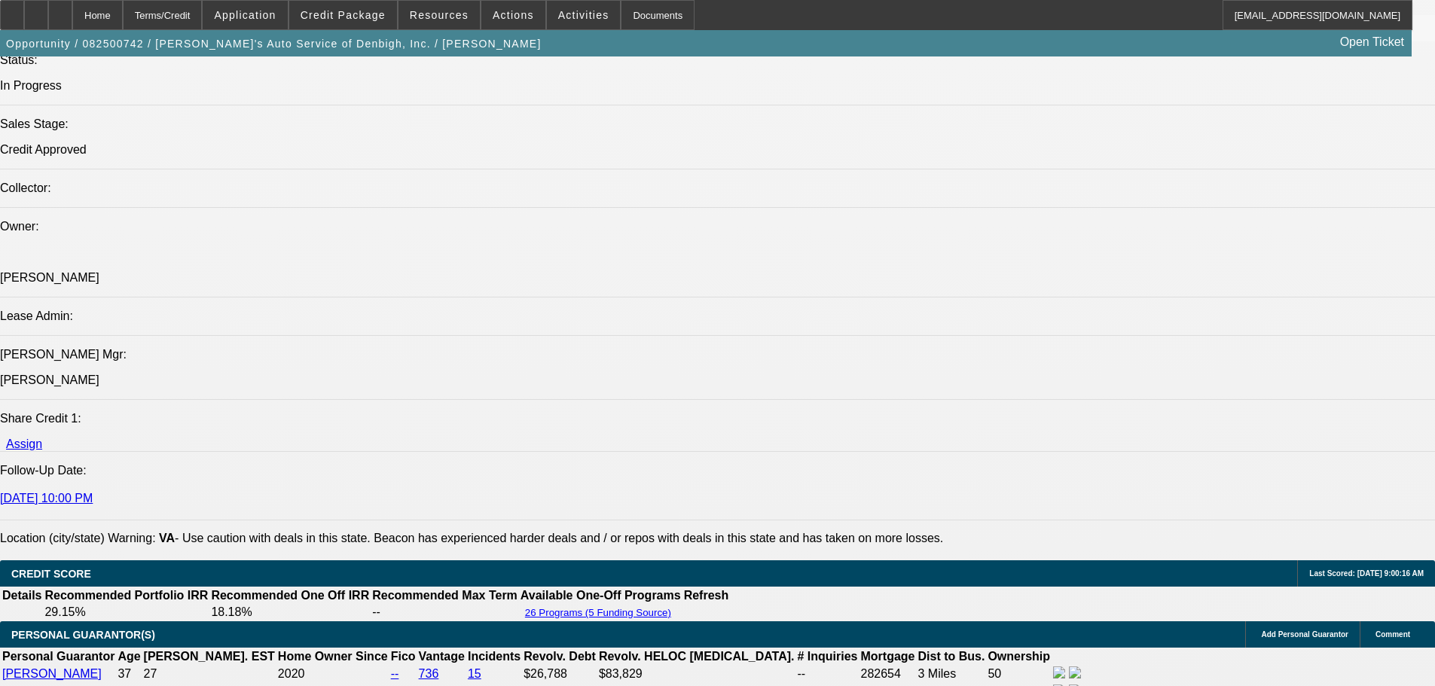
type input "$2,029.00"
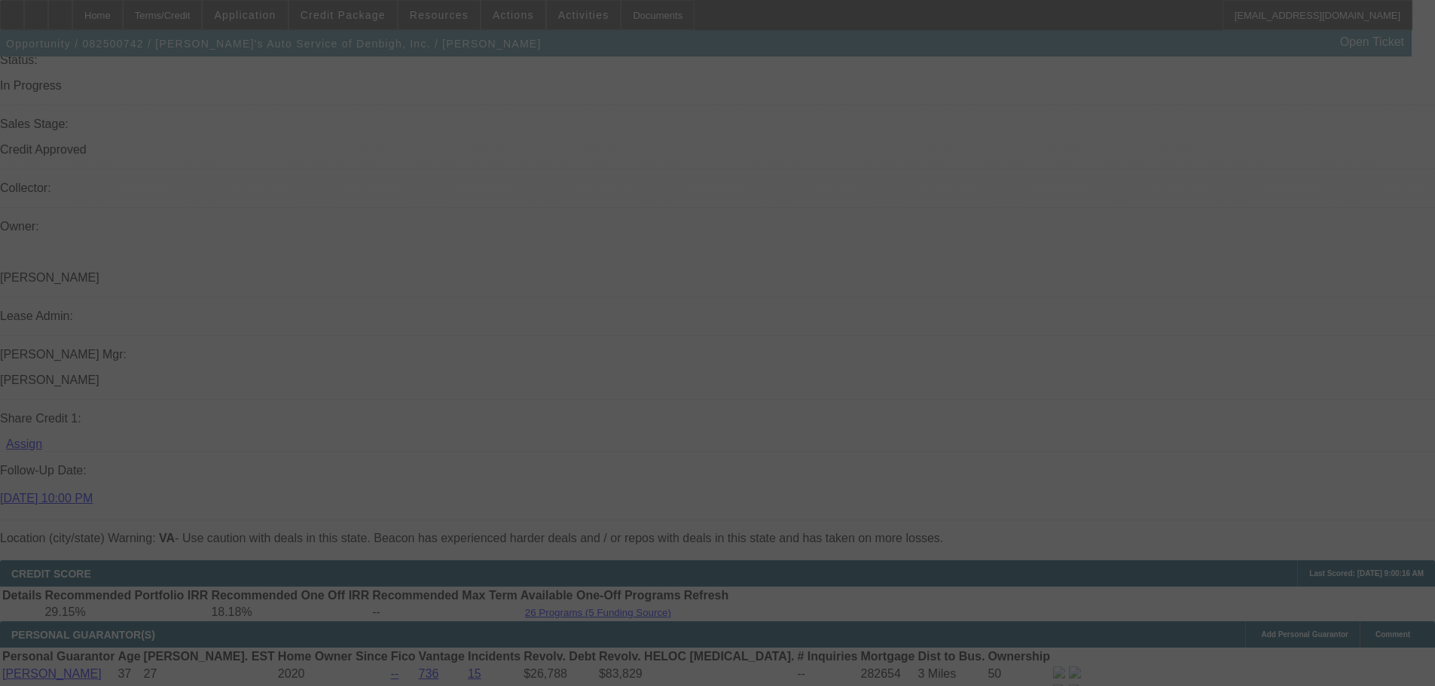
select select "0.1"
select select "0"
select select "3"
select select "0.2"
select select "17"
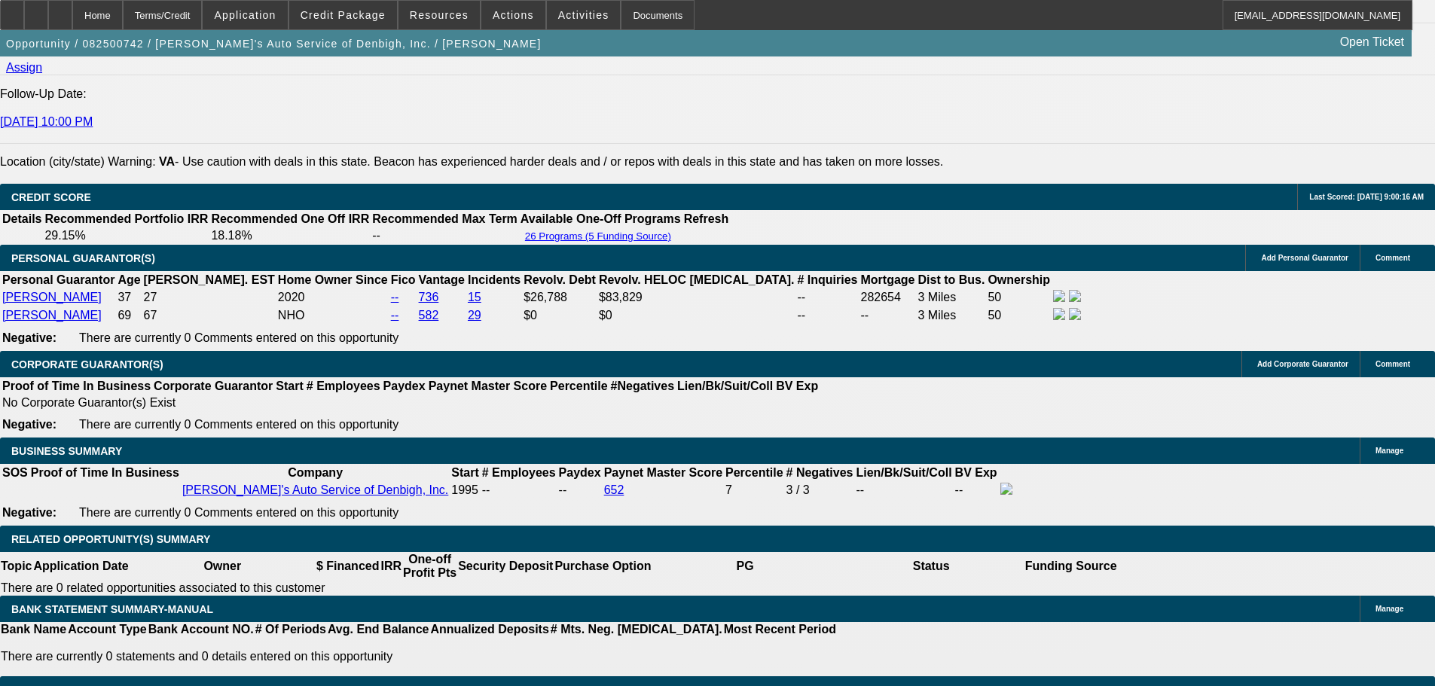
scroll to position [1959, 0]
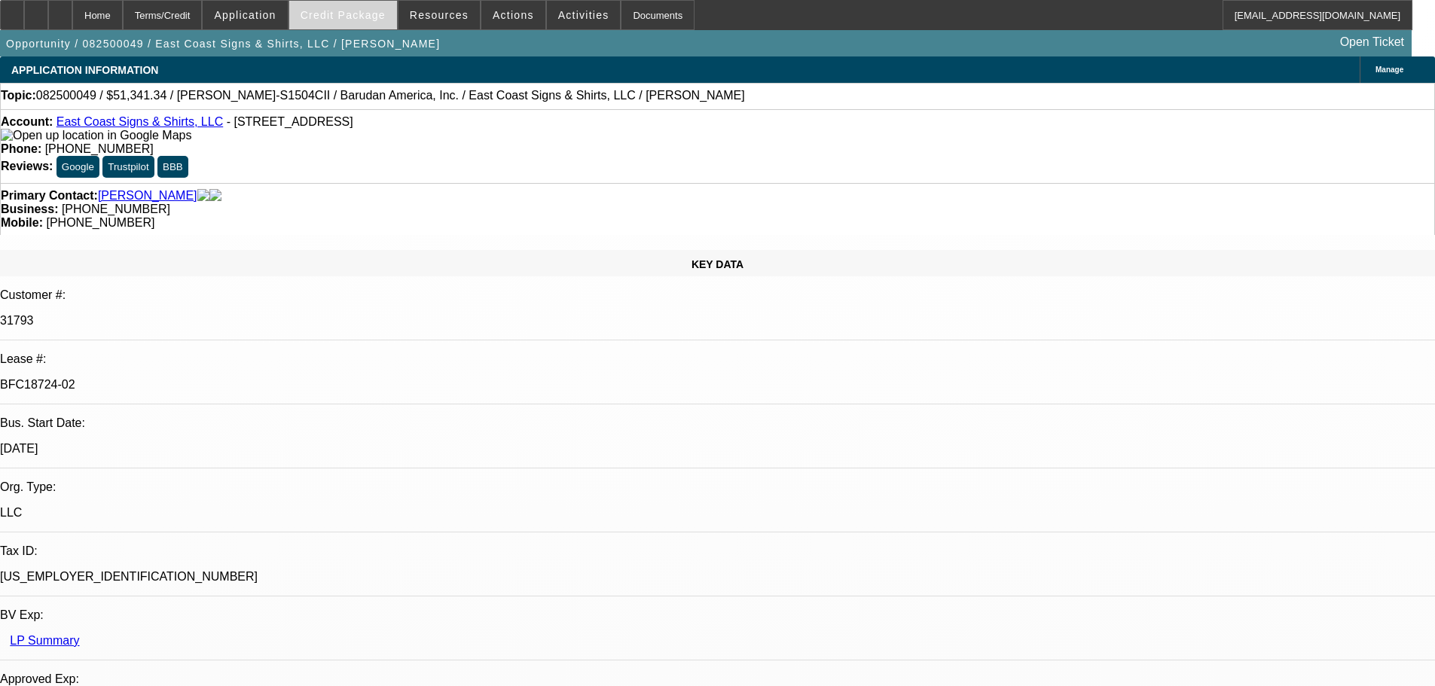
select select "0"
select select "2"
select select "0"
select select "6"
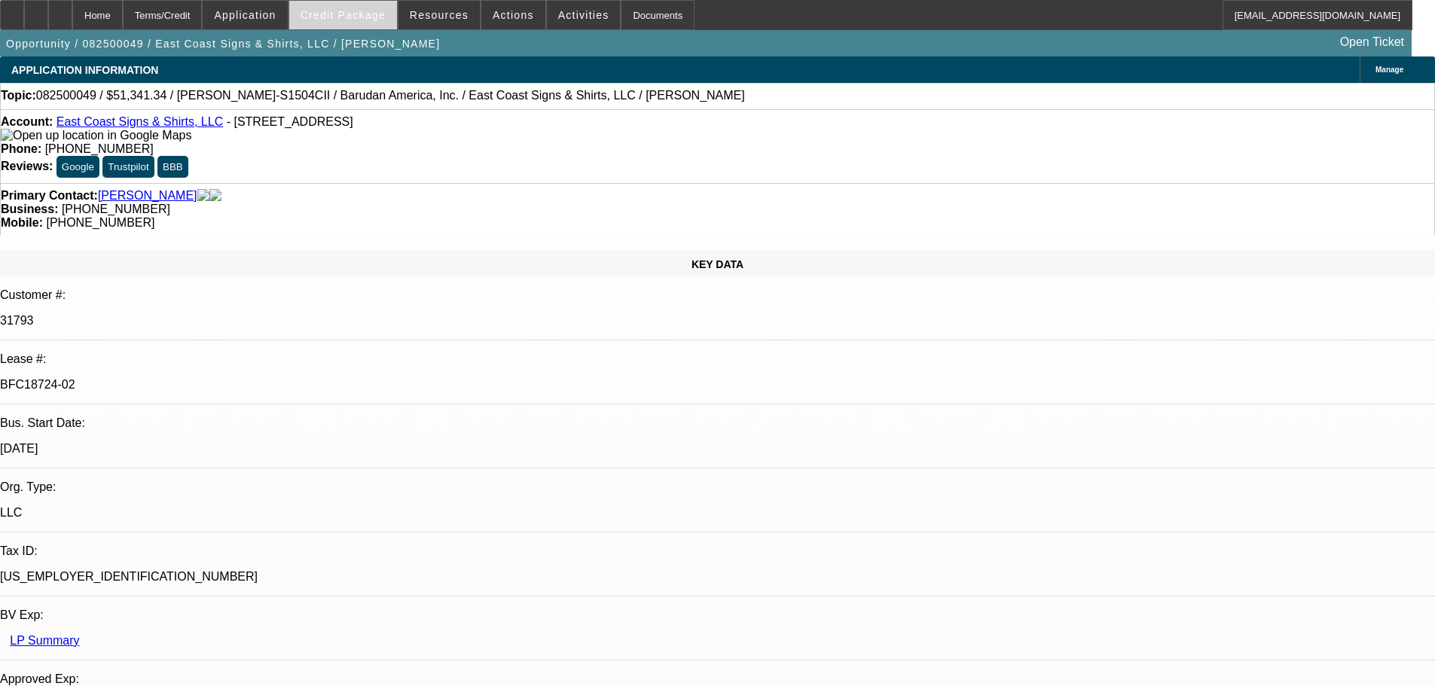
select select "0"
select select "2"
select select "0.1"
select select "4"
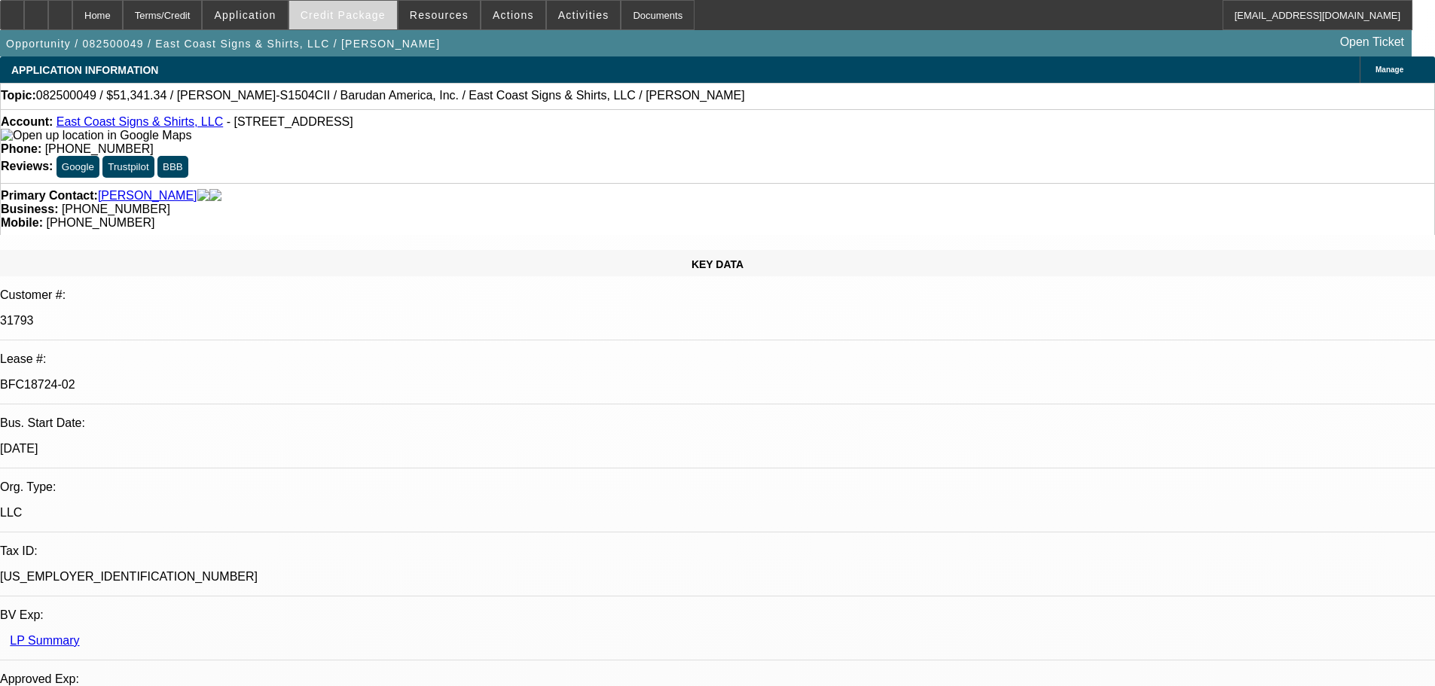
select select "0"
select select "2"
select select "0.1"
select select "4"
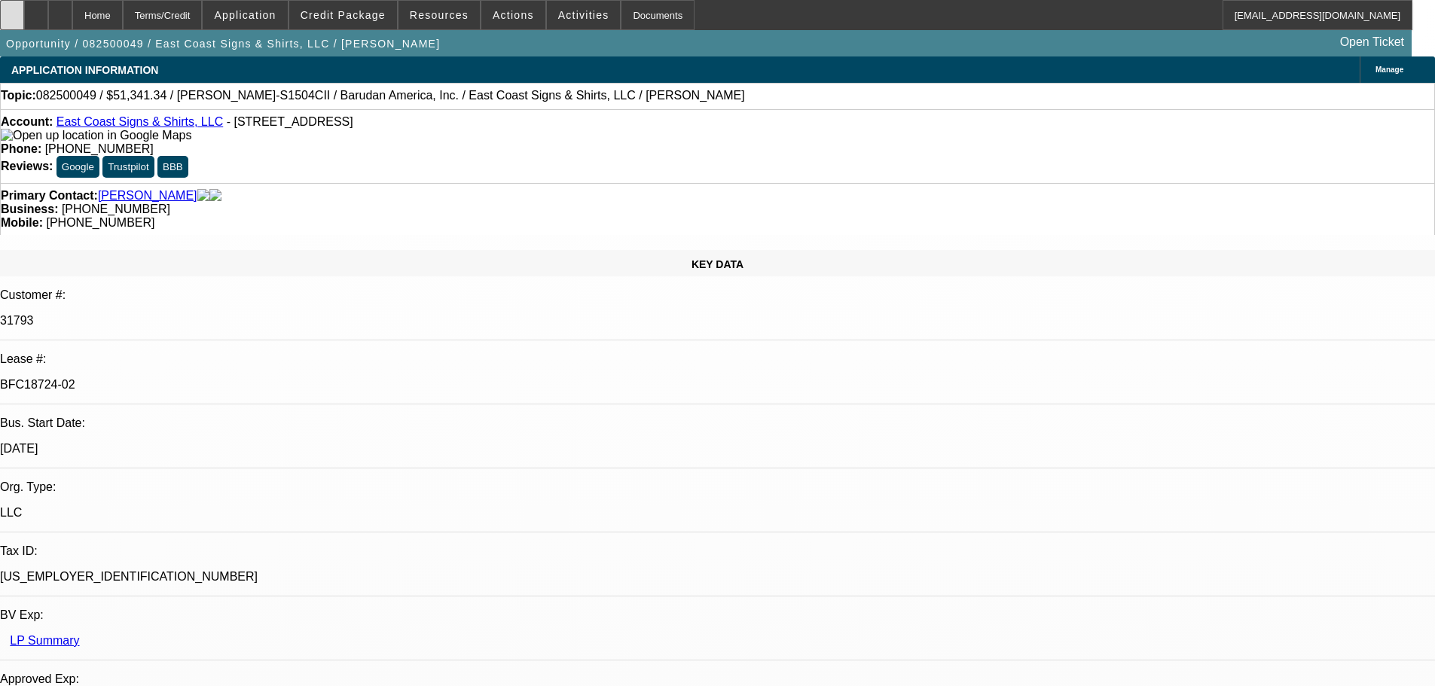
click at [12, 10] on icon at bounding box center [12, 10] width 0 height 0
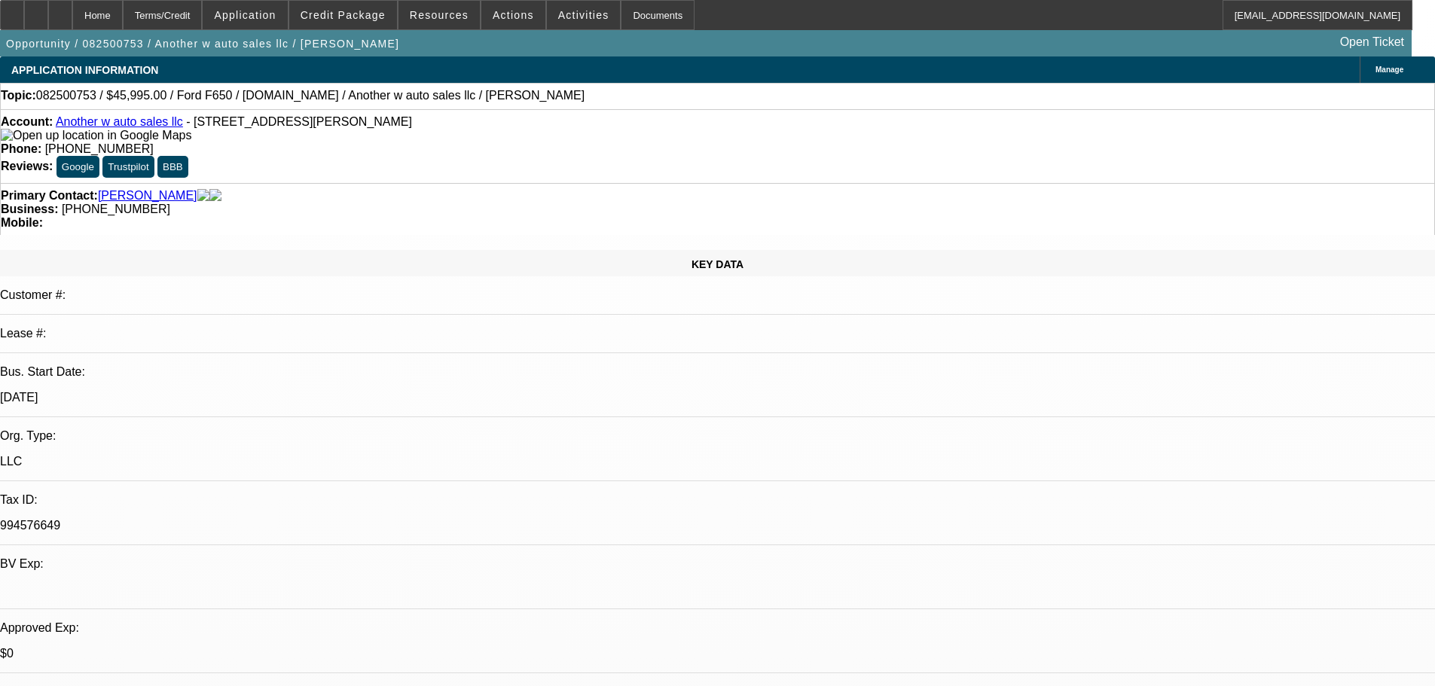
select select "0"
select select "2"
select select "0"
select select "6"
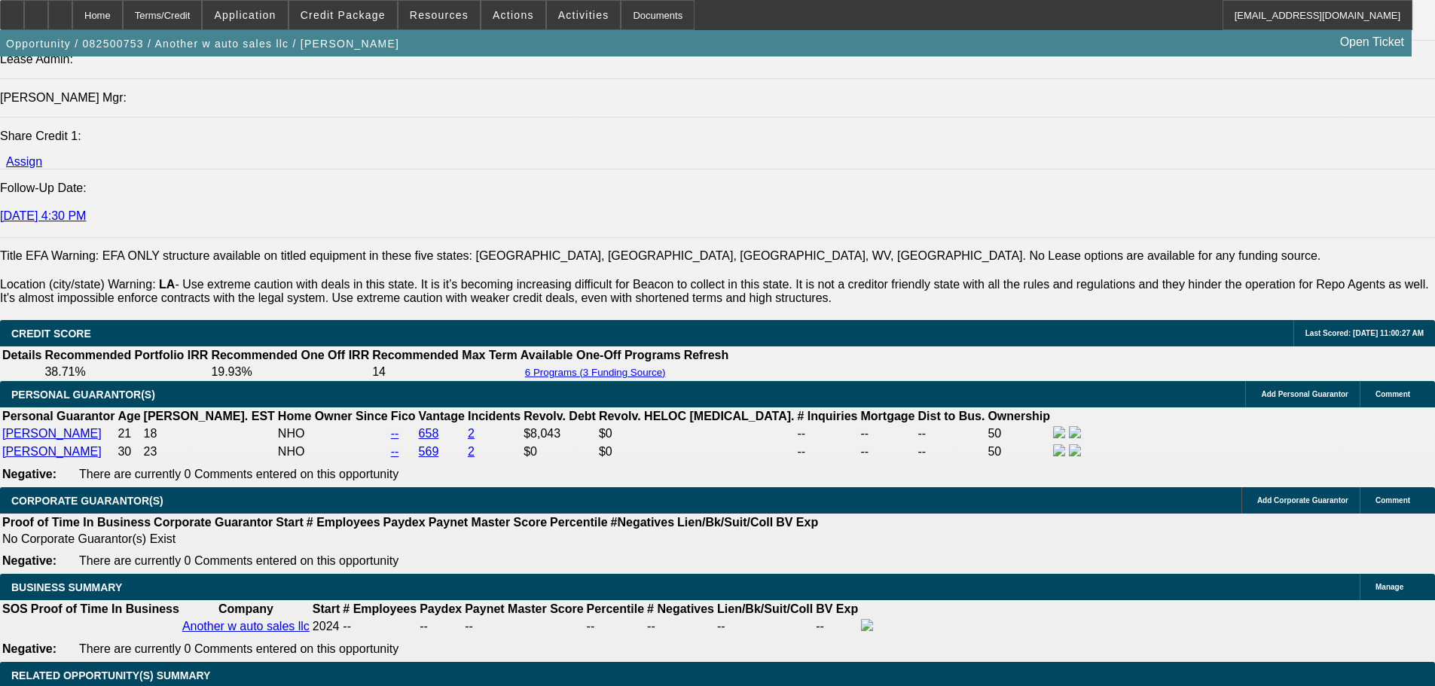
scroll to position [2109, 0]
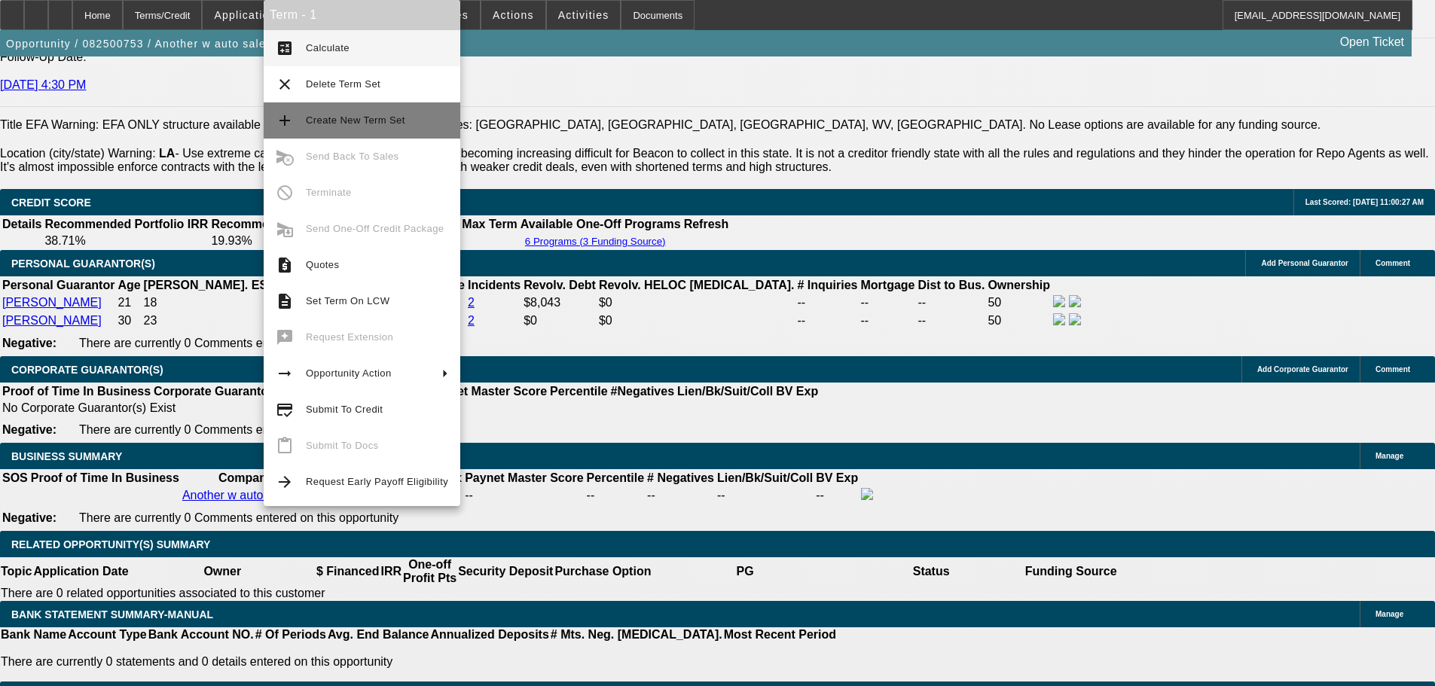
click at [360, 116] on span "Create New Term Set" at bounding box center [355, 120] width 99 height 11
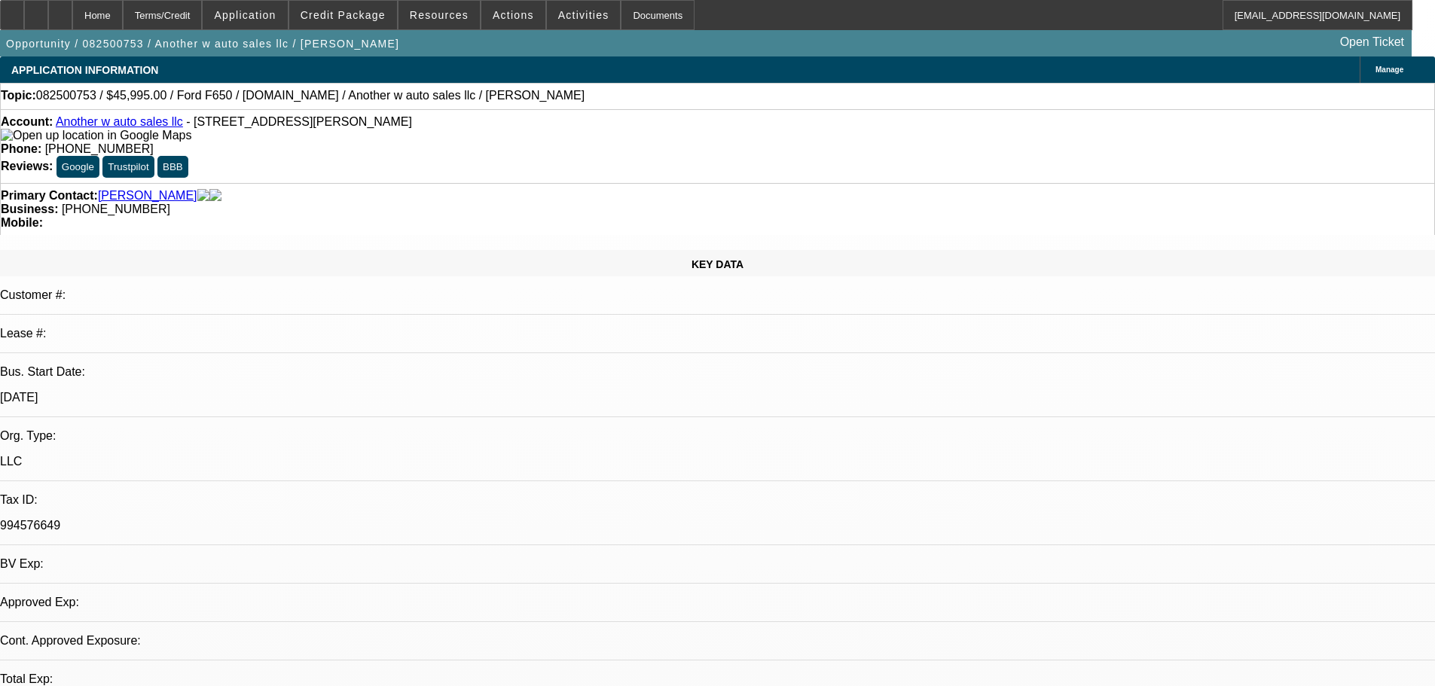
select select "0"
select select "2"
select select "0"
select select "6"
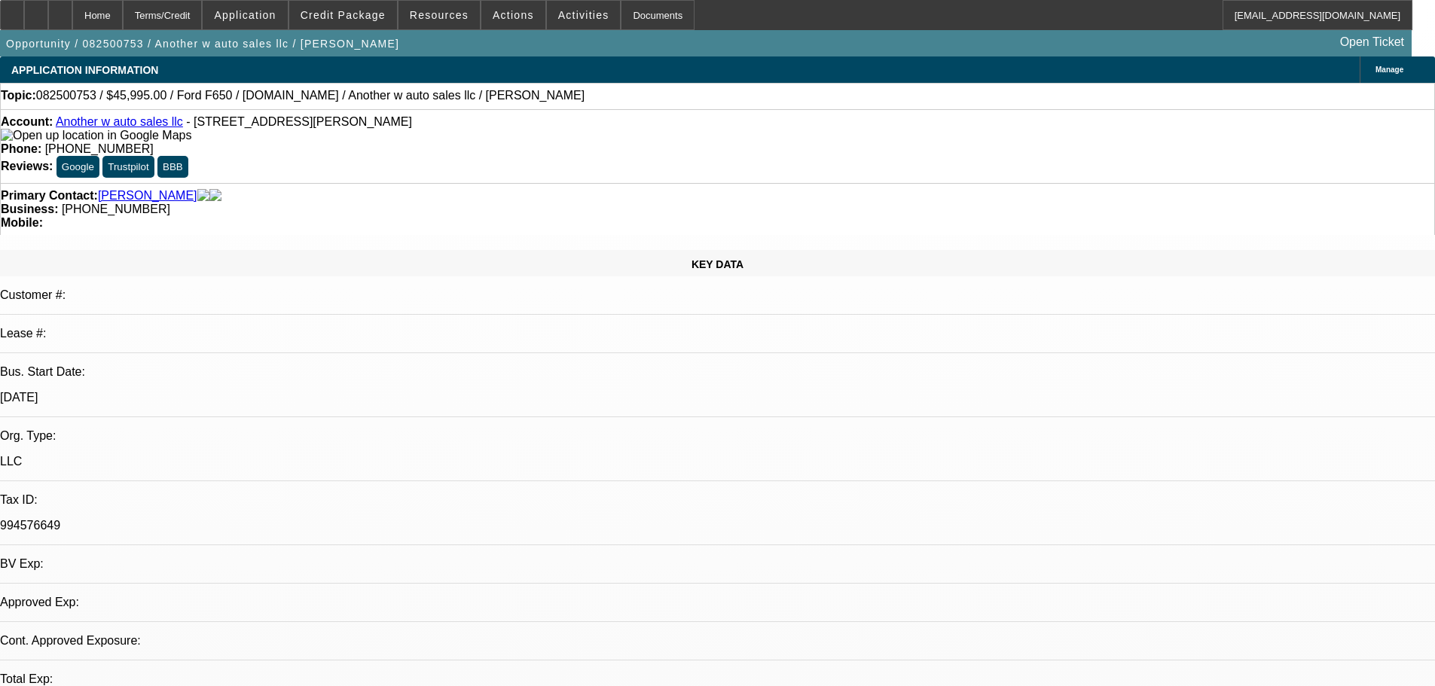
select select "0"
select select "2"
select select "0"
select select "6"
